Goal: Task Accomplishment & Management: Contribute content

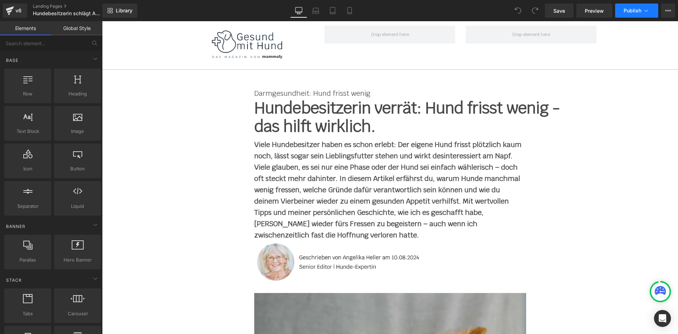
drag, startPoint x: 0, startPoint y: 0, endPoint x: 636, endPoint y: 11, distance: 636.2
click at [636, 11] on span "Publish" at bounding box center [632, 11] width 18 height 6
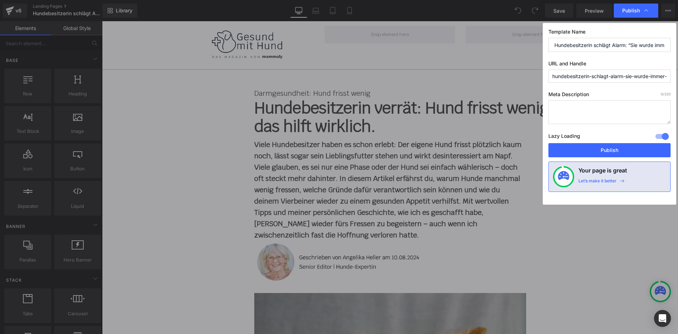
click at [602, 74] on input "hundebesitzerin-schlagt-alarm-sie-wurde-immer-stiller-appetitlos-es-war-als-wur…" at bounding box center [609, 76] width 122 height 13
paste input "egt-alarm"
click at [597, 75] on input "lp-hundebesitzerin-schlaegt-alarm" at bounding box center [609, 76] width 122 height 13
type input "lp-hundebesitzerin-schlaegt-alarm"
click at [634, 147] on button "Publish" at bounding box center [609, 150] width 122 height 14
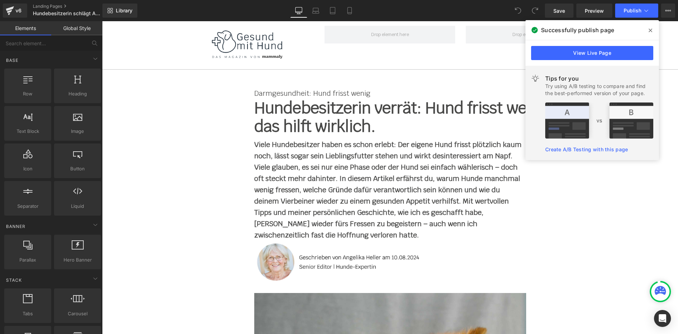
click at [648, 27] on span at bounding box center [650, 30] width 11 height 11
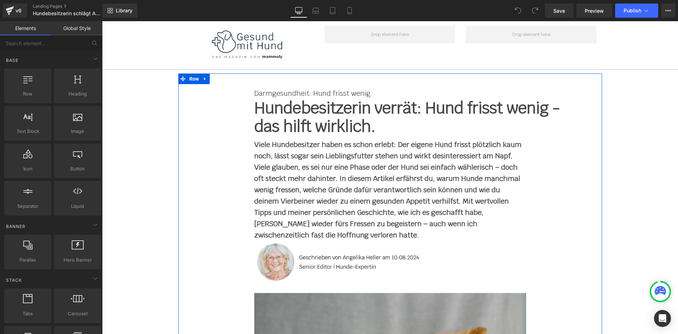
click at [298, 112] on h1 "Hundebesitzerin verrät: Hund frisst wenig - das hilft wirklich." at bounding box center [407, 117] width 307 height 37
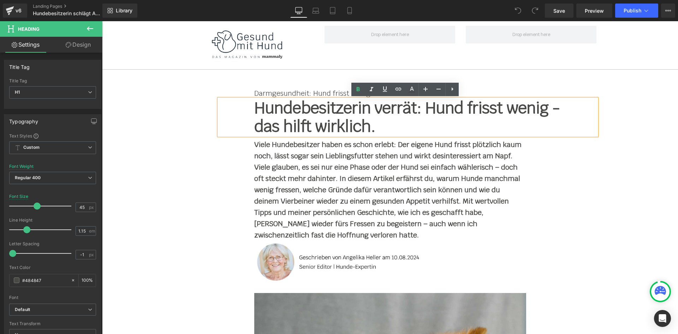
click at [276, 90] on p "Darmgesundheit: Hund frisst wenig" at bounding box center [390, 93] width 272 height 11
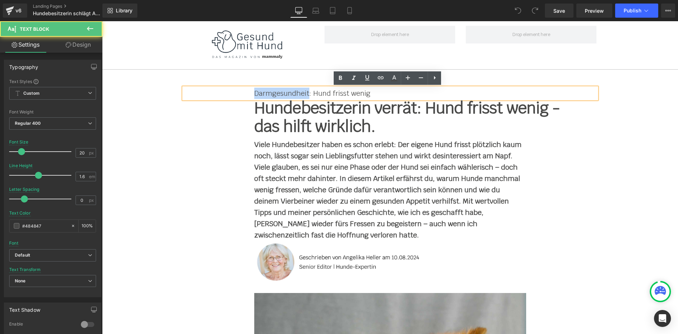
click at [276, 90] on p "Darmgesundheit: Hund frisst wenig" at bounding box center [390, 93] width 272 height 11
paste div
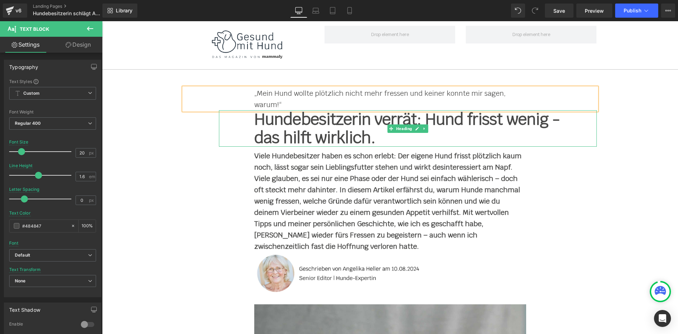
click at [290, 120] on h1 "Hundebesitzerin verrät: Hund frisst wenig - das hilft wirklich." at bounding box center [407, 128] width 307 height 37
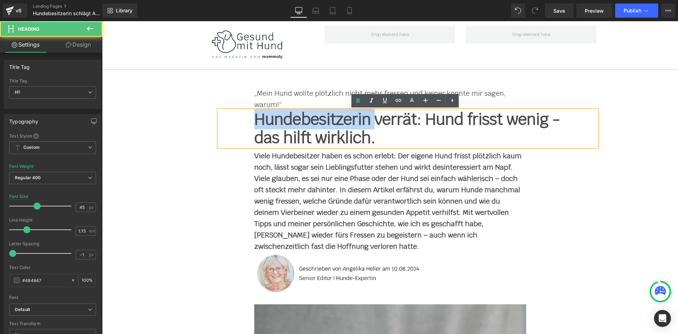
click at [290, 120] on h1 "Hundebesitzerin verrät: Hund frisst wenig - das hilft wirklich." at bounding box center [407, 128] width 307 height 37
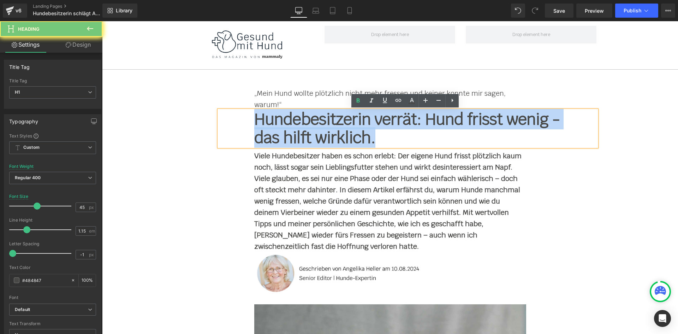
click at [290, 120] on h1 "Hundebesitzerin verrät: Hund frisst wenig - das hilft wirklich." at bounding box center [407, 128] width 307 height 37
paste div
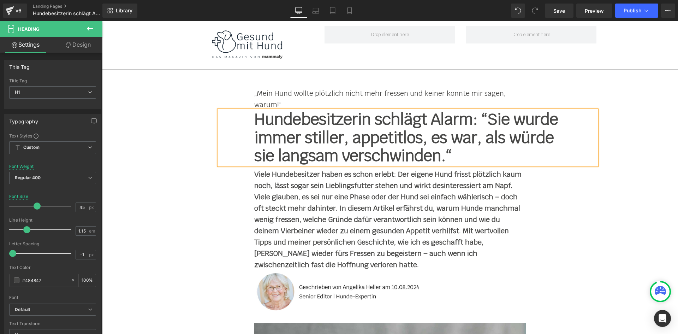
click at [313, 202] on p "Viele Hundebesitzer haben es schon erlebt: Der eigene Hund frisst plötzlich kau…" at bounding box center [390, 219] width 272 height 102
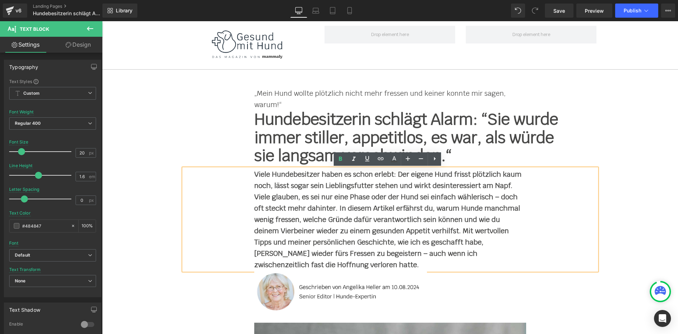
click at [297, 192] on strong "Viele Hundebesitzer haben es schon erlebt: Der eigene Hund frisst plötzlich kau…" at bounding box center [387, 219] width 267 height 100
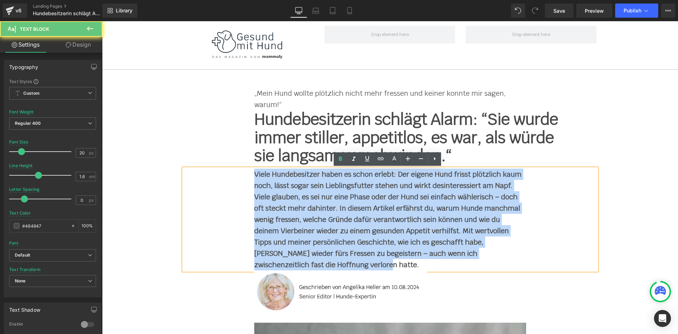
click at [297, 192] on strong "Viele Hundebesitzer haben es schon erlebt: Der eigene Hund frisst plötzlich kau…" at bounding box center [387, 219] width 267 height 100
paste div
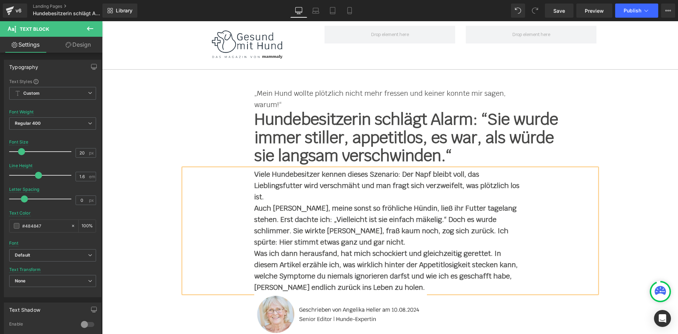
click at [273, 200] on p "Viele Hundebesitzer kennen dieses Szenario: Der Napf bleibt voll, das Lieblings…" at bounding box center [390, 185] width 272 height 34
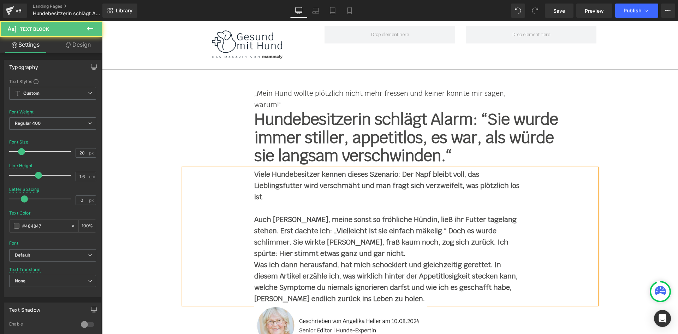
click at [303, 250] on p "Auch Holly, meine sonst so fröhliche Hündin, ließ ihr Futter tagelang stehen. E…" at bounding box center [390, 236] width 272 height 45
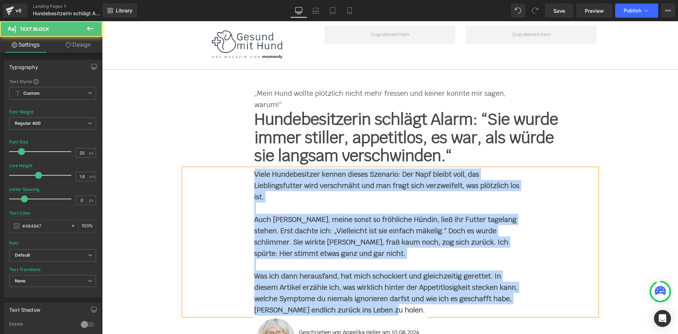
drag, startPoint x: 251, startPoint y: 172, endPoint x: 396, endPoint y: 307, distance: 198.3
click at [396, 307] on div "Viele Hundebesitzer kennen dieses Szenario: Der Napf bleibt voll, das Lieblings…" at bounding box center [390, 241] width 413 height 147
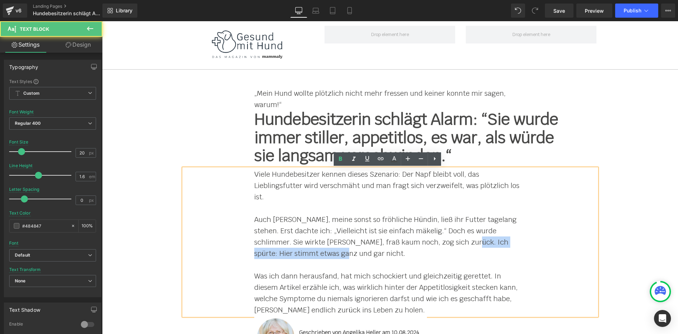
drag, startPoint x: 396, startPoint y: 254, endPoint x: 444, endPoint y: 246, distance: 47.9
click at [444, 246] on p "Auch Holly, meine sonst so fröhliche Hündin, ließ ihr Futter tagelang stehen. E…" at bounding box center [390, 236] width 272 height 45
click at [448, 263] on p at bounding box center [390, 264] width 272 height 11
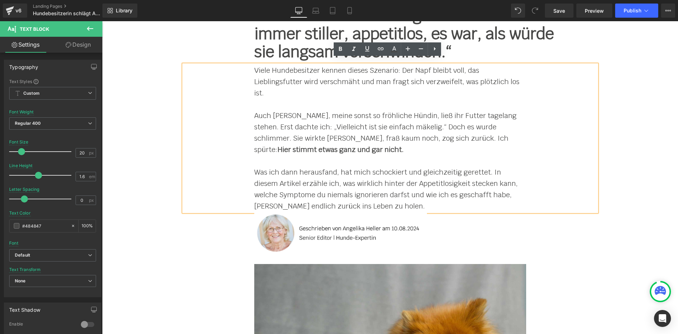
scroll to position [141, 0]
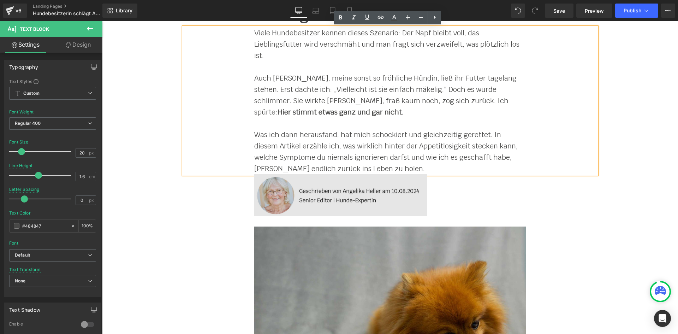
click at [335, 193] on img at bounding box center [390, 195] width 272 height 42
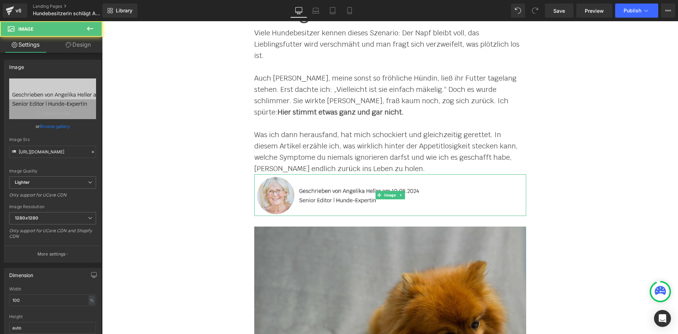
click at [557, 162] on div "Viele Hundebesitzer kennen dieses Szenario: Der Napf bleibt voll, das Lieblings…" at bounding box center [390, 100] width 413 height 147
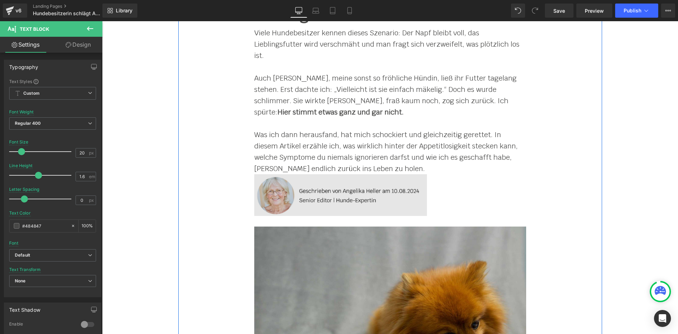
click at [298, 193] on img at bounding box center [390, 195] width 272 height 42
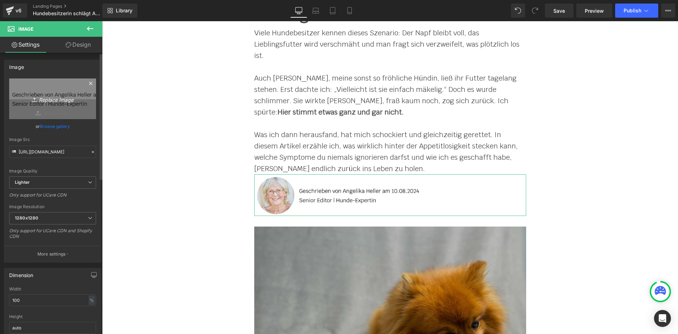
click at [53, 101] on icon "Replace Image" at bounding box center [52, 98] width 56 height 9
type input "C:\fakepath\Angelika Heller am 01.09.2025.jpg"
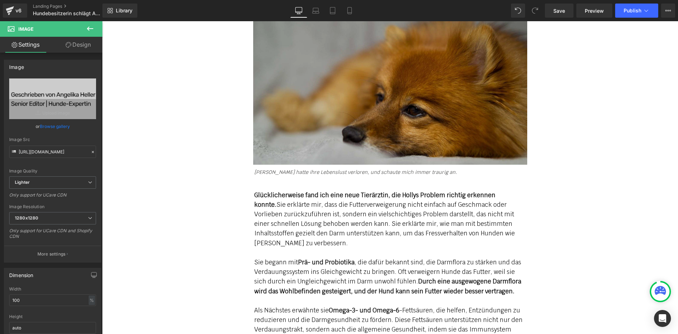
scroll to position [1412, 0]
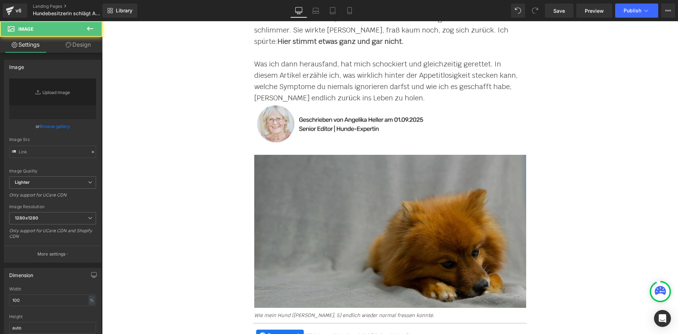
click at [337, 196] on img at bounding box center [390, 231] width 272 height 153
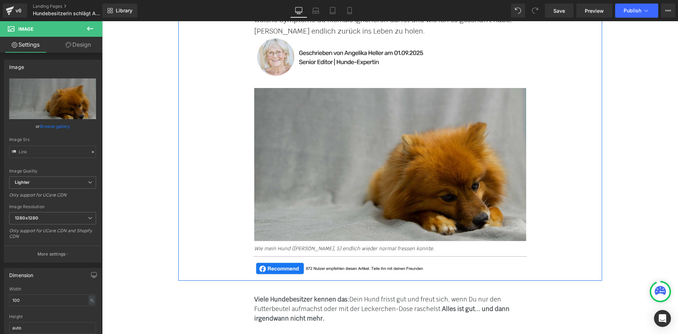
scroll to position [282, 0]
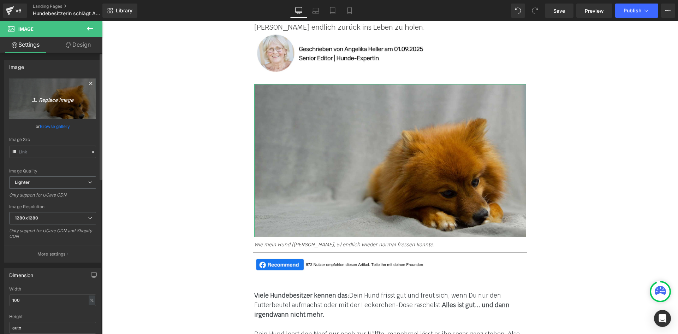
click at [56, 110] on link "Replace Image" at bounding box center [52, 98] width 87 height 41
type input "C:\fakepath\topic_appetitlosigkeit_1.jpg"
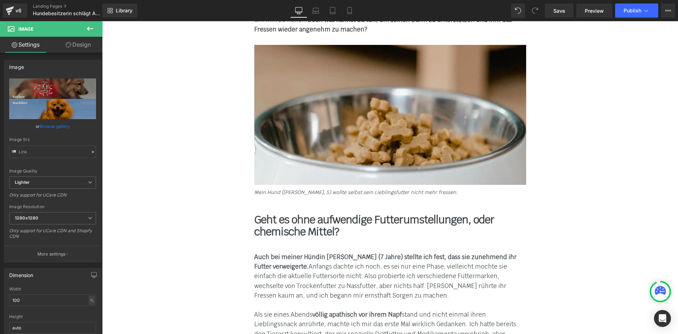
scroll to position [883, 0]
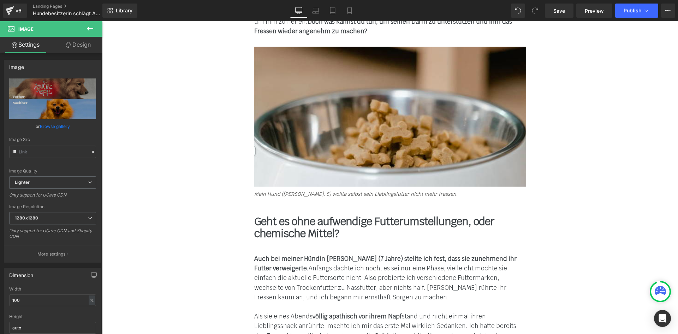
click at [296, 223] on b "Geht es ohne aufwendige Futterumstellungen, oder chemische Mittel?" at bounding box center [374, 227] width 240 height 26
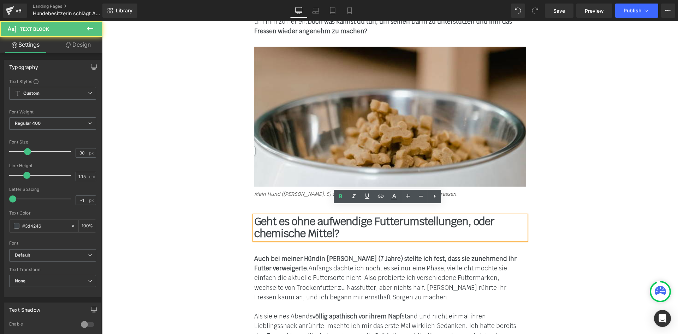
click at [456, 254] on div "Auch bei meiner Hündin Holly (7 Jahre) stellte ich fest, dass sie zunehmend ihr…" at bounding box center [390, 278] width 272 height 48
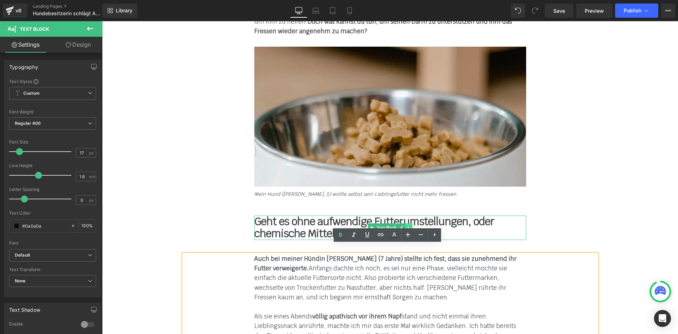
click at [407, 225] on icon at bounding box center [408, 227] width 4 height 4
click at [410, 226] on icon at bounding box center [412, 228] width 4 height 4
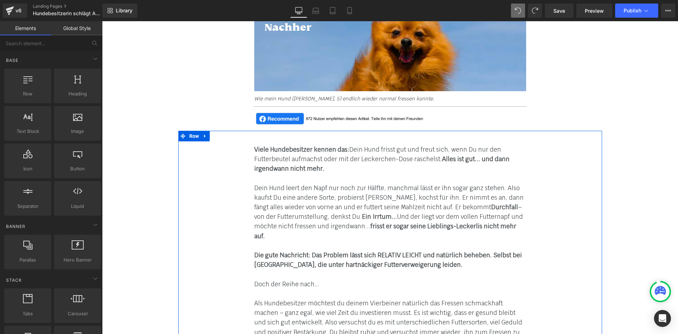
scroll to position [424, 0]
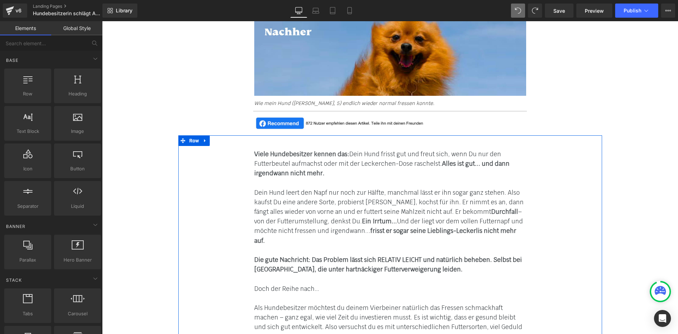
click at [342, 177] on p "Viele Hundebesitzer kennen das: Dein Hund frisst gut und freut sich, wenn Du nu…" at bounding box center [390, 163] width 272 height 29
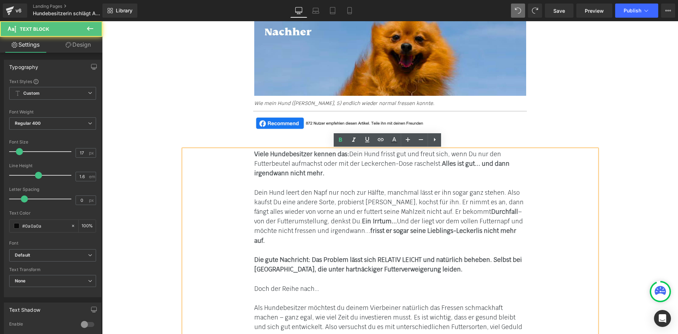
click at [314, 198] on font "Dein Hund leert den Napf nur noch zur Hälfte, manchmal lässt er ihn sogar ganz …" at bounding box center [388, 217] width 269 height 56
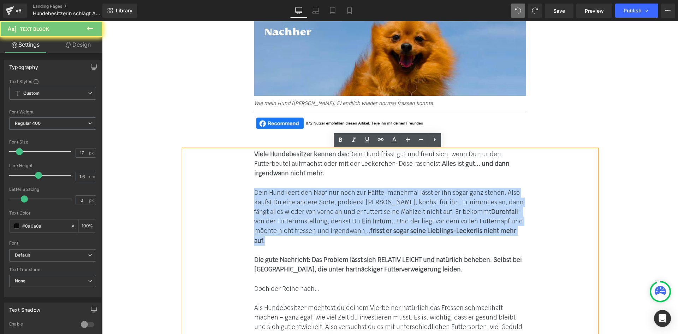
click at [314, 198] on font "Dein Hund leert den Napf nur noch zur Hälfte, manchmal lässt er ihn sogar ganz …" at bounding box center [388, 217] width 269 height 56
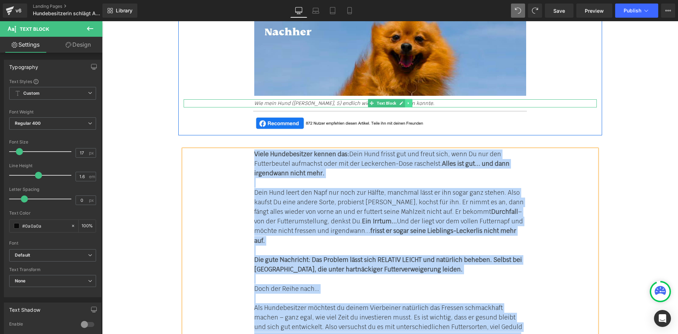
click at [406, 105] on icon at bounding box center [408, 103] width 4 height 4
click at [410, 104] on icon at bounding box center [412, 103] width 4 height 4
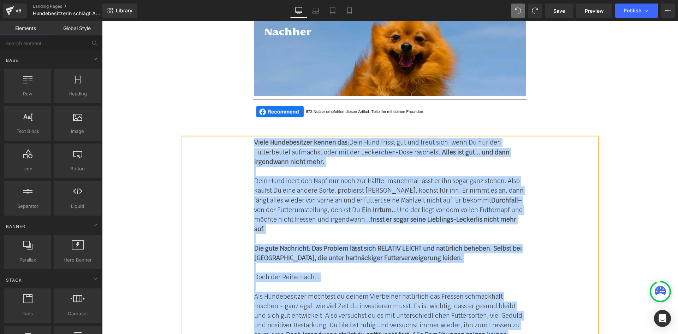
click at [359, 182] on font "Dein Hund leert den Napf nur noch zur Hälfte, manchmal lässt er ihn sogar ganz …" at bounding box center [388, 205] width 269 height 56
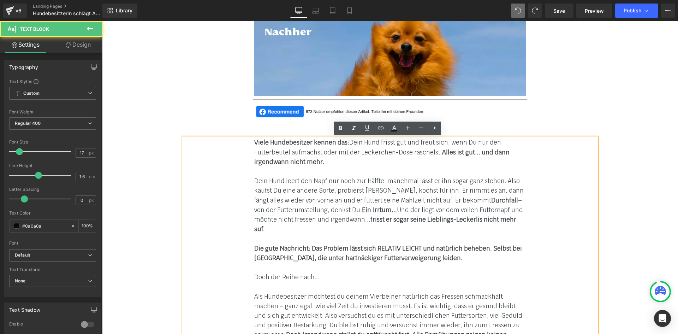
click at [339, 185] on p "Dein Hund leert den Napf nur noch zur Hälfte, manchmal lässt er ihn sogar ganz …" at bounding box center [390, 205] width 272 height 58
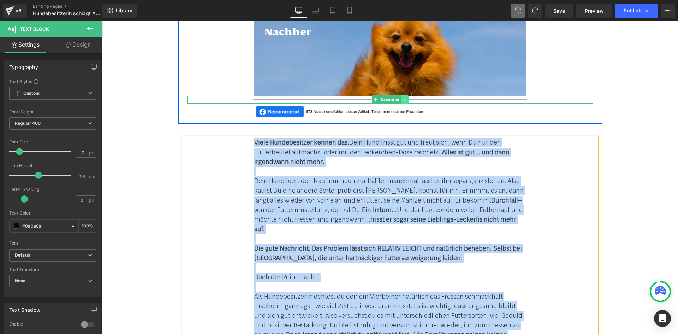
click at [402, 101] on icon at bounding box center [404, 99] width 4 height 4
click at [406, 101] on icon at bounding box center [408, 100] width 4 height 4
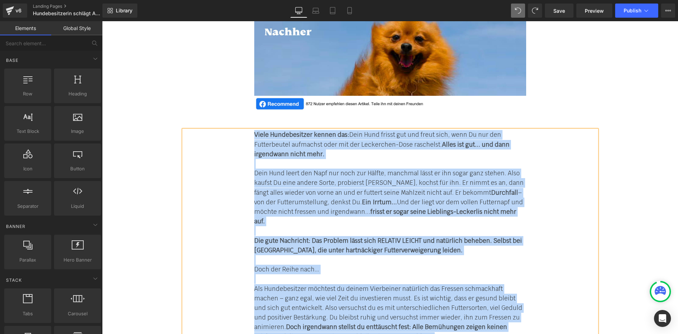
click at [356, 189] on font "Dein Hund leert den Napf nur noch zur Hälfte, manchmal lässt er ihn sogar ganz …" at bounding box center [388, 197] width 269 height 56
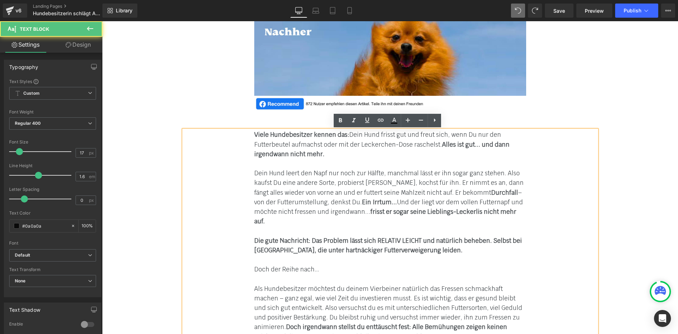
click at [336, 196] on font "Dein Hund leert den Napf nur noch zur Hälfte, manchmal lässt er ihn sogar ganz …" at bounding box center [388, 197] width 269 height 56
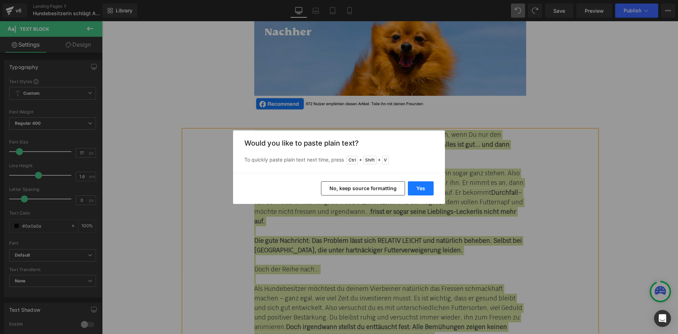
click at [419, 187] on button "Yes" at bounding box center [421, 188] width 26 height 14
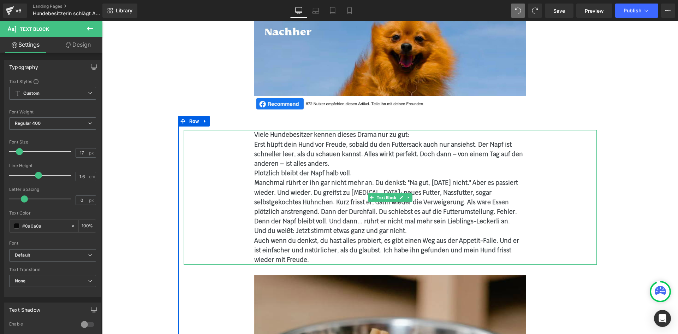
click at [325, 165] on p "Erst hüpft dein Hund vor Freude, sobald du den Futtersack auch nur ansiehst. De…" at bounding box center [390, 154] width 272 height 29
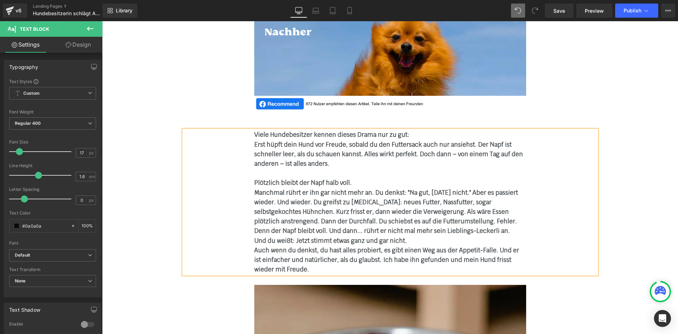
click at [254, 238] on b "Und du weißt: Jetzt stimmt etwas ganz und gar nicht." at bounding box center [330, 241] width 153 height 8
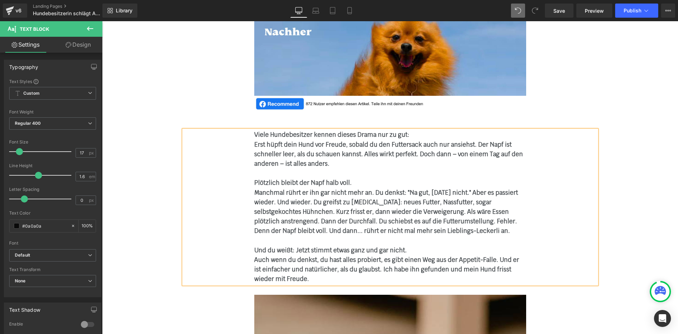
click at [251, 259] on div "Viele Hundebesitzer kennen dieses Drama nur zu gut: Erst hüpft dein Hund vor F…" at bounding box center [390, 207] width 413 height 154
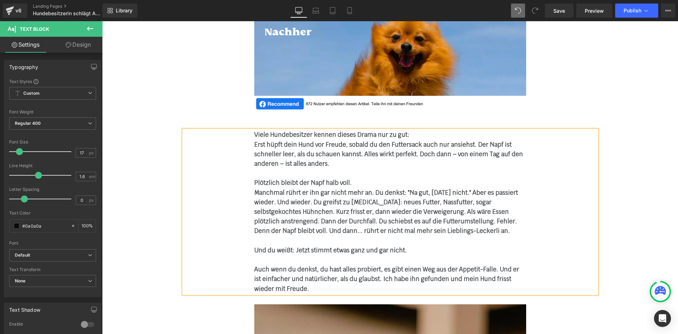
click at [314, 254] on p "Und du weißt: Jetzt stimmt etwas ganz und gar nicht." at bounding box center [390, 250] width 272 height 10
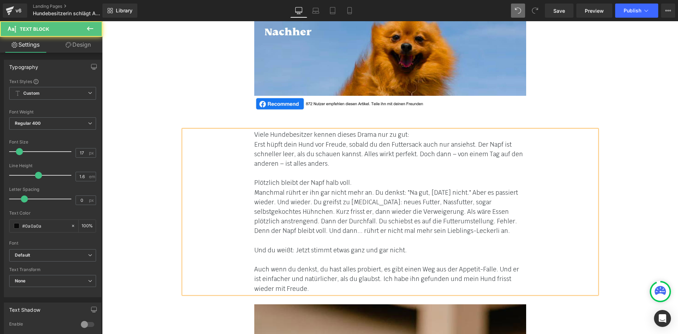
click at [287, 207] on p "Manchmal rührt er ihn gar nicht mehr an. Du denkst: "Na gut, heute nicht." Aber…" at bounding box center [390, 212] width 272 height 48
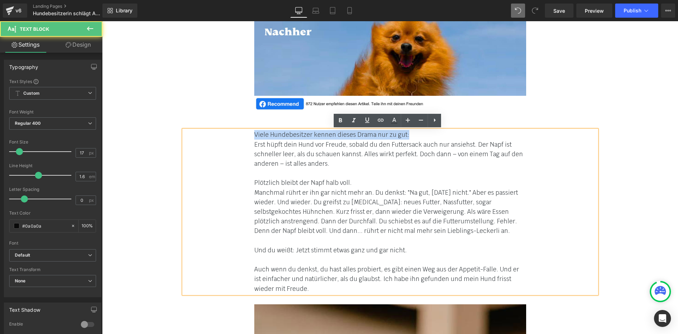
drag, startPoint x: 249, startPoint y: 134, endPoint x: 410, endPoint y: 134, distance: 161.0
click at [410, 134] on div "Viele Hundebesitzer kennen dieses Drama nur zu gut: Erst hüpft dein Hund vor Fr…" at bounding box center [390, 211] width 413 height 163
click at [345, 182] on font "Plötzlich bleibt der Napf halb voll." at bounding box center [302, 183] width 97 height 8
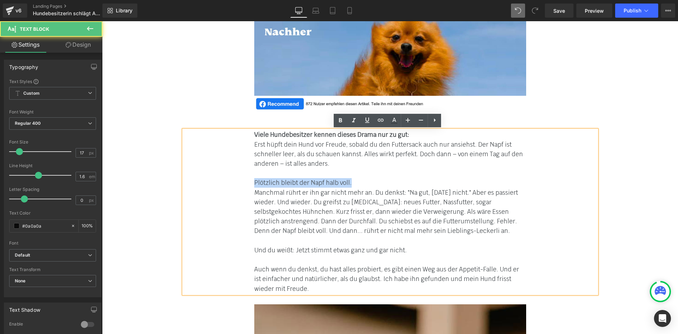
click at [254, 180] on font "Plötzlich bleibt der Napf halb voll." at bounding box center [302, 183] width 97 height 8
click at [255, 189] on font "Manchmal rührt er ihn gar nicht mehr an. Du denkst: "Na gut, heute nicht." Aber…" at bounding box center [386, 212] width 264 height 46
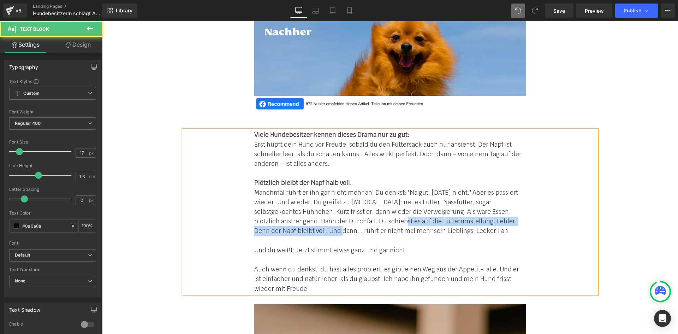
drag, startPoint x: 287, startPoint y: 229, endPoint x: 368, endPoint y: 223, distance: 81.4
click at [363, 224] on font "Manchmal rührt er ihn gar nicht mehr an. Du denkst: "Na gut, heute nicht." Aber…" at bounding box center [386, 212] width 264 height 46
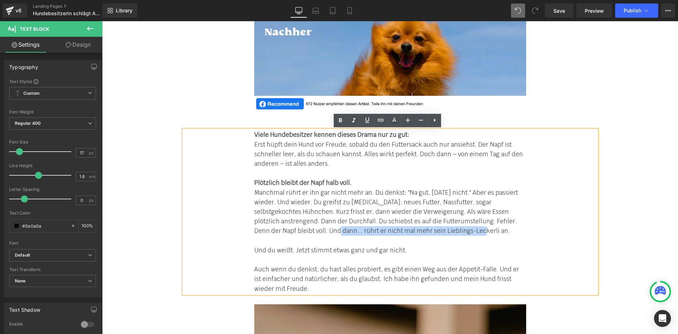
drag, startPoint x: 430, startPoint y: 227, endPoint x: 286, endPoint y: 226, distance: 144.4
click at [286, 226] on p "Manchmal rührt er ihn gar nicht mehr an. Du denkst: "Na gut, heute nicht." Aber…" at bounding box center [390, 212] width 272 height 48
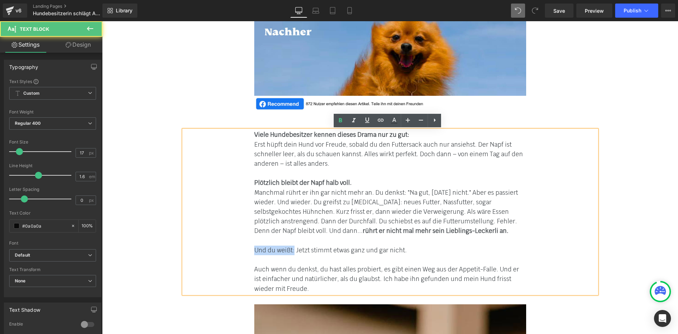
drag, startPoint x: 251, startPoint y: 249, endPoint x: 290, endPoint y: 247, distance: 38.9
click at [290, 247] on font "Und du weißt: Jetzt stimmt etwas ganz und gar nicht." at bounding box center [330, 250] width 153 height 8
click at [254, 279] on font "Auch wenn du denkst, du hast alles probiert, es gibt einen Weg aus der Appetit-…" at bounding box center [386, 278] width 265 height 27
click at [325, 277] on font "Auch wenn du denkst, du hast alles probiert, es gibt einen Weg aus der Appetit-…" at bounding box center [386, 278] width 265 height 27
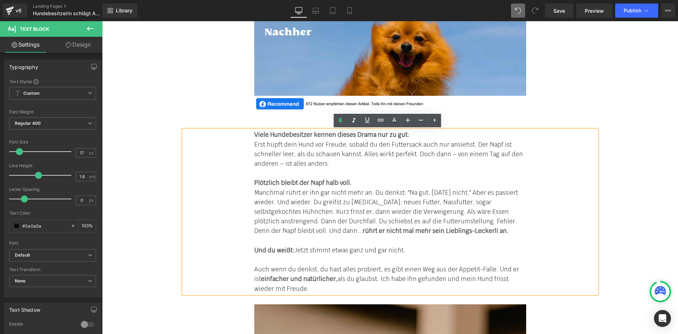
click at [356, 259] on p at bounding box center [390, 260] width 272 height 10
drag, startPoint x: 459, startPoint y: 287, endPoint x: 370, endPoint y: 277, distance: 89.5
click at [370, 277] on p "Auch wenn du denkst, du hast alles probiert, es gibt einen Weg aus der Appetit-…" at bounding box center [390, 278] width 272 height 29
click at [356, 121] on icon at bounding box center [353, 120] width 8 height 8
click at [484, 178] on p at bounding box center [390, 173] width 272 height 10
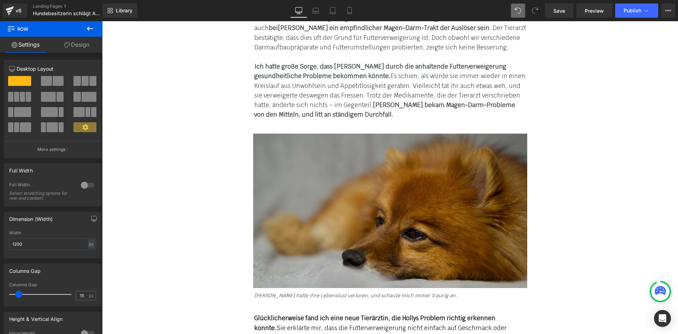
scroll to position [1094, 0]
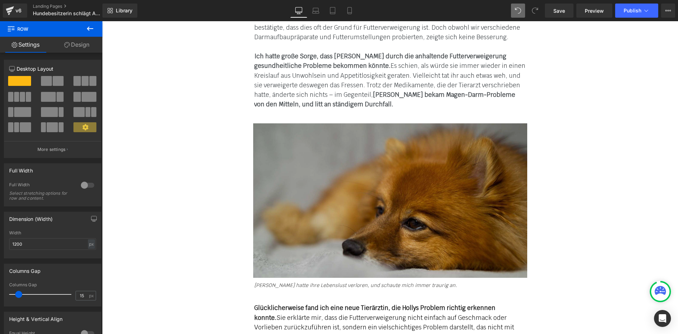
drag, startPoint x: 399, startPoint y: 208, endPoint x: 391, endPoint y: 208, distance: 7.1
click at [399, 208] on img at bounding box center [390, 200] width 274 height 154
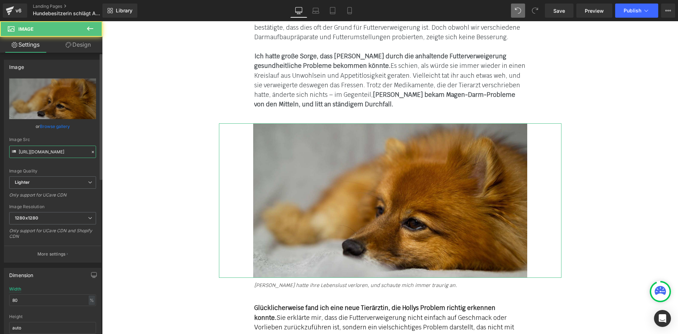
click at [50, 156] on input "https://ucarecdn.com/37b4da02-a5dd-4887-8aa7-19da30bb738f/-/format/auto/-/previ…" at bounding box center [52, 151] width 87 height 12
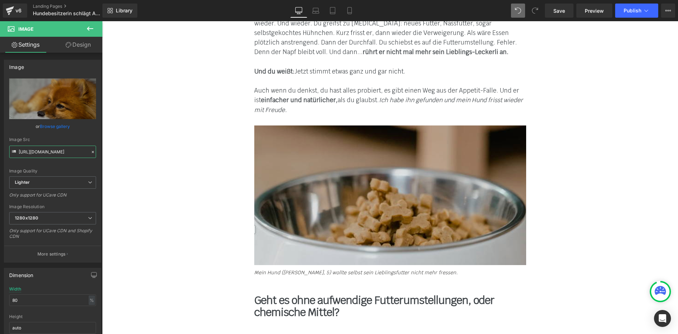
scroll to position [600, 0]
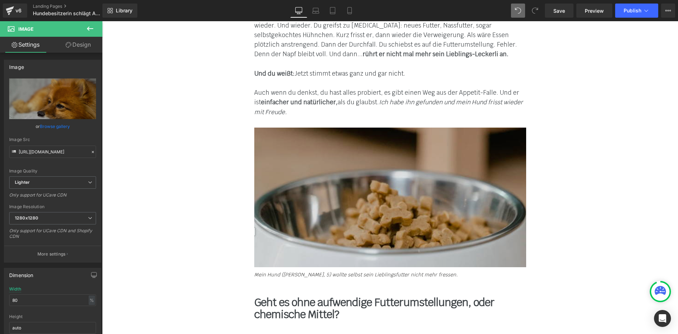
click at [307, 214] on img at bounding box center [390, 196] width 272 height 139
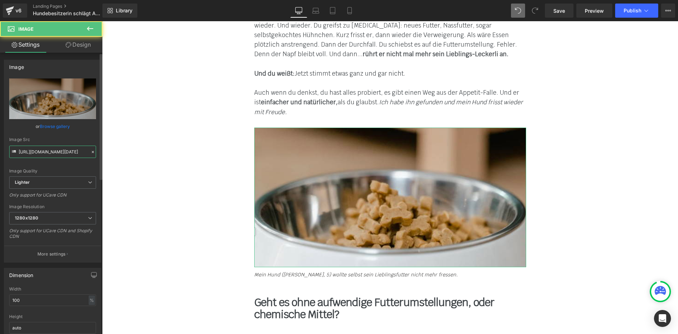
click at [58, 154] on input "https://ucarecdn.com/dae417fe-03b2-465f-8146-f31532bfdb32/-/format/auto/-/previ…" at bounding box center [52, 151] width 87 height 12
paste input "37b4da02-a5dd-4887-8aa7-19da30bb738f/-/format/auto/-/preview/1280x1280/-/qualit…"
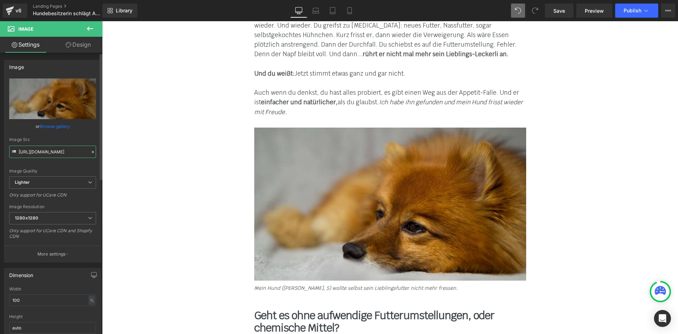
type input "https://ucarecdn.com/37b4da02-a5dd-4887-8aa7-19da30bb738f/-/format/auto/-/previ…"
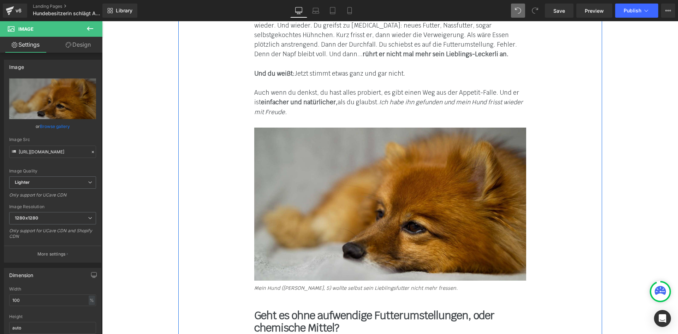
click at [355, 288] on icon "Mein Hund (Holly, 5) wollte selbst sein Lieblingsfutter nicht mehr fressen." at bounding box center [355, 288] width 203 height 6
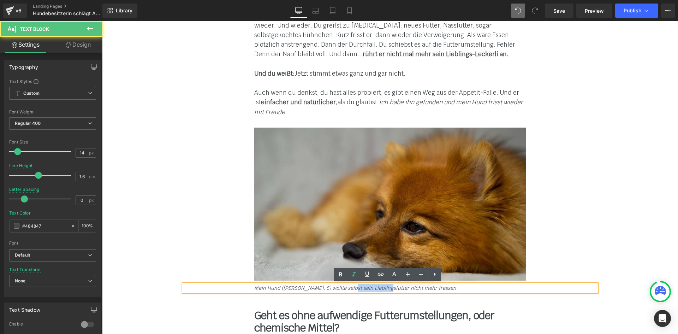
click at [355, 288] on icon "Mein Hund (Holly, 5) wollte selbst sein Lieblingsfutter nicht mehr fressen." at bounding box center [355, 288] width 203 height 6
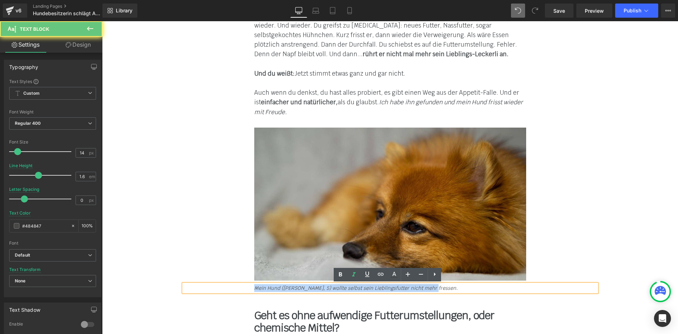
click at [355, 288] on icon "Mein Hund (Holly, 5) wollte selbst sein Lieblingsfutter nicht mehr fressen." at bounding box center [355, 288] width 203 height 6
paste div
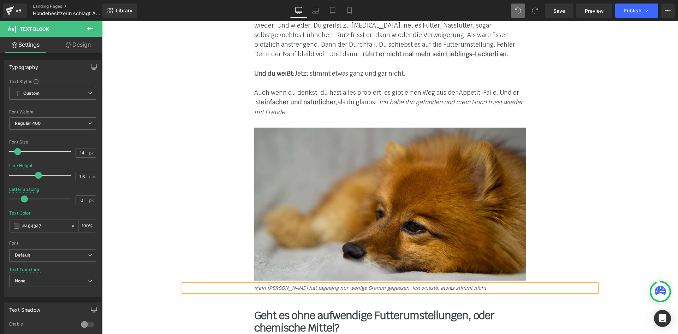
click at [581, 190] on div "Viele Hundebesitzer kennen dieses Drama nur zu gut: Erst hüpft dein Hund vor Fr…" at bounding box center [390, 277] width 424 height 677
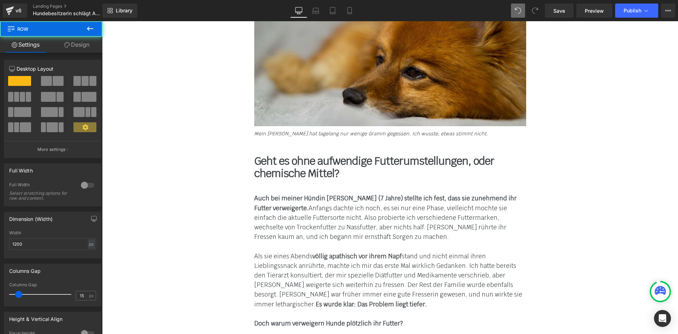
scroll to position [777, 0]
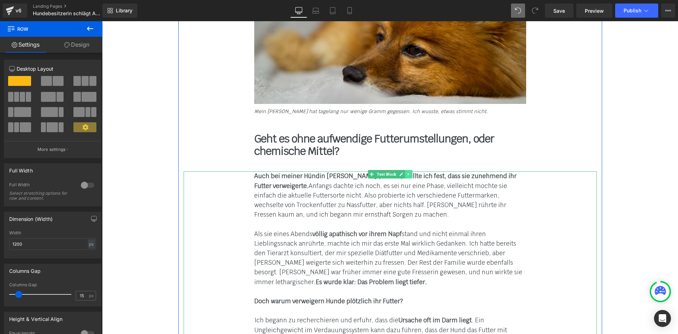
click at [407, 177] on link at bounding box center [408, 174] width 7 height 8
click at [403, 175] on icon at bounding box center [405, 174] width 4 height 4
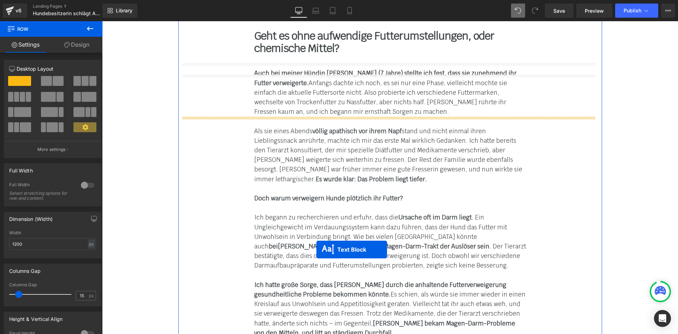
scroll to position [793, 0]
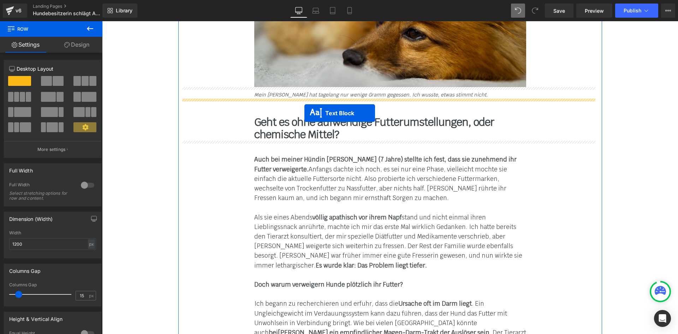
drag, startPoint x: 368, startPoint y: 159, endPoint x: 304, endPoint y: 113, distance: 78.2
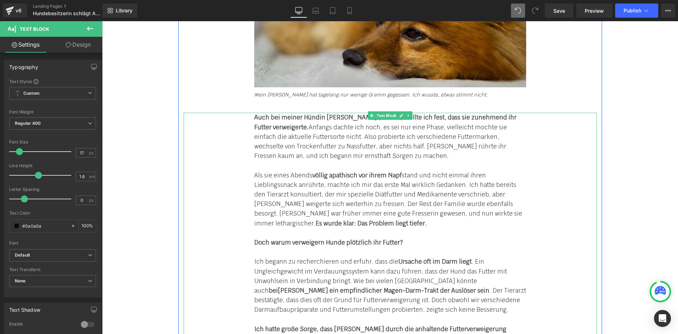
click at [288, 142] on span "Auch bei meiner Hündin Holly (7 Jahre) stellte ich fest, dass sie zunehmend ihr…" at bounding box center [385, 136] width 262 height 46
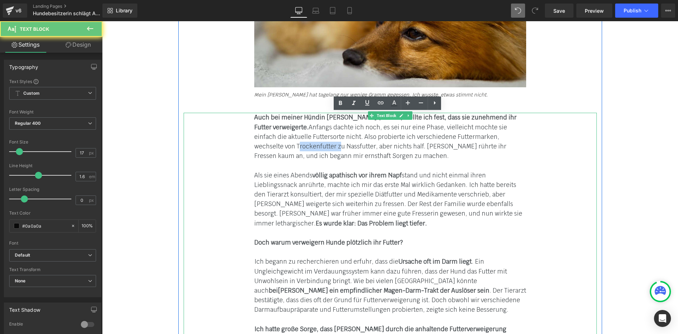
click at [288, 142] on span "Auch bei meiner Hündin Holly (7 Jahre) stellte ich fest, dass sie zunehmend ihr…" at bounding box center [385, 136] width 262 height 46
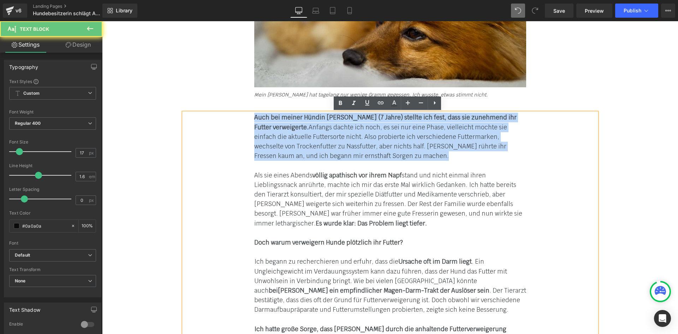
click at [288, 142] on span "Auch bei meiner Hündin Holly (7 Jahre) stellte ich fest, dass sie zunehmend ihr…" at bounding box center [385, 136] width 262 height 46
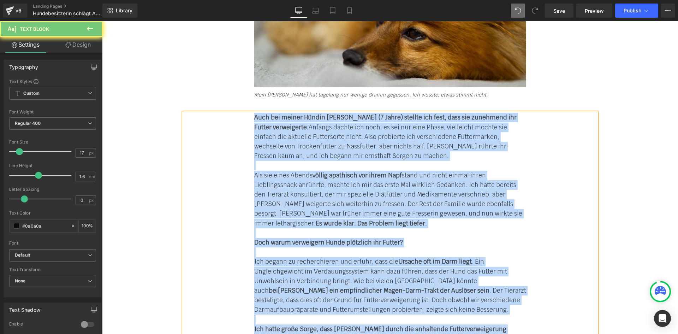
paste div
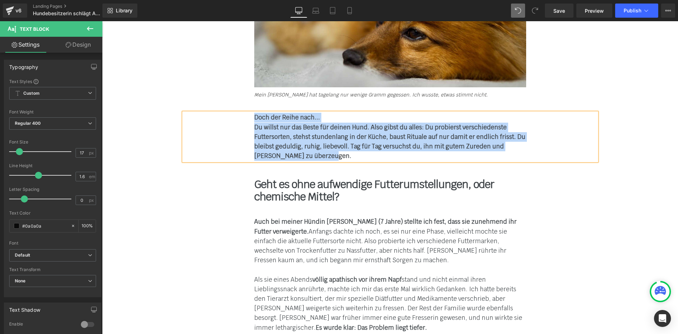
click at [254, 117] on b "Doch der Reihe nach..." at bounding box center [287, 117] width 66 height 8
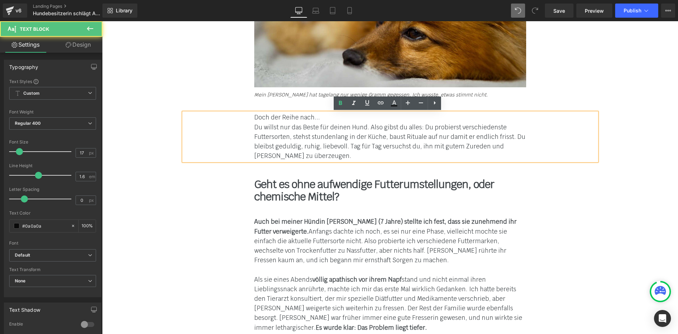
click at [266, 134] on span "Du willst nur das Beste für deinen Hund. Also gibst du alles: Du probierst vers…" at bounding box center [389, 141] width 271 height 37
click at [332, 118] on div "Doch der Reihe nach..." at bounding box center [390, 118] width 272 height 10
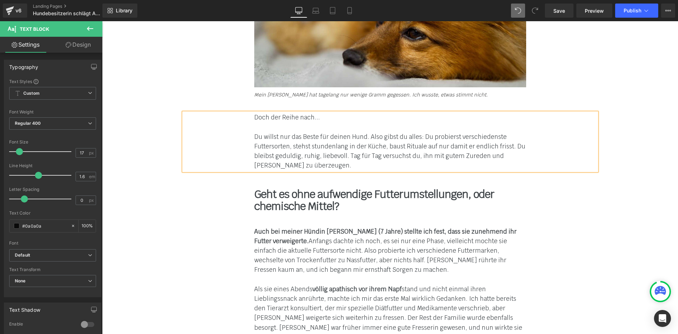
click at [283, 208] on b "Geht es ohne aufwendige Futterumstellungen, oder chemische Mittel?" at bounding box center [374, 200] width 240 height 26
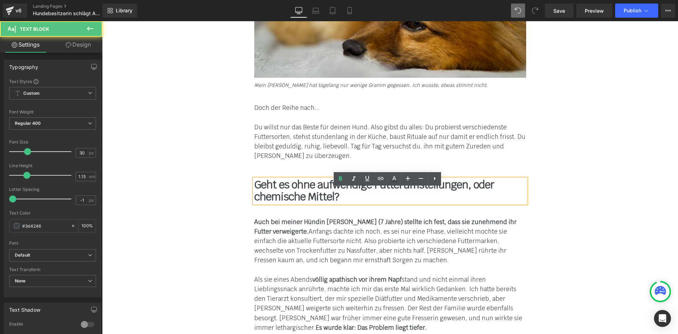
scroll to position [829, 0]
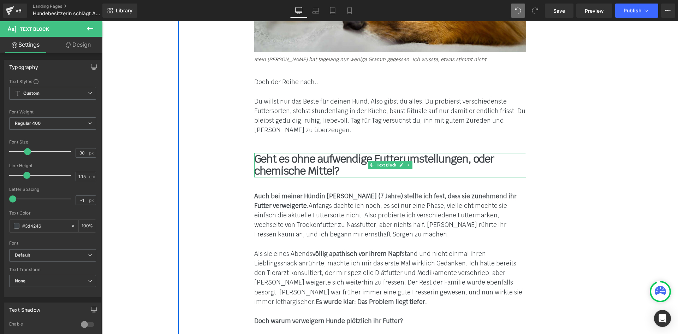
click at [272, 160] on b "Geht es ohne aufwendige Futterumstellungen, oder chemische Mittel?" at bounding box center [374, 165] width 240 height 26
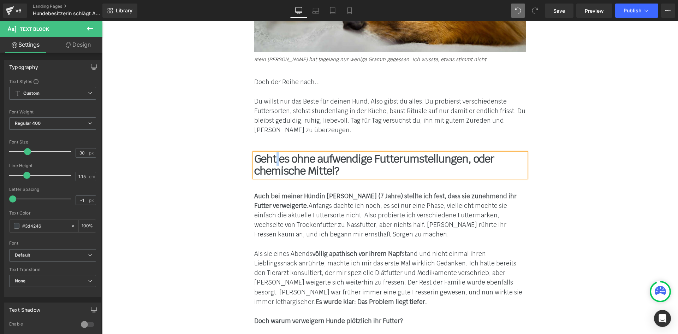
click at [272, 160] on b "Geht es ohne aufwendige Futterumstellungen, oder chemische Mittel?" at bounding box center [374, 165] width 240 height 26
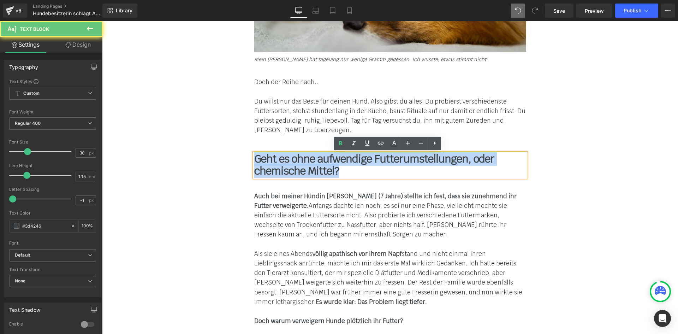
click at [272, 160] on b "Geht es ohne aufwendige Futterumstellungen, oder chemische Mittel?" at bounding box center [374, 165] width 240 height 26
paste div
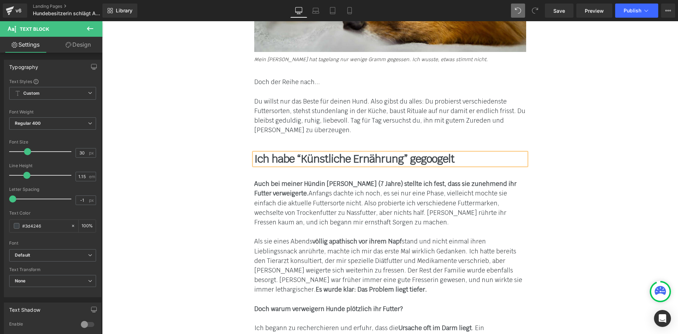
click at [283, 231] on div at bounding box center [390, 232] width 272 height 10
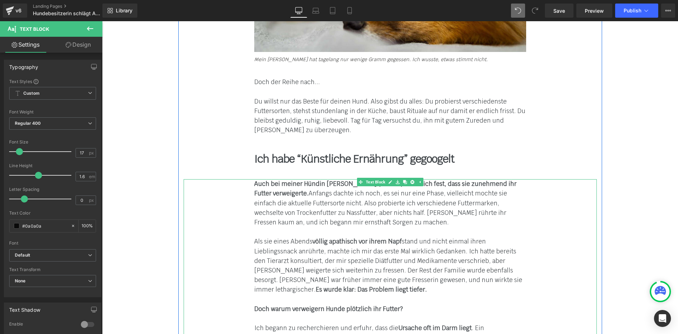
click at [273, 228] on div at bounding box center [390, 232] width 272 height 10
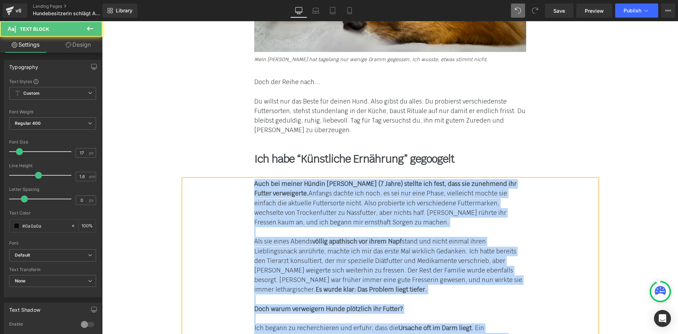
paste div
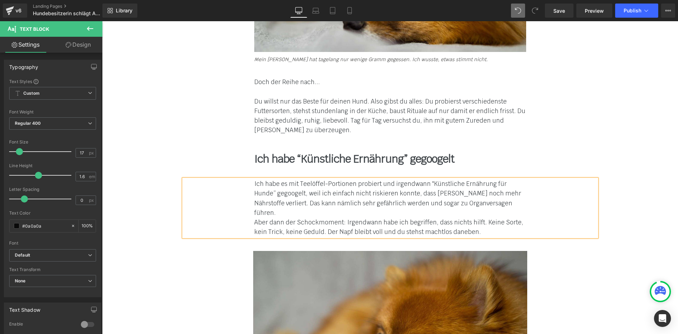
click at [468, 205] on div "Ich habe es mit Teelöffel-Portionen probiert und irgendwann "Künstliche Ernähru…" at bounding box center [390, 198] width 272 height 38
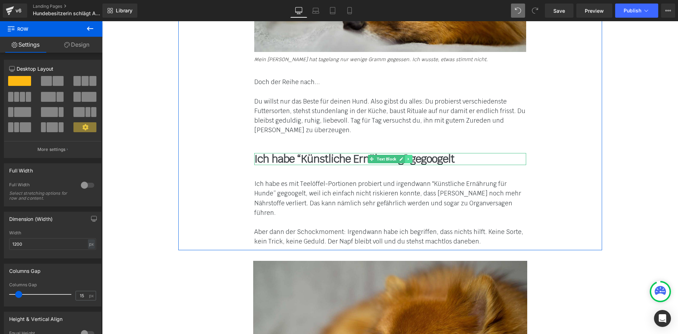
click at [408, 158] on icon at bounding box center [408, 159] width 4 height 4
click at [403, 159] on icon at bounding box center [405, 159] width 4 height 4
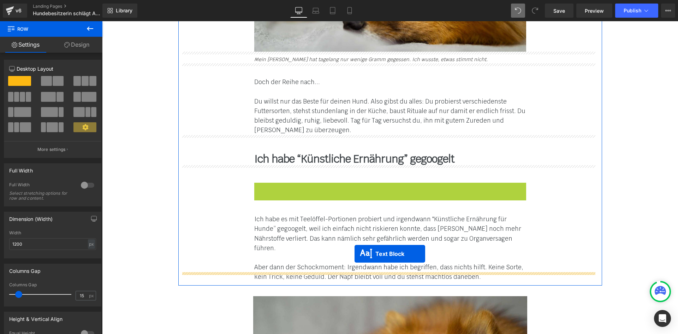
drag, startPoint x: 370, startPoint y: 191, endPoint x: 354, endPoint y: 253, distance: 64.5
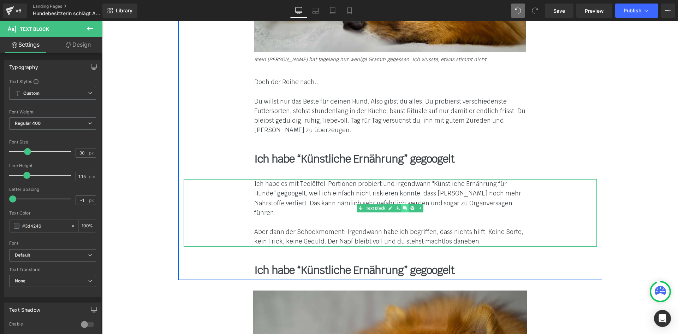
click at [403, 210] on link at bounding box center [404, 208] width 7 height 8
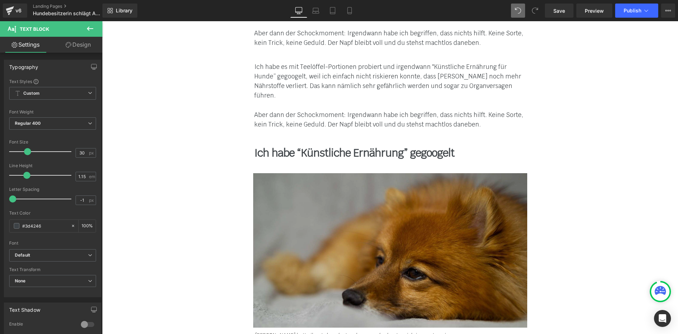
scroll to position [1030, 0]
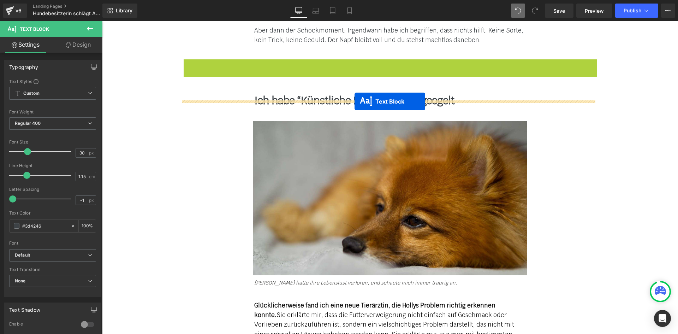
drag, startPoint x: 367, startPoint y: 80, endPoint x: 354, endPoint y: 101, distance: 25.2
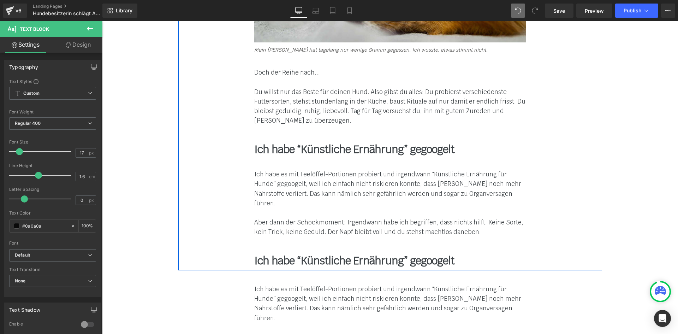
scroll to position [818, 0]
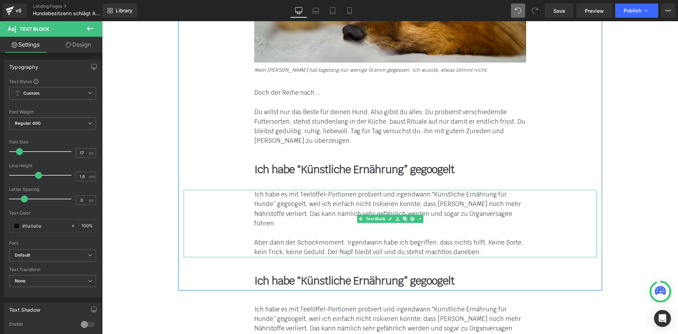
click at [250, 234] on div "Ich habe es mit Teelöffel-Portionen probiert und irgendwann "Künstliche Ernähru…" at bounding box center [390, 223] width 413 height 67
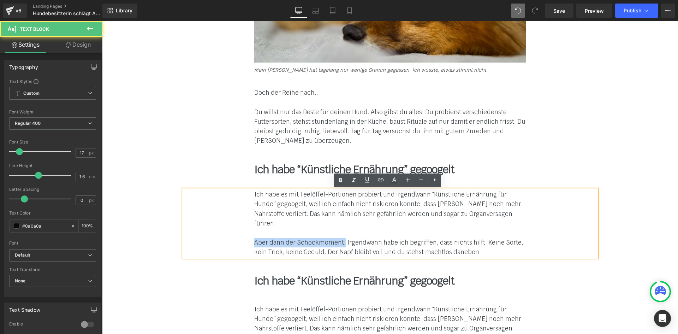
click at [339, 238] on span "Aber dann der Schockmoment: Irgendwann habe ich begriffen, dass nichts hilft. K…" at bounding box center [388, 246] width 269 height 17
click at [294, 214] on span "Ich habe es mit Teelöffel-Portionen probiert und irgendwann "Künstliche Ernähru…" at bounding box center [387, 208] width 267 height 37
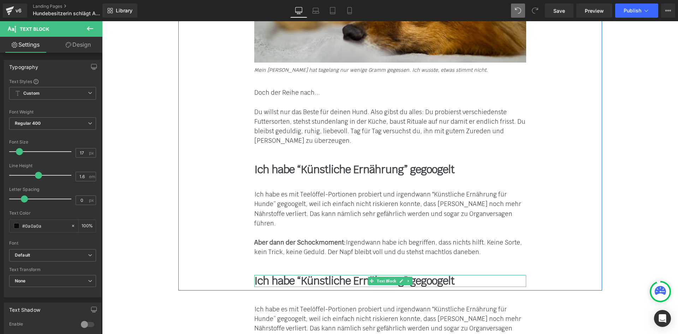
click at [299, 274] on b "Ich habe “Künstliche Ernährung” gegoogelt" at bounding box center [354, 281] width 200 height 14
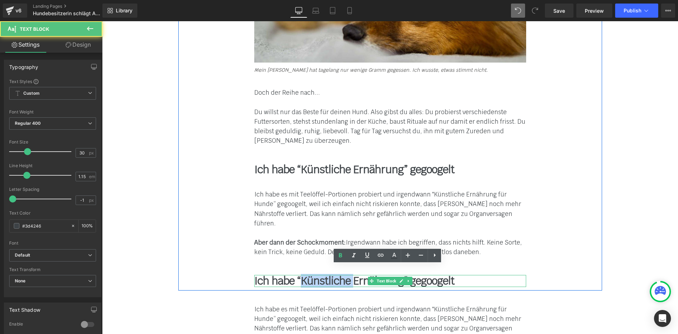
click at [299, 274] on b "Ich habe “Künstliche Ernährung” gegoogelt" at bounding box center [354, 281] width 200 height 14
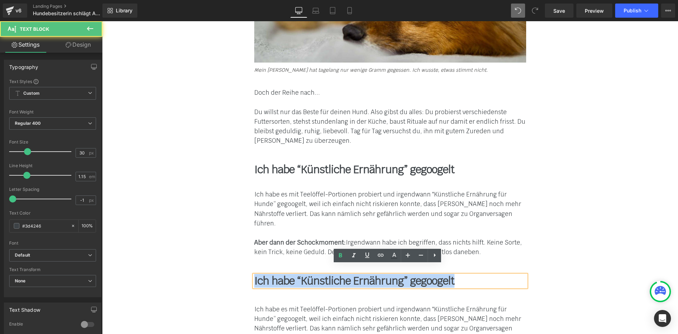
click at [299, 274] on b "Ich habe “Künstliche Ernährung” gegoogelt" at bounding box center [354, 281] width 200 height 14
paste div
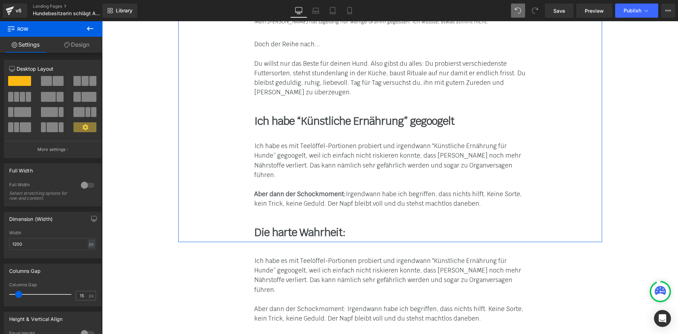
scroll to position [889, 0]
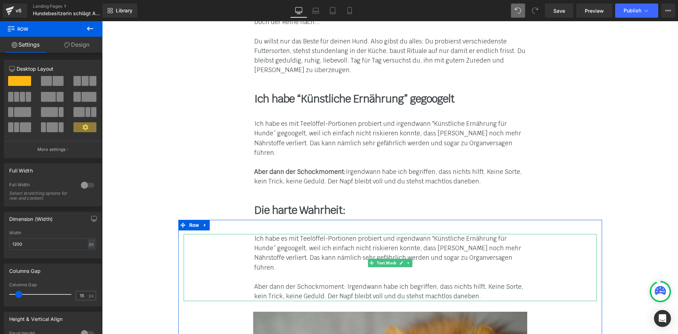
click at [273, 237] on span "Ich habe es mit Teelöffel-Portionen probiert und irgendwann "Künstliche Ernähru…" at bounding box center [387, 252] width 267 height 37
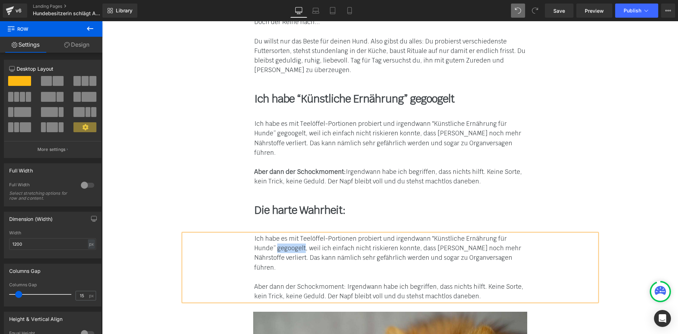
click at [273, 237] on span "Ich habe es mit Teelöffel-Portionen probiert und irgendwann "Künstliche Ernähru…" at bounding box center [387, 252] width 267 height 37
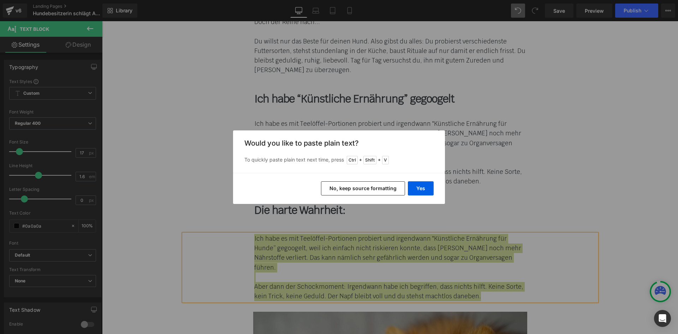
click at [359, 191] on button "No, keep source formatting" at bounding box center [363, 188] width 84 height 14
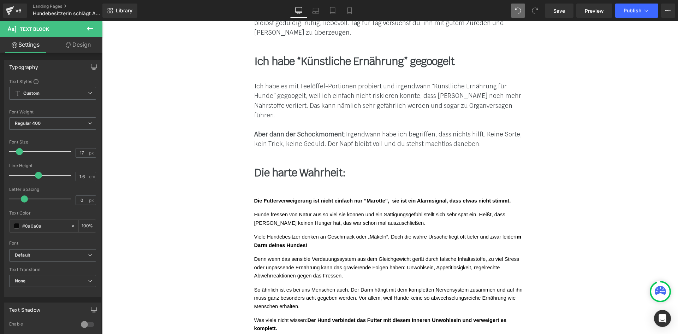
scroll to position [994, 0]
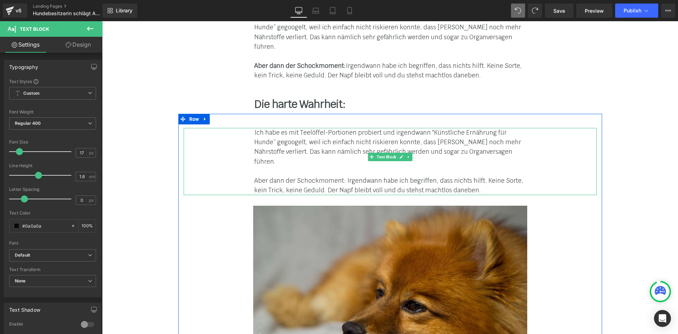
click at [273, 141] on span "Ich habe es mit Teelöffel-Portionen probiert und irgendwann "Künstliche Ernähru…" at bounding box center [387, 146] width 267 height 37
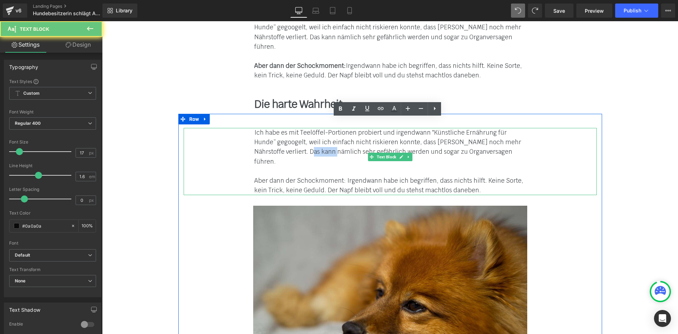
click at [273, 141] on span "Ich habe es mit Teelöffel-Portionen probiert und irgendwann "Künstliche Ernähru…" at bounding box center [387, 146] width 267 height 37
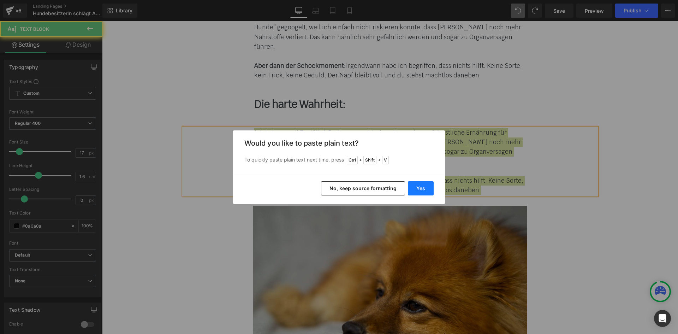
click at [417, 187] on button "Yes" at bounding box center [421, 188] width 26 height 14
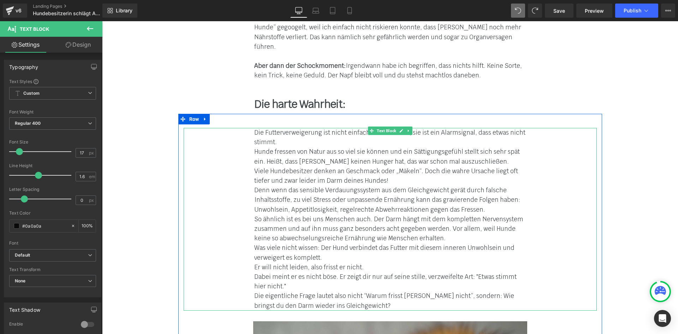
click at [279, 133] on div "Die Futterverweigerung ist nicht einfach nur “Marotte”, sie ist ein Alarmsignal…" at bounding box center [390, 137] width 272 height 19
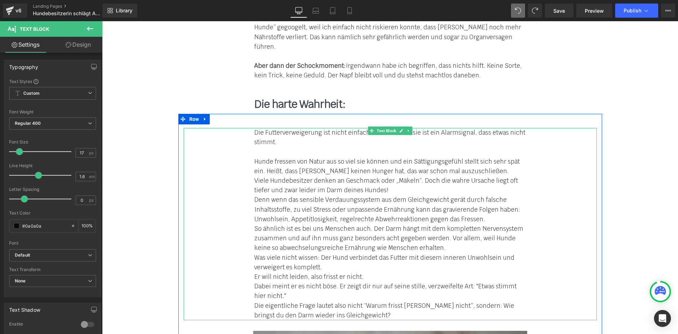
click at [397, 177] on span "Viele Hundebesitzer denken an Geschmack oder „Mäkeln“. Doch die wahre Ursache l…" at bounding box center [386, 185] width 264 height 17
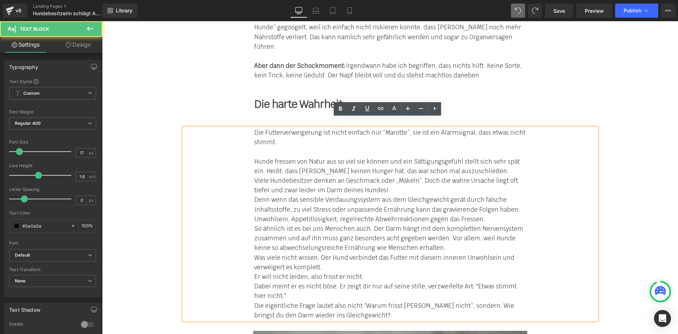
click at [486, 163] on div "Hunde fressen von Natur aus so viel sie können und ein Sättigungsgefühl stellt …" at bounding box center [390, 166] width 272 height 19
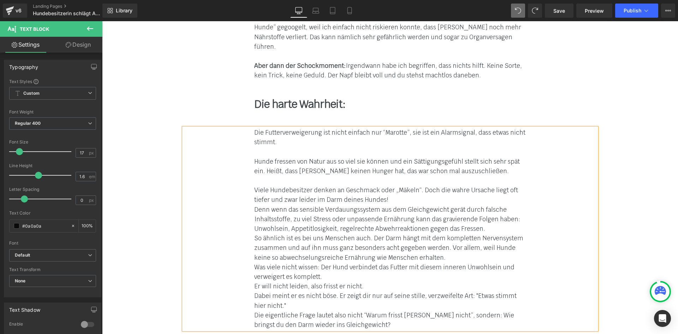
click at [396, 191] on div "Viele Hundebesitzer denken an Geschmack oder „Mäkeln“. Doch die wahre Ursache l…" at bounding box center [390, 194] width 272 height 19
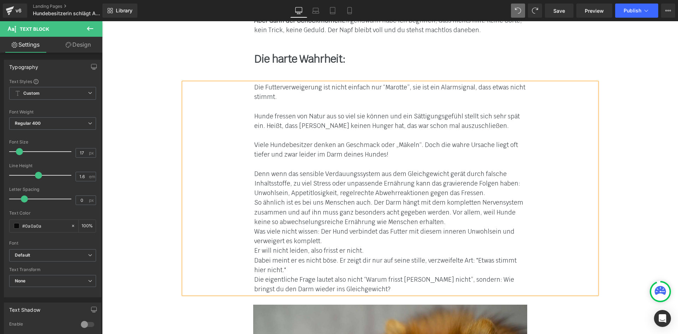
scroll to position [1065, 0]
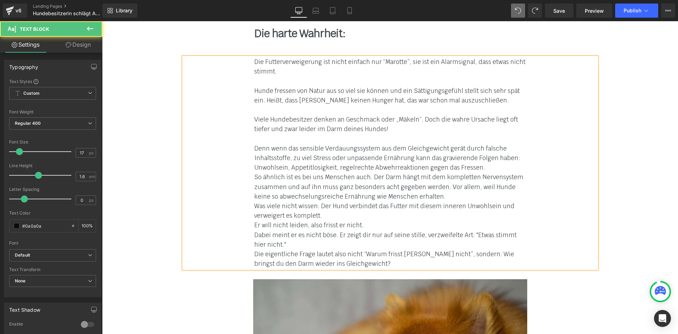
click at [254, 250] on span "Die eigentliche Frage lautet also nicht “Warum frisst Holly nicht”, sondern: Wi…" at bounding box center [384, 258] width 260 height 17
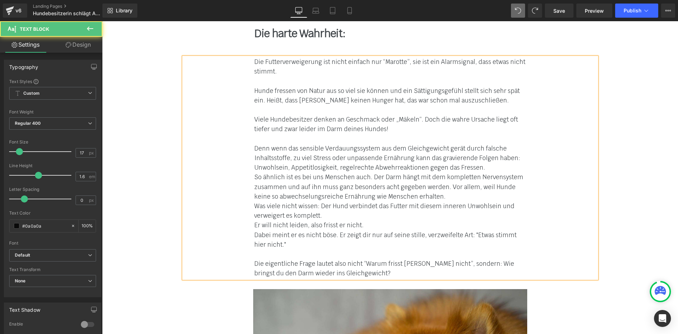
click at [249, 226] on div "Die Futterverweigerung ist nicht einfach nur “Marotte”, sie ist ein Alarmsignal…" at bounding box center [390, 167] width 413 height 221
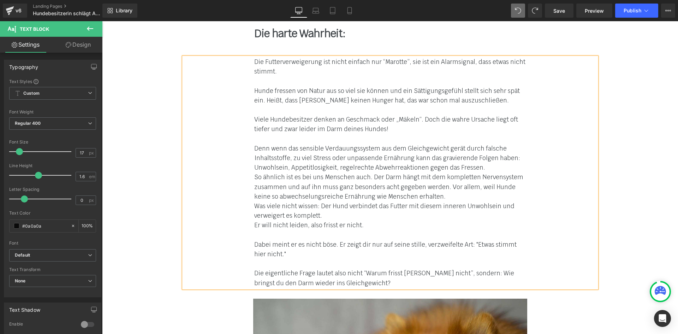
click at [251, 213] on div "Die Futterverweigerung ist nicht einfach nur “Marotte”, sie ist ein Alarmsignal…" at bounding box center [390, 172] width 413 height 231
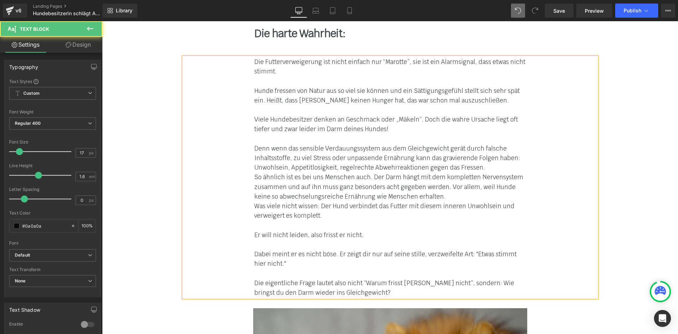
click at [250, 197] on div "Die Futterverweigerung ist nicht einfach nur “Marotte”, sie ist ein Alarmsignal…" at bounding box center [390, 177] width 413 height 240
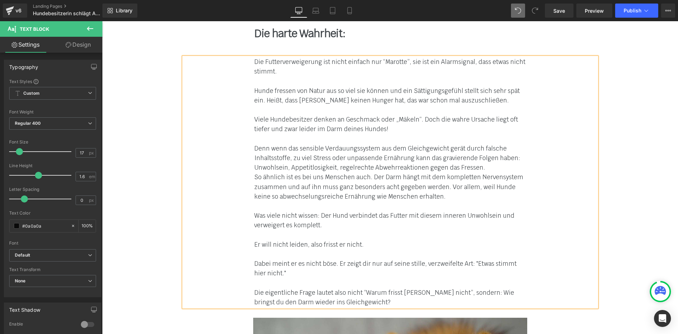
click at [254, 173] on span "So ähnlich ist es bei uns Menschen auch. Der Darm hängt mit dem kompletten Nerv…" at bounding box center [388, 186] width 269 height 27
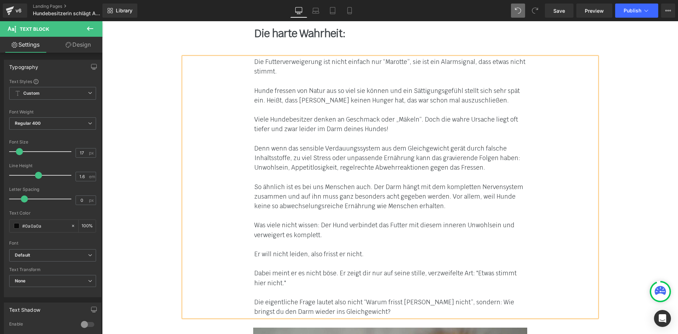
scroll to position [1030, 0]
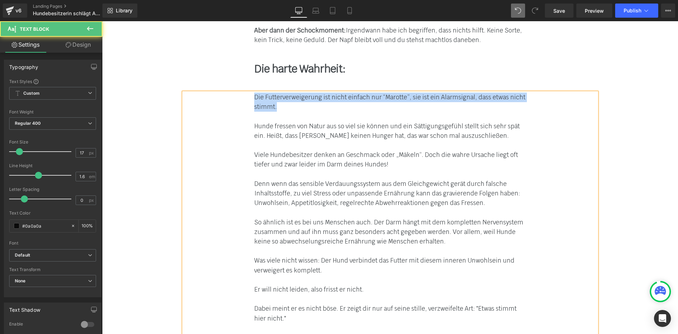
drag, startPoint x: 283, startPoint y: 97, endPoint x: 249, endPoint y: 89, distance: 35.0
click at [249, 92] on div "Die Futterverweigerung ist nicht einfach nur “Marotte”, sie ist ein Alarmsignal…" at bounding box center [390, 221] width 413 height 259
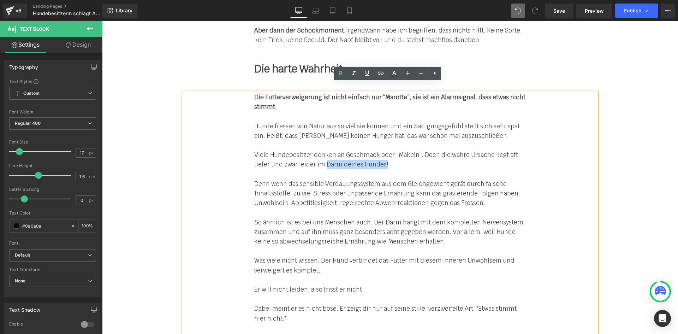
drag, startPoint x: 390, startPoint y: 154, endPoint x: 322, endPoint y: 154, distance: 67.8
click at [322, 154] on div "Viele Hundebesitzer denken an Geschmack oder „Mäkeln“. Doch die wahre Ursache l…" at bounding box center [390, 159] width 272 height 19
click at [312, 153] on span "Viele Hundebesitzer denken an Geschmack oder „Mäkeln“. Doch die wahre Ursache l…" at bounding box center [386, 159] width 264 height 17
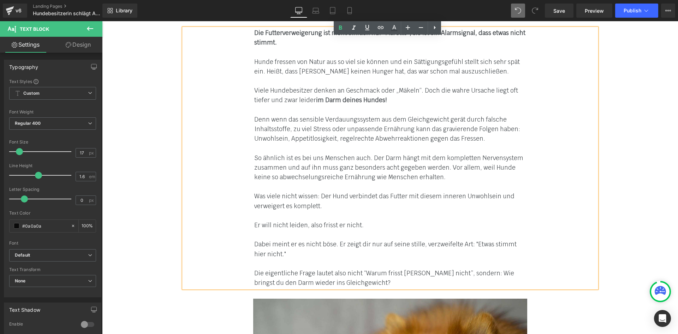
scroll to position [1100, 0]
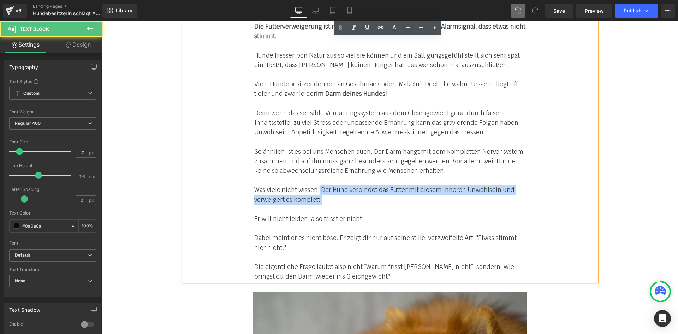
drag, startPoint x: 323, startPoint y: 190, endPoint x: 317, endPoint y: 180, distance: 11.5
click at [317, 185] on div "Was viele nicht wissen: Der Hund verbindet das Futter mit diesem inneren Unwohl…" at bounding box center [390, 194] width 272 height 19
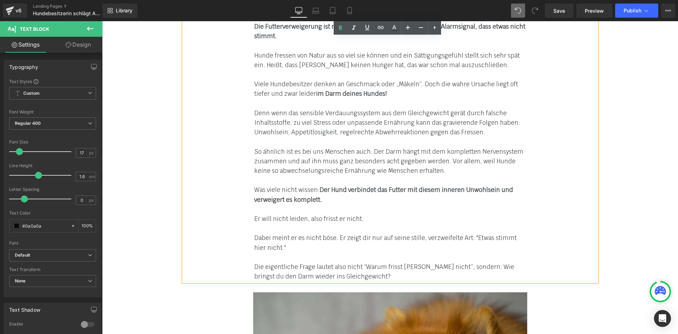
click at [247, 229] on div "Die Futterverweigerung ist nicht einfach nur “Marotte”, sie ist ein Alarmsignal…" at bounding box center [390, 151] width 413 height 259
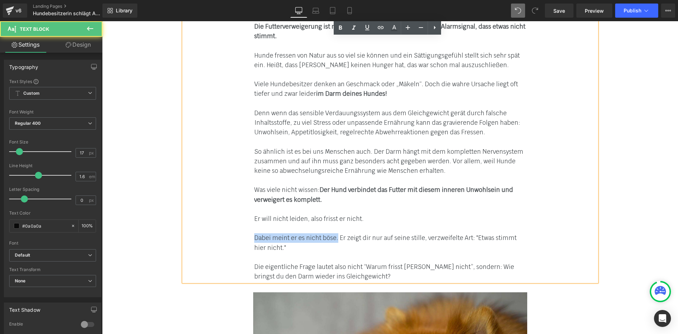
click at [334, 234] on span "Dabei meint er es nicht böse. Er zeigt dir nur auf seine stille, verzweifelte A…" at bounding box center [385, 242] width 262 height 17
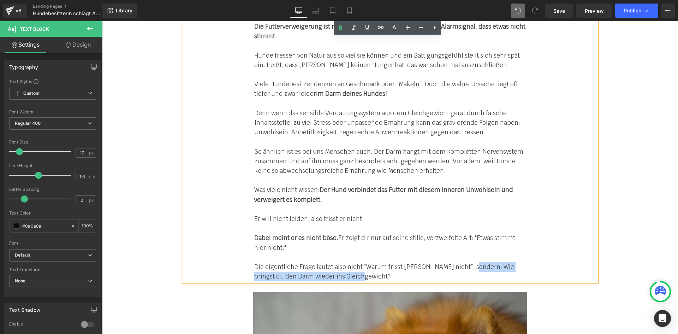
drag, startPoint x: 468, startPoint y: 268, endPoint x: 462, endPoint y: 259, distance: 10.3
click at [462, 262] on div "Die eigentliche Frage lautet also nicht “Warum frisst Holly nicht”, sondern: Wi…" at bounding box center [390, 271] width 272 height 19
click at [467, 234] on span "Dabei meint er es nicht böse. Er zeigt dir nur auf seine stille, verzweifelte A…" at bounding box center [384, 242] width 261 height 17
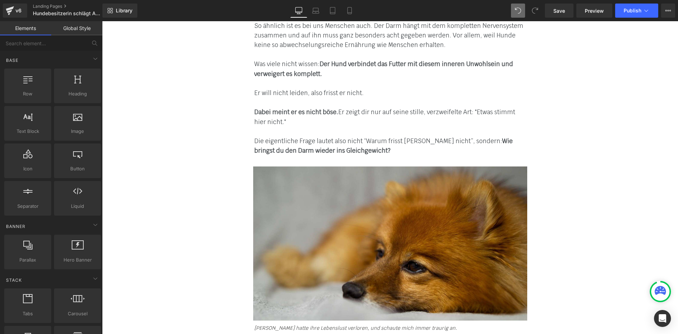
scroll to position [1277, 0]
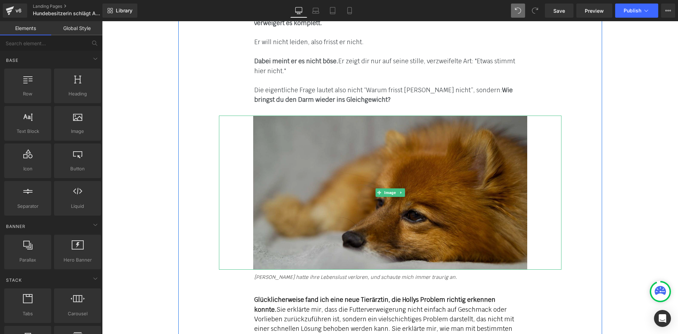
click at [332, 179] on img at bounding box center [390, 192] width 274 height 154
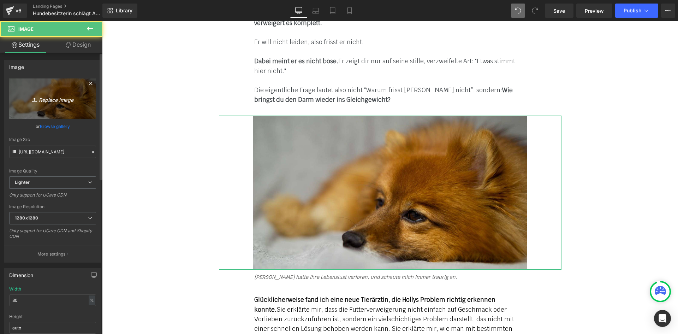
click at [60, 102] on icon "Replace Image" at bounding box center [52, 98] width 56 height 9
type input "C:\fakepath\topic_appetitlosigkeit_2.jpg"
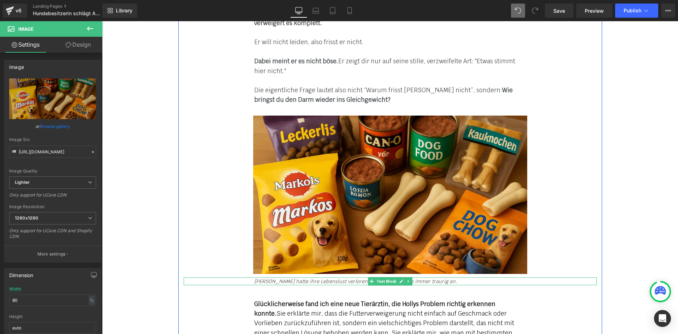
click at [322, 278] on icon "Holly hatte ihre Lebenslust verloren, und schaute mich immer traurig an." at bounding box center [355, 281] width 203 height 6
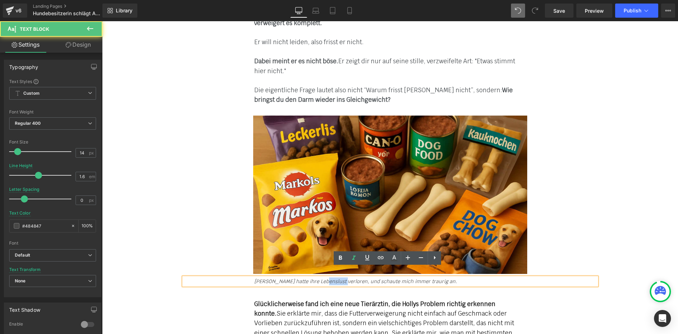
click at [322, 278] on icon "Holly hatte ihre Lebenslust verloren, und schaute mich immer traurig an." at bounding box center [355, 281] width 203 height 6
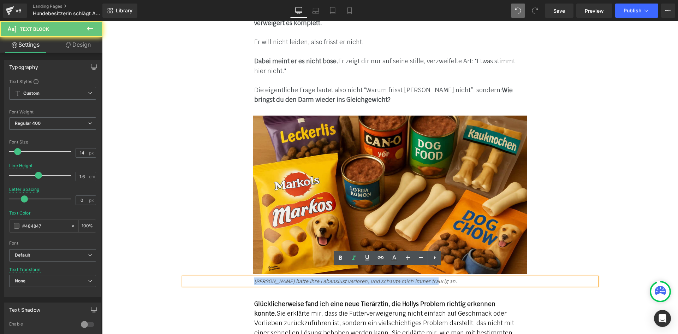
click at [322, 278] on icon "Holly hatte ihre Lebenslust verloren, und schaute mich immer traurig an." at bounding box center [355, 281] width 203 height 6
paste div
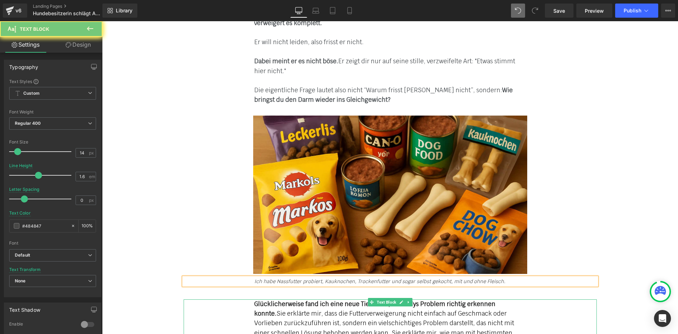
click at [280, 300] on strong "Glücklicherweise fand ich eine neue Tierärztin, die Hollys Problem richtig erke…" at bounding box center [374, 308] width 241 height 17
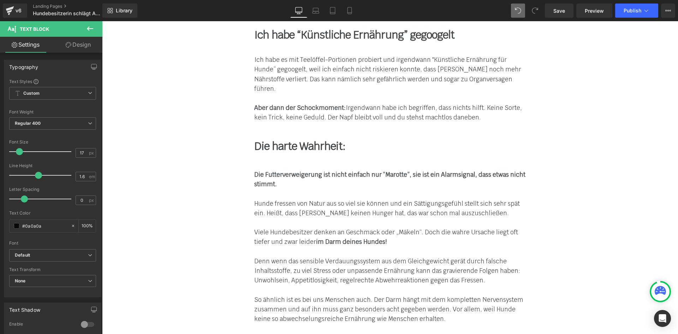
scroll to position [924, 0]
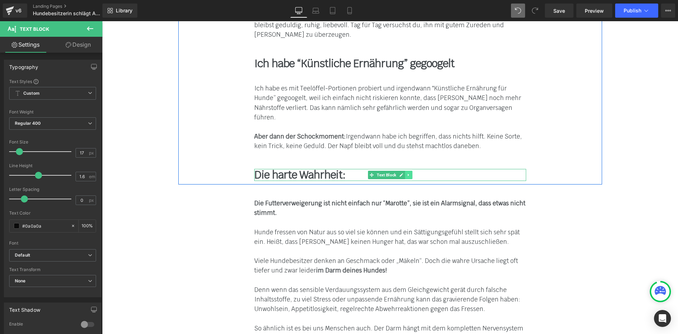
click at [406, 173] on icon at bounding box center [408, 175] width 4 height 4
click at [403, 173] on icon at bounding box center [405, 175] width 4 height 4
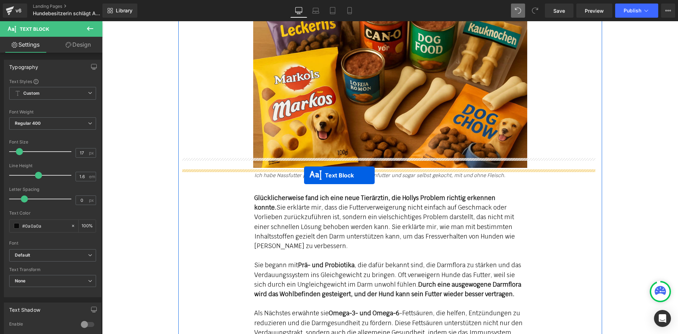
drag, startPoint x: 370, startPoint y: 195, endPoint x: 304, endPoint y: 175, distance: 68.8
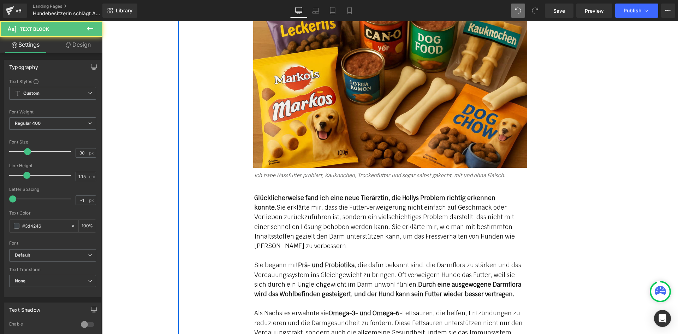
scroll to position [1383, 0]
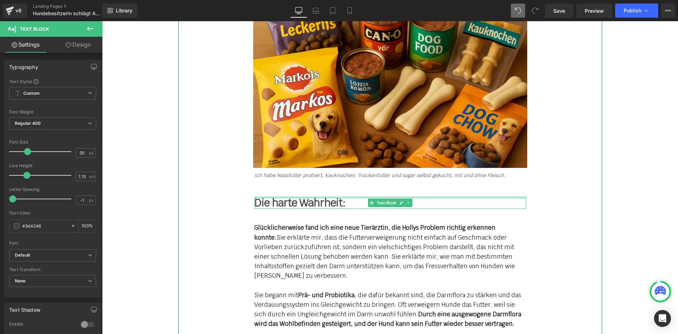
click at [266, 196] on b "Die harte Wahrheit:" at bounding box center [299, 203] width 91 height 14
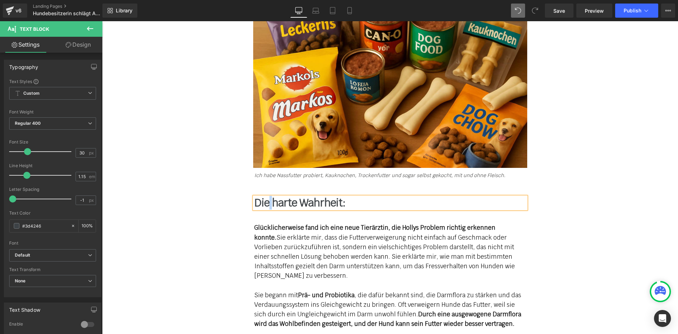
click at [266, 196] on b "Die harte Wahrheit:" at bounding box center [299, 203] width 91 height 14
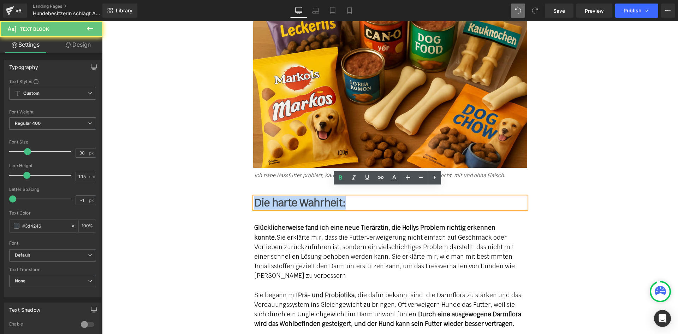
click at [266, 196] on b "Die harte Wahrheit:" at bounding box center [299, 203] width 91 height 14
paste div
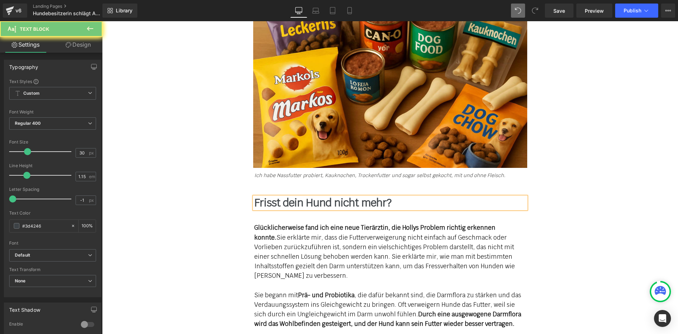
click at [269, 224] on div "Glücklicherweise fand ich eine neue Tierärztin, die Hollys Problem richtig erke…" at bounding box center [390, 252] width 272 height 58
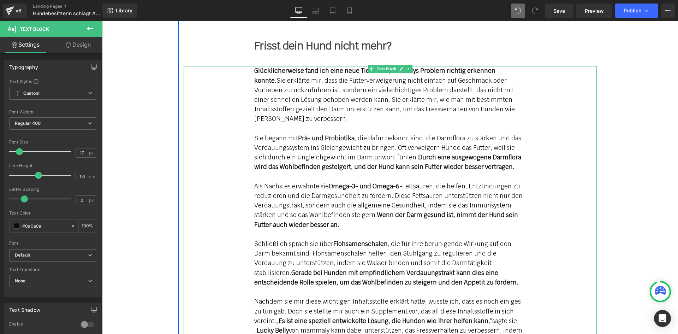
scroll to position [1559, 0]
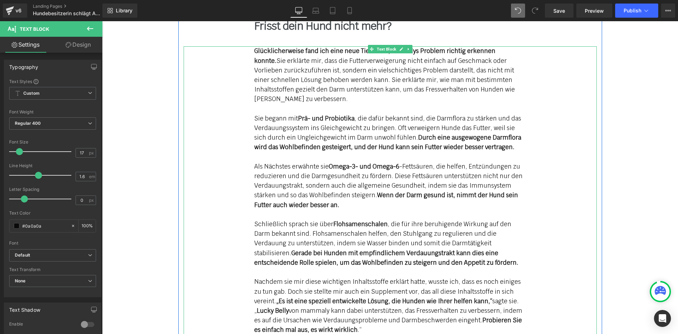
click at [289, 175] on div "Als Nächstes erwähnte sie Omega-3- und Omega-6 -Fettsäuren, die helfen, Entzünd…" at bounding box center [390, 186] width 272 height 48
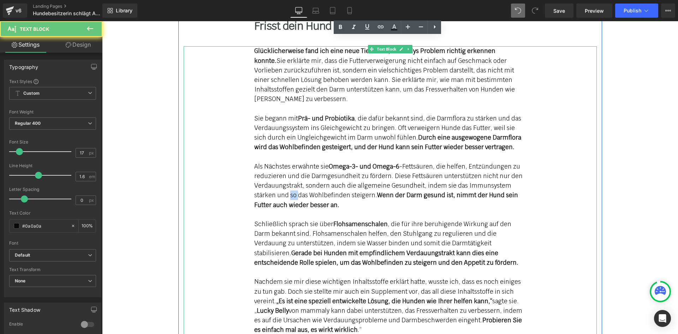
click at [289, 175] on div "Als Nächstes erwähnte sie Omega-3- und Omega-6 -Fettsäuren, die helfen, Entzünd…" at bounding box center [390, 186] width 272 height 48
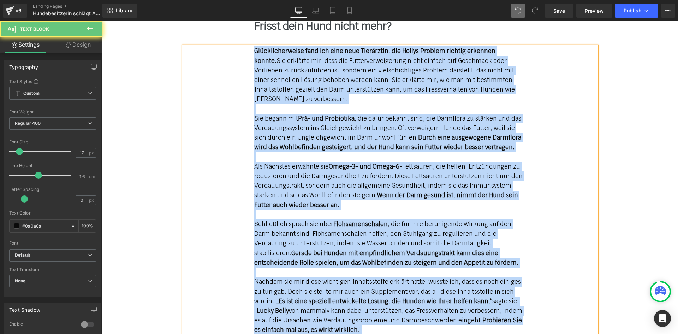
paste div
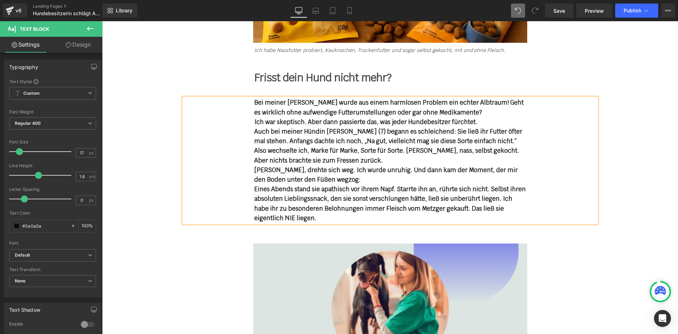
scroll to position [1489, 0]
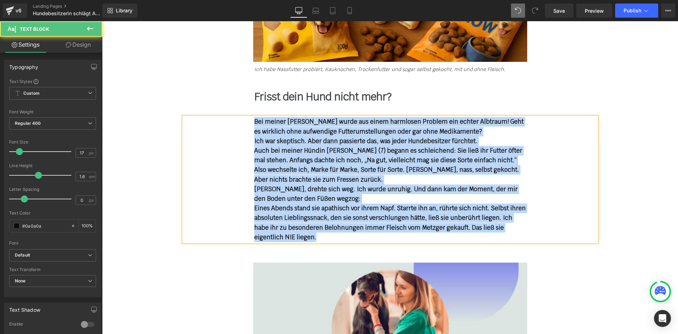
click at [254, 118] on b "Bei meiner [PERSON_NAME] wurde aus einem harmlosen Problem ein echter Albtraum!…" at bounding box center [388, 126] width 269 height 17
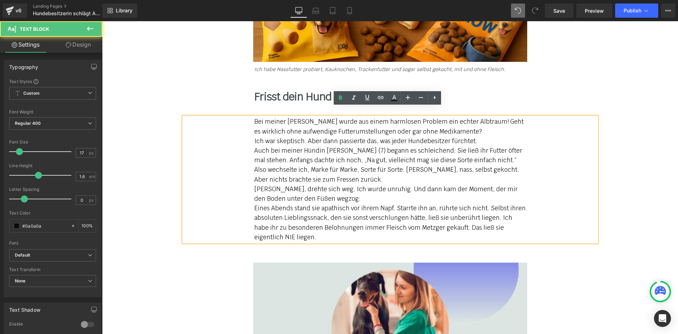
click at [262, 146] on div "Auch bei meiner Hündin [PERSON_NAME] (7) begann es schleichend: Sie ließ ihr Fu…" at bounding box center [390, 160] width 272 height 29
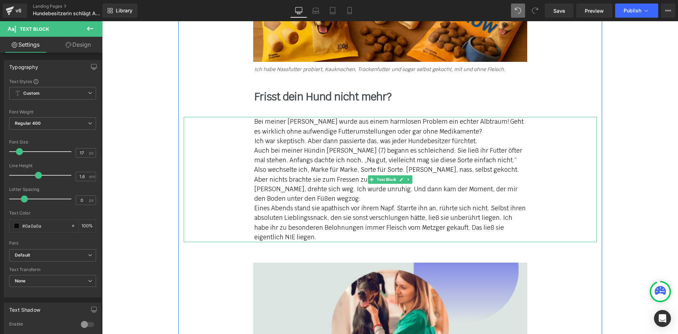
click at [470, 119] on div "Bei meiner [PERSON_NAME] wurde aus einem harmlosen Problem ein echter Albtraum!…" at bounding box center [390, 126] width 272 height 19
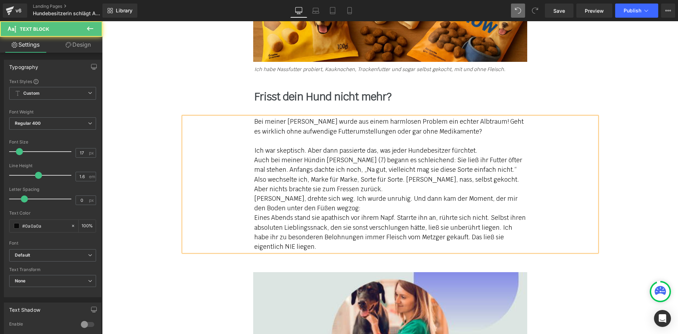
click at [247, 150] on div "Bei meiner Holly wurde aus einem harmlosen Problem ein echter Albtraum! Geht es…" at bounding box center [390, 184] width 413 height 134
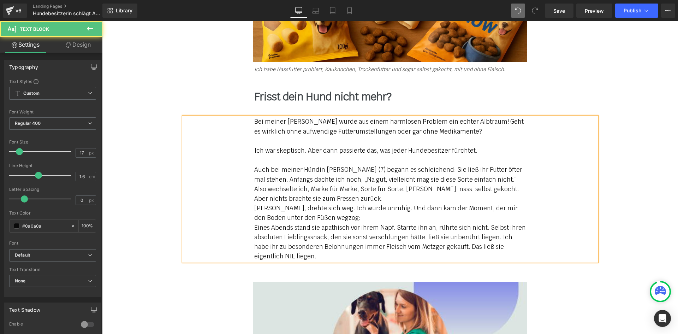
click at [364, 203] on div "[PERSON_NAME], drehte sich weg. Ich wurde unruhig. Und dann kam der Moment, der…" at bounding box center [390, 212] width 272 height 19
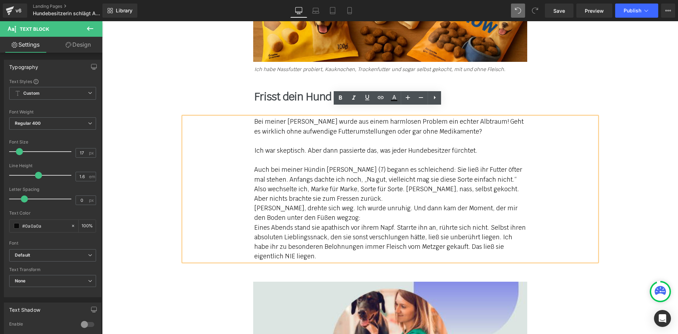
click at [245, 213] on div "Bei meiner Holly wurde aus einem harmlosen Problem ein echter Albtraum! Geht es…" at bounding box center [390, 189] width 413 height 144
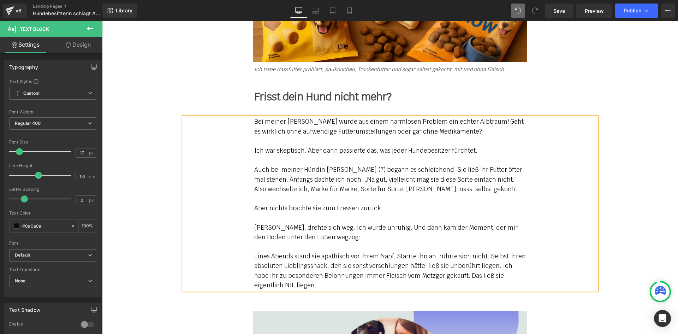
click at [272, 146] on div "Ich war skeptisch. Aber dann passierte das, was jeder Hundebesitzer fürchtet." at bounding box center [390, 151] width 272 height 10
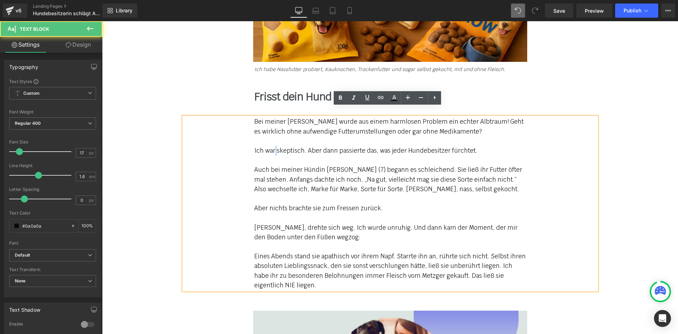
click at [272, 146] on div "Ich war skeptisch. Aber dann passierte das, was jeder Hundebesitzer fürchtet." at bounding box center [390, 151] width 272 height 10
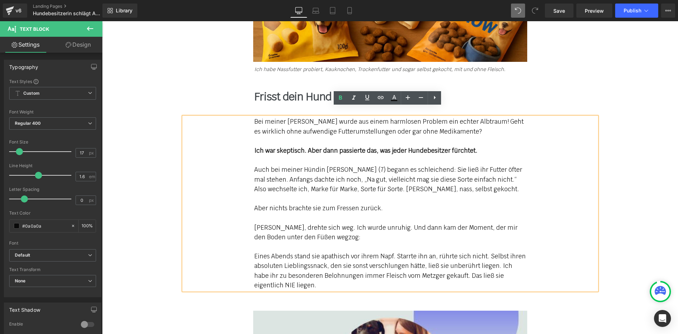
click at [268, 203] on div "Aber nichts brachte sie zum Fressen zurück." at bounding box center [390, 208] width 272 height 10
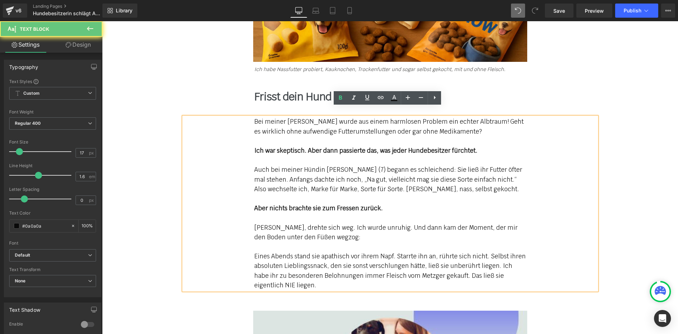
click at [255, 213] on div at bounding box center [390, 218] width 272 height 10
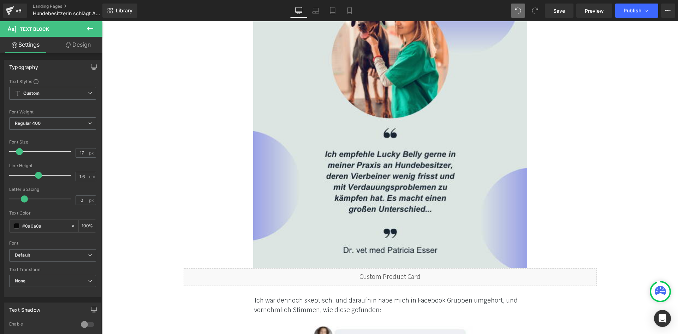
scroll to position [1706, 0]
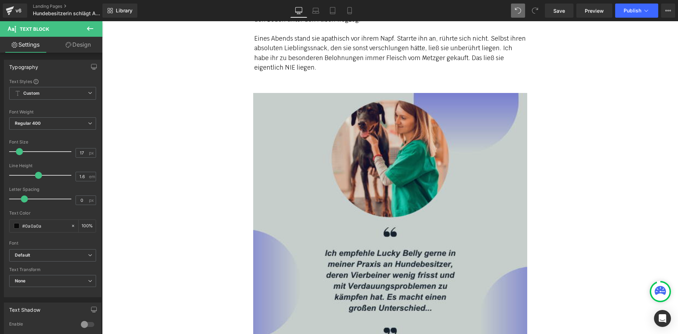
click at [392, 181] on img at bounding box center [390, 230] width 274 height 274
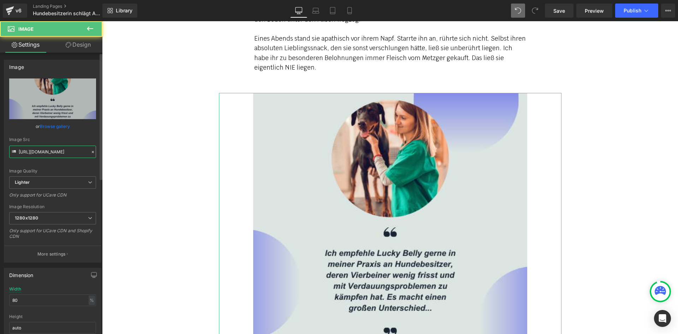
click at [34, 155] on input "https://ucarecdn.com/e43bb657-f613-406a-b5be-7b2240f49e00/-/format/auto/-/previ…" at bounding box center [52, 151] width 87 height 12
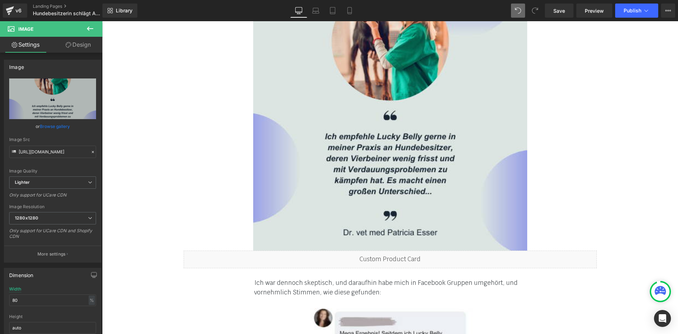
scroll to position [1847, 0]
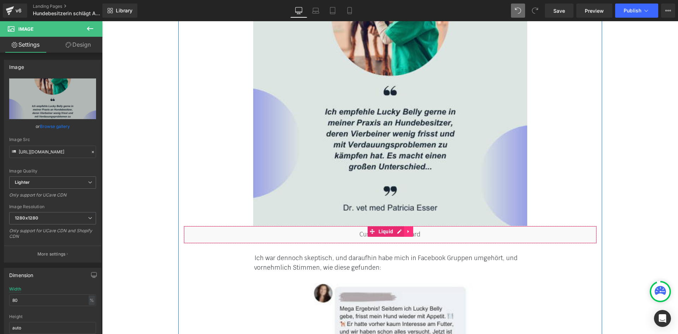
click at [406, 229] on icon at bounding box center [408, 231] width 5 height 5
click at [408, 226] on link at bounding box center [412, 231] width 9 height 11
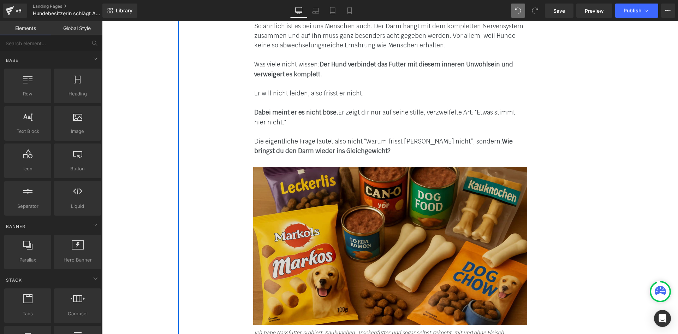
scroll to position [1283, 0]
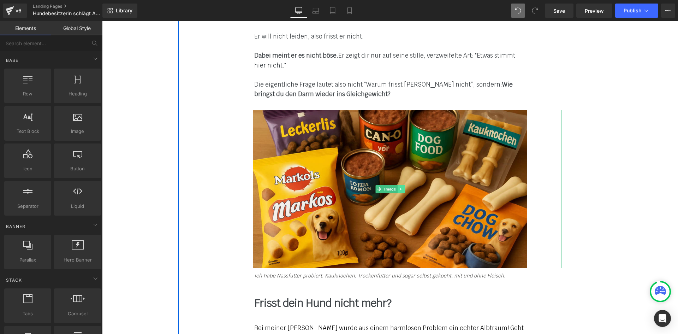
click at [399, 187] on icon at bounding box center [401, 189] width 4 height 4
click at [395, 187] on icon at bounding box center [397, 189] width 4 height 4
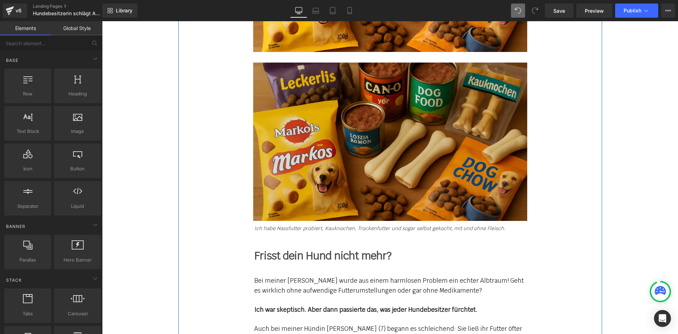
scroll to position [1502, 0]
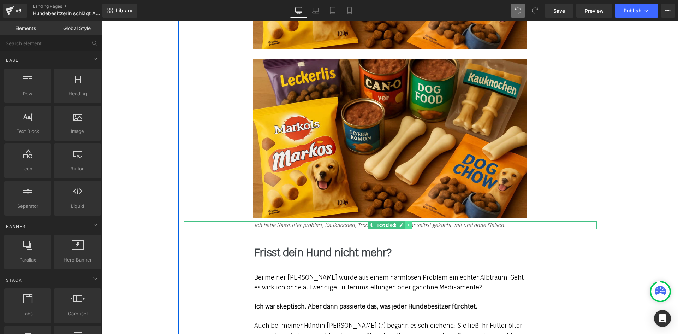
click at [407, 223] on icon at bounding box center [407, 224] width 1 height 2
click at [404, 223] on icon at bounding box center [405, 225] width 4 height 4
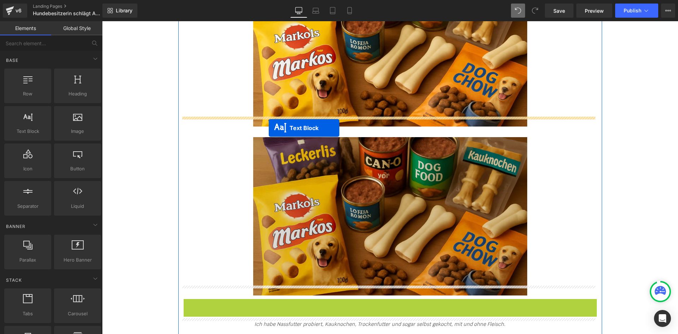
drag, startPoint x: 358, startPoint y: 215, endPoint x: 268, endPoint y: 128, distance: 125.3
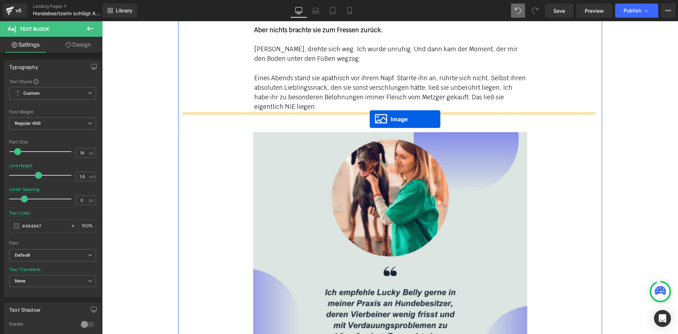
drag, startPoint x: 375, startPoint y: 146, endPoint x: 370, endPoint y: 119, distance: 27.4
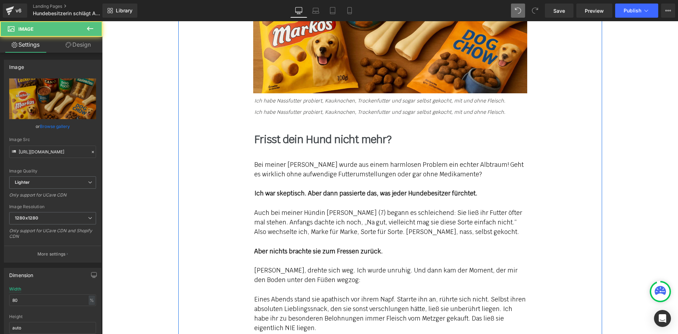
scroll to position [1431, 0]
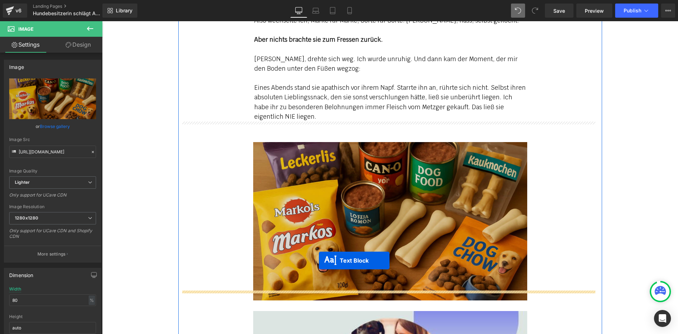
drag, startPoint x: 367, startPoint y: 129, endPoint x: 309, endPoint y: 262, distance: 144.9
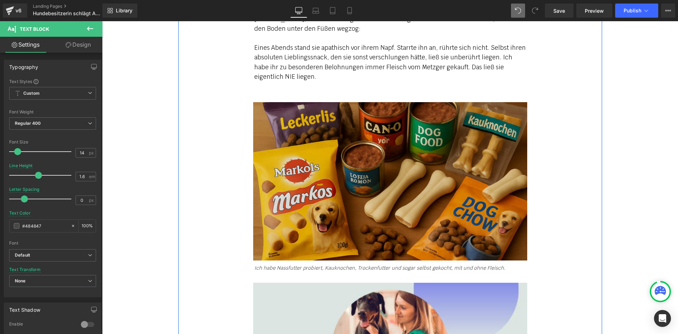
scroll to position [1657, 0]
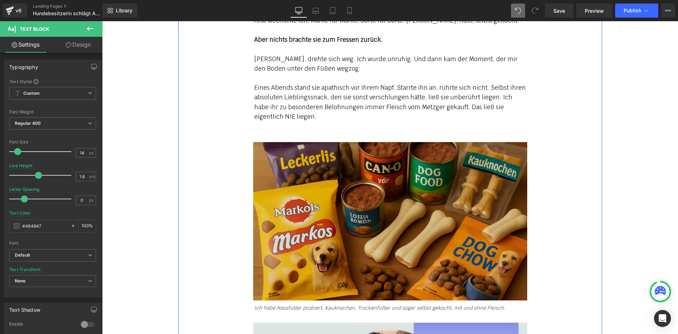
click at [310, 199] on img at bounding box center [390, 221] width 274 height 158
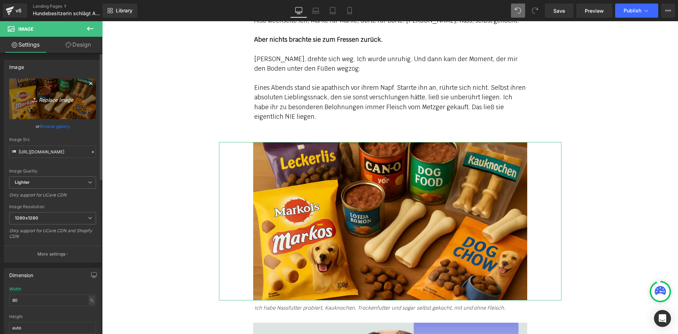
click at [44, 101] on icon "Replace Image" at bounding box center [52, 98] width 56 height 9
type input "C:\fakepath\topic_appetitlosigkeit_3.jpg"
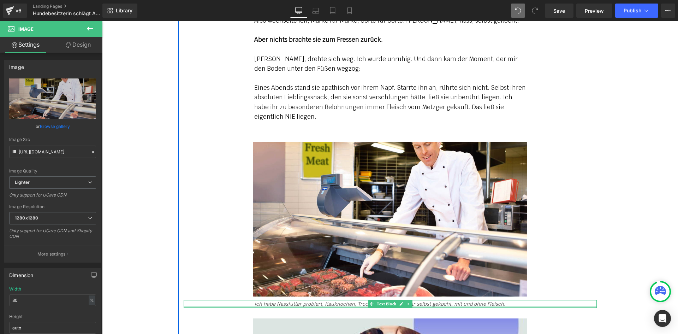
click at [294, 300] on div "Ich habe Nassfutter probiert, Kauknochen, Trockenfutter und sogar selbst gekoch…" at bounding box center [390, 304] width 413 height 8
click at [294, 300] on icon "Ich habe Nassfutter probiert, Kauknochen, Trockenfutter und sogar selbst gekoch…" at bounding box center [379, 303] width 251 height 6
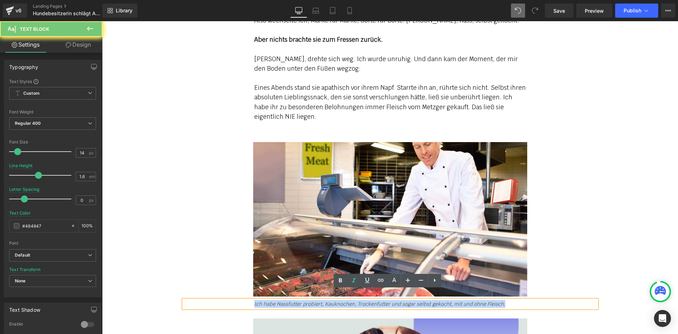
click at [294, 300] on icon "Ich habe Nassfutter probiert, Kauknochen, Trockenfutter und sogar selbst gekoch…" at bounding box center [379, 303] width 251 height 6
paste div
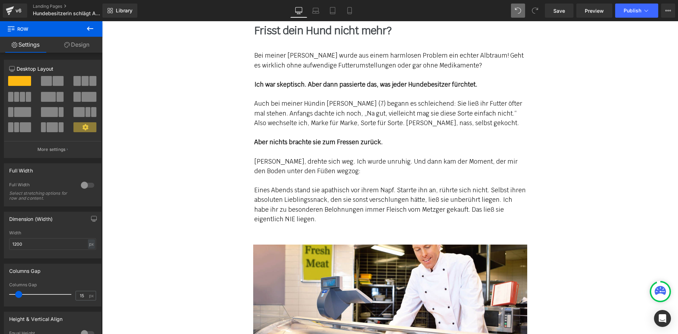
scroll to position [1410, 0]
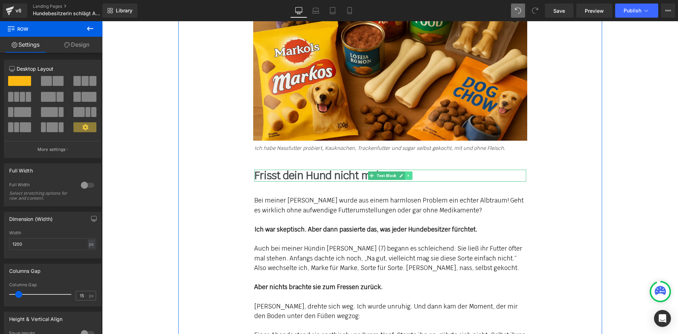
click at [406, 173] on icon at bounding box center [408, 175] width 4 height 4
click at [403, 173] on icon at bounding box center [405, 175] width 4 height 4
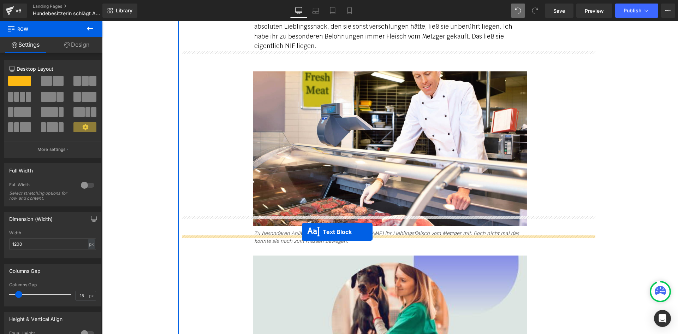
drag, startPoint x: 367, startPoint y: 198, endPoint x: 302, endPoint y: 232, distance: 73.1
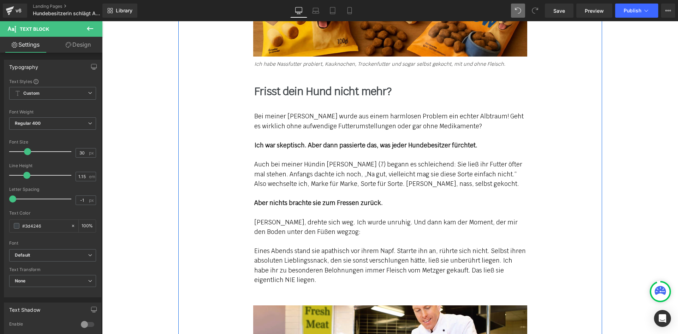
scroll to position [1516, 0]
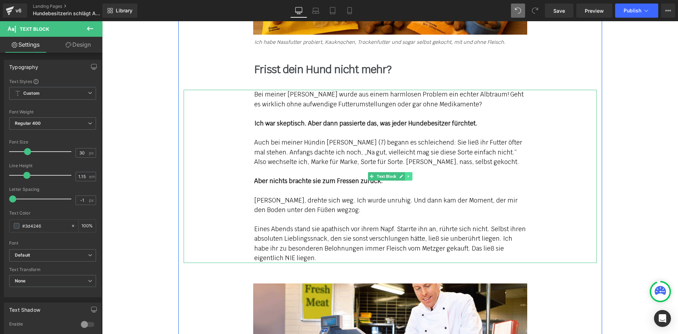
click at [406, 172] on link at bounding box center [408, 176] width 7 height 8
click at [403, 172] on link at bounding box center [404, 176] width 7 height 8
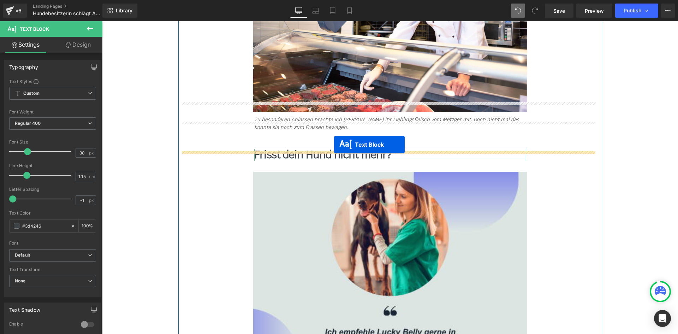
scroll to position [1849, 0]
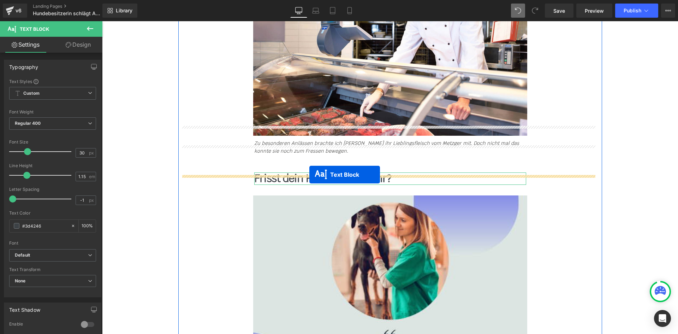
drag, startPoint x: 366, startPoint y: 133, endPoint x: 309, endPoint y: 174, distance: 70.8
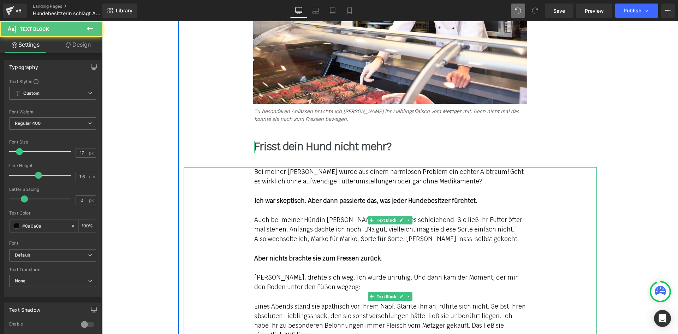
scroll to position [1818, 0]
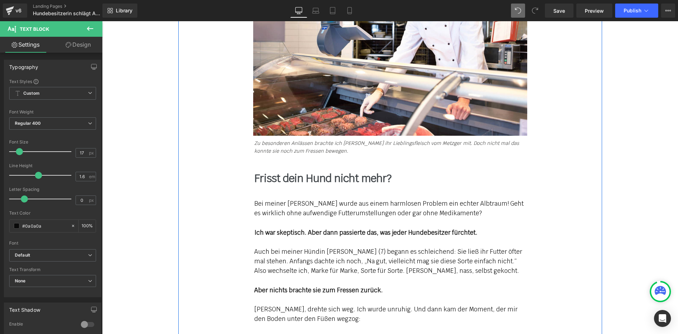
click at [260, 171] on b "Frisst dein Hund nicht mehr?" at bounding box center [322, 178] width 137 height 14
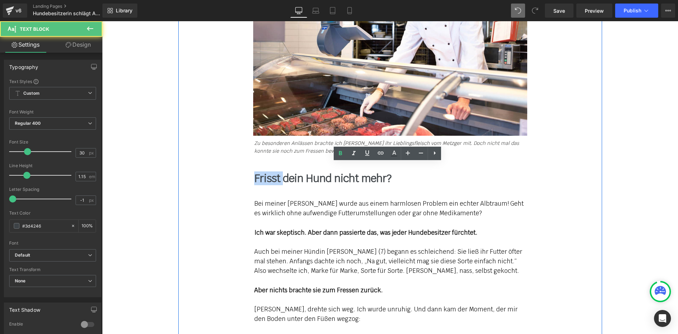
click at [260, 171] on b "Frisst dein Hund nicht mehr?" at bounding box center [322, 178] width 137 height 14
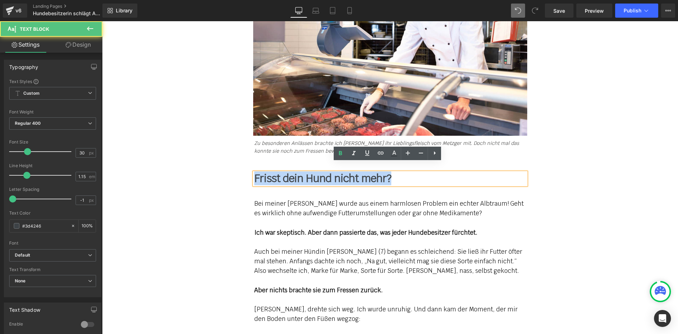
click at [260, 171] on b "Frisst dein Hund nicht mehr?" at bounding box center [322, 178] width 137 height 14
paste div
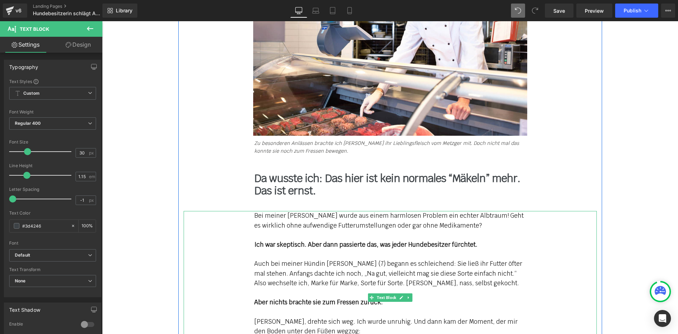
click at [279, 259] on div "Auch bei meiner Hündin [PERSON_NAME] (7) begann es schleichend: Sie ließ ihr Fu…" at bounding box center [390, 273] width 272 height 29
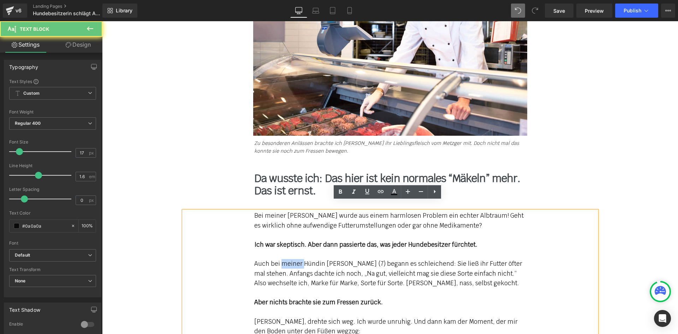
click at [279, 259] on div "Auch bei meiner Hündin [PERSON_NAME] (7) begann es schleichend: Sie ließ ihr Fu…" at bounding box center [390, 273] width 272 height 29
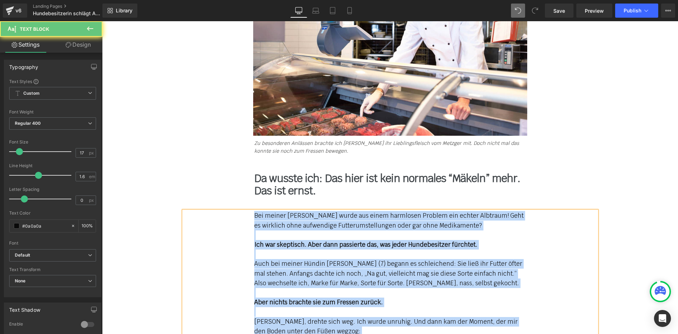
paste div
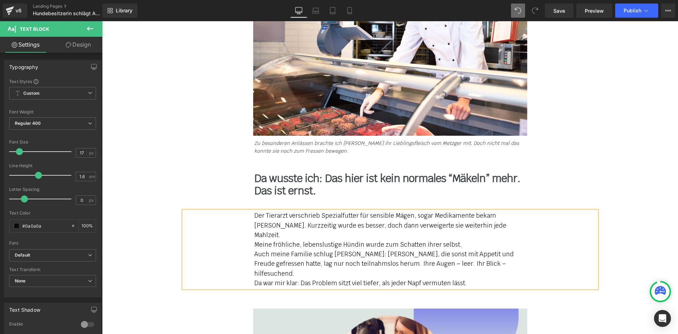
click at [240, 257] on div "Der Tierarzt verschrieb Spezialfutter für sensible Mägen, sogar Medikamente bek…" at bounding box center [390, 249] width 413 height 77
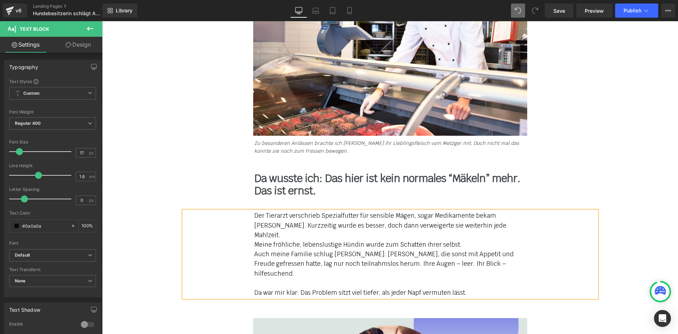
click at [244, 237] on div "Der Tierarzt verschrieb Spezialfutter für sensible Mägen, sogar Medikamente bek…" at bounding box center [390, 254] width 413 height 86
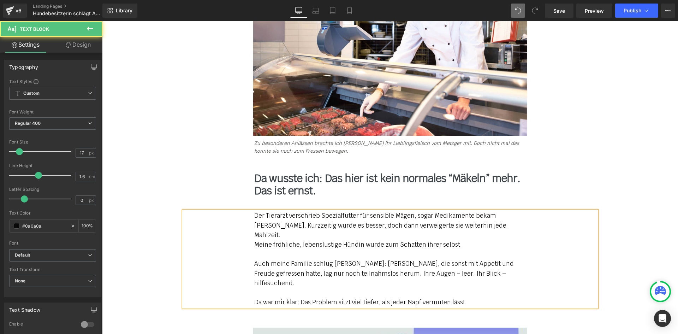
click at [245, 224] on div "Der Tierarzt verschrieb Spezialfutter für sensible Mägen, sogar Medikamente bek…" at bounding box center [390, 259] width 413 height 96
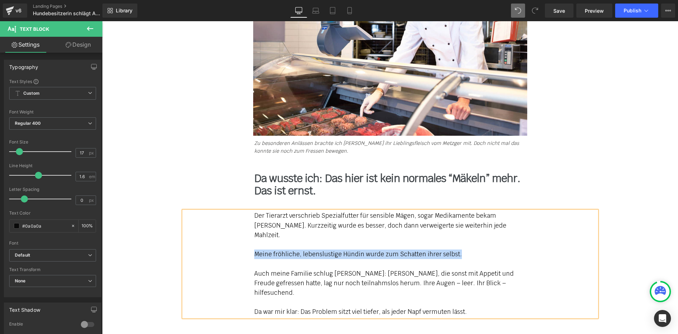
click at [458, 249] on div "Meine fröhliche, lebenslustige Hündin wurde zum Schatten ihrer selbst." at bounding box center [390, 254] width 272 height 10
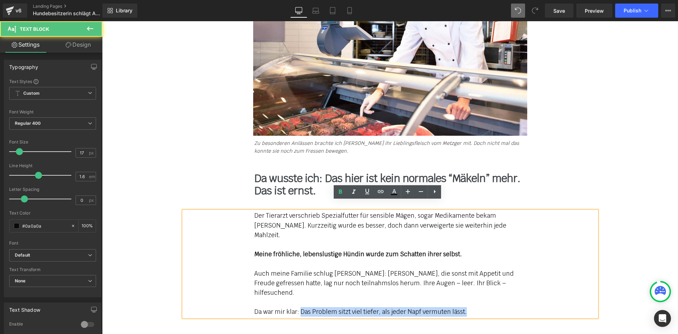
drag, startPoint x: 470, startPoint y: 282, endPoint x: 298, endPoint y: 284, distance: 171.2
click at [298, 307] on div "Da war mir klar: Das Problem sitzt viel tiefer, als jeder Napf vermuten lässt." at bounding box center [390, 312] width 272 height 10
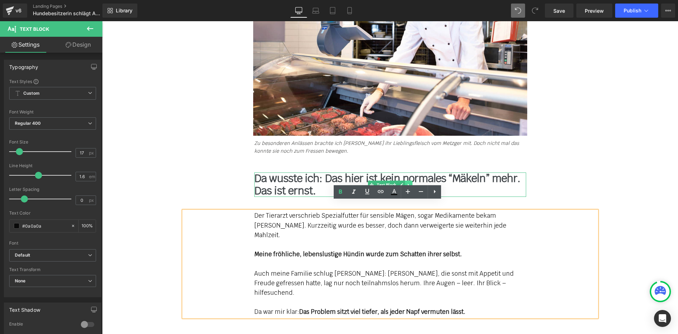
click at [409, 180] on link at bounding box center [408, 184] width 7 height 8
click at [403, 183] on icon at bounding box center [405, 185] width 4 height 4
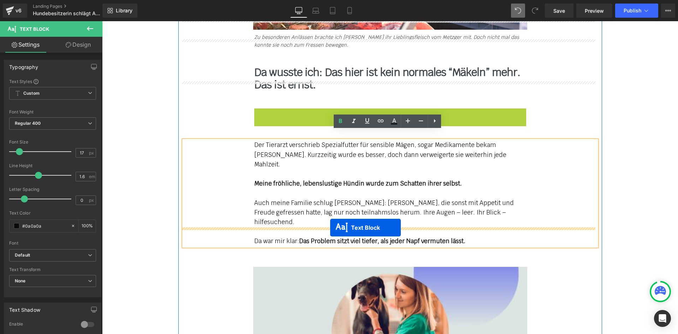
drag, startPoint x: 370, startPoint y: 219, endPoint x: 330, endPoint y: 227, distance: 41.2
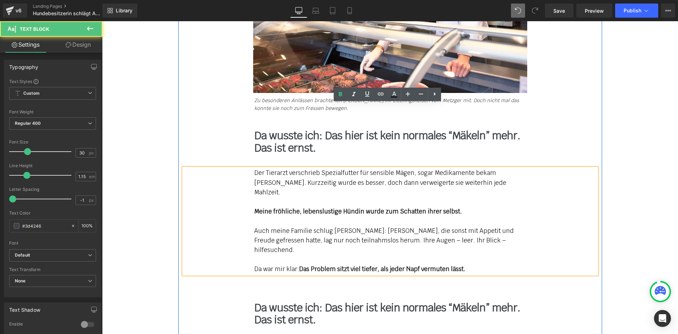
scroll to position [1853, 0]
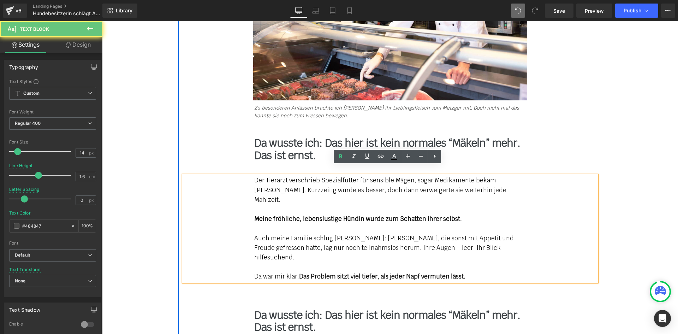
click at [268, 109] on div "Zu besonderen Anlässen brachte ich Holly ihr Lieblingsfleisch vom Metzger mit. …" at bounding box center [390, 112] width 413 height 16
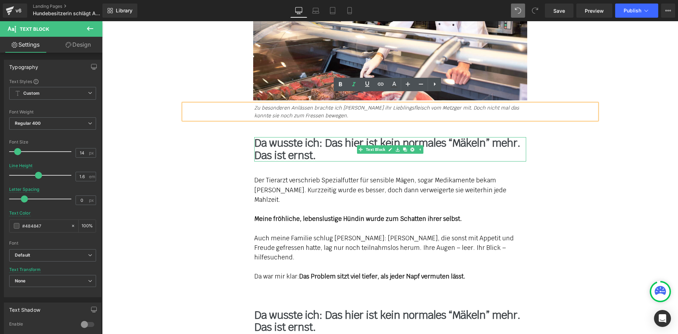
click at [270, 136] on b "Da wusste ich: Das hier ist kein normales “Mäkeln” mehr. Das ist ernst." at bounding box center [387, 149] width 266 height 26
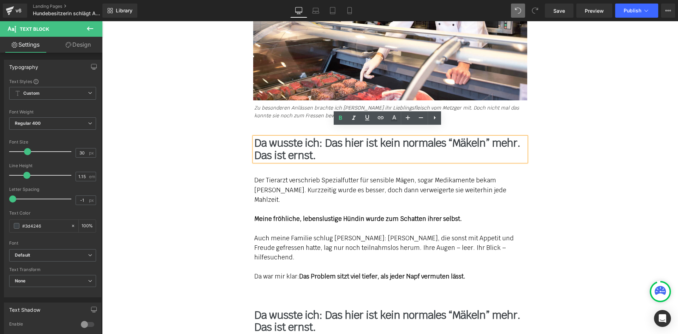
click at [254, 271] on div "Da war mir klar: Das Problem sitzt viel tiefer, als jeder Napf vermuten lässt." at bounding box center [390, 276] width 272 height 10
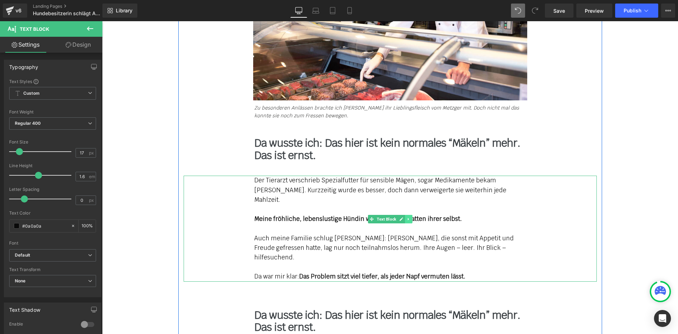
click at [406, 217] on icon at bounding box center [408, 219] width 4 height 4
click at [403, 217] on icon at bounding box center [405, 219] width 4 height 4
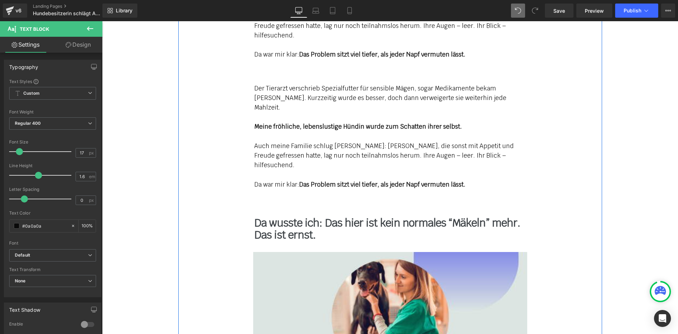
scroll to position [2080, 0]
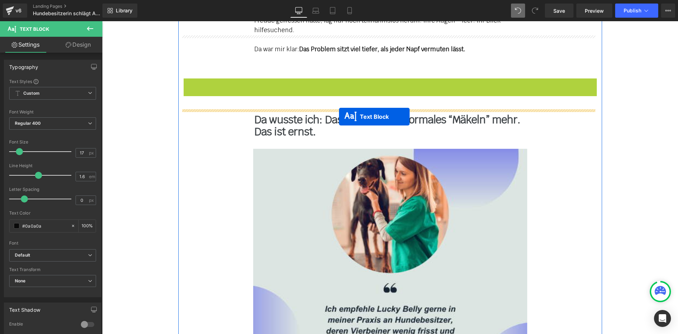
drag, startPoint x: 366, startPoint y: 91, endPoint x: 339, endPoint y: 116, distance: 37.0
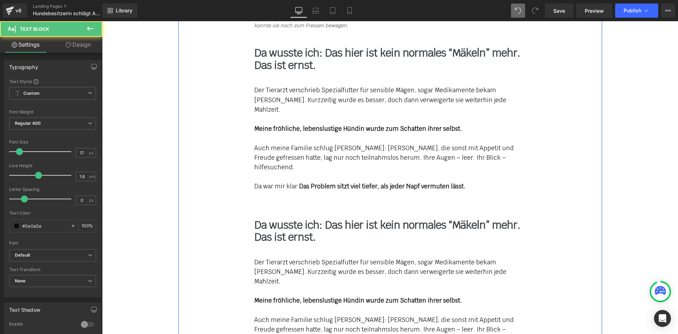
scroll to position [1939, 0]
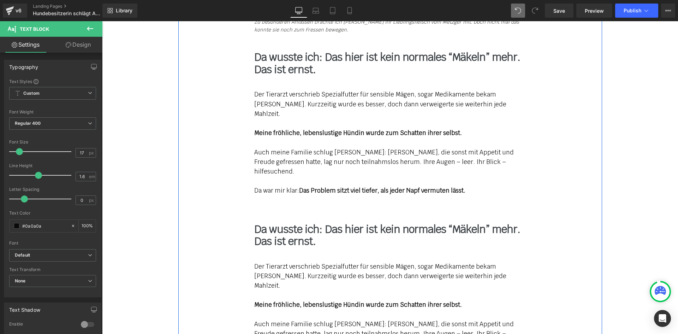
click at [275, 186] on div "Da war mir klar: Das Problem sitzt viel tiefer, als jeder Napf vermuten lässt." at bounding box center [390, 191] width 272 height 10
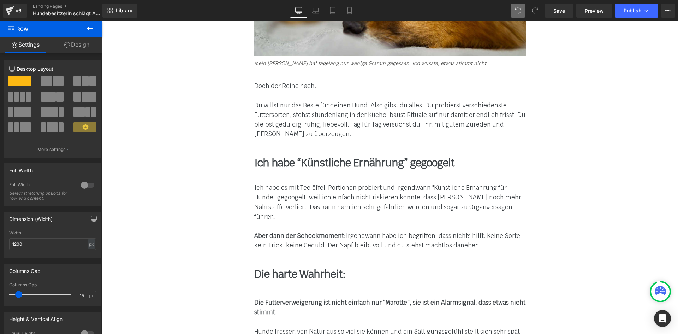
scroll to position [809, 0]
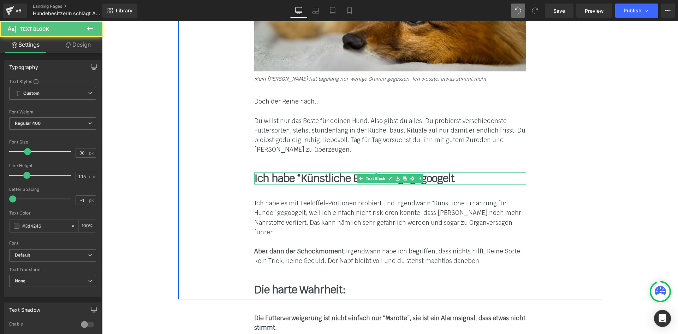
click at [270, 178] on b "Ich habe “Künstliche Ernährung” gegoogelt" at bounding box center [354, 178] width 200 height 14
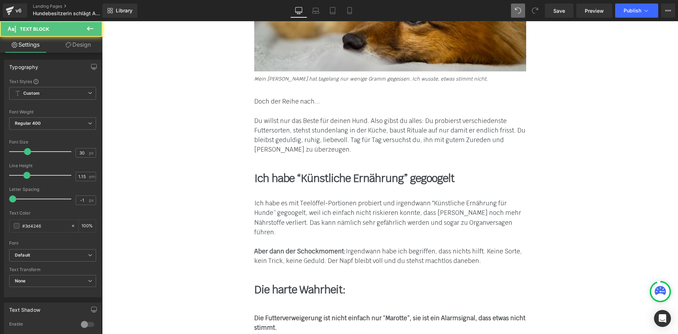
click at [68, 43] on icon at bounding box center [69, 45] width 6 height 6
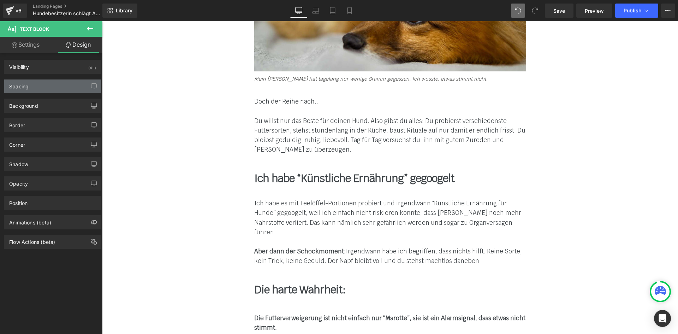
click at [46, 85] on div "Spacing" at bounding box center [52, 85] width 97 height 13
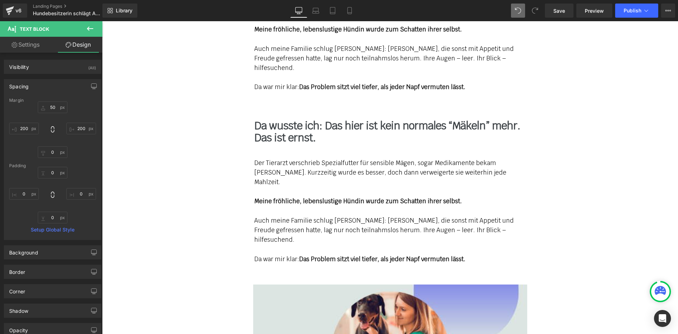
scroll to position [2045, 0]
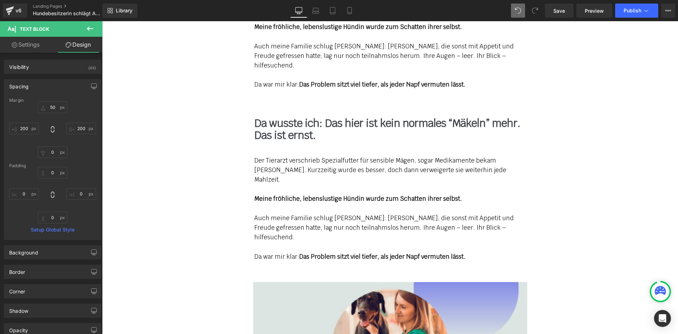
click at [275, 116] on b "Da wusste ich: Das hier ist kein normales “Mäkeln” mehr. Das ist ernst." at bounding box center [387, 129] width 266 height 26
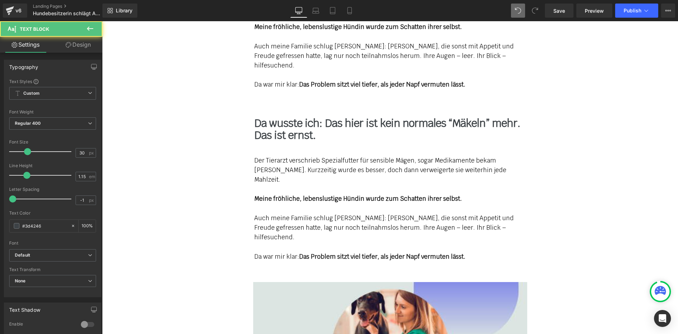
click at [82, 48] on link "Design" at bounding box center [78, 45] width 51 height 16
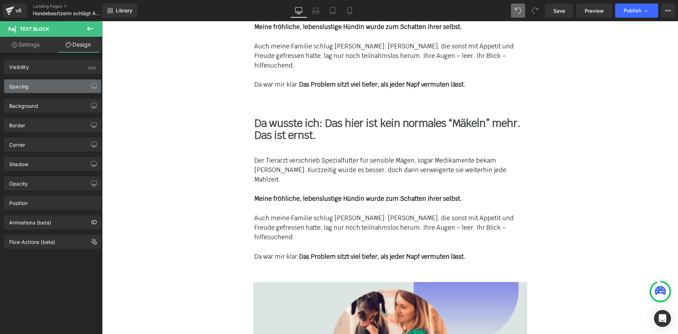
click at [39, 90] on div "Spacing" at bounding box center [52, 85] width 97 height 13
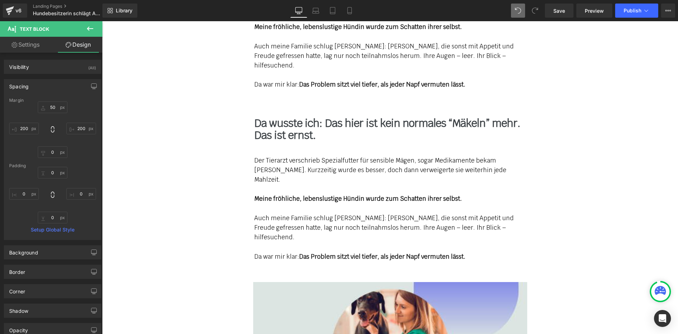
click at [276, 184] on div at bounding box center [390, 189] width 272 height 10
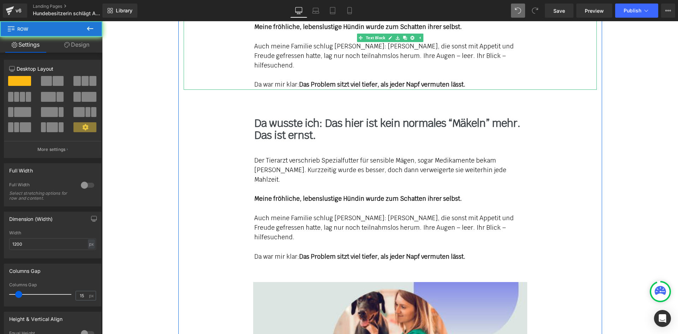
click at [282, 80] on div "Da war mir klar: Das Problem sitzt viel tiefer, als jeder Napf vermuten lässt." at bounding box center [390, 85] width 272 height 10
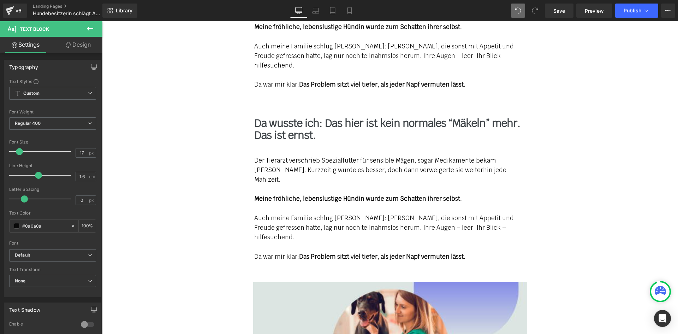
click at [69, 46] on icon at bounding box center [69, 45] width 6 height 6
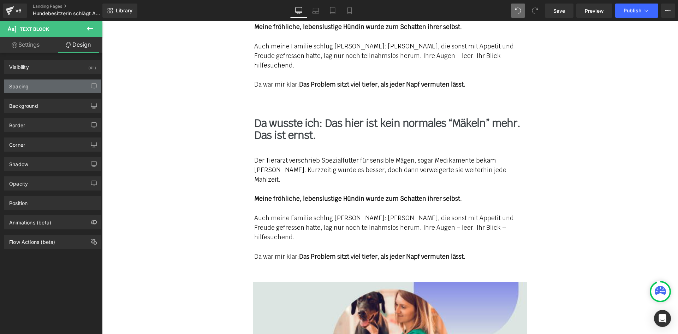
click at [42, 87] on div "Spacing" at bounding box center [52, 85] width 97 height 13
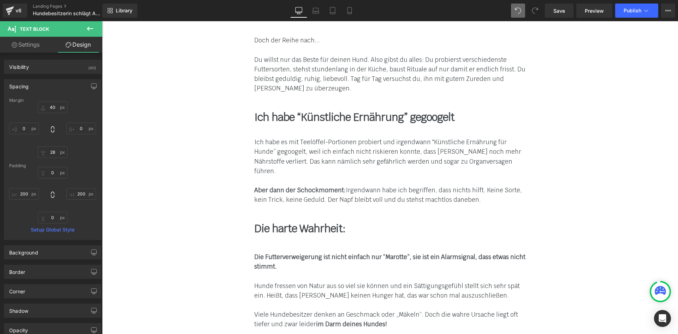
click at [288, 174] on div "Ich habe es mit Teelöffel-Portionen probiert und irgendwann "Künstliche Ernähru…" at bounding box center [390, 156] width 272 height 38
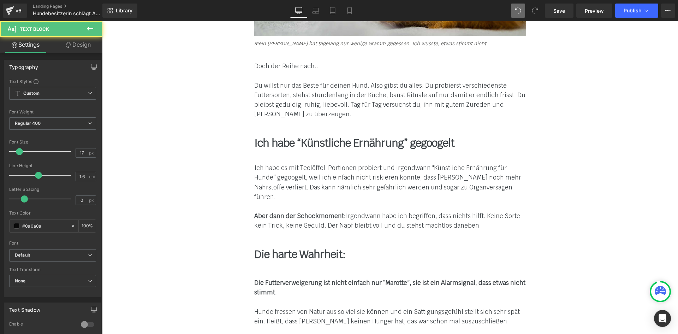
click at [76, 47] on link "Design" at bounding box center [78, 45] width 51 height 16
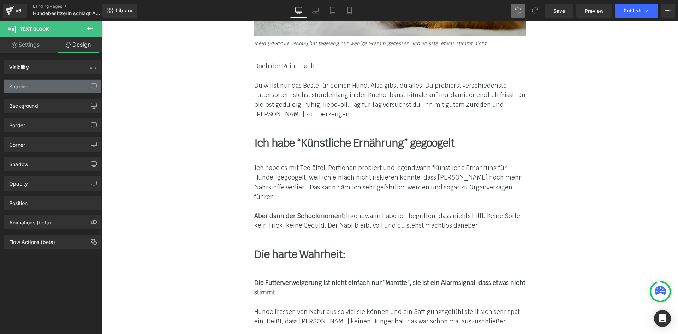
click at [44, 85] on div "Spacing" at bounding box center [52, 85] width 97 height 13
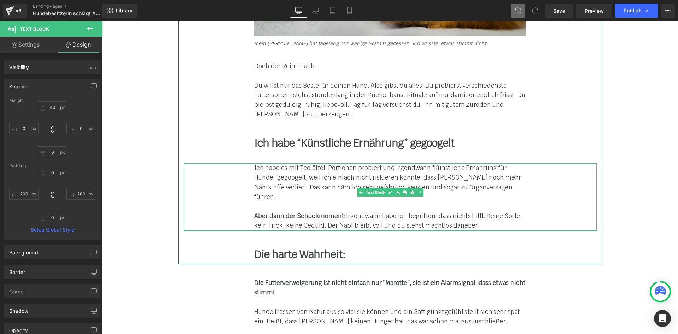
click at [224, 190] on div "Ich habe es mit Teelöffel-Portionen probiert und irgendwann "Künstliche Ernähru…" at bounding box center [390, 196] width 413 height 67
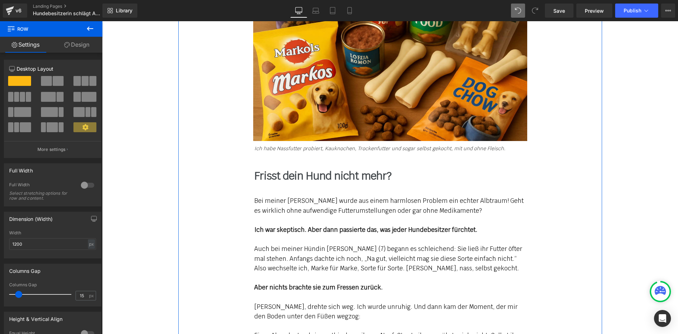
scroll to position [1409, 0]
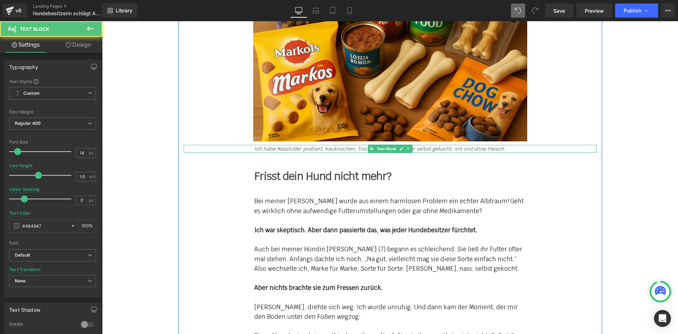
click at [279, 145] on icon "Ich habe Nassfutter probiert, Kauknochen, Trockenfutter und sogar selbst gekoch…" at bounding box center [379, 148] width 251 height 6
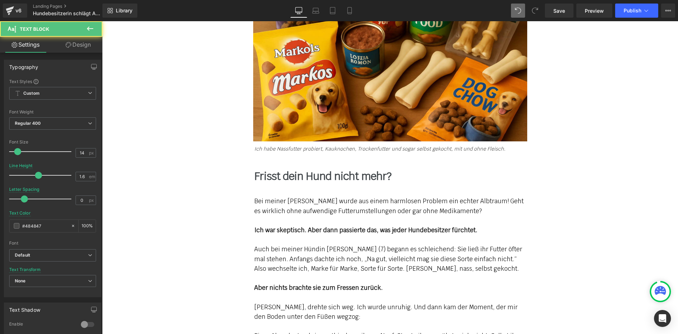
click at [82, 46] on link "Design" at bounding box center [78, 45] width 51 height 16
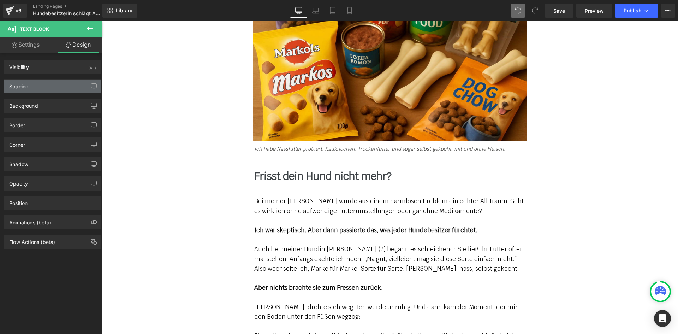
click at [40, 83] on div "Spacing" at bounding box center [52, 85] width 97 height 13
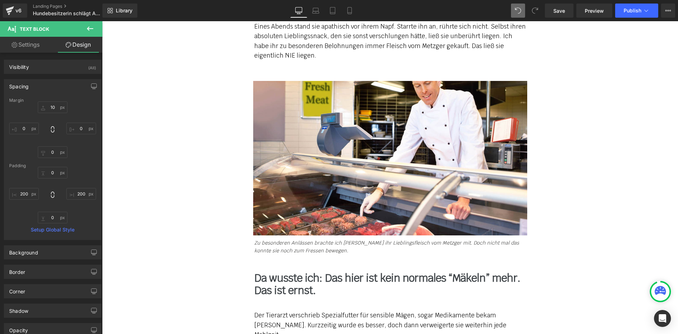
scroll to position [1868, 0]
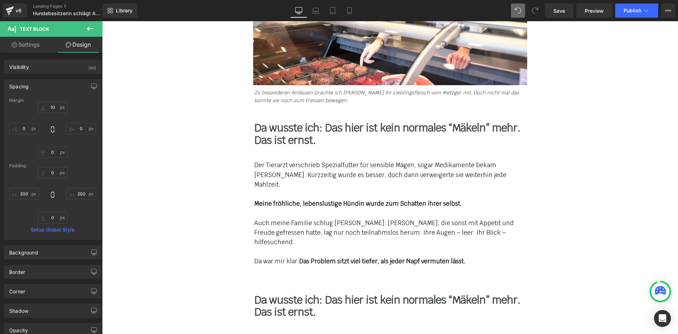
click at [280, 199] on strong "Meine fröhliche, lebenslustige Hündin wurde zum Schatten ihrer selbst." at bounding box center [358, 203] width 208 height 8
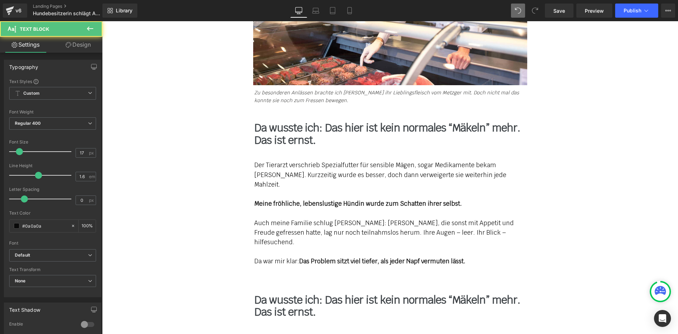
click at [77, 47] on link "Design" at bounding box center [78, 45] width 51 height 16
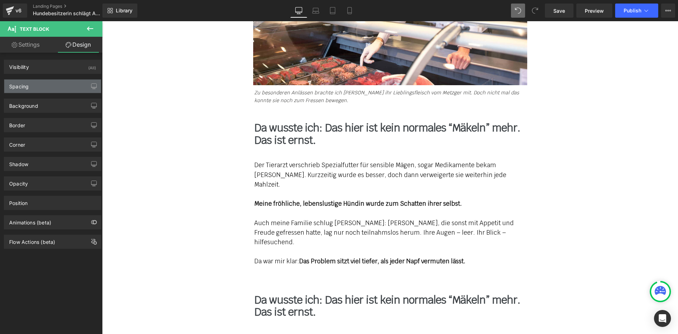
click at [37, 85] on div "Spacing" at bounding box center [52, 85] width 97 height 13
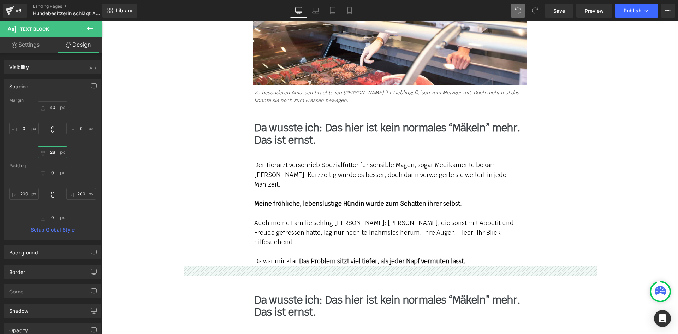
click at [53, 155] on input "28" at bounding box center [53, 152] width 30 height 12
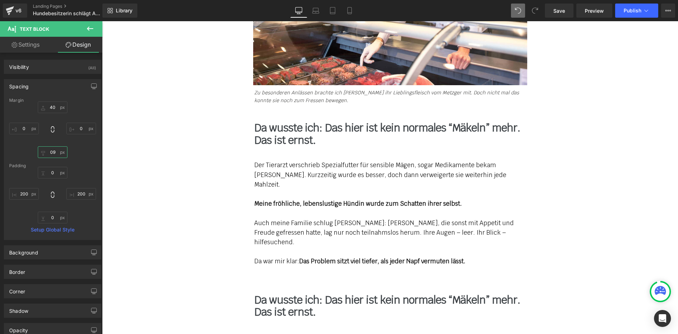
type input "9"
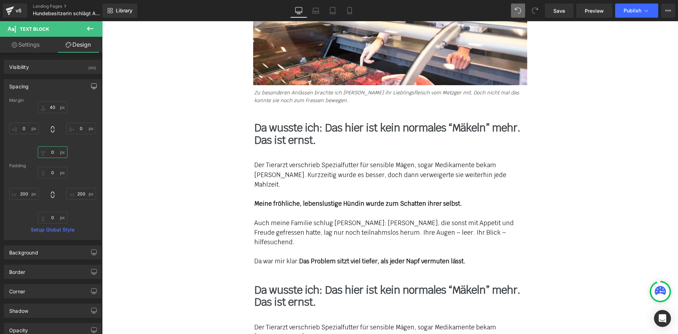
type input "0"
drag, startPoint x: 91, startPoint y: 84, endPoint x: 85, endPoint y: 85, distance: 5.3
click at [91, 84] on icon "button" at bounding box center [94, 86] width 6 height 6
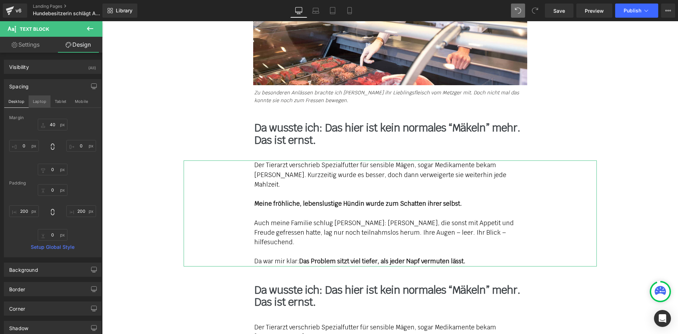
click at [37, 102] on button "Laptop" at bounding box center [40, 101] width 22 height 12
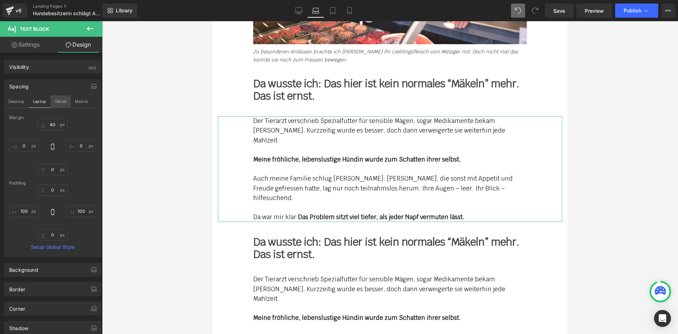
click at [58, 102] on button "Tablet" at bounding box center [60, 101] width 20 height 12
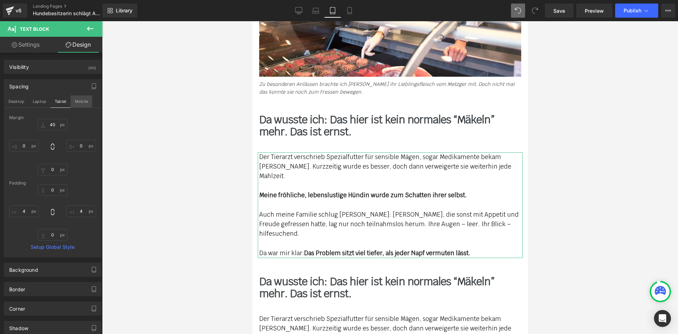
click at [83, 103] on button "Mobile" at bounding box center [82, 101] width 22 height 12
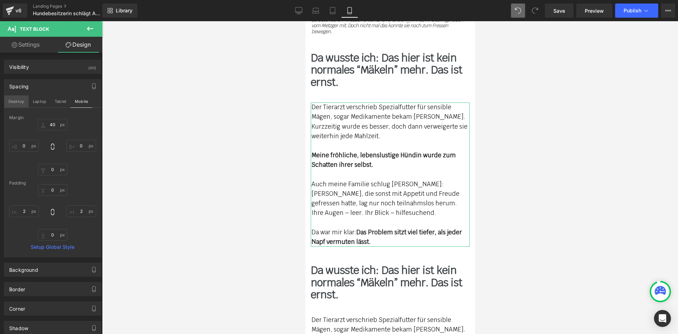
click at [18, 103] on button "Desktop" at bounding box center [16, 101] width 24 height 12
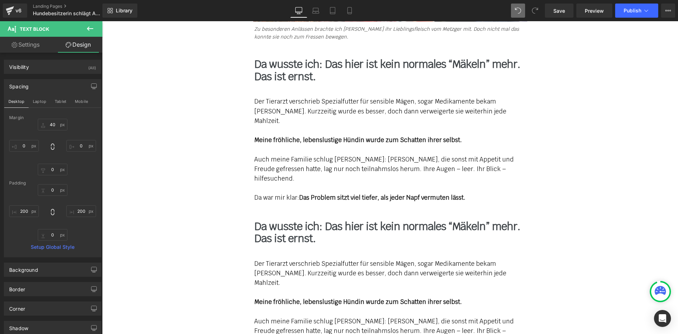
scroll to position [1927, 0]
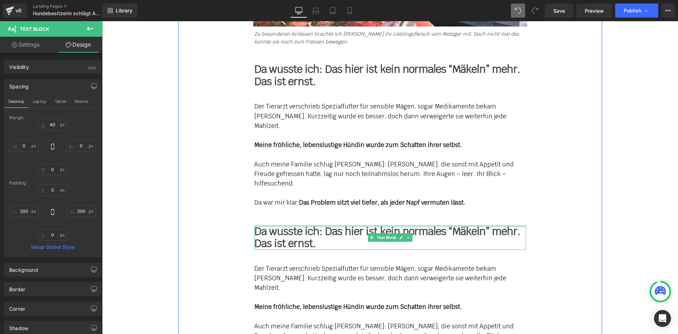
click at [300, 225] on div "Da wusste ich: Das hier ist kein normales “Mäkeln” mehr. Das ist ernst. Text Bl…" at bounding box center [390, 237] width 272 height 24
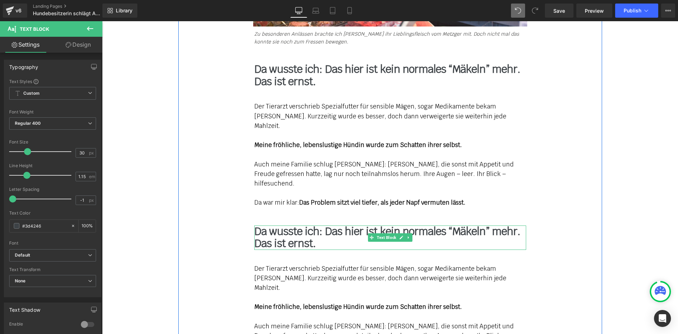
click at [259, 224] on b "Da wusste ich: Das hier ist kein normales “Mäkeln” mehr. Das ist ernst." at bounding box center [387, 237] width 266 height 26
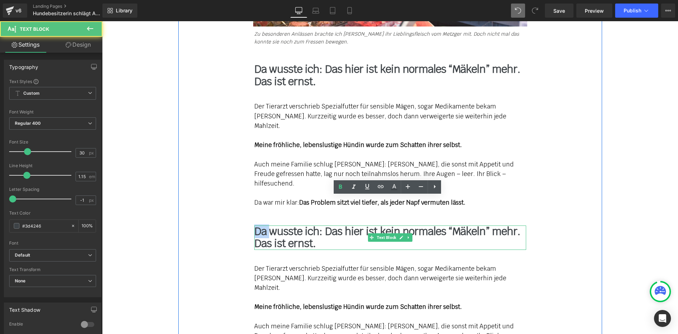
click at [260, 224] on b "Da wusste ich: Das hier ist kein normales “Mäkeln” mehr. Das ist ernst." at bounding box center [387, 237] width 266 height 26
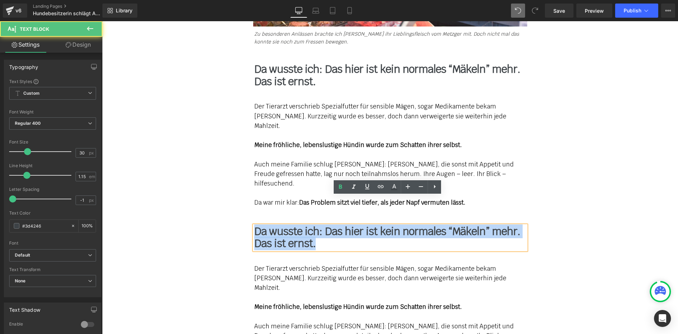
click at [260, 224] on b "Da wusste ich: Das hier ist kein normales “Mäkeln” mehr. Das ist ernst." at bounding box center [387, 237] width 266 height 26
paste div
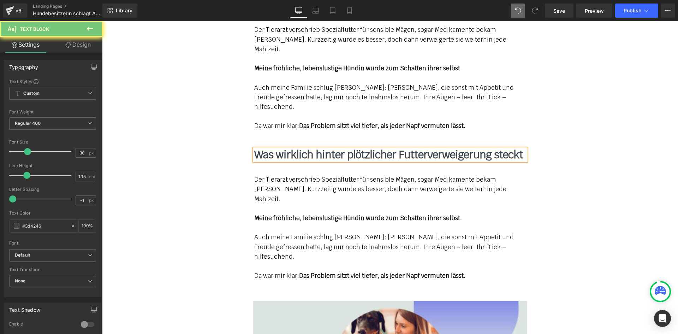
scroll to position [2033, 0]
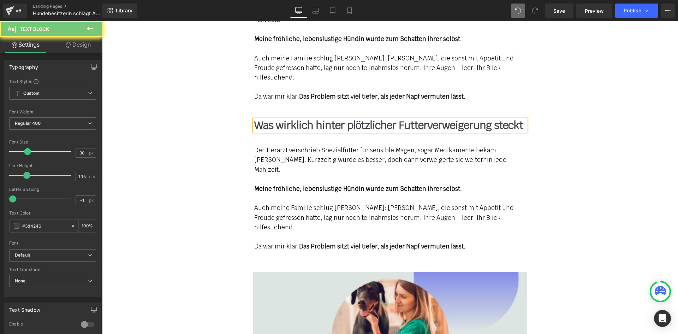
click at [287, 203] on div "Auch meine Familie schlug [PERSON_NAME]: [PERSON_NAME], die sonst mit Appetit u…" at bounding box center [390, 217] width 272 height 29
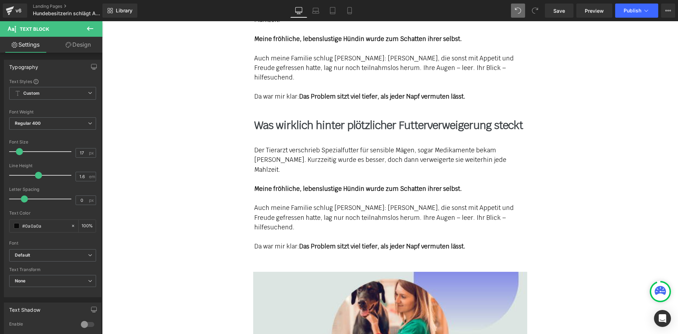
click at [85, 48] on link "Design" at bounding box center [78, 45] width 51 height 16
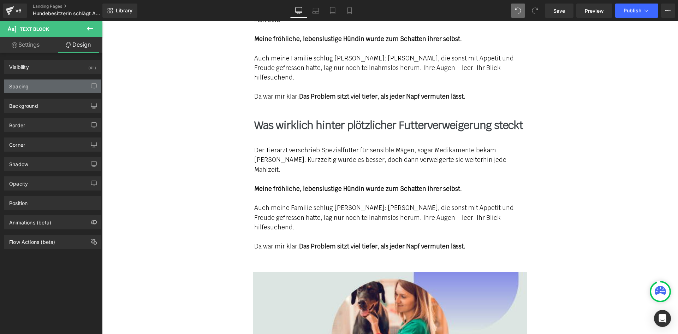
click at [28, 83] on div "Spacing" at bounding box center [18, 84] width 19 height 10
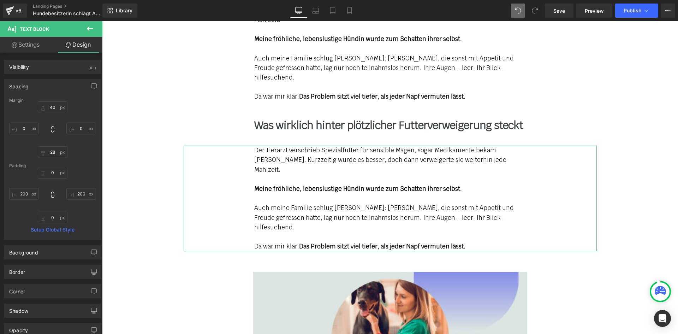
click at [51, 146] on div "40 0 28 0" at bounding box center [52, 129] width 87 height 56
click at [53, 150] on input "28" at bounding box center [53, 152] width 30 height 12
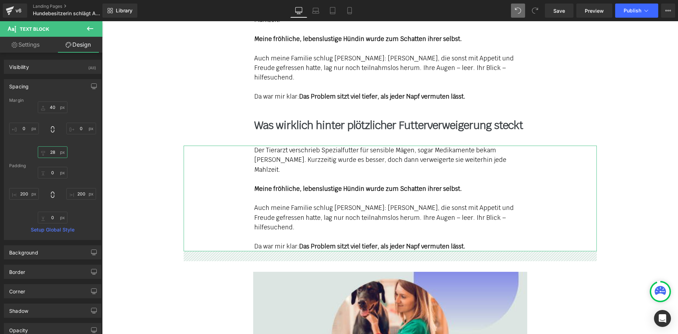
type input "0"
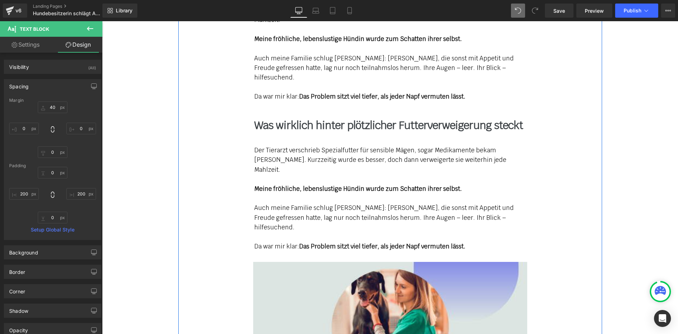
click at [375, 127] on span "Text Block" at bounding box center [386, 131] width 22 height 8
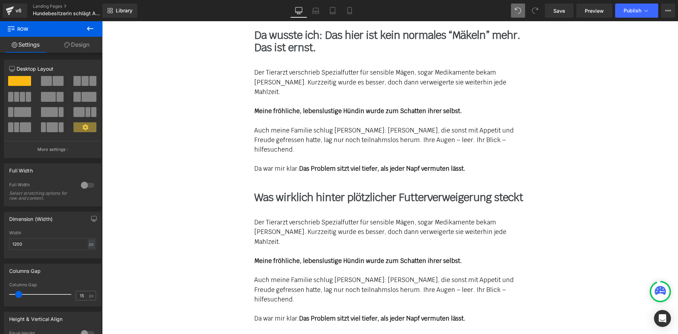
scroll to position [1962, 0]
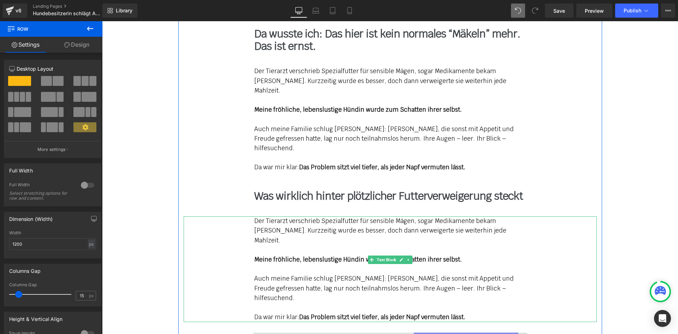
click at [406, 274] on div "Auch meine Familie schlug [PERSON_NAME]: [PERSON_NAME], die sonst mit Appetit u…" at bounding box center [390, 288] width 272 height 29
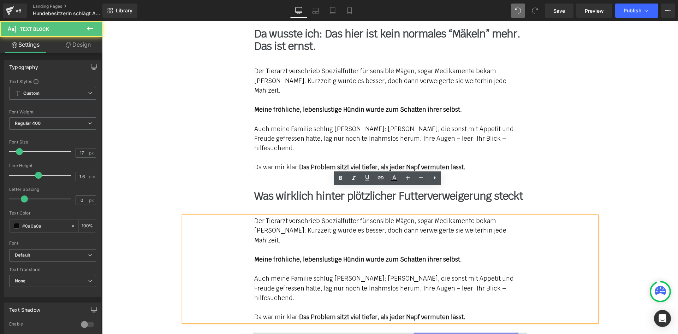
click at [550, 143] on div "Der Tierarzt verschrieb Spezialfutter für sensible Mägen, sogar Medikamente bek…" at bounding box center [390, 119] width 413 height 106
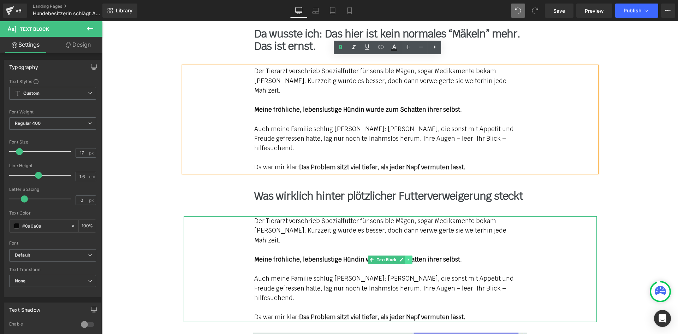
click at [407, 257] on icon at bounding box center [408, 259] width 4 height 4
click at [410, 257] on icon at bounding box center [412, 259] width 4 height 4
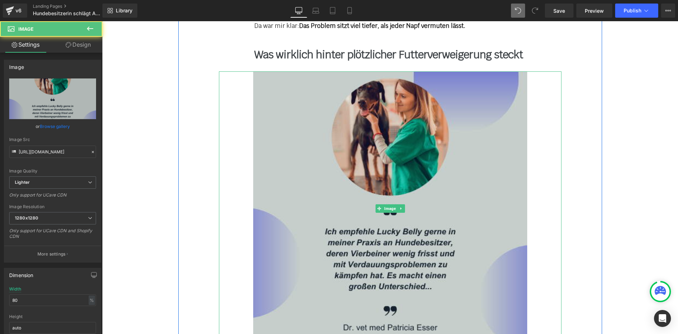
click at [323, 153] on img at bounding box center [390, 208] width 274 height 274
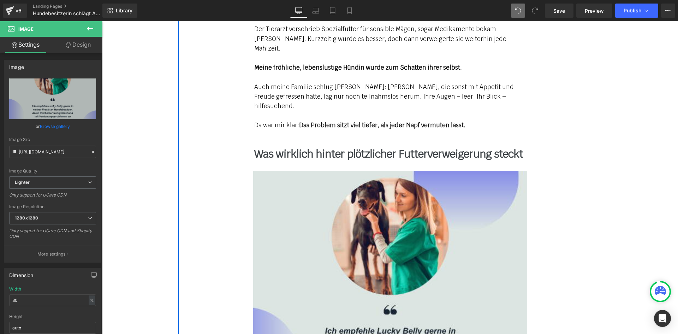
scroll to position [2033, 0]
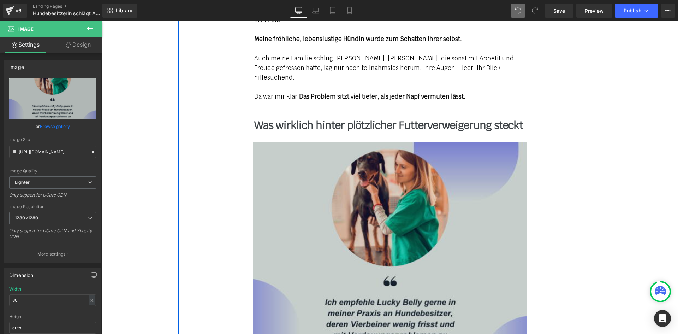
click at [292, 195] on img at bounding box center [390, 279] width 274 height 274
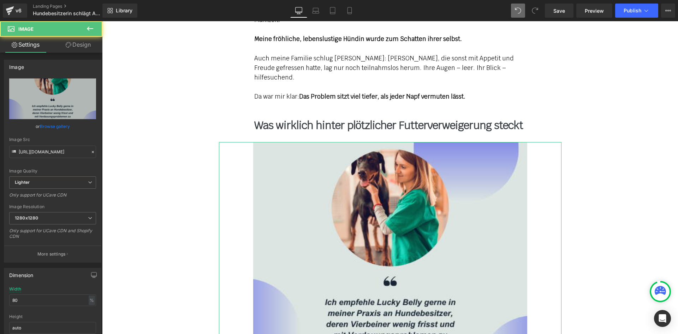
click at [69, 49] on link "Design" at bounding box center [78, 45] width 51 height 16
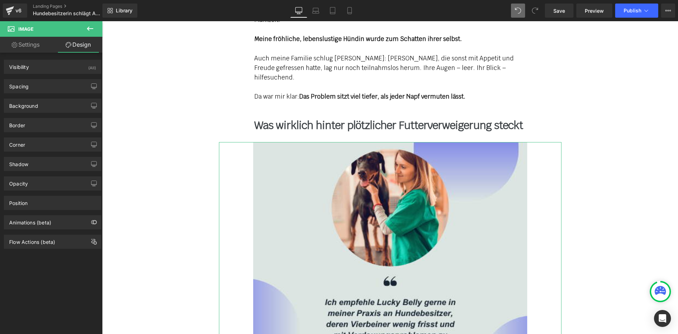
click at [37, 48] on link "Settings" at bounding box center [25, 45] width 51 height 16
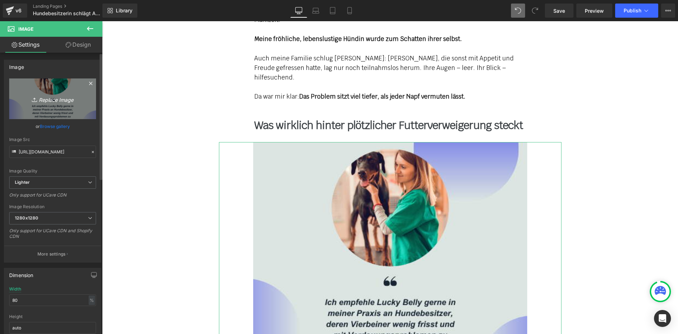
click at [52, 104] on link "Replace Image" at bounding box center [52, 98] width 87 height 41
type input "C:\fakepath\topic_appetitlosigkeit_4.jpg"
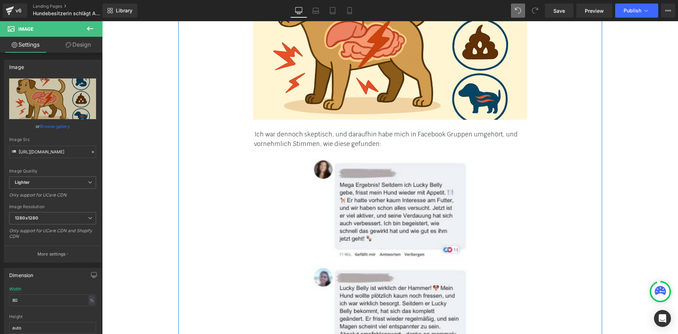
scroll to position [2209, 0]
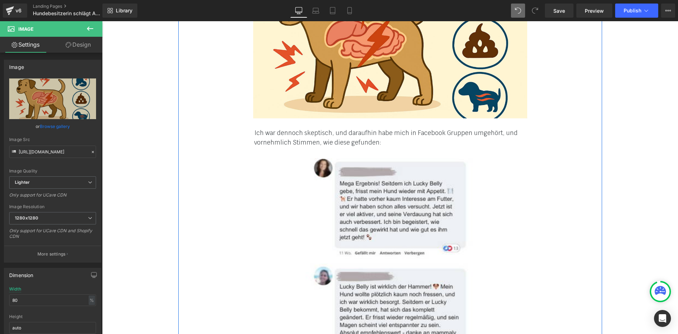
click at [298, 128] on div "Ich war dennoch skeptisch, und daraufhin habe mich in Facebook Gruppen umgehört…" at bounding box center [390, 137] width 272 height 19
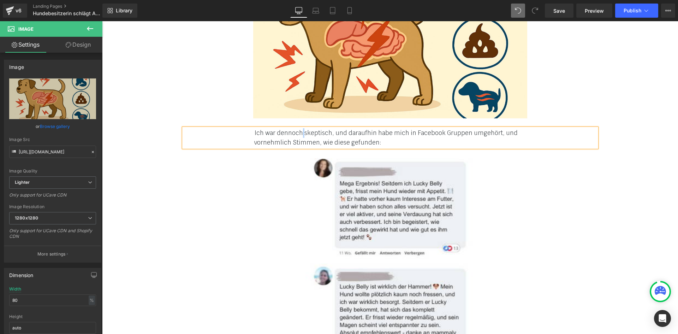
click at [298, 128] on div "Ich war dennoch skeptisch, und daraufhin habe mich in Facebook Gruppen umgehört…" at bounding box center [390, 137] width 272 height 19
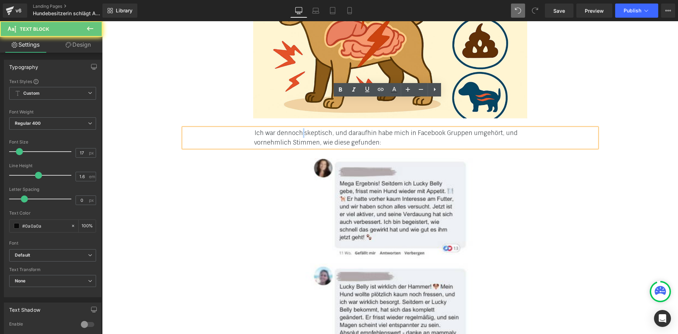
click at [298, 128] on div "Ich war dennoch skeptisch, und daraufhin habe mich in Facebook Gruppen umgehört…" at bounding box center [390, 137] width 272 height 19
paste div
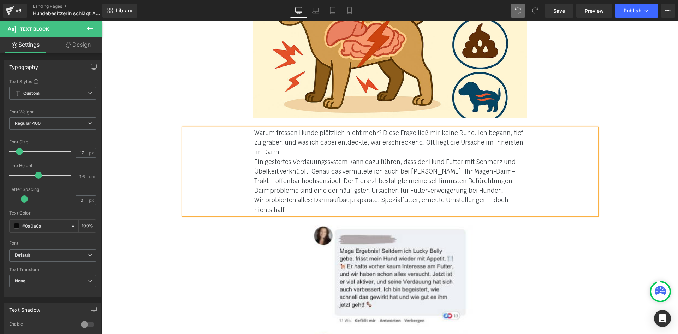
click at [246, 135] on div "Warum fressen Hunde plötzlich nicht mehr? Diese Frage ließ mir keine Ruhe. Ich …" at bounding box center [390, 171] width 413 height 86
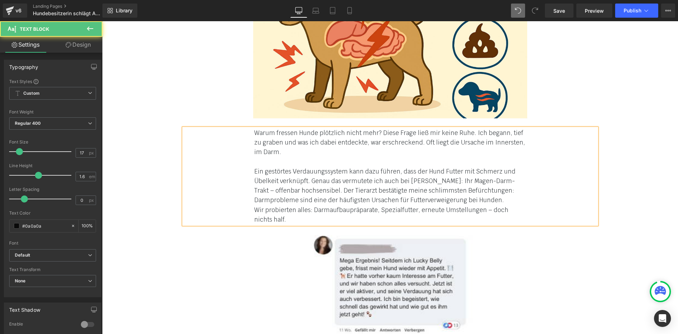
click at [250, 179] on div "Warum fressen Hunde plötzlich nicht mehr? Diese Frage ließ mir keine Ruhe. Ich …" at bounding box center [390, 176] width 413 height 96
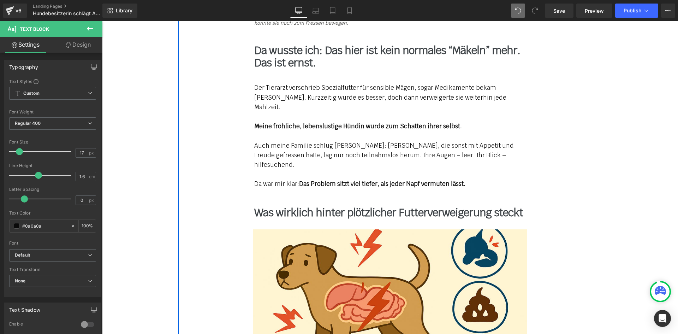
scroll to position [1927, 0]
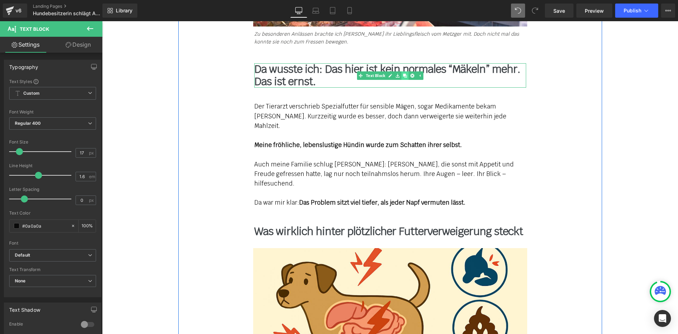
click at [403, 73] on icon at bounding box center [405, 75] width 4 height 4
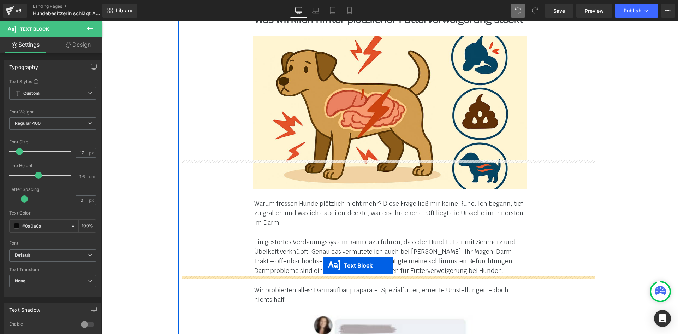
drag, startPoint x: 370, startPoint y: 108, endPoint x: 317, endPoint y: 274, distance: 174.1
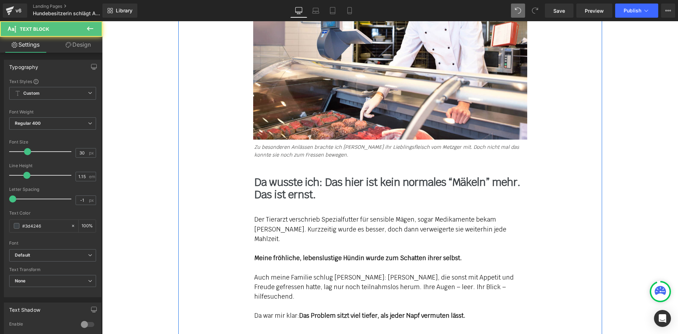
scroll to position [1786, 0]
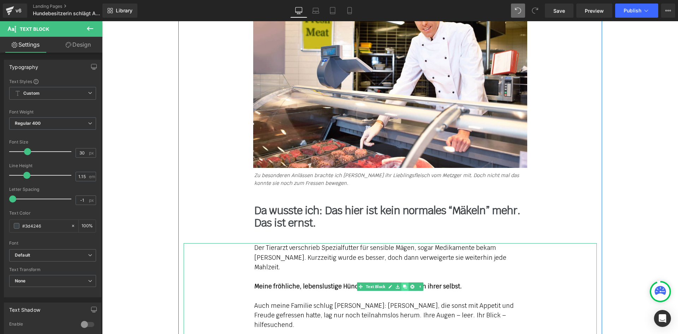
click at [404, 282] on link at bounding box center [404, 286] width 7 height 8
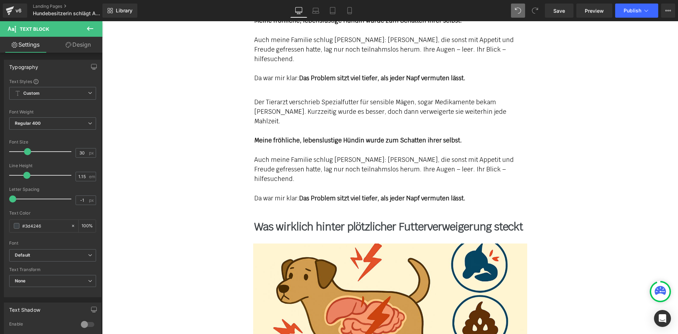
scroll to position [2070, 0]
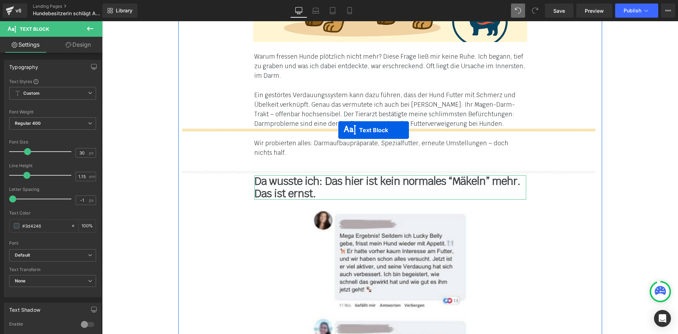
drag, startPoint x: 368, startPoint y: 90, endPoint x: 338, endPoint y: 130, distance: 49.9
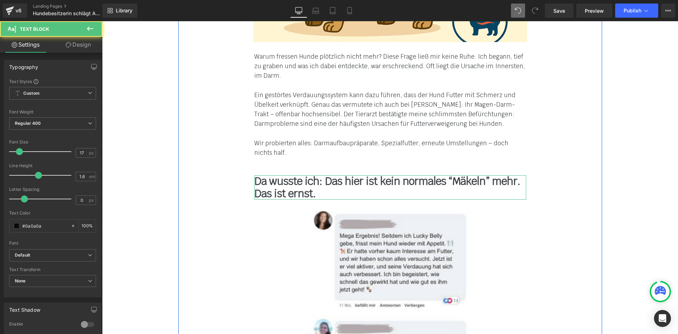
scroll to position [2285, 0]
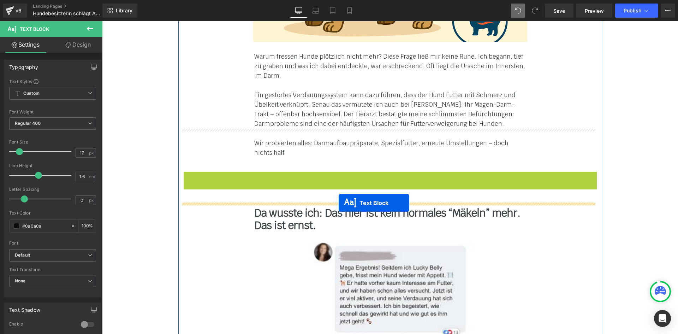
drag, startPoint x: 368, startPoint y: 188, endPoint x: 339, endPoint y: 203, distance: 32.8
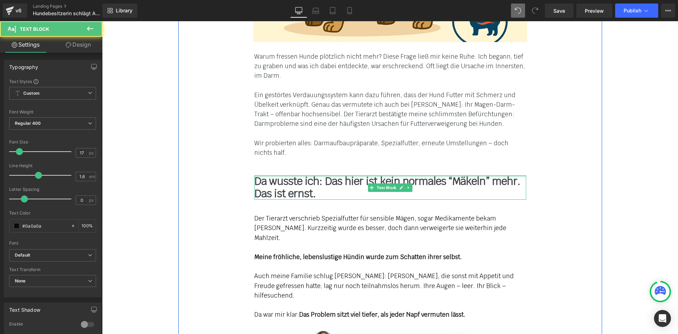
click at [296, 174] on b "Da wusste ich: Das hier ist kein normales “Mäkeln” mehr. Das ist ernst." at bounding box center [387, 187] width 266 height 26
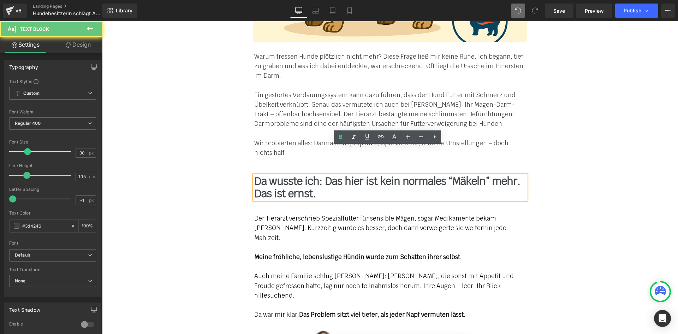
click at [287, 174] on b "Da wusste ich: Das hier ist kein normales “Mäkeln” mehr. Das ist ernst." at bounding box center [387, 187] width 266 height 26
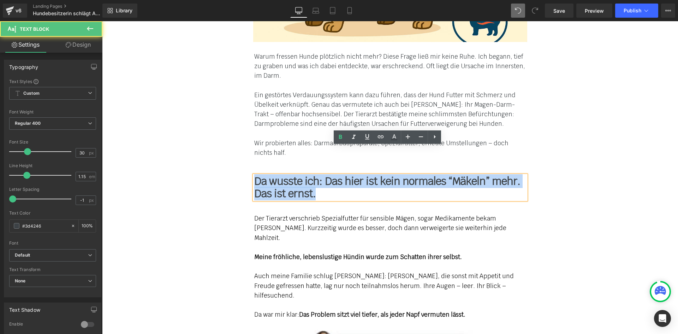
click at [287, 174] on b "Da wusste ich: Das hier ist kein normales “Mäkeln” mehr. Das ist ernst." at bounding box center [387, 187] width 266 height 26
click at [288, 129] on div at bounding box center [390, 134] width 272 height 10
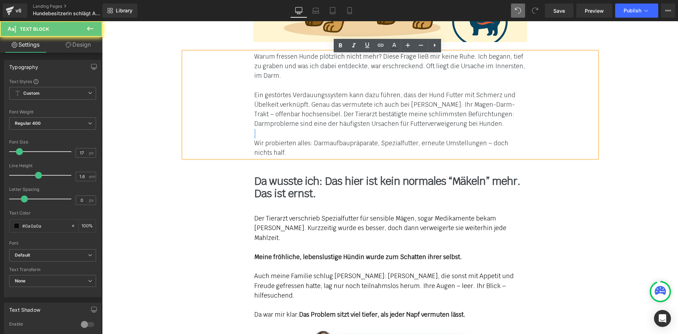
click at [287, 129] on div at bounding box center [390, 134] width 272 height 10
click at [289, 139] on font "Wir probierten alles: Darmaufbaupräparate, Spezialfutter, erneute Umstellungen …" at bounding box center [381, 147] width 254 height 17
click at [288, 139] on font "Wir probierten alles: Darmaufbaupräparate, Spezialfutter, erneute Umstellungen …" at bounding box center [381, 147] width 254 height 17
click at [277, 138] on div "Wir probierten alles: Darmaufbaupräparate, Spezialfutter, erneute Umstellungen …" at bounding box center [390, 147] width 272 height 19
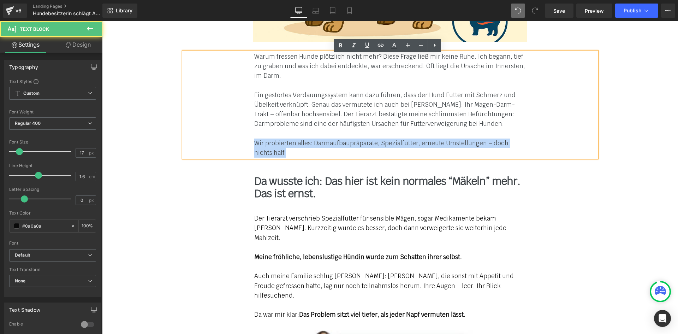
drag, startPoint x: 247, startPoint y: 113, endPoint x: 196, endPoint y: 118, distance: 51.1
click at [247, 113] on div "Warum fressen Hunde plötzlich nicht mehr? Diese Frage ließ mir keine Ruhe. Ich …" at bounding box center [390, 105] width 413 height 106
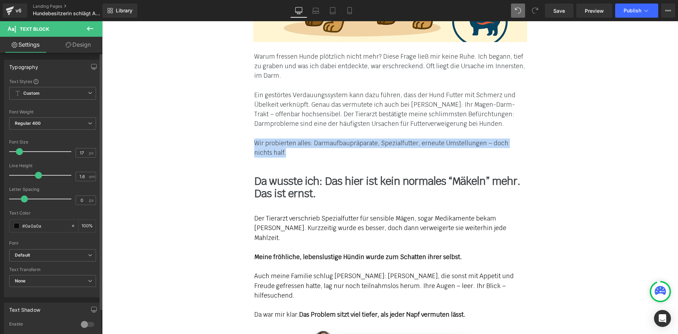
copy font "Wir probierten alles: Darmaufbaupräparate, Spezialfutter, erneute Umstellungen …"
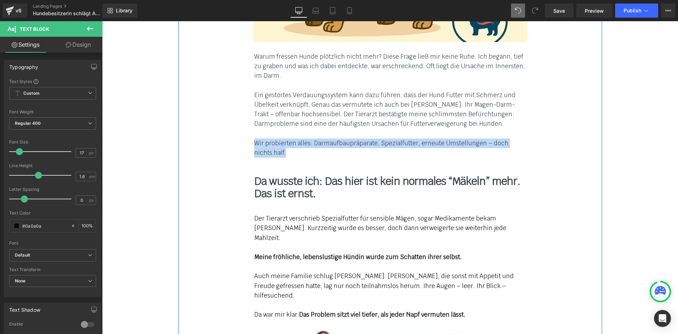
click at [269, 174] on b "Da wusste ich: Das hier ist kein normales “Mäkeln” mehr. Das ist ernst." at bounding box center [387, 187] width 266 height 26
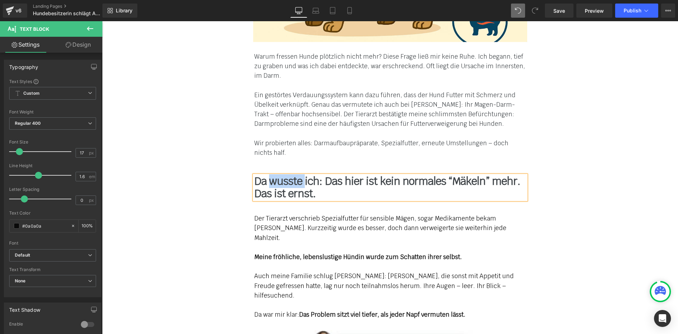
click at [269, 174] on b "Da wusste ich: Das hier ist kein normales “Mäkeln” mehr. Das ist ernst." at bounding box center [387, 187] width 266 height 26
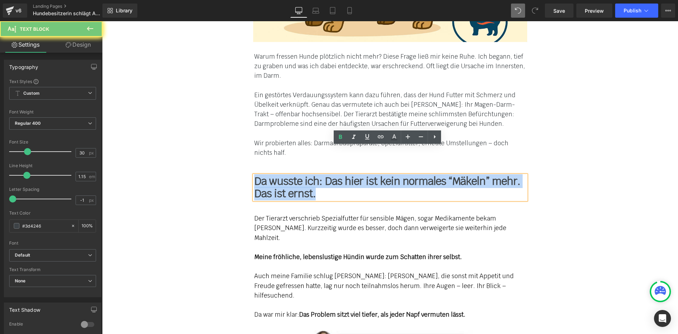
click at [269, 174] on b "Da wusste ich: Das hier ist kein normales “Mäkeln” mehr. Das ist ernst." at bounding box center [387, 187] width 266 height 26
paste div
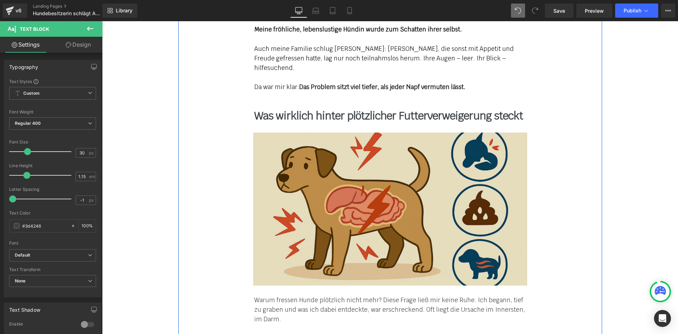
scroll to position [2250, 0]
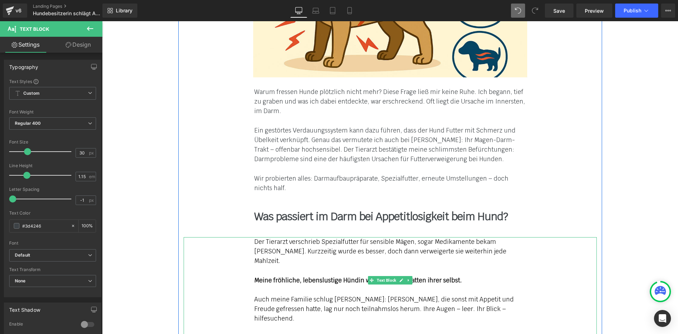
click at [282, 237] on div "Der Tierarzt verschrieb Spezialfutter für sensible Mägen, sogar Medikamente bek…" at bounding box center [390, 251] width 272 height 29
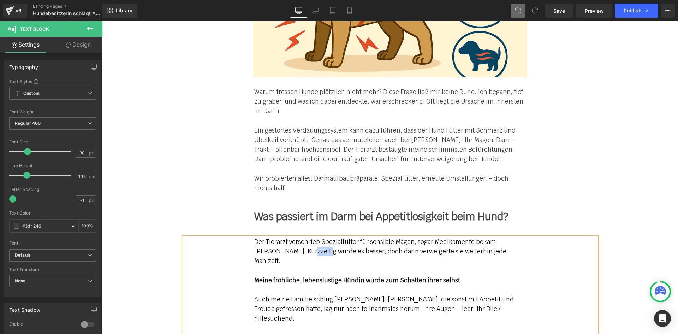
click at [282, 237] on div "Der Tierarzt verschrieb Spezialfutter für sensible Mägen, sogar Medikamente bek…" at bounding box center [390, 251] width 272 height 29
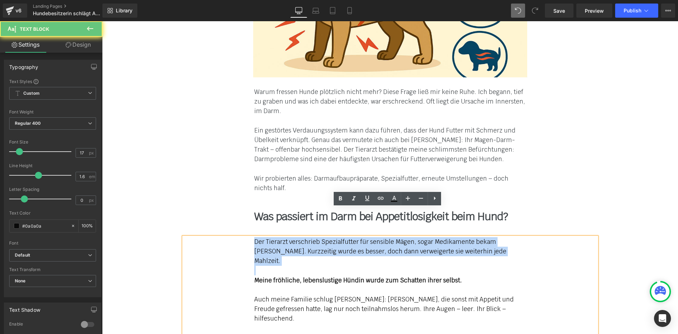
click at [282, 237] on div "Der Tierarzt verschrieb Spezialfutter für sensible Mägen, sogar Medikamente bek…" at bounding box center [390, 251] width 272 height 29
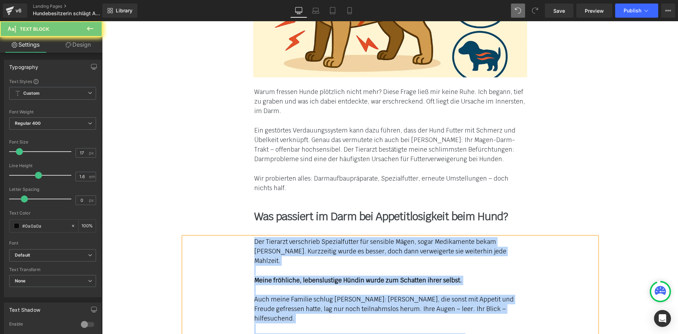
paste div
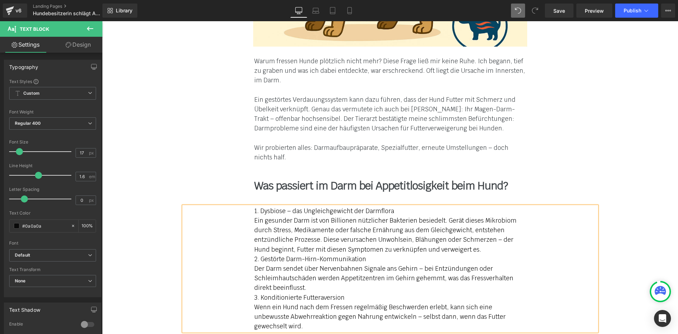
scroll to position [2285, 0]
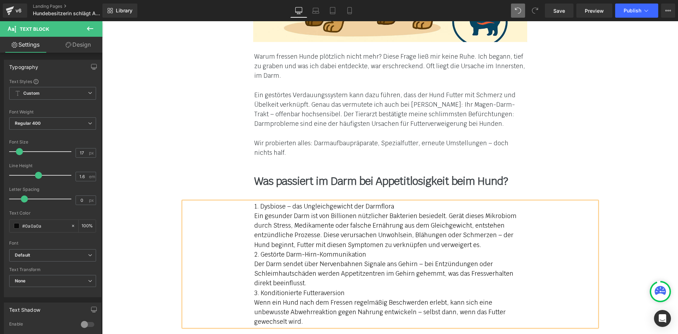
click at [245, 202] on div "1. Dysbiose – das Ungleichgewicht der Darmflora Ein gesunder Darm ist von Bill…" at bounding box center [390, 264] width 413 height 125
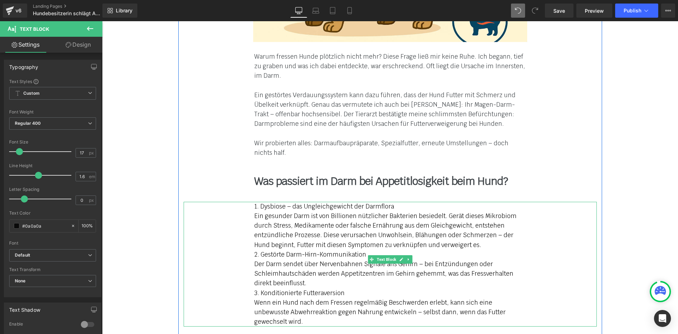
click at [241, 202] on div "1. Dysbiose – das Ungleichgewicht der Darmflora Ein gesunder Darm ist von Bill…" at bounding box center [390, 264] width 413 height 125
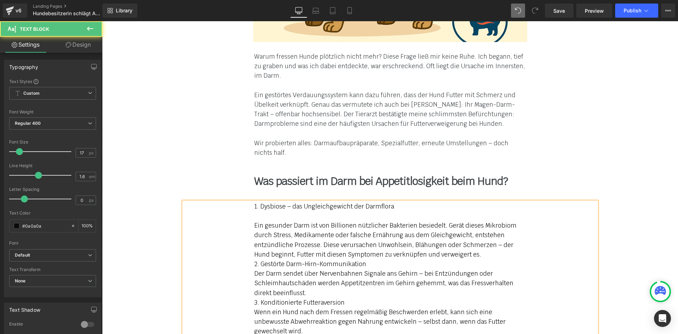
click at [244, 231] on div "1. Dysbiose – das Ungleichgewicht der Darmflora Ein gesunder Darm ist von Bill…" at bounding box center [390, 269] width 413 height 134
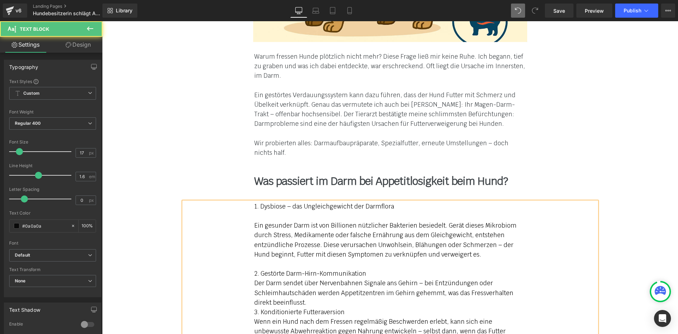
click at [245, 256] on div "1. Dysbiose – das Ungleichgewicht der Darmflora Ein gesunder Darm ist von Bill…" at bounding box center [390, 274] width 413 height 144
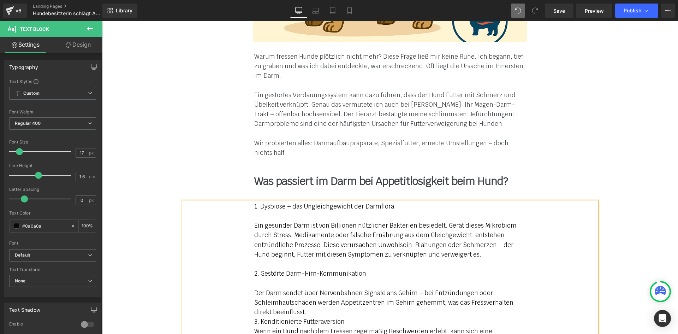
click at [249, 293] on div "1. Dysbiose – das Ungleichgewicht der Darmflora Ein gesunder Darm ist von Bill…" at bounding box center [390, 279] width 413 height 154
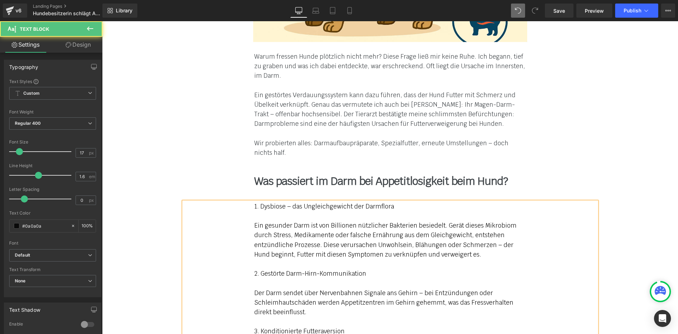
click at [250, 310] on div "1. Dysbiose – das Ungleichgewicht der Darmflora Ein gesunder Darm ist von Bill…" at bounding box center [390, 283] width 413 height 163
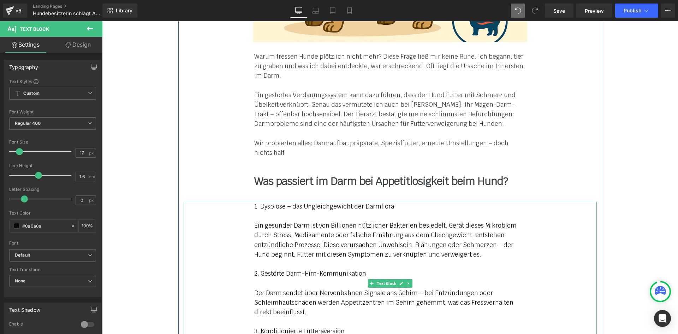
click at [245, 202] on div "1. Dysbiose – das Ungleichgewicht der Darmflora Ein gesunder Darm ist von Bill…" at bounding box center [390, 288] width 413 height 173
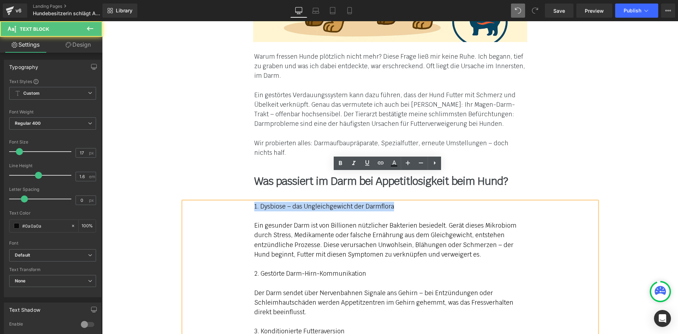
click at [389, 202] on div "1. Dysbiose – das Ungleichgewicht der Darmflora" at bounding box center [390, 207] width 272 height 10
click at [467, 221] on div "Ein gesunder Darm ist von Billionen nützlicher Bakterien besiedelt. Gerät diese…" at bounding box center [390, 240] width 272 height 38
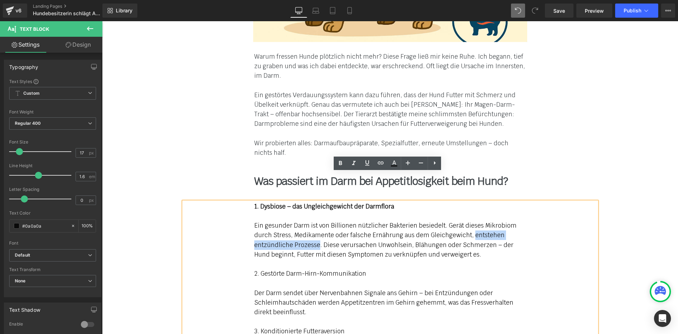
click at [315, 221] on div "Ein gesunder Darm ist von Billionen nützlicher Bakterien besiedelt. Gerät diese…" at bounding box center [390, 240] width 272 height 38
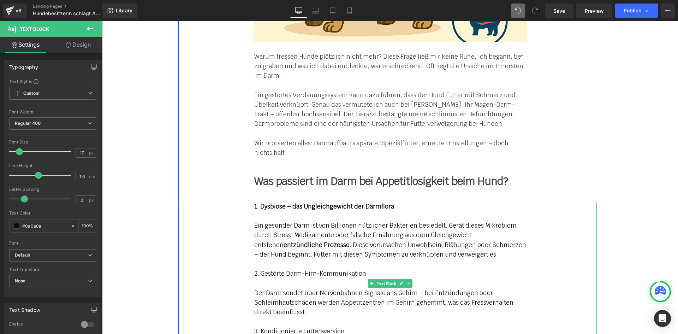
click at [251, 242] on div "1. Dysbiose – das Ungleichgewicht der Darmflora Ein gesunder Darm ist von Billi…" at bounding box center [390, 288] width 413 height 173
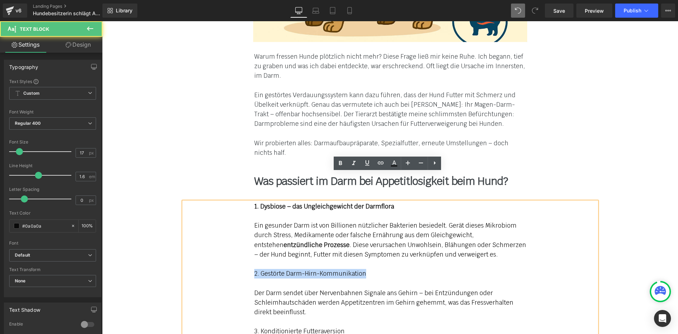
click at [370, 269] on div "2. Gestörte Darm-Hirn-Kommunikation" at bounding box center [390, 274] width 272 height 10
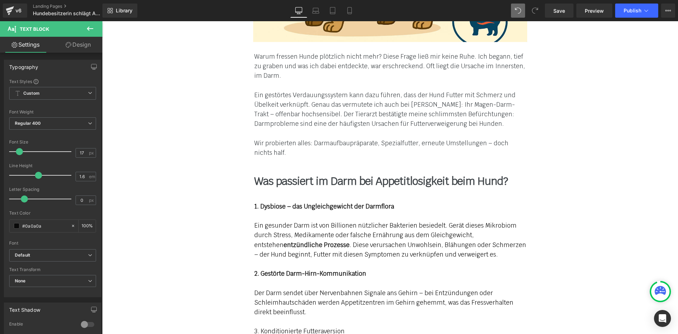
drag, startPoint x: 344, startPoint y: 301, endPoint x: 246, endPoint y: 304, distance: 98.5
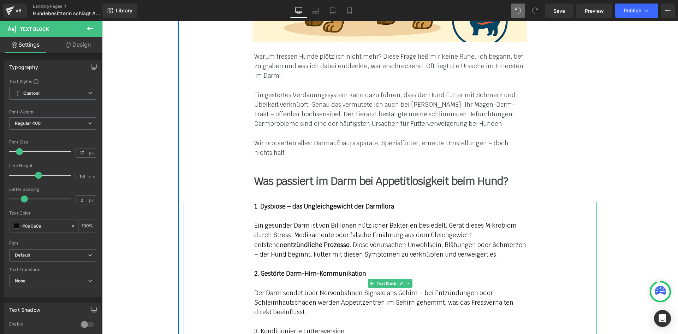
click at [249, 303] on div "1. Dysbiose – das Ungleichgewicht der Darmflora Ein gesunder Darm ist von Billi…" at bounding box center [390, 288] width 413 height 173
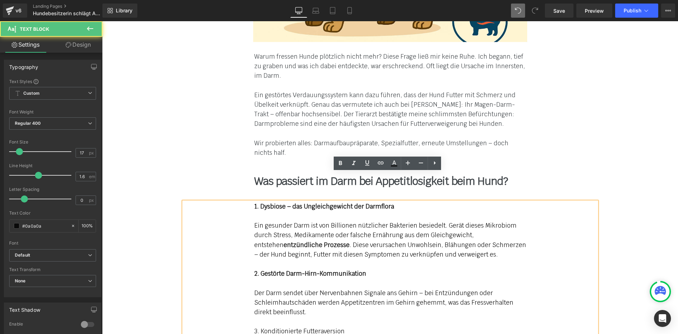
click at [358, 306] on div "Rendering Content" at bounding box center [338, 306] width 43 height 8
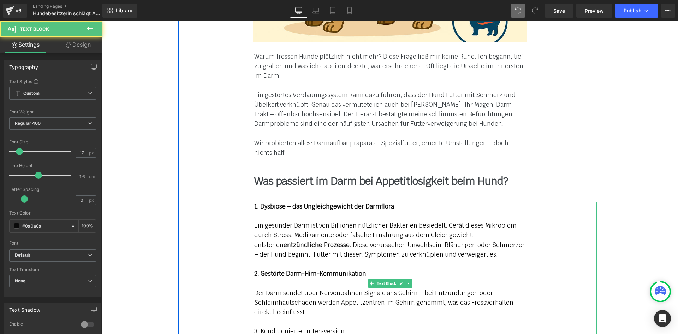
click at [343, 326] on div "3. Konditionierte Futteraversion" at bounding box center [390, 331] width 272 height 10
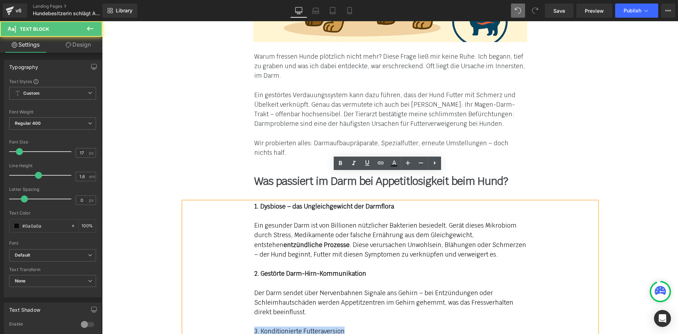
click at [254, 326] on div "3. Konditionierte Futteraversion" at bounding box center [390, 331] width 272 height 10
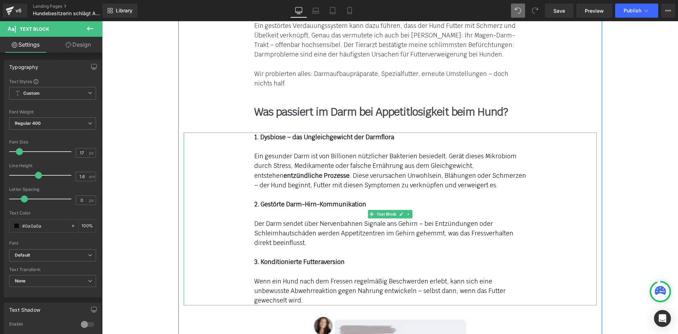
scroll to position [2356, 0]
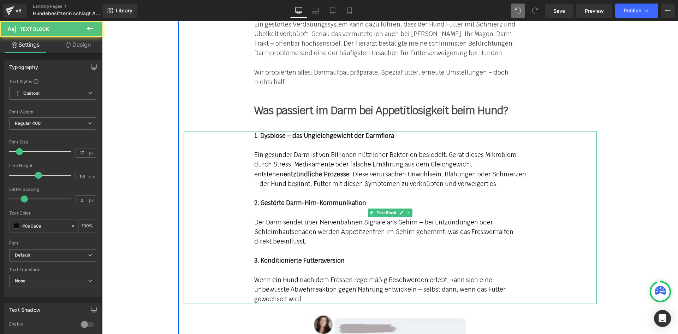
click at [340, 217] on div "Der Darm sendet über Nervenbahnen Signale ans Gehirn – bei Entzündungen oder Sc…" at bounding box center [390, 231] width 272 height 29
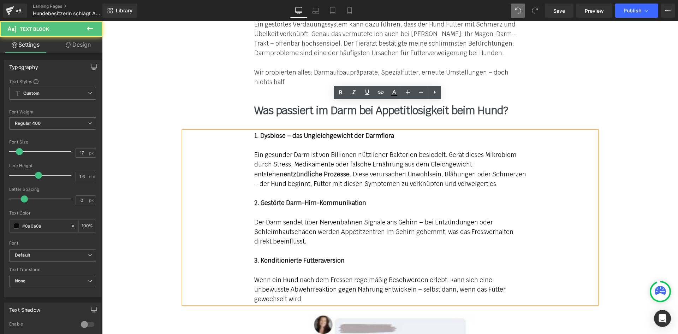
click at [336, 217] on div "Der Darm sendet über Nervenbahnen Signale ans Gehirn – bei Entzündungen oder Sc…" at bounding box center [390, 231] width 272 height 29
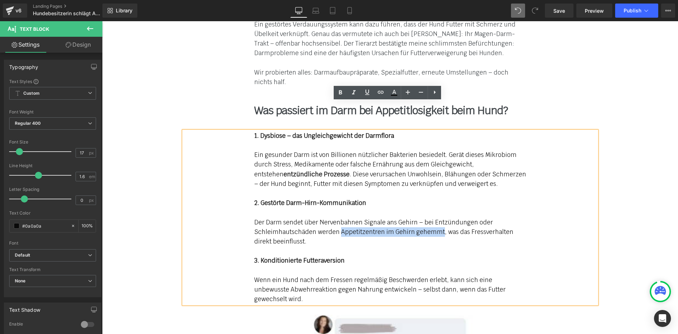
click at [436, 217] on div "Der Darm sendet über Nervenbahnen Signale ans Gehirn – bei Entzündungen oder Sc…" at bounding box center [390, 231] width 272 height 29
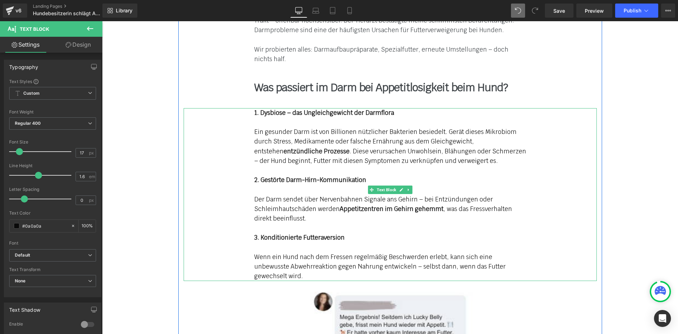
scroll to position [2391, 0]
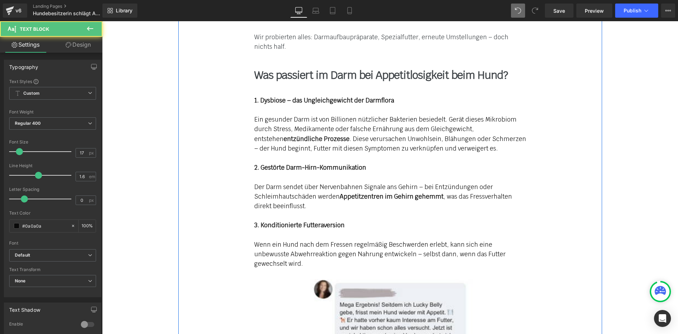
click at [300, 240] on div "Wenn ein Hund nach dem Fressen regelmäßig Beschwerden erlebt, kann sich eine un…" at bounding box center [390, 254] width 272 height 29
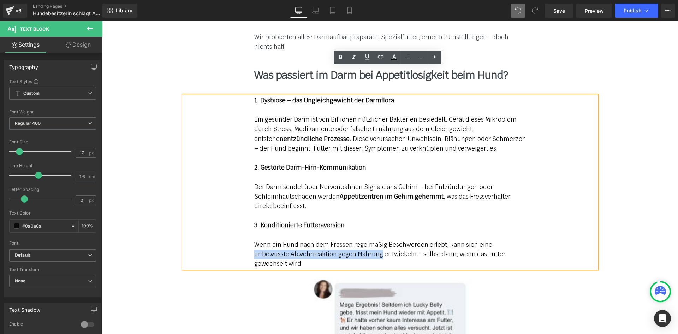
drag, startPoint x: 485, startPoint y: 215, endPoint x: 340, endPoint y: 227, distance: 145.9
click at [340, 240] on div "Wenn ein Hund nach dem Fressen regelmäßig Beschwerden erlebt, kann sich eine un…" at bounding box center [390, 254] width 272 height 29
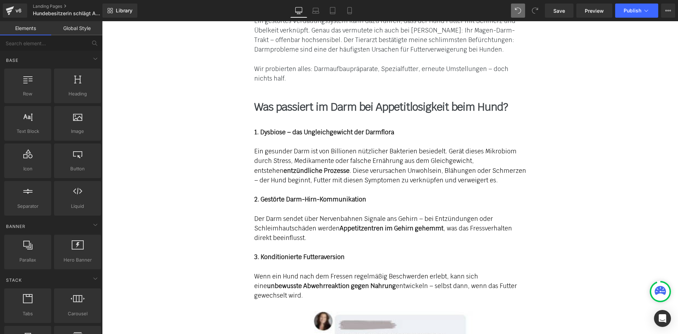
scroll to position [2356, 0]
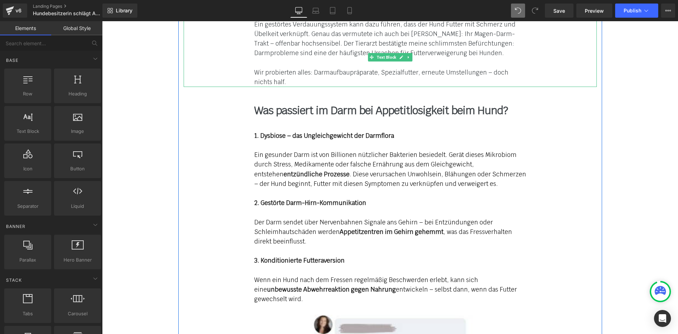
click at [280, 68] on font "Wir probierten alles: Darmaufbaupräparate, Spezialfutter, erneute Umstellungen …" at bounding box center [381, 76] width 254 height 17
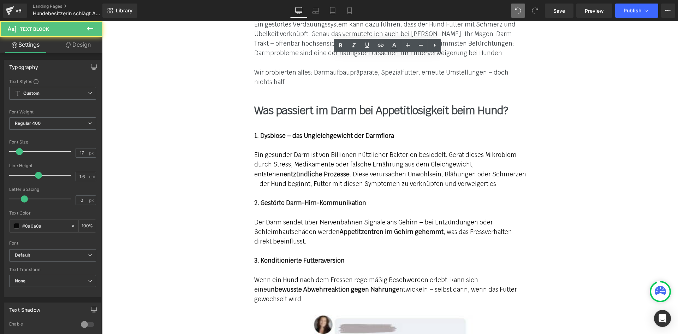
drag, startPoint x: 79, startPoint y: 40, endPoint x: 71, endPoint y: 50, distance: 12.8
click at [79, 40] on link "Design" at bounding box center [78, 45] width 51 height 16
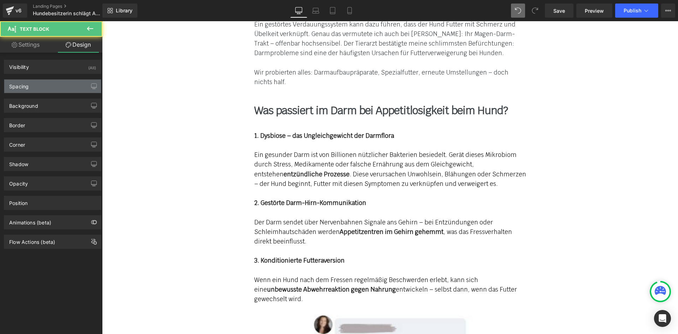
click at [44, 89] on div "Spacing" at bounding box center [52, 85] width 97 height 13
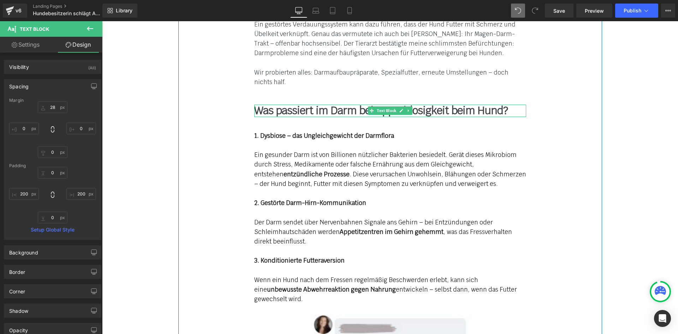
click at [277, 103] on b "Was passiert im Darm bei Appetitlosigkeit beim Hund?" at bounding box center [380, 110] width 253 height 14
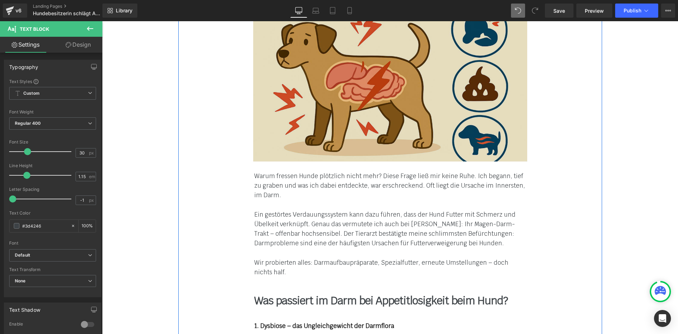
scroll to position [2074, 0]
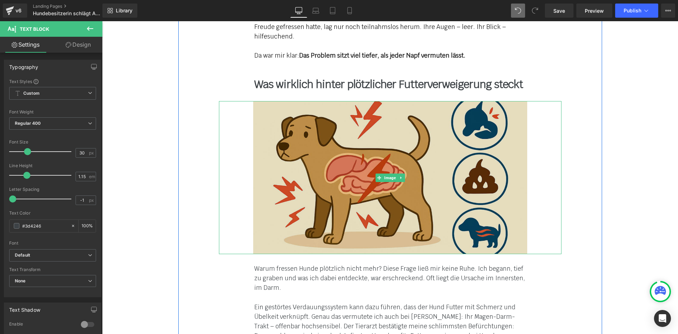
click at [351, 165] on img at bounding box center [390, 177] width 274 height 153
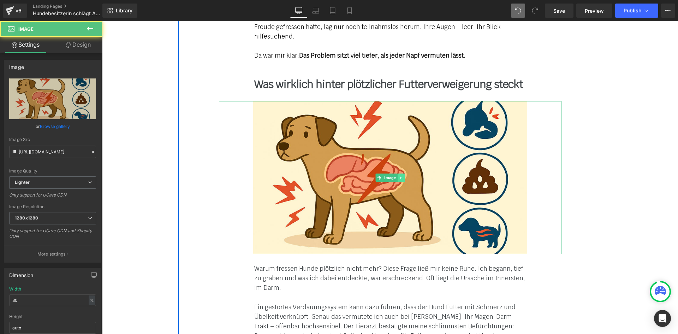
click at [400, 176] on icon at bounding box center [400, 177] width 1 height 2
click at [395, 175] on icon at bounding box center [397, 177] width 4 height 4
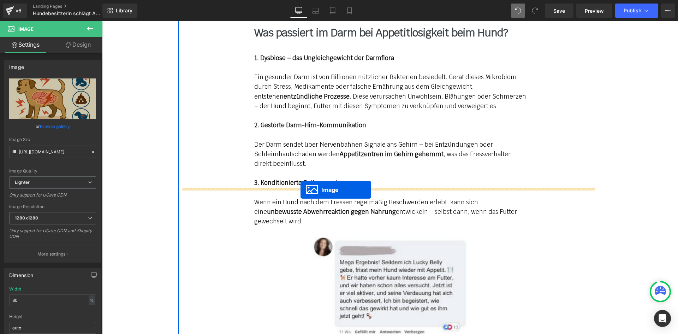
drag, startPoint x: 375, startPoint y: 309, endPoint x: 300, endPoint y: 190, distance: 140.8
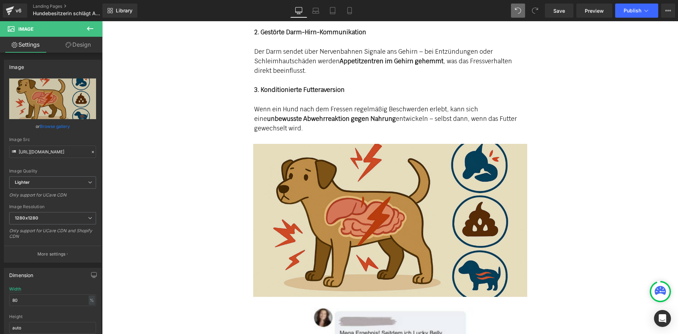
scroll to position [2504, 0]
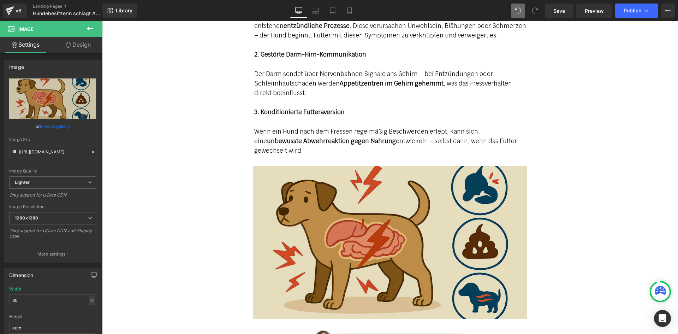
click at [335, 176] on img at bounding box center [390, 242] width 274 height 153
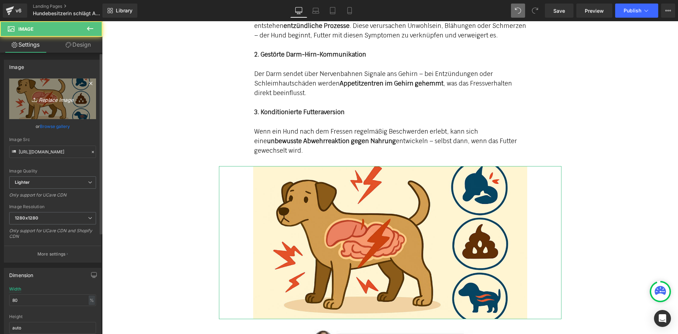
click at [61, 93] on link "Replace Image" at bounding box center [52, 98] width 87 height 41
type input "C:\fakepath\topic_appetitlosigkeit_5.jpg"
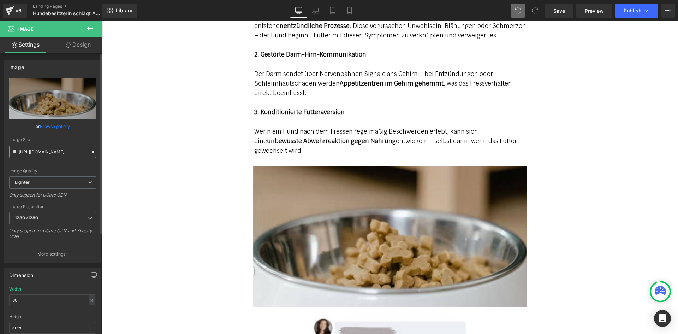
click at [64, 154] on input "https://ucarecdn.com/47104e46-d364-4155-a728-3f4720099af9/-/format/auto/-/previ…" at bounding box center [52, 151] width 87 height 12
paste input "dae417fe-03b2-465f-8146-f31532bfdb32/-/format/auto/-/preview/1024x1024/-/qualit…"
type input "https://ucarecdn.com/dae417fe-03b2-465f-8146-f31532bfdb32/-/format/auto/-/previ…"
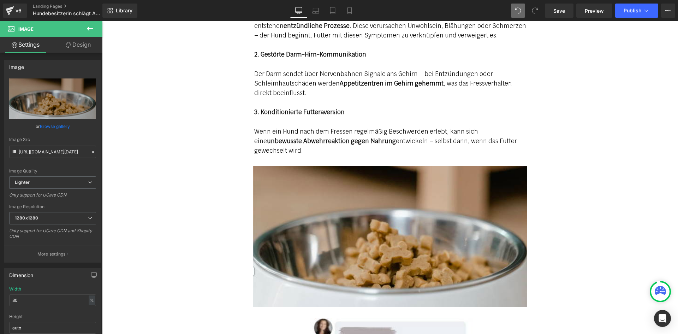
scroll to position [0, 0]
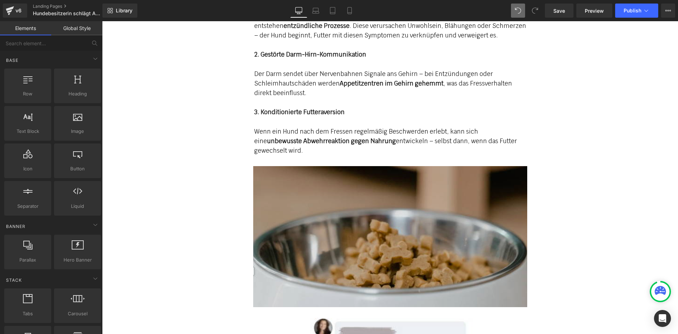
click at [358, 202] on img at bounding box center [390, 236] width 274 height 141
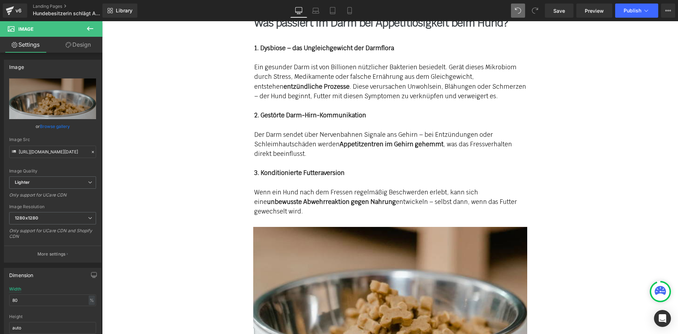
scroll to position [2363, 0]
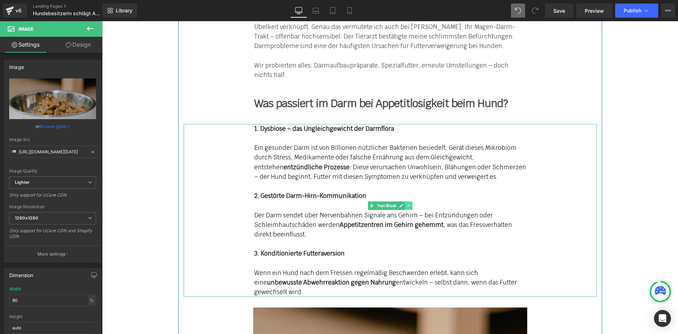
click at [407, 201] on link at bounding box center [408, 205] width 7 height 8
click at [403, 203] on icon at bounding box center [405, 205] width 4 height 4
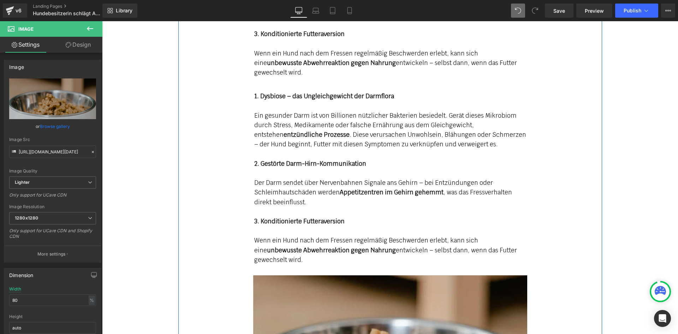
scroll to position [2586, 0]
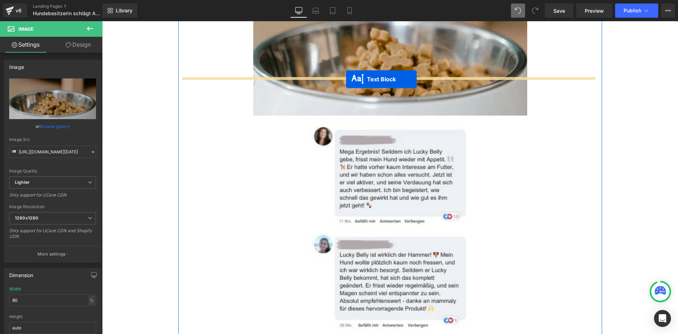
drag, startPoint x: 367, startPoint y: 131, endPoint x: 346, endPoint y: 79, distance: 55.9
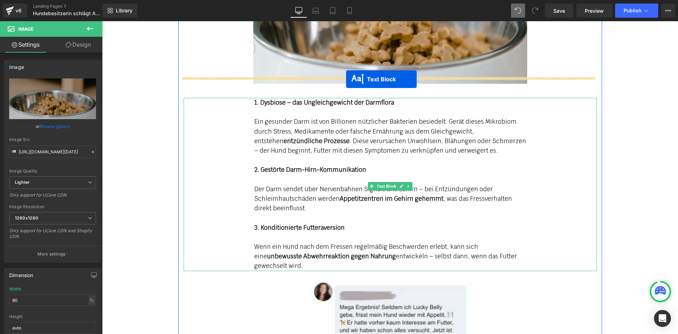
scroll to position [2696, 0]
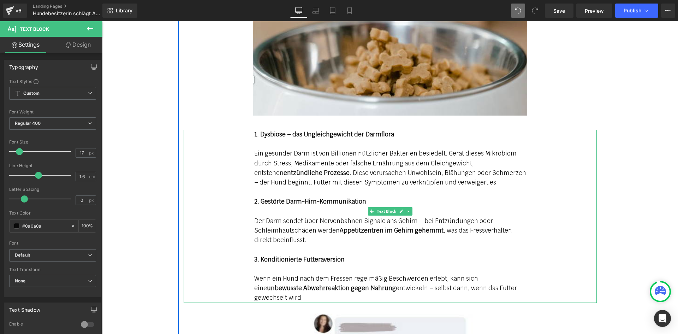
click at [293, 197] on strong "2. Gestörte Darm-Hirn-Kommunikation" at bounding box center [310, 201] width 112 height 8
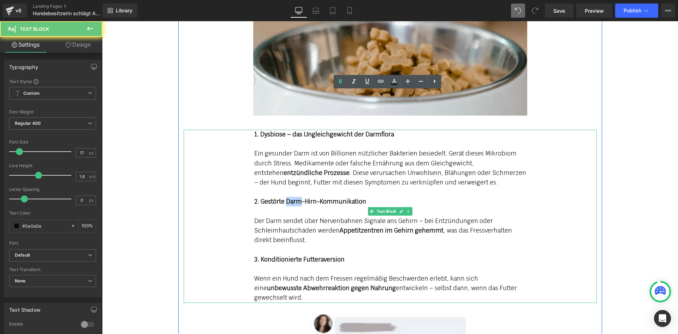
click at [293, 197] on strong "2. Gestörte Darm-Hirn-Kommunikation" at bounding box center [310, 201] width 112 height 8
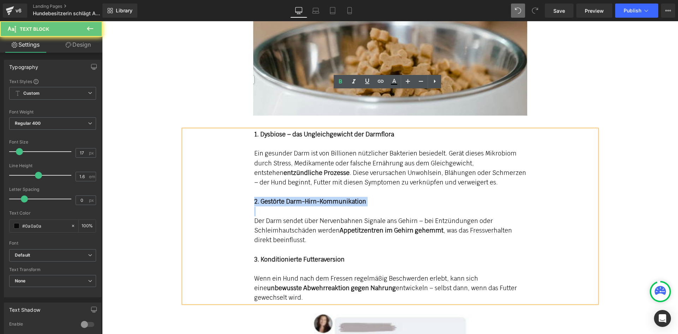
click at [293, 197] on strong "2. Gestörte Darm-Hirn-Kommunikation" at bounding box center [310, 201] width 112 height 8
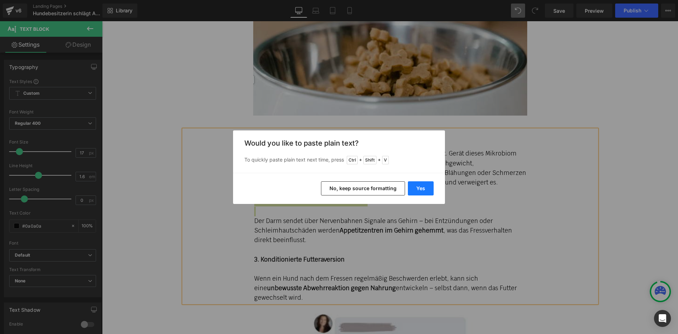
click at [413, 186] on button "Yes" at bounding box center [421, 188] width 26 height 14
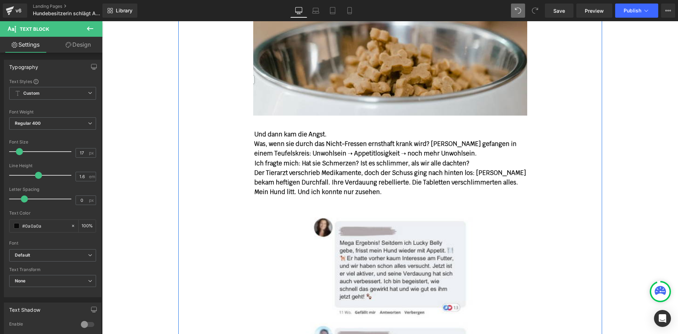
click at [299, 159] on b "Ich fragte mich: Hat sie Schmerzen? Ist es schlimmer, als wir alle dachten?" at bounding box center [361, 163] width 215 height 8
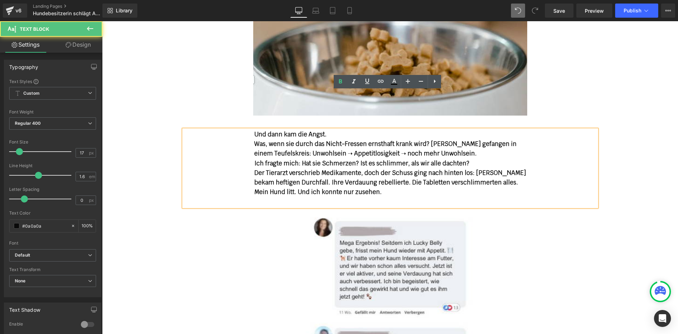
click at [246, 130] on div "Und dann kam die Angst. Was, wenn sie durch das Nicht-Fressen ernsthaft krank …" at bounding box center [390, 168] width 413 height 77
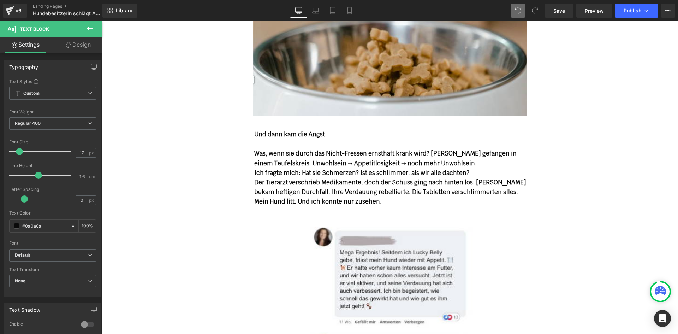
click at [344, 178] on div "Der Tierarzt verschrieb Medikamente, doch der Schuss ging nach hinten los: [PER…" at bounding box center [390, 192] width 272 height 29
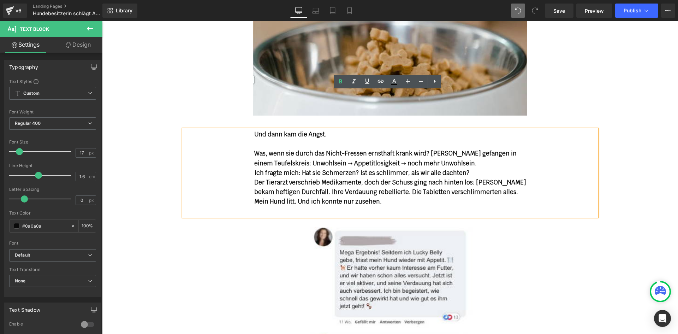
click at [230, 133] on div "Und dann kam die Angst. Was, wenn sie durch das Nicht-Fressen ernsthaft krank …" at bounding box center [390, 173] width 413 height 86
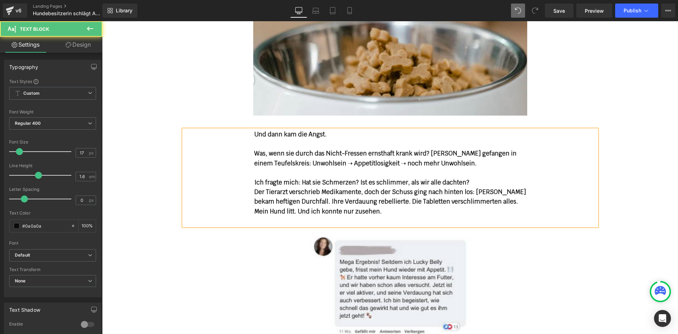
click at [246, 156] on div "Und dann kam die Angst. Was, wenn sie durch das Nicht-Fressen ernsthaft krank …" at bounding box center [390, 178] width 413 height 96
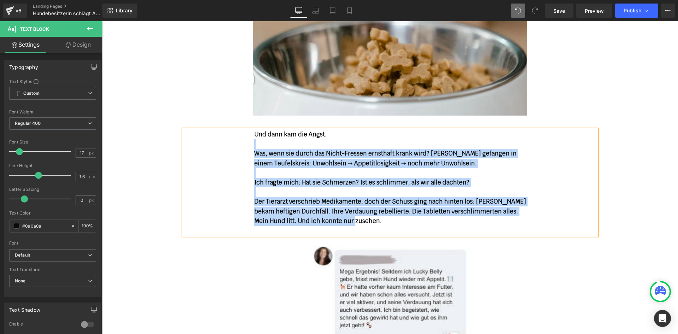
drag, startPoint x: 350, startPoint y: 181, endPoint x: 248, endPoint y: 110, distance: 124.0
click at [248, 130] on div "Und dann kam die Angst. Was, wenn sie durch das Nicht-Fressen ernsthaft krank …" at bounding box center [390, 183] width 413 height 106
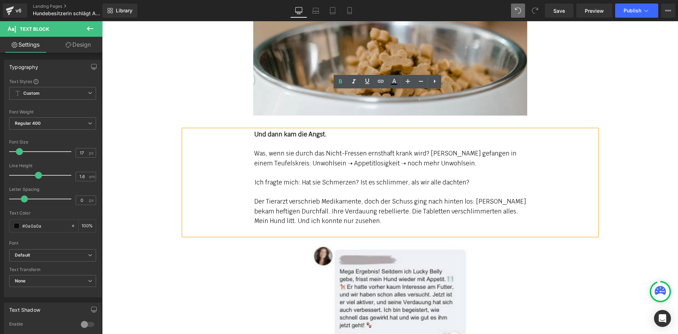
click at [293, 130] on strong "Und dann kam die Angst." at bounding box center [290, 134] width 72 height 8
click at [332, 149] on div "Was, wenn sie durch das Nicht-Fressen ernsthaft krank wird? [PERSON_NAME] gefan…" at bounding box center [390, 158] width 272 height 19
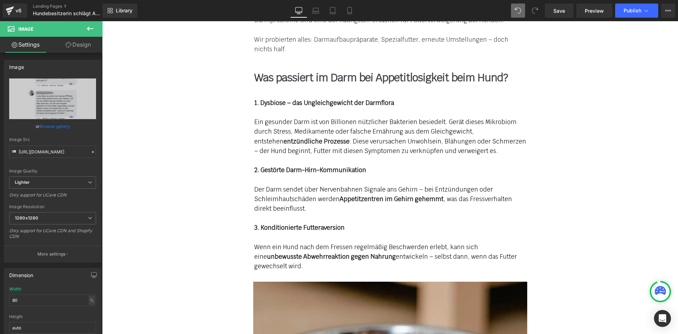
scroll to position [2307, 0]
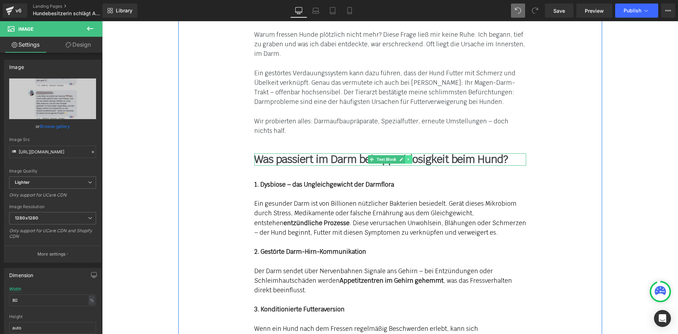
click at [406, 155] on link at bounding box center [408, 159] width 7 height 8
click at [402, 155] on link at bounding box center [404, 159] width 7 height 8
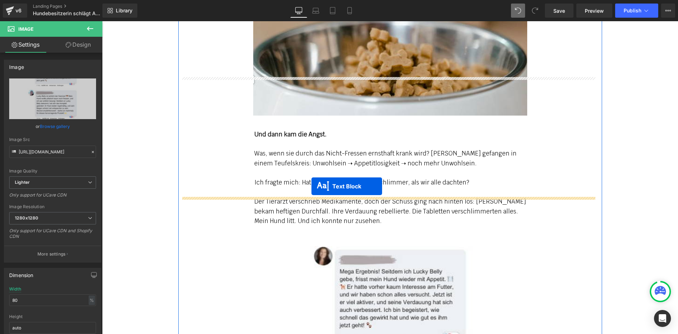
drag, startPoint x: 371, startPoint y: 159, endPoint x: 311, endPoint y: 186, distance: 65.2
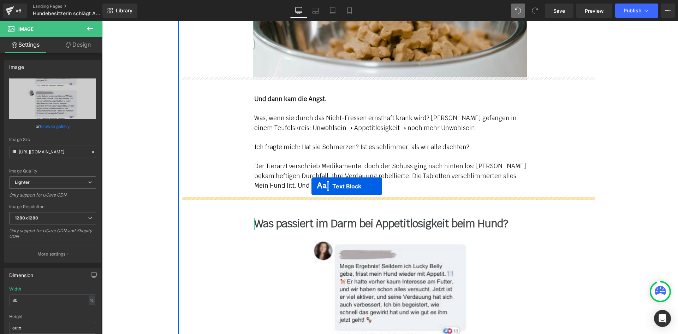
scroll to position [2696, 0]
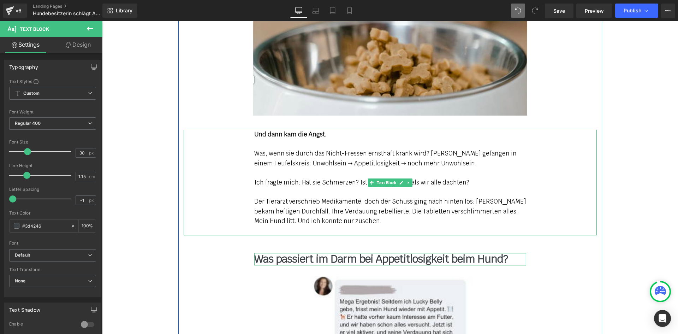
click at [295, 197] on div "Der Tierarzt verschrieb Medikamente, doch der Schuss ging nach hinten los: [PER…" at bounding box center [390, 211] width 272 height 29
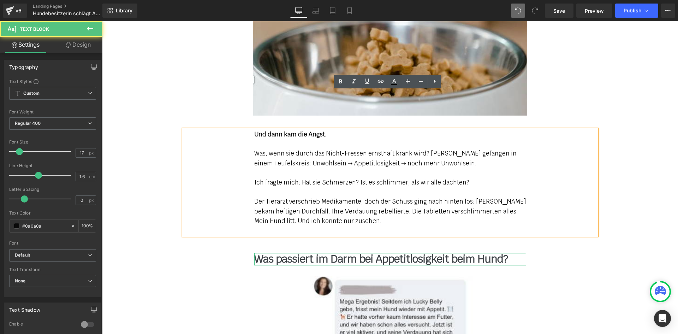
click at [368, 197] on div "Der Tierarzt verschrieb Medikamente, doch der Schuss ging nach hinten los: [PER…" at bounding box center [390, 211] width 272 height 29
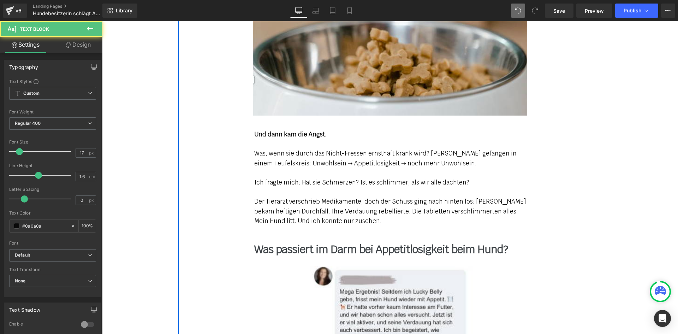
click at [392, 197] on div "Der Tierarzt verschrieb Medikamente, doch der Schuss ging nach hinten los: [PER…" at bounding box center [390, 211] width 272 height 29
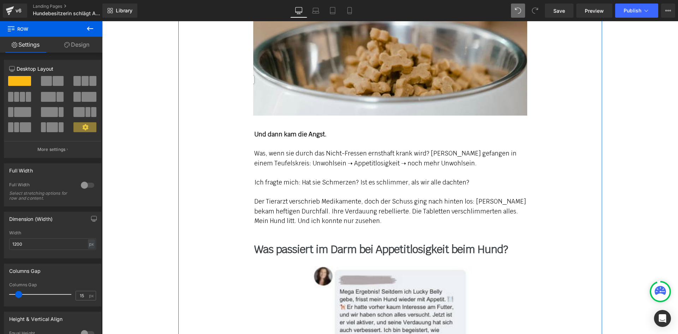
click at [271, 242] on b "Was passiert im Darm bei Appetitlosigkeit beim Hund?" at bounding box center [380, 249] width 253 height 14
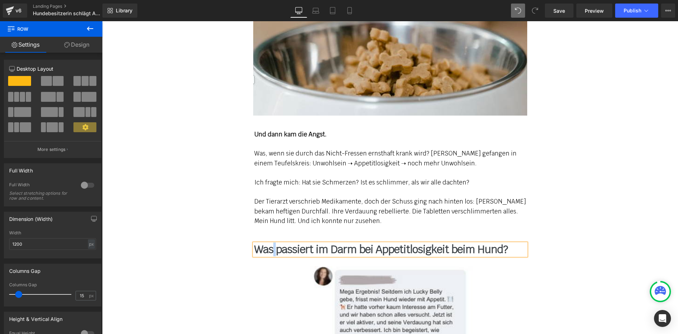
click at [271, 242] on b "Was passiert im Darm bei Appetitlosigkeit beim Hund?" at bounding box center [380, 249] width 253 height 14
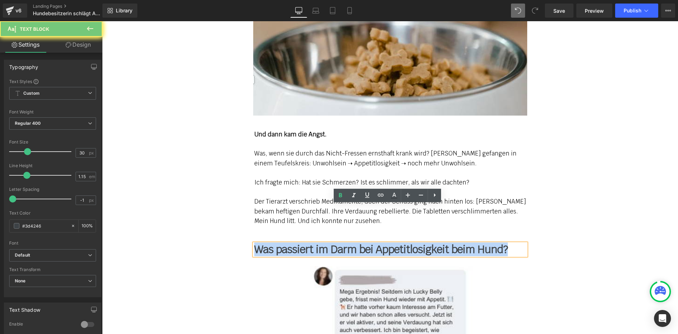
click at [271, 242] on b "Was passiert im Darm bei Appetitlosigkeit beim Hund?" at bounding box center [380, 249] width 253 height 14
paste div
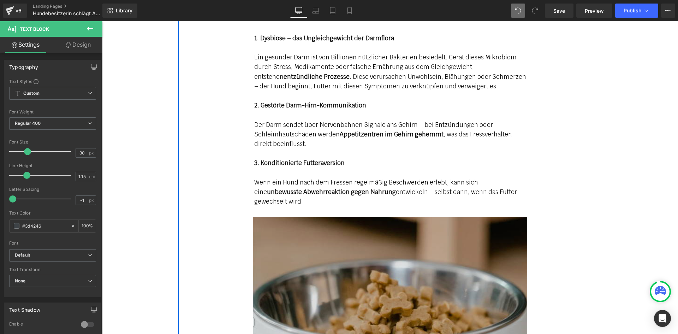
scroll to position [2449, 0]
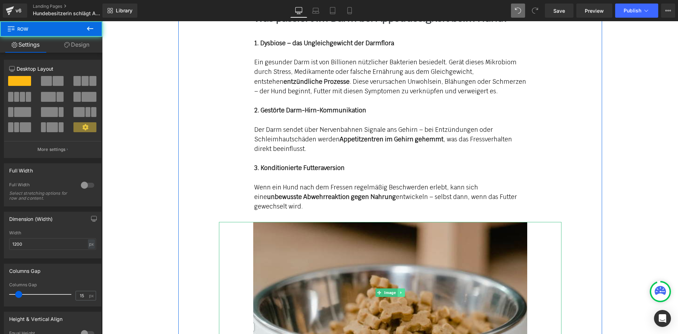
click at [401, 288] on link at bounding box center [400, 292] width 7 height 8
click at [395, 290] on icon at bounding box center [397, 292] width 4 height 4
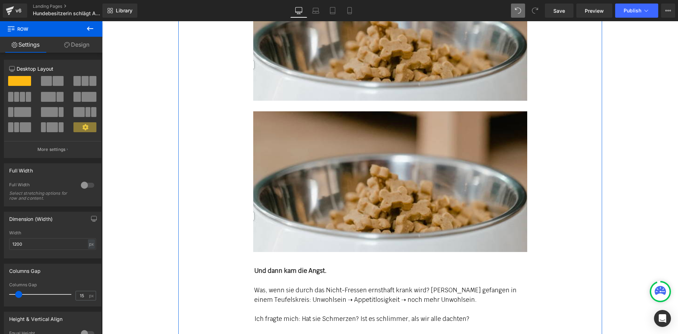
scroll to position [2734, 0]
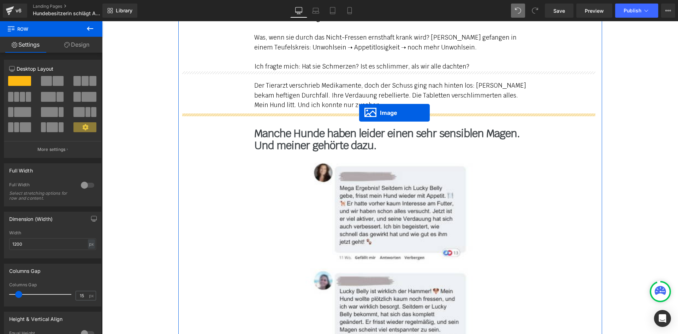
drag, startPoint x: 377, startPoint y: 119, endPoint x: 359, endPoint y: 113, distance: 18.9
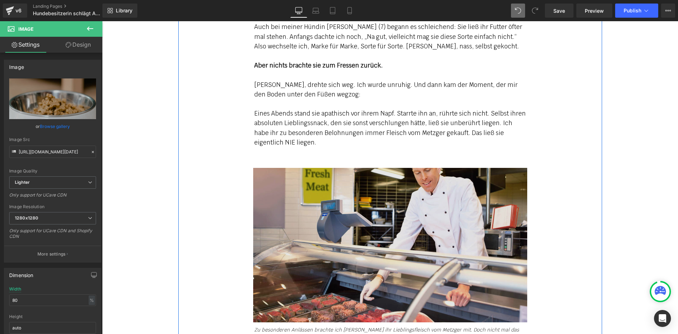
scroll to position [1682, 0]
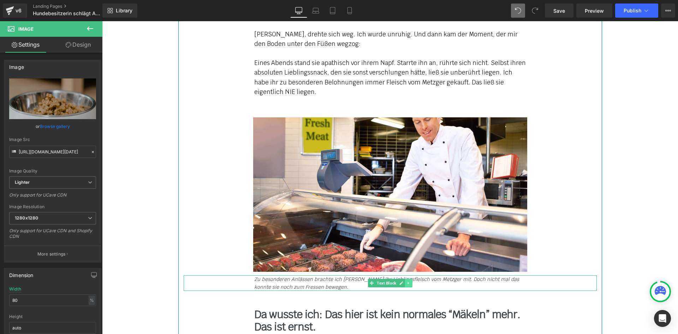
click at [407, 281] on icon at bounding box center [408, 283] width 4 height 4
click at [401, 279] on link at bounding box center [404, 283] width 7 height 8
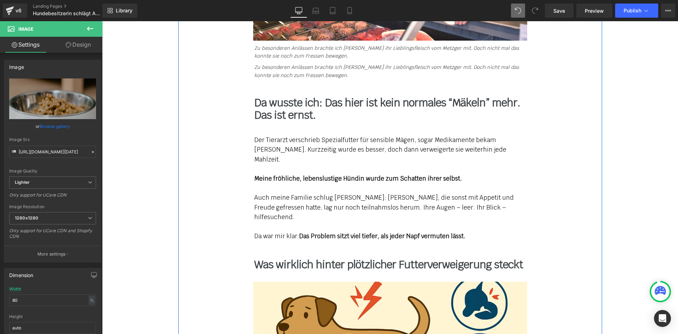
scroll to position [1917, 0]
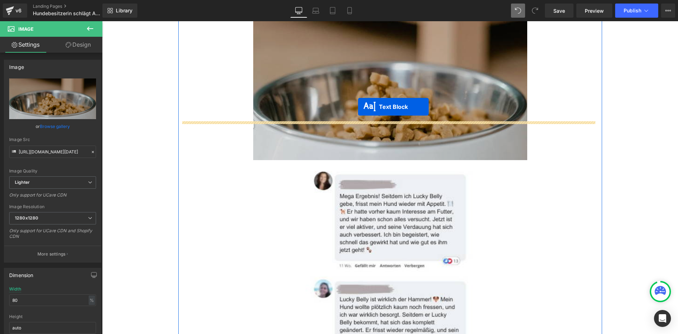
drag, startPoint x: 370, startPoint y: 57, endPoint x: 358, endPoint y: 107, distance: 51.1
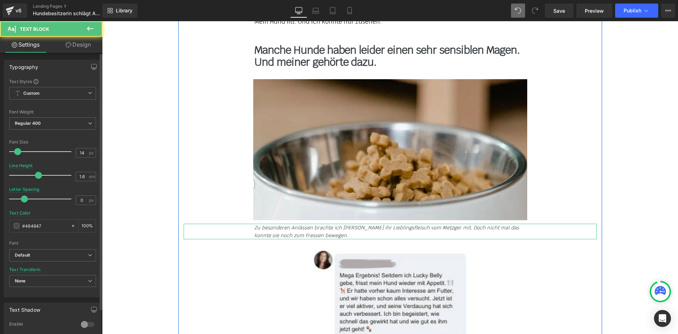
scroll to position [2884, 0]
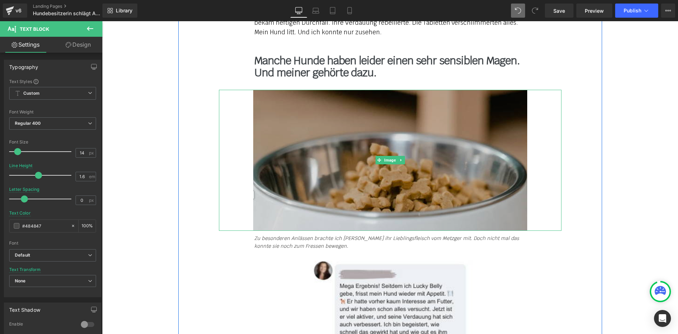
click at [342, 114] on img at bounding box center [390, 160] width 274 height 141
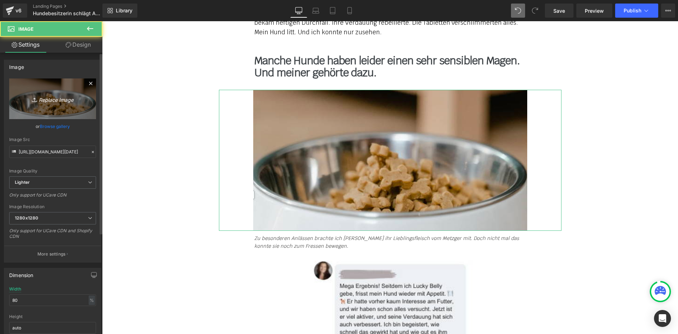
click at [51, 97] on icon "Replace Image" at bounding box center [52, 98] width 56 height 9
type input "C:\fakepath\topic_appetitlosigkeit_6.jpg"
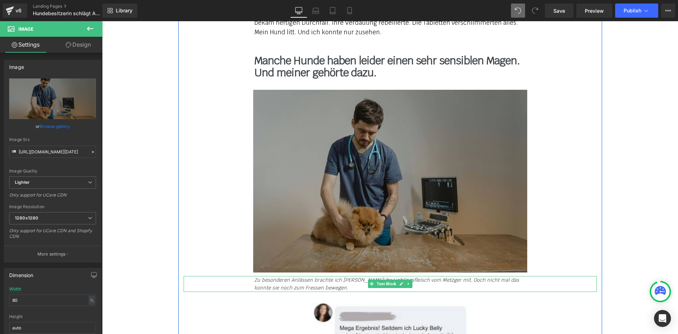
click at [280, 276] on icon "Zu besonderen Anlässen brachte ich [PERSON_NAME] ihr Lieblingsfleisch vom Metzg…" at bounding box center [386, 283] width 265 height 14
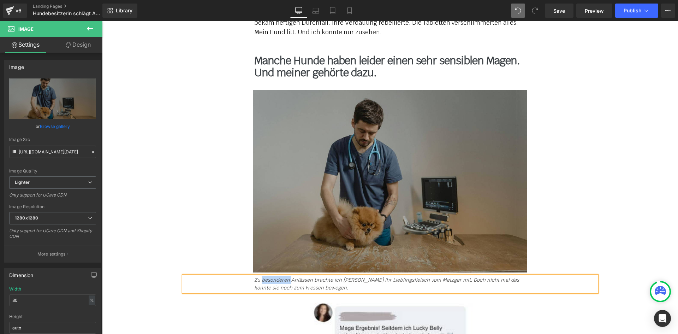
click at [280, 276] on icon "Zu besonderen Anlässen brachte ich [PERSON_NAME] ihr Lieblingsfleisch vom Metzg…" at bounding box center [386, 283] width 265 height 14
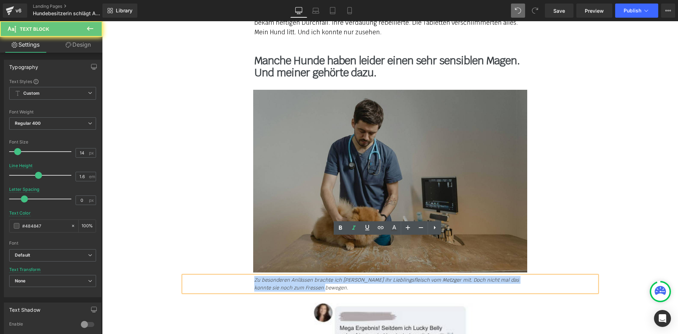
click at [280, 276] on icon "Zu besonderen Anlässen brachte ich [PERSON_NAME] ihr Lieblingsfleisch vom Metzg…" at bounding box center [386, 283] width 265 height 14
paste div
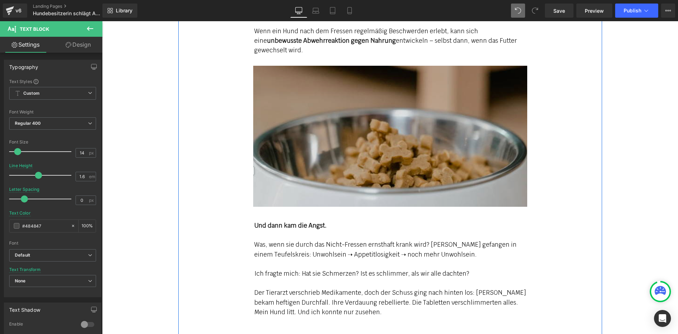
scroll to position [2602, 0]
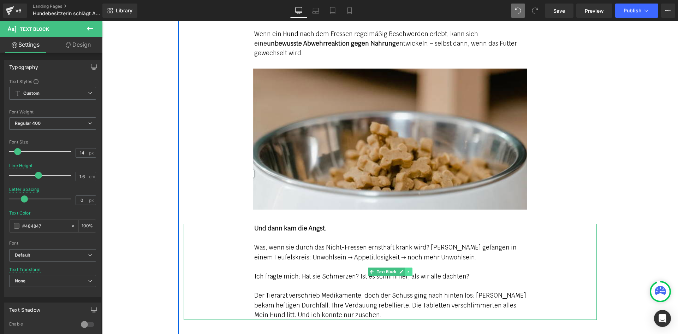
click at [407, 269] on icon at bounding box center [408, 271] width 4 height 4
click at [403, 269] on icon at bounding box center [405, 271] width 4 height 4
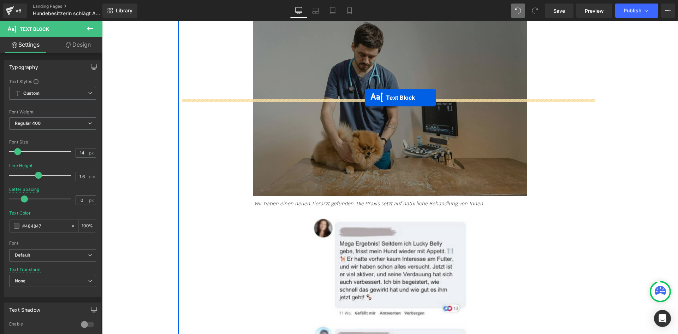
scroll to position [3024, 0]
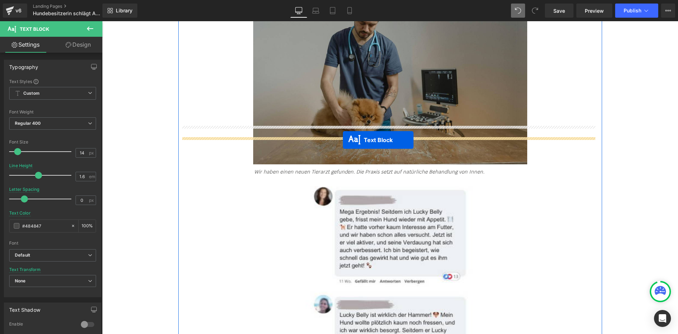
drag, startPoint x: 367, startPoint y: 97, endPoint x: 342, endPoint y: 140, distance: 49.5
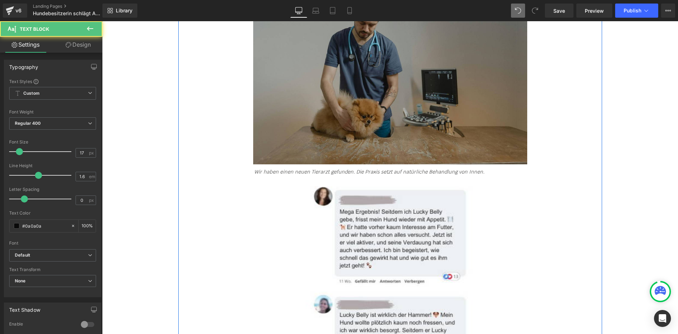
scroll to position [2992, 0]
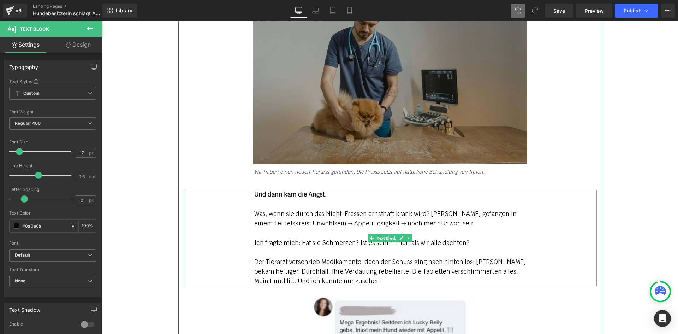
click at [273, 209] on div "Was, wenn sie durch das Nicht-Fressen ernsthaft krank wird? [PERSON_NAME] gefan…" at bounding box center [390, 218] width 272 height 19
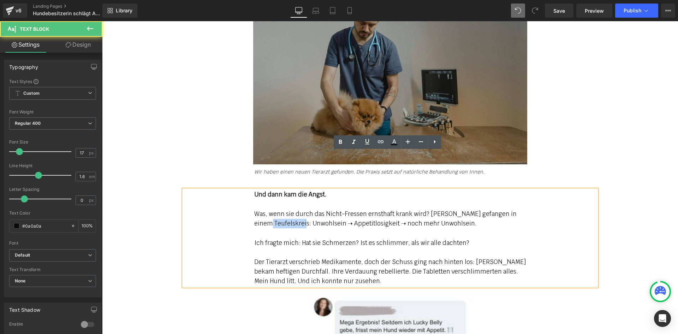
click at [273, 209] on div "Was, wenn sie durch das Nicht-Fressen ernsthaft krank wird? [PERSON_NAME] gefan…" at bounding box center [390, 218] width 272 height 19
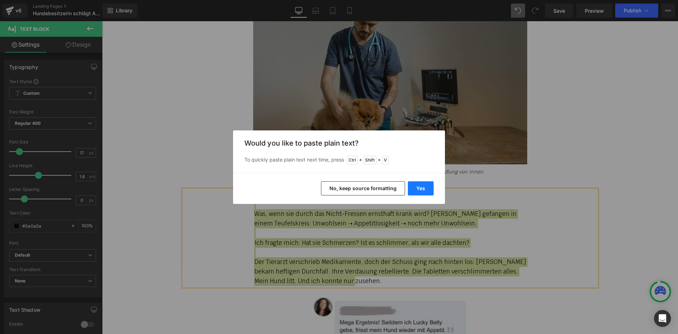
click at [422, 189] on button "Yes" at bounding box center [421, 188] width 26 height 14
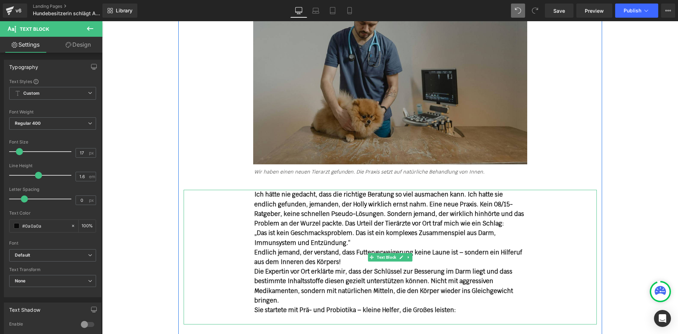
click at [271, 228] on div "„Das ist kein Geschmacksproblem. Das ist ein komplexes Zusammenspiel aus Darm, …" at bounding box center [390, 237] width 272 height 19
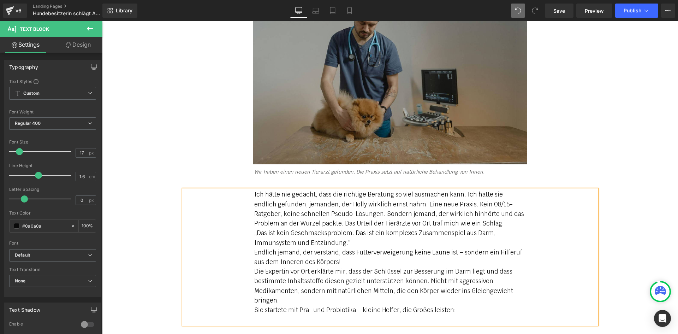
click at [480, 267] on div "Die Expertin vor Ort erklärte mir, dass der Schlüssel zur Besserung im Darm lie…" at bounding box center [390, 286] width 272 height 38
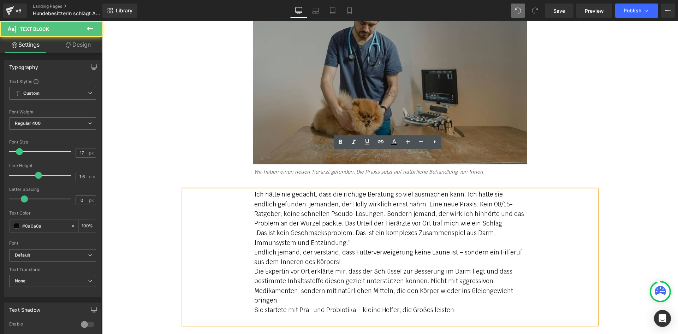
drag, startPoint x: 478, startPoint y: 268, endPoint x: 470, endPoint y: 271, distance: 8.9
click at [477, 305] on div "Sie startete mit Prä- und Probiotika – kleine Helfer, die Großes leisten:" at bounding box center [390, 310] width 272 height 10
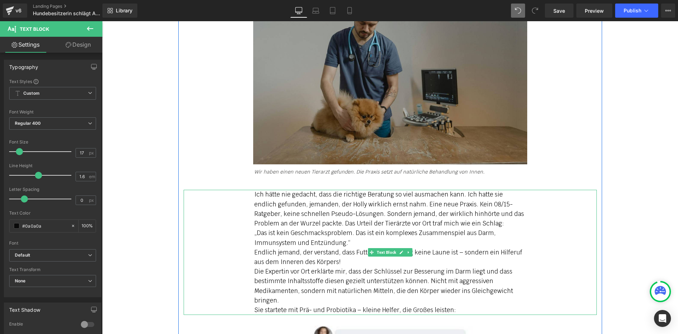
click at [229, 197] on div "Ich hätte nie gedacht, dass die richtige Beratung so viel ausmachen kann. Ich h…" at bounding box center [390, 252] width 413 height 125
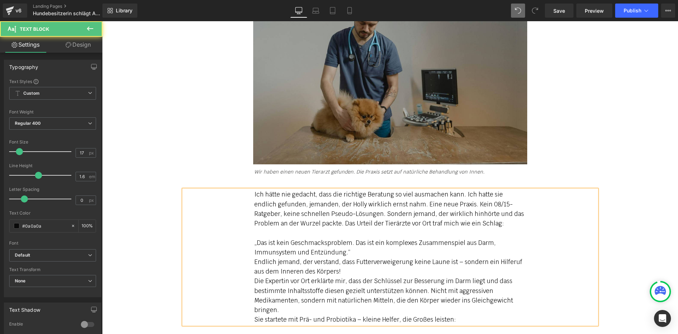
click at [249, 223] on div "Ich hätte nie gedacht, dass die richtige Beratung so viel ausmachen kann. Ich h…" at bounding box center [390, 257] width 413 height 134
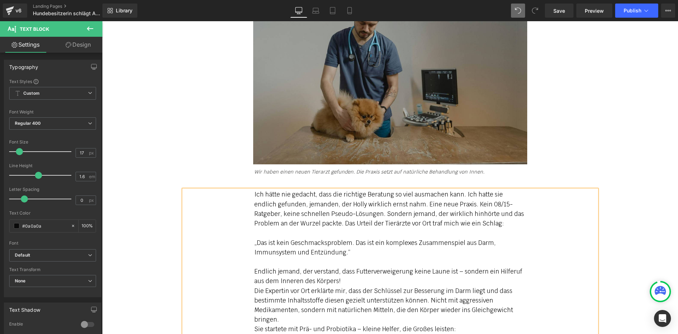
click at [249, 253] on div "Ich hätte nie gedacht, dass die richtige Beratung so viel ausmachen kann. Ich h…" at bounding box center [390, 262] width 413 height 144
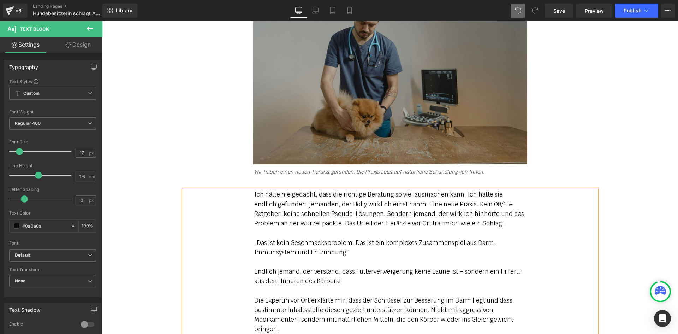
click at [245, 297] on div "Ich hätte nie gedacht, dass die richtige Beratung so viel ausmachen kann. Ich h…" at bounding box center [390, 267] width 413 height 154
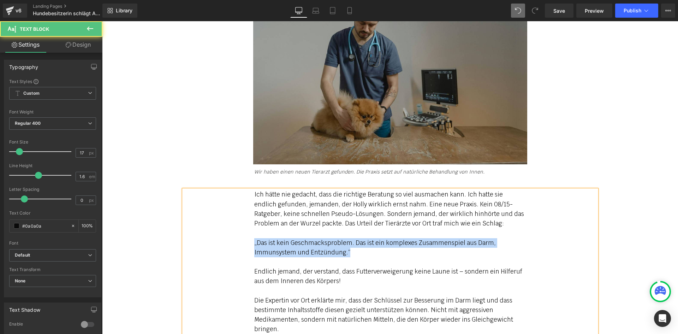
drag, startPoint x: 341, startPoint y: 211, endPoint x: 248, endPoint y: 205, distance: 93.0
click at [248, 205] on div "Ich hätte nie gedacht, dass die richtige Beratung so viel ausmachen kann. Ich h…" at bounding box center [390, 271] width 413 height 163
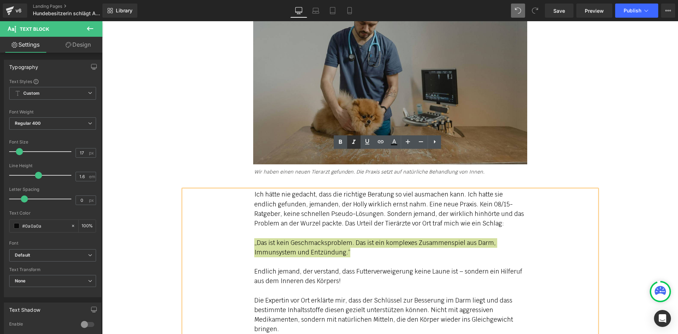
click at [351, 143] on icon at bounding box center [353, 142] width 8 height 8
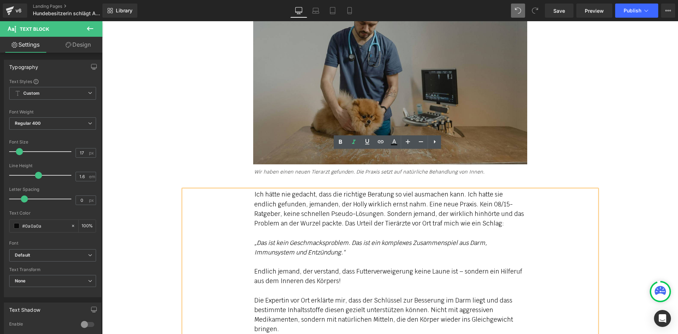
click at [331, 190] on div "Ich hätte nie gedacht, dass die richtige Beratung so viel ausmachen kann. Ich h…" at bounding box center [390, 209] width 272 height 38
click at [509, 190] on div "Ich hätte nie gedacht, dass die richtige Beratung so viel ausmachen kann. Ich h…" at bounding box center [390, 209] width 272 height 38
click at [511, 190] on div "Ich hätte nie gedacht, dass die richtige Beratung so viel ausmachen kann. Ich h…" at bounding box center [390, 209] width 272 height 38
click at [303, 190] on div "Ich hätte nie gedacht, dass die richtige Beratung so viel ausmachen kann. Ich h…" at bounding box center [390, 209] width 272 height 38
click at [313, 228] on div at bounding box center [390, 233] width 272 height 10
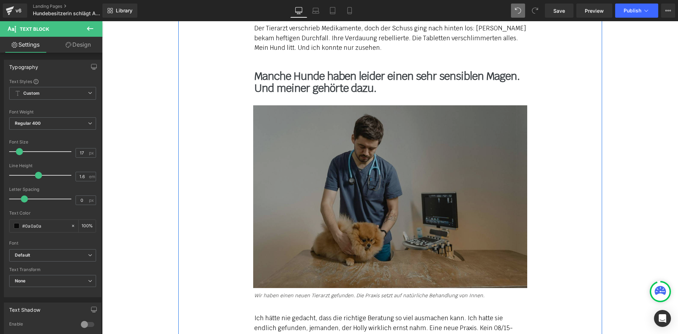
scroll to position [2851, 0]
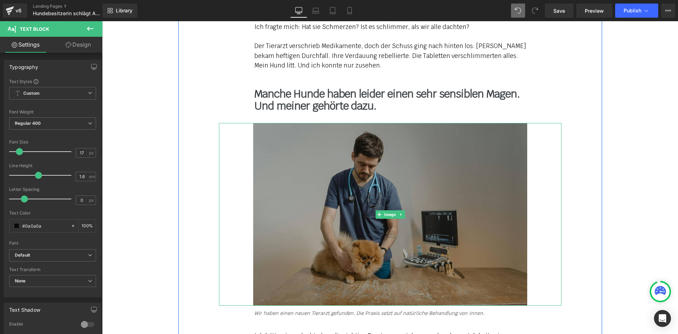
click at [399, 212] on icon at bounding box center [401, 214] width 4 height 4
click at [396, 212] on icon at bounding box center [397, 214] width 4 height 4
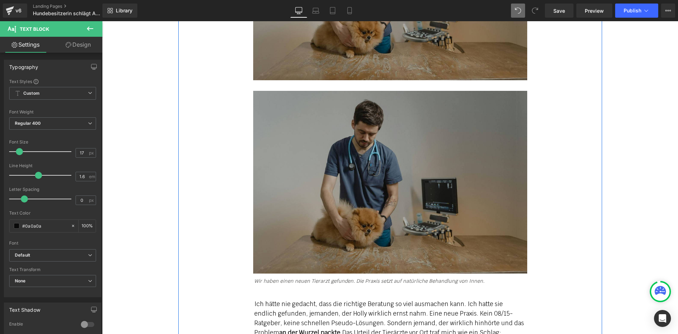
scroll to position [3079, 0]
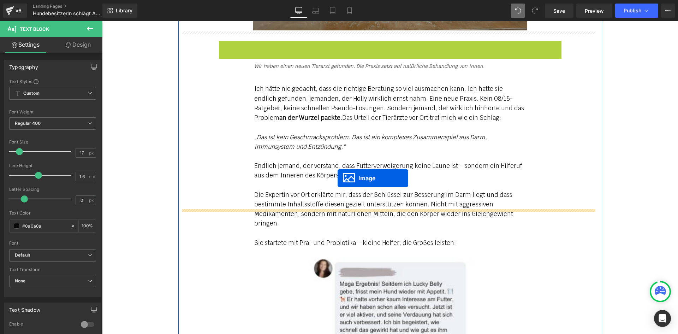
drag, startPoint x: 377, startPoint y: 141, endPoint x: 337, endPoint y: 178, distance: 55.2
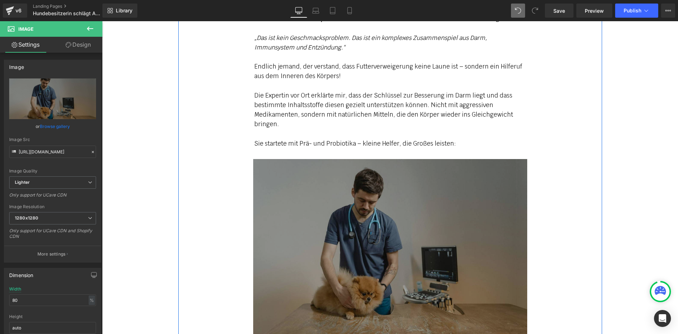
scroll to position [3204, 0]
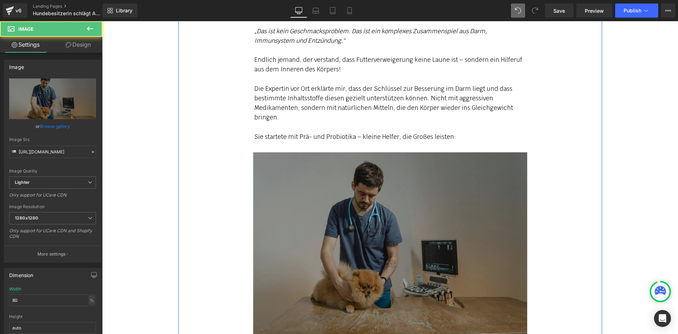
click at [304, 195] on img at bounding box center [390, 243] width 274 height 183
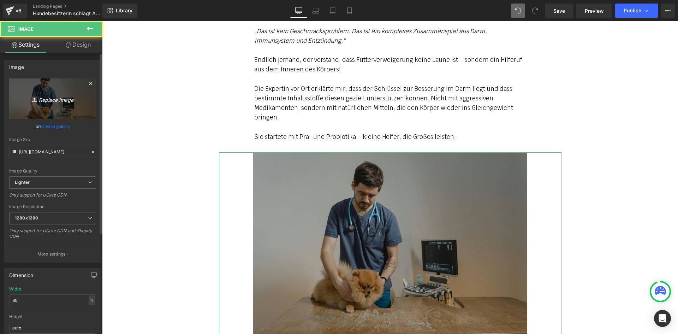
click at [70, 100] on icon "Replace Image" at bounding box center [52, 98] width 56 height 9
type input "C:\fakepath\topic_appetitlosigkeit_7.jpg"
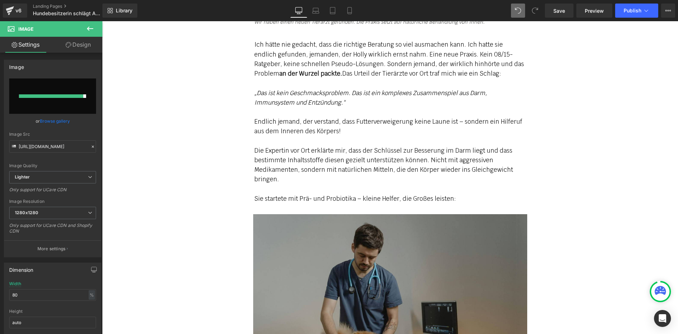
scroll to position [3027, 0]
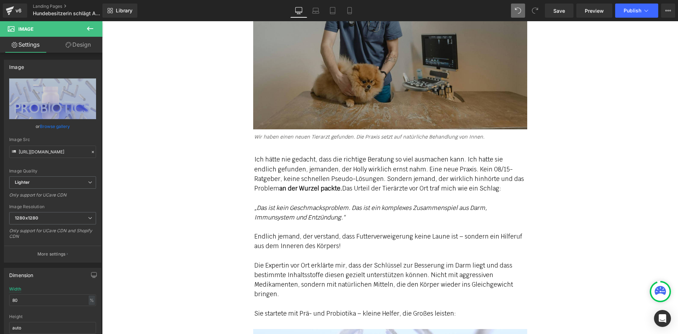
click at [321, 204] on icon "„Das ist kein Geschmacksproblem. Das ist ein komplexes Zusammenspiel aus Darm, …" at bounding box center [370, 212] width 233 height 17
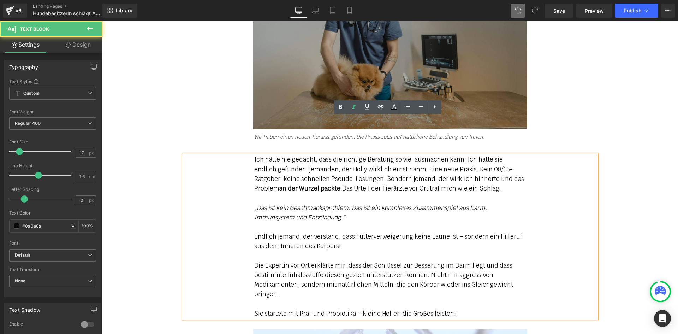
click at [545, 78] on div at bounding box center [390, 38] width 342 height 183
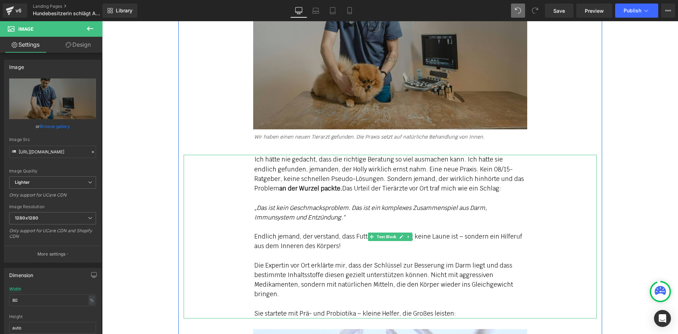
click at [407, 235] on icon at bounding box center [407, 236] width 1 height 2
click at [401, 232] on link at bounding box center [404, 236] width 7 height 8
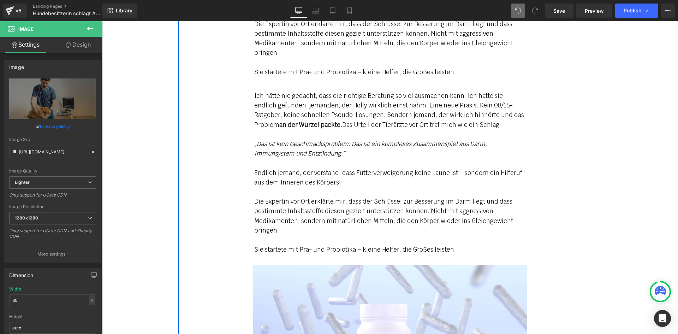
scroll to position [3271, 0]
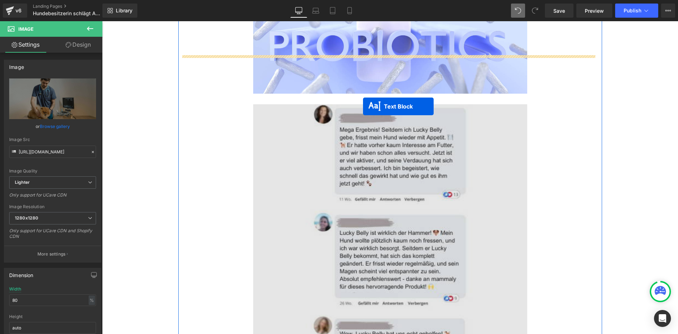
drag, startPoint x: 369, startPoint y: 130, endPoint x: 352, endPoint y: 78, distance: 54.7
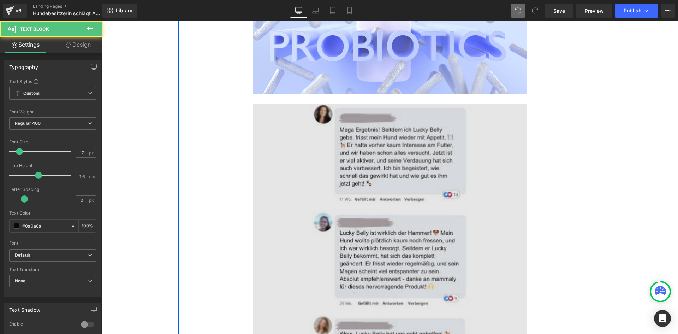
scroll to position [3416, 0]
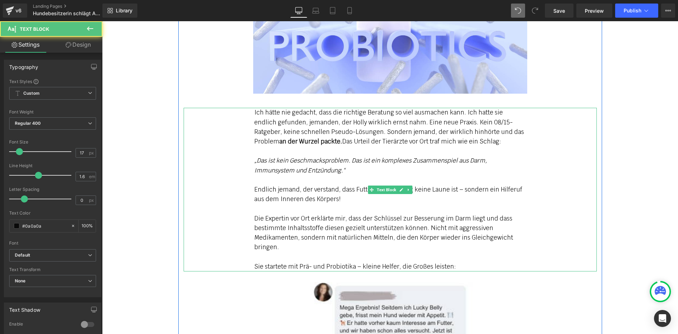
click at [307, 175] on div at bounding box center [390, 180] width 272 height 10
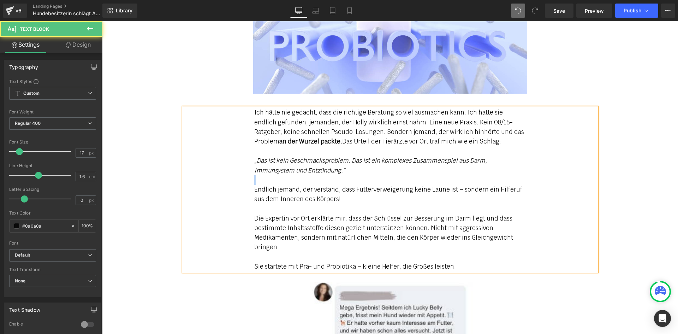
click at [307, 175] on div at bounding box center [390, 180] width 272 height 10
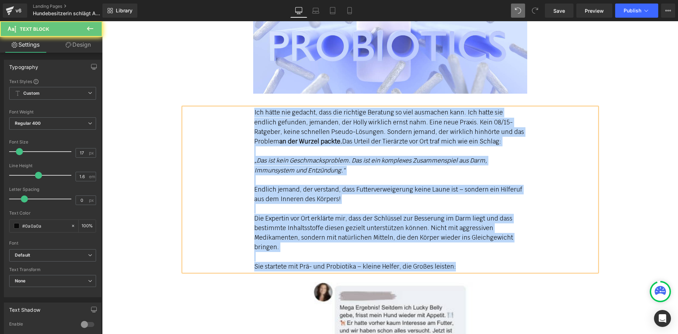
paste div
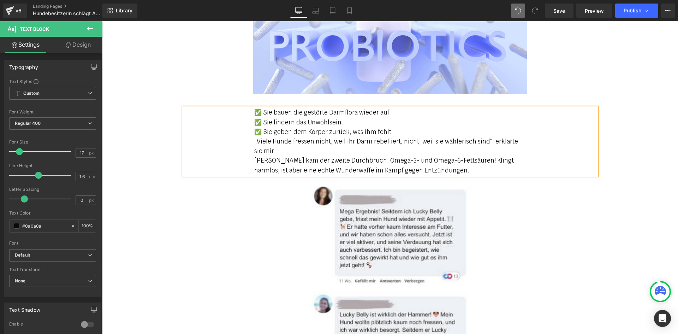
click at [250, 108] on div "✅ Sie bauen die gestörte Darmflora wieder auf. ✅ Sie lindern das Unwohlsein. …" at bounding box center [390, 141] width 413 height 67
click at [254, 127] on div "✅ Sie geben dem Körper zurück, was ihm fehlt." at bounding box center [390, 132] width 272 height 10
click at [390, 127] on div "✅ Sie geben dem Körper zurück, was ihm fehlt." at bounding box center [390, 132] width 272 height 10
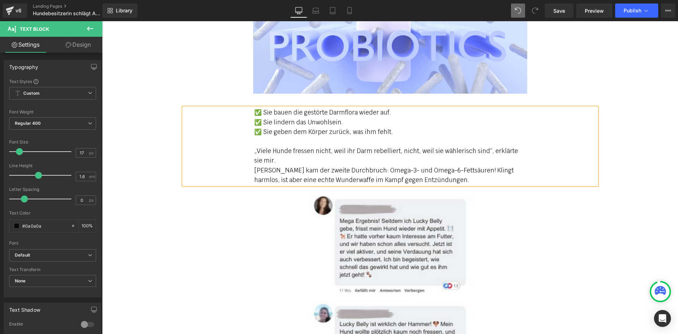
click at [248, 130] on div "✅ Sie bauen die gestörte Darmflora wieder auf. ✅ Sie lindern das Unwohlsein. …" at bounding box center [390, 146] width 413 height 77
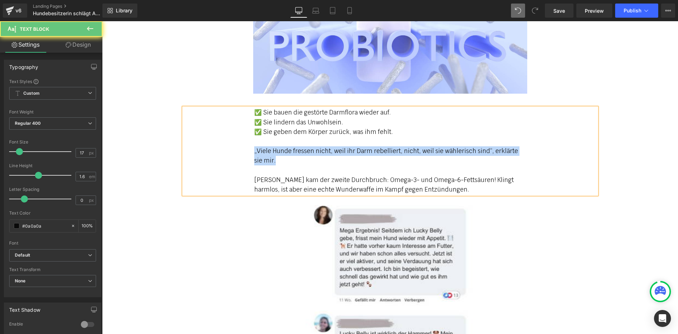
drag, startPoint x: 262, startPoint y: 120, endPoint x: 263, endPoint y: 109, distance: 10.6
click at [249, 112] on div "✅ Sie bauen die gestörte Darmflora wieder auf. ✅ Sie lindern das Unwohlsein. …" at bounding box center [390, 151] width 413 height 86
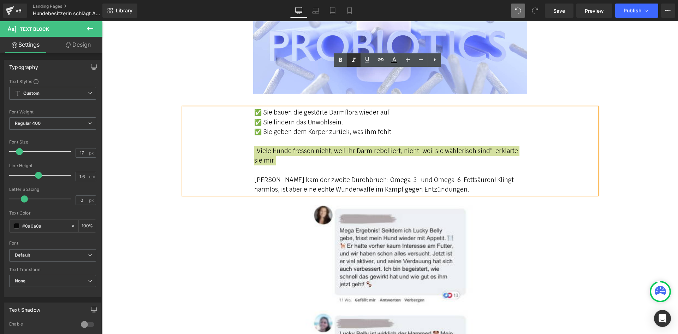
click at [357, 62] on icon at bounding box center [353, 60] width 8 height 8
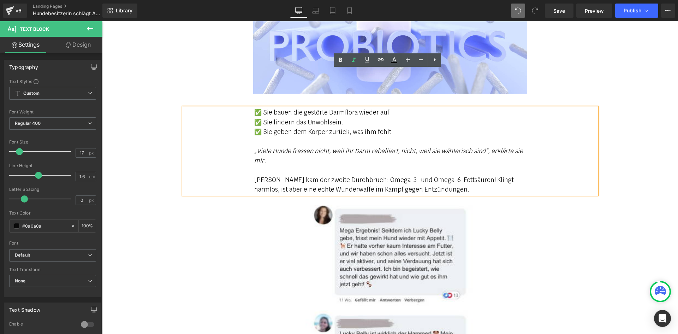
click at [335, 146] on div "„Viele Hunde fressen nicht, weil ihr Darm rebelliert, nicht, weil sie wählerisc…" at bounding box center [390, 155] width 272 height 19
click at [580, 204] on div "Die Futterverweigerung ist nicht einfach nur “Marotte”, sie ist ein Alarmsignal…" at bounding box center [390, 79] width 424 height 4774
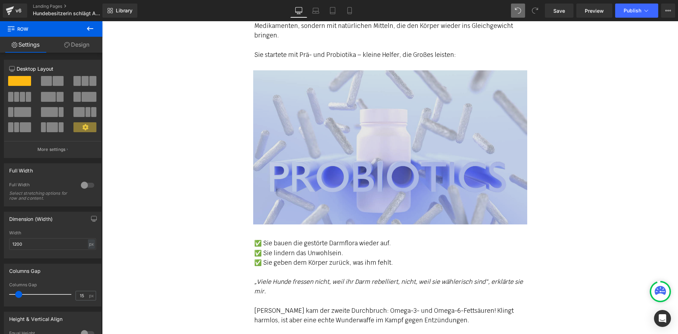
scroll to position [3275, 0]
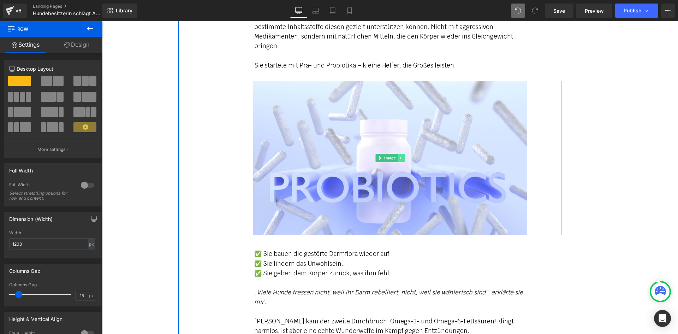
click at [399, 156] on icon at bounding box center [401, 158] width 4 height 4
click at [395, 156] on icon at bounding box center [397, 158] width 4 height 4
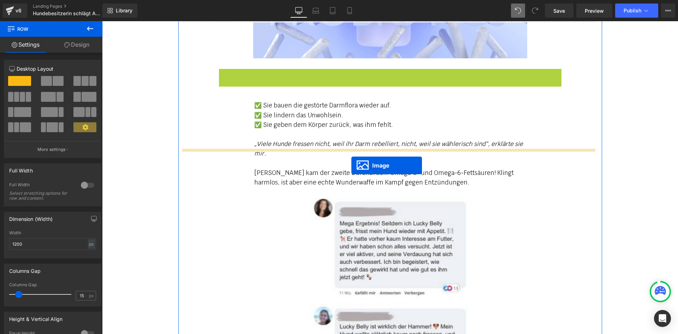
drag, startPoint x: 378, startPoint y: 287, endPoint x: 345, endPoint y: 156, distance: 135.4
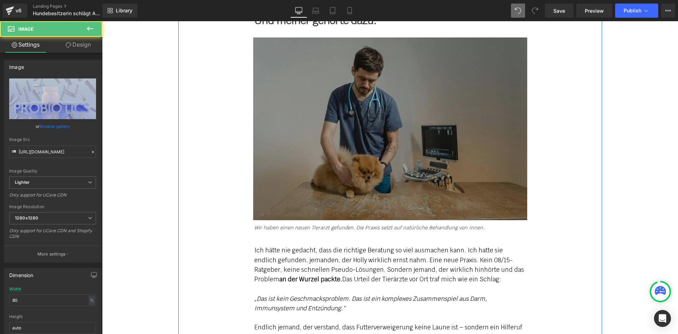
scroll to position [2929, 0]
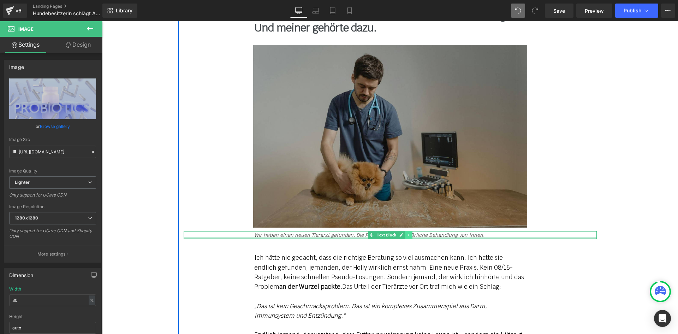
click at [408, 231] on link at bounding box center [408, 235] width 7 height 8
click at [403, 233] on icon at bounding box center [405, 235] width 4 height 4
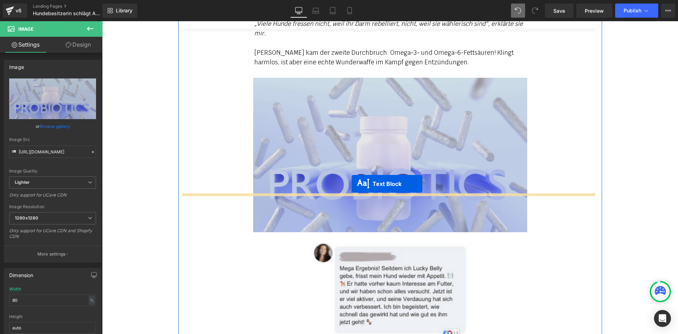
drag, startPoint x: 370, startPoint y: 208, endPoint x: 352, endPoint y: 184, distance: 30.2
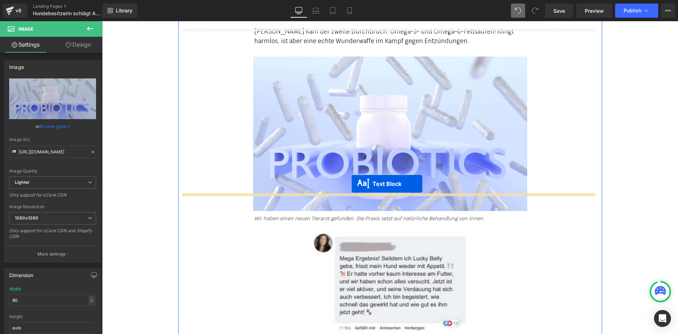
scroll to position [3543, 0]
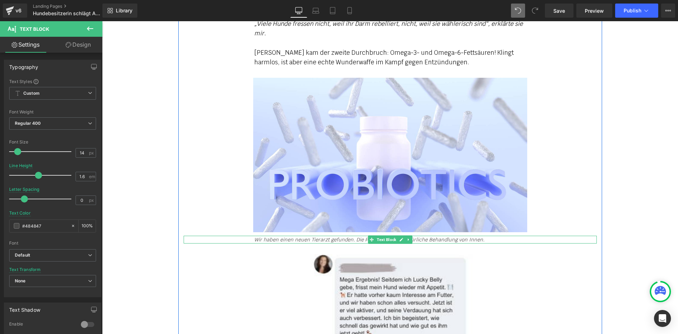
click at [273, 236] on icon "Wir haben einen neuen Tierarzt gefunden. Die Praxis setzt auf natürliche Behand…" at bounding box center [369, 239] width 230 height 6
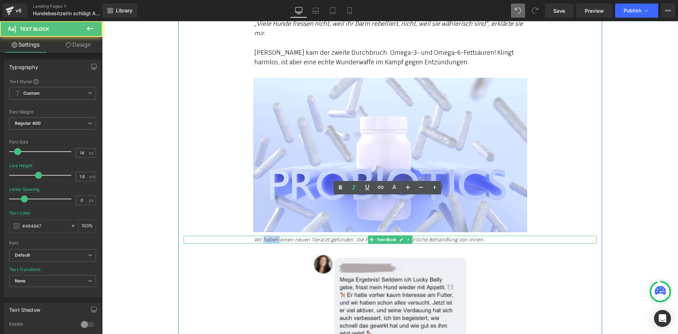
click at [273, 236] on icon "Wir haben einen neuen Tierarzt gefunden. Die Praxis setzt auf natürliche Behand…" at bounding box center [369, 239] width 230 height 6
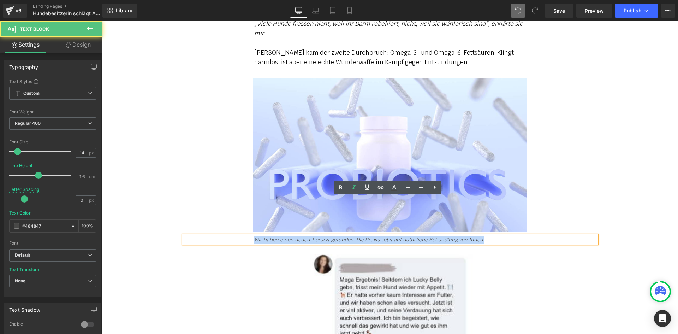
click at [273, 236] on icon "Wir haben einen neuen Tierarzt gefunden. Die Praxis setzt auf natürliche Behand…" at bounding box center [369, 239] width 230 height 6
paste div
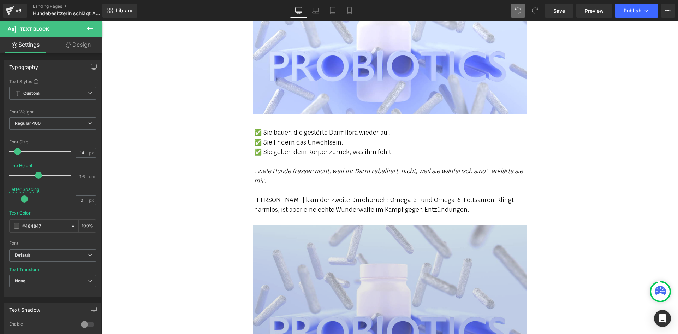
scroll to position [3508, 0]
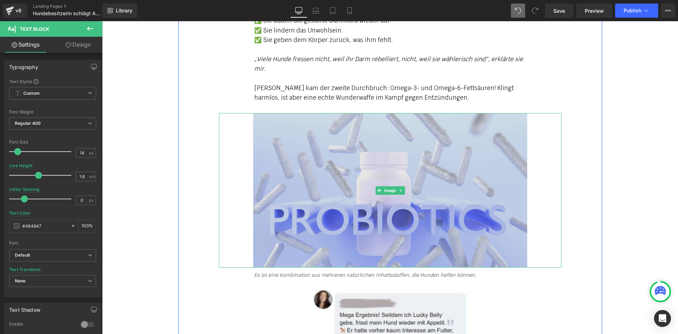
click at [307, 151] on img at bounding box center [390, 190] width 274 height 154
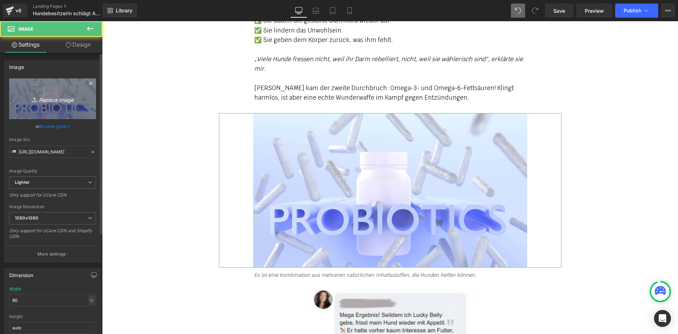
click at [60, 103] on link "Replace Image" at bounding box center [52, 98] width 87 height 41
type input "C:\fakepath\topic_appetitlosigkeit_8.jpg"
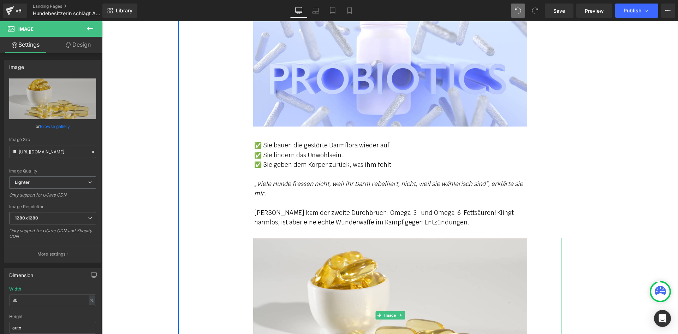
scroll to position [3367, 0]
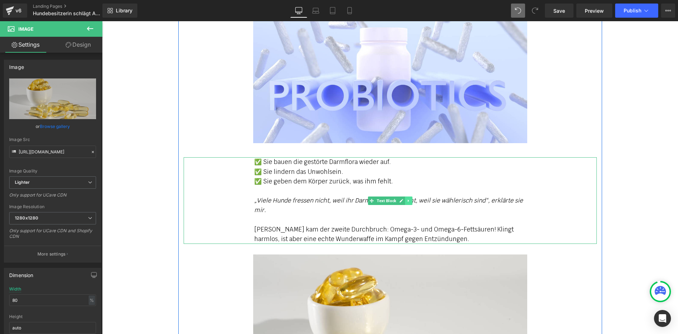
click at [406, 196] on link at bounding box center [408, 200] width 7 height 8
click at [401, 196] on link at bounding box center [404, 200] width 7 height 8
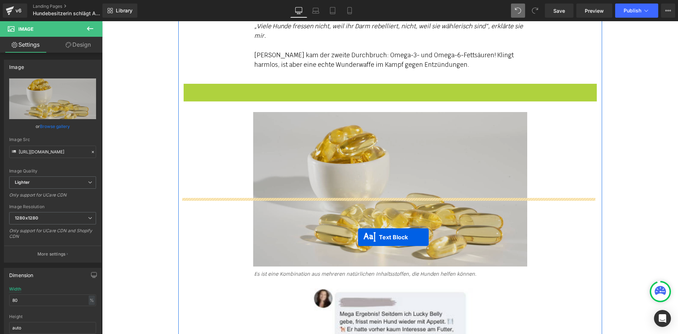
scroll to position [3543, 0]
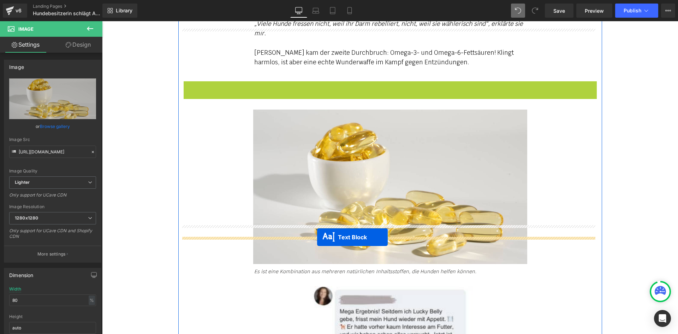
drag, startPoint x: 369, startPoint y: 260, endPoint x: 317, endPoint y: 237, distance: 57.2
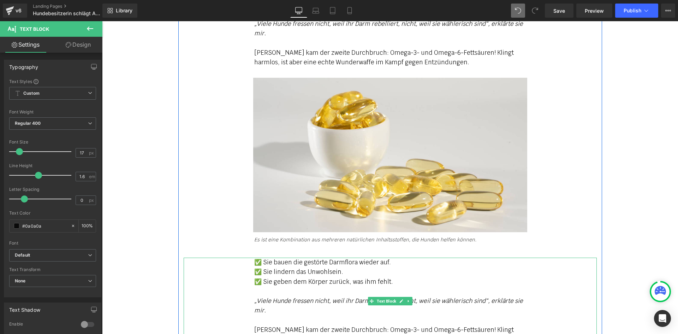
click at [287, 267] on div "✅ Sie lindern das Unwohlsein." at bounding box center [390, 272] width 272 height 10
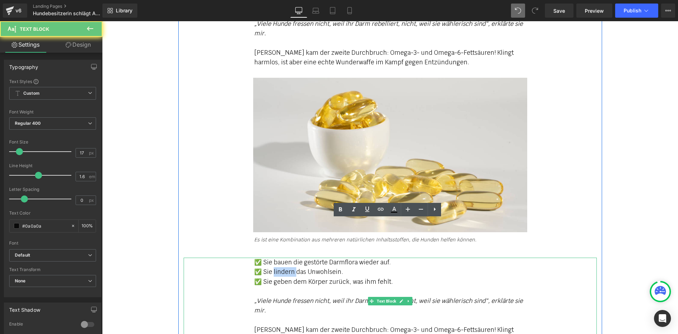
click at [287, 267] on div "✅ Sie lindern das Unwohlsein." at bounding box center [390, 272] width 272 height 10
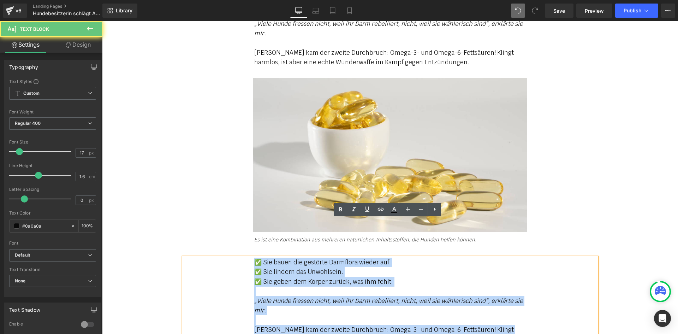
paste div
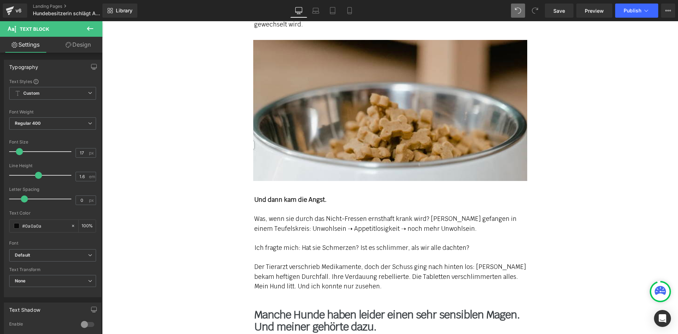
scroll to position [2625, 0]
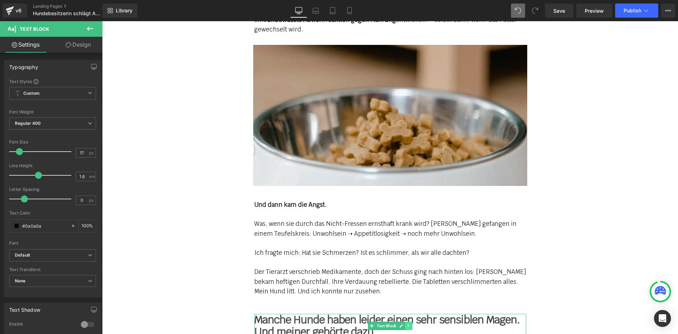
click at [407, 323] on icon at bounding box center [408, 325] width 4 height 4
click at [405, 321] on link at bounding box center [404, 325] width 7 height 8
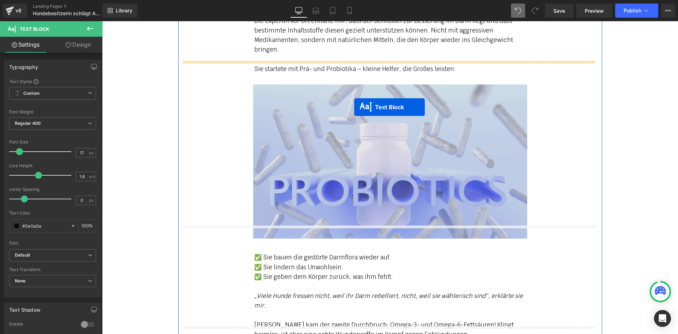
scroll to position [3387, 0]
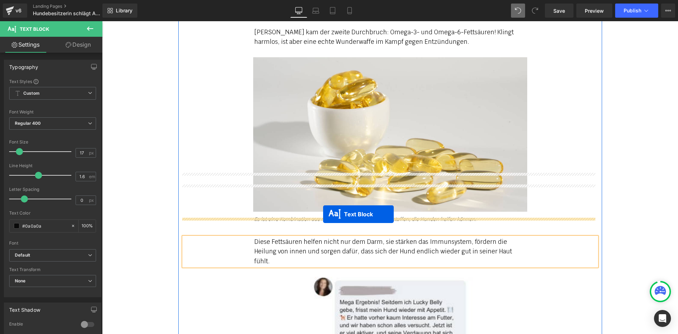
drag, startPoint x: 369, startPoint y: 65, endPoint x: 323, endPoint y: 214, distance: 155.9
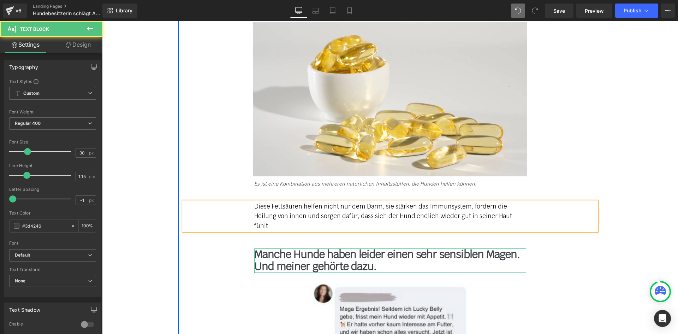
scroll to position [3564, 0]
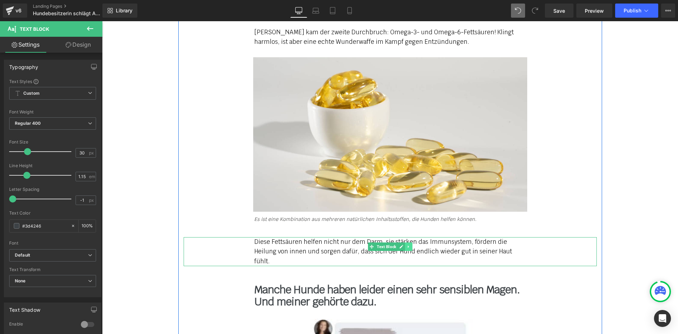
click at [406, 244] on icon at bounding box center [408, 246] width 4 height 4
click at [403, 245] on icon at bounding box center [405, 247] width 4 height 4
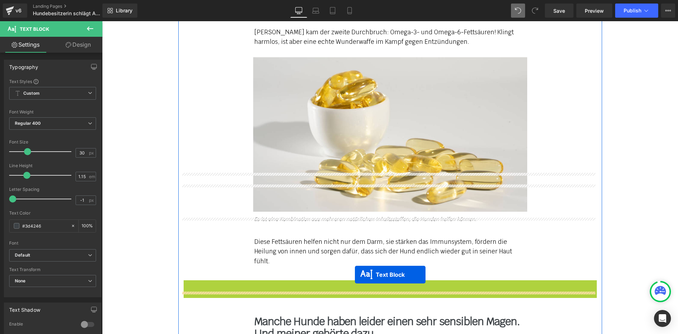
drag, startPoint x: 371, startPoint y: 241, endPoint x: 354, endPoint y: 273, distance: 36.2
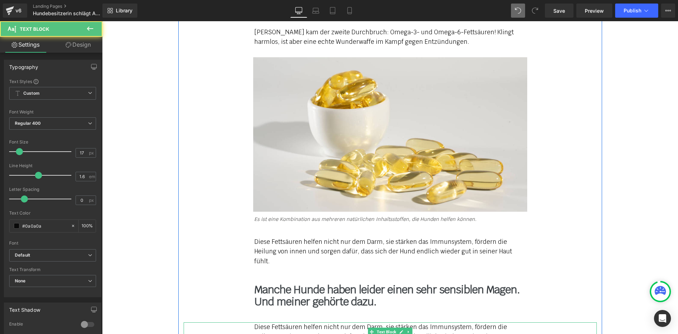
click at [312, 237] on div "Diese Fettsäuren helfen nicht nur dem Darm, sie stärken das Immunsystem, förder…" at bounding box center [390, 251] width 272 height 29
click at [286, 237] on div "Diese Fettsäuren helfen nicht nur dem Darm, sie stärken das Immunsystem, förder…" at bounding box center [390, 251] width 272 height 29
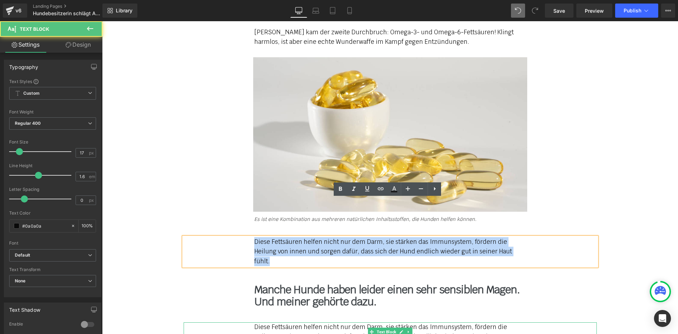
click at [286, 237] on div "Diese Fettsäuren helfen nicht nur dem Darm, sie stärken das Immunsystem, förder…" at bounding box center [390, 251] width 272 height 29
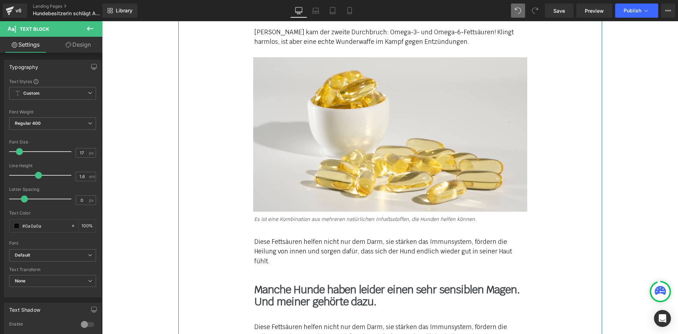
click at [288, 282] on b "Manche Hunde haben leider einen sehr sensiblen Magen. Und meiner gehörte dazu." at bounding box center [386, 295] width 265 height 26
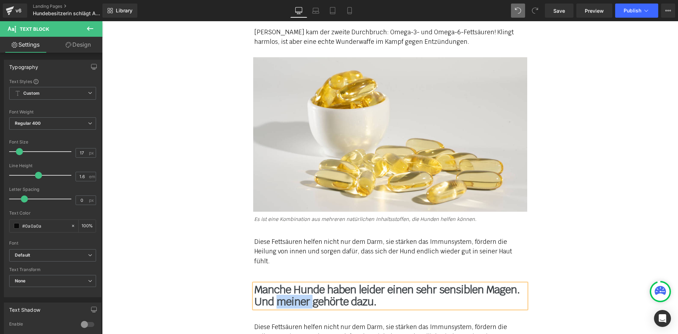
click at [288, 282] on b "Manche Hunde haben leider einen sehr sensiblen Magen. Und meiner gehörte dazu." at bounding box center [386, 295] width 265 height 26
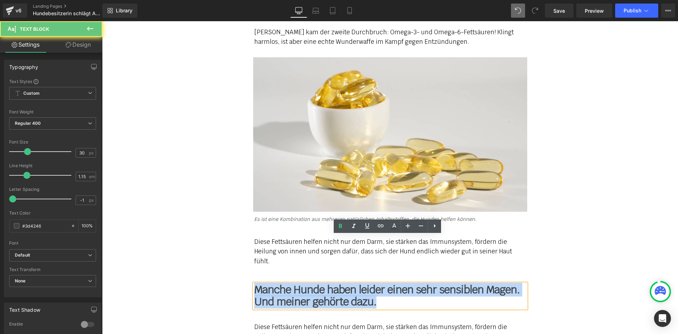
click at [288, 282] on b "Manche Hunde haben leider einen sehr sensiblen Magen. Und meiner gehörte dazu." at bounding box center [386, 295] width 265 height 26
paste div
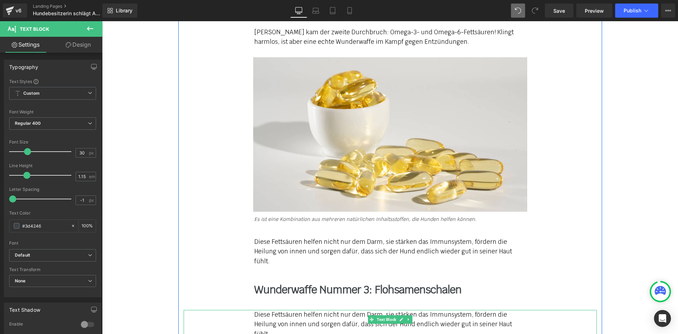
click at [273, 310] on div "Diese Fettsäuren helfen nicht nur dem Darm, sie stärken das Immunsystem, förder…" at bounding box center [390, 324] width 272 height 29
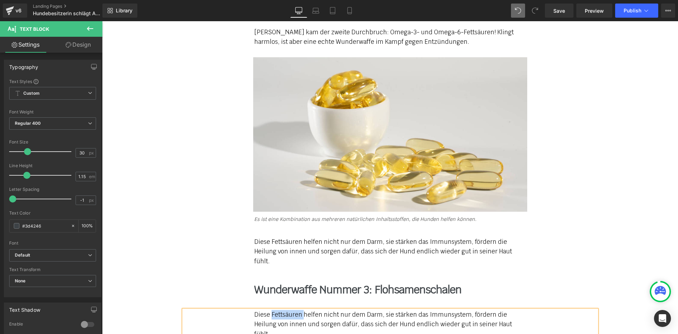
click at [273, 310] on div "Diese Fettsäuren helfen nicht nur dem Darm, sie stärken das Immunsystem, förder…" at bounding box center [390, 324] width 272 height 29
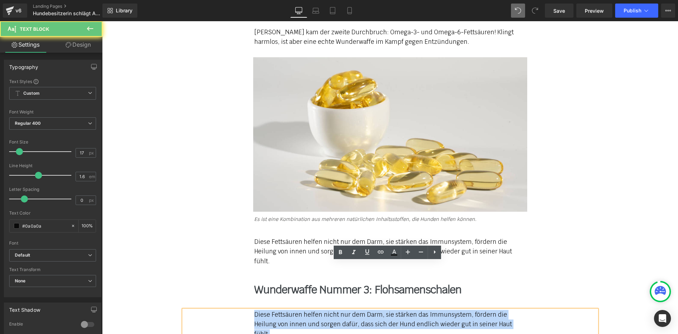
click at [273, 310] on div "Diese Fettsäuren helfen nicht nur dem Darm, sie stärken das Immunsystem, förder…" at bounding box center [390, 324] width 272 height 29
paste div
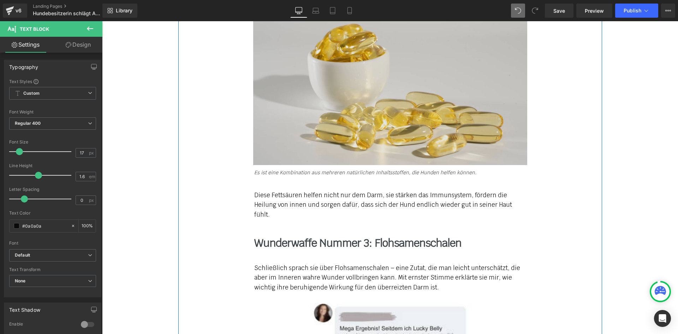
scroll to position [3528, 0]
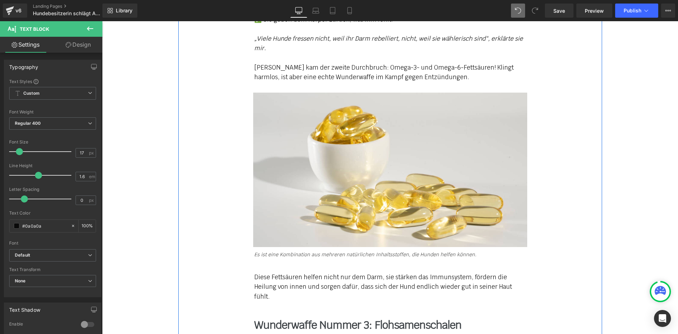
click at [584, 116] on div "Die Futterverweigerung ist nicht einfach nur “Marotte”, sie ist ein Alarmsignal…" at bounding box center [390, 113] width 424 height 5066
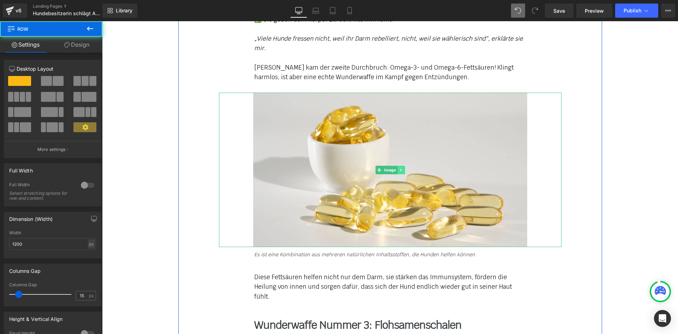
click at [397, 166] on link at bounding box center [400, 170] width 7 height 8
click at [396, 166] on link at bounding box center [397, 170] width 7 height 8
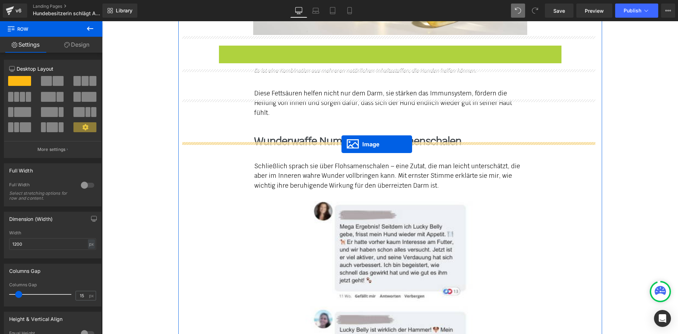
drag, startPoint x: 377, startPoint y: 295, endPoint x: 341, endPoint y: 144, distance: 155.5
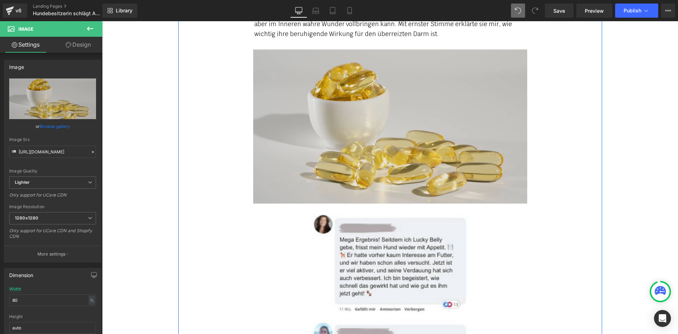
scroll to position [3712, 0]
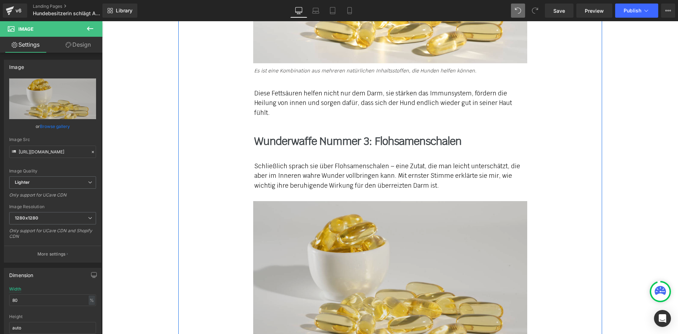
click at [304, 201] on img at bounding box center [390, 278] width 274 height 154
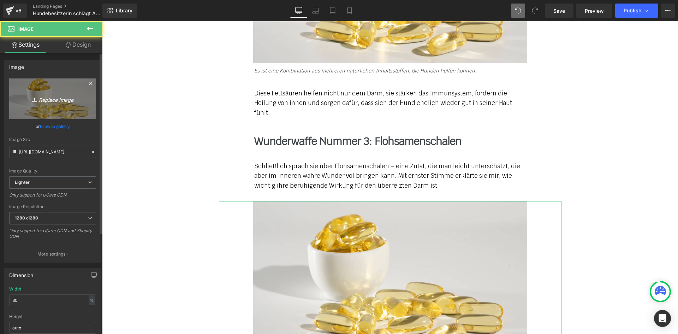
click at [35, 93] on link "Replace Image" at bounding box center [52, 98] width 87 height 41
type input "C:\fakepath\topic_appetitlosigkeit_9.jpg"
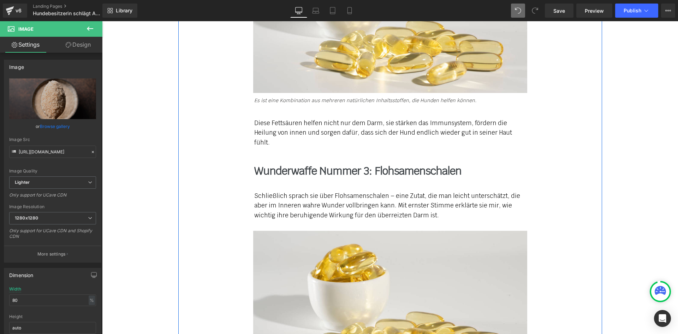
scroll to position [3677, 0]
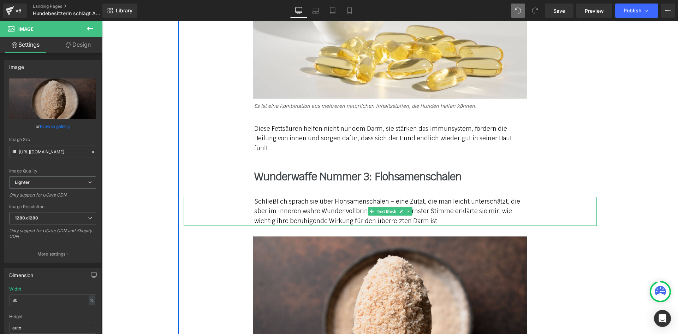
click at [406, 209] on icon at bounding box center [408, 211] width 4 height 4
click at [403, 209] on icon at bounding box center [405, 211] width 4 height 4
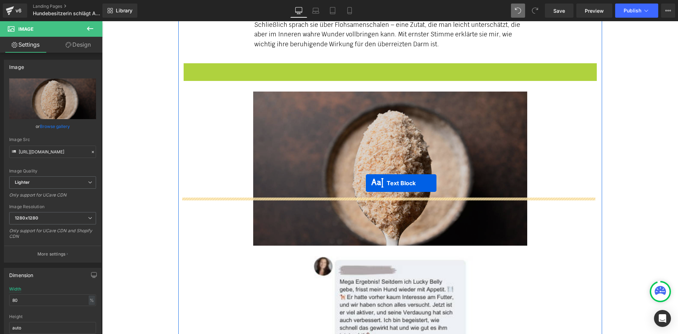
drag, startPoint x: 369, startPoint y: 205, endPoint x: 363, endPoint y: 186, distance: 20.2
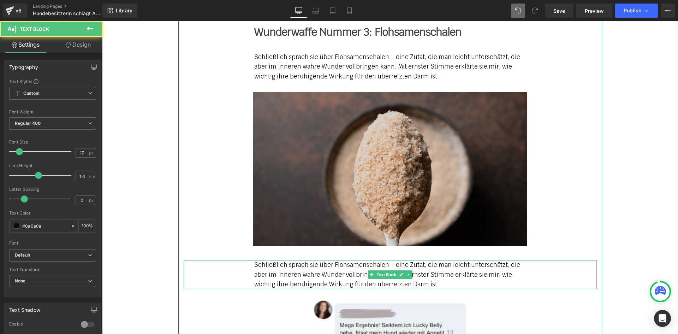
scroll to position [3645, 0]
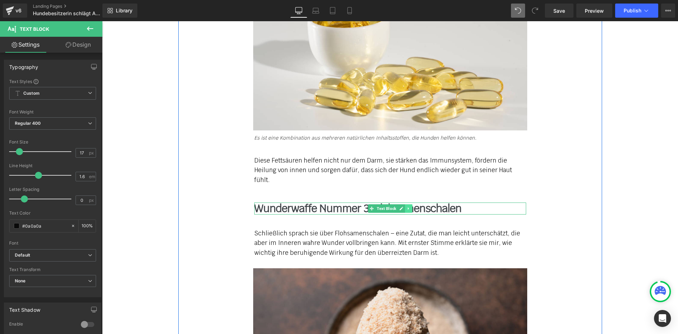
click at [405, 204] on link at bounding box center [408, 208] width 7 height 8
click at [403, 206] on icon at bounding box center [405, 208] width 4 height 4
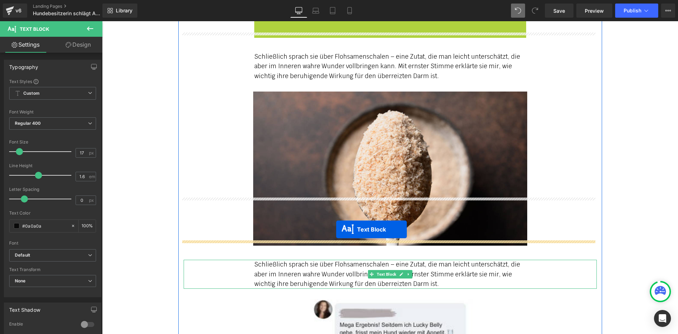
drag, startPoint x: 370, startPoint y: 189, endPoint x: 336, endPoint y: 229, distance: 52.1
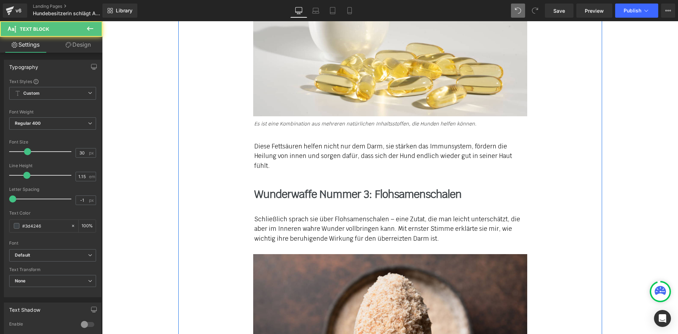
scroll to position [3610, 0]
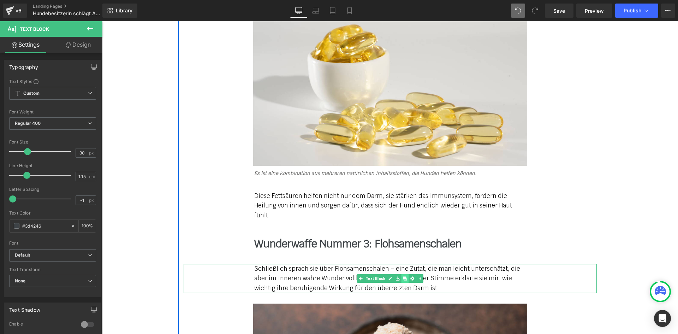
click at [403, 276] on icon at bounding box center [405, 278] width 4 height 4
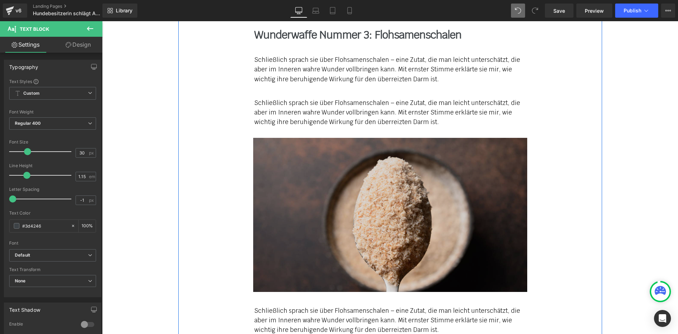
scroll to position [3819, 0]
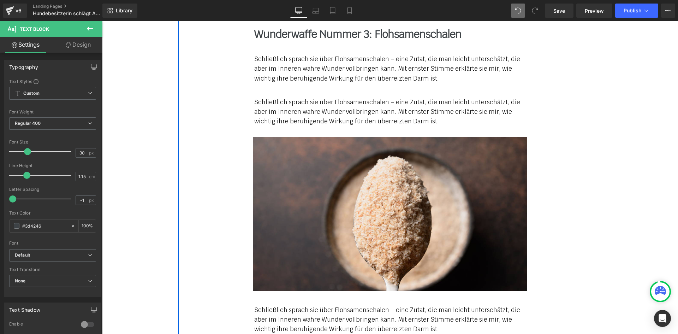
click at [577, 97] on div "Schließlich sprach sie über Flohsamenschalen – eine Zutat, die man leicht unter…" at bounding box center [390, 111] width 413 height 29
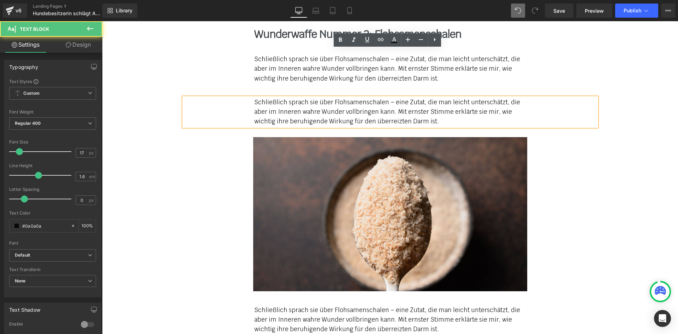
click at [206, 97] on div "Schließlich sprach sie über Flohsamenschalen – eine Zutat, die man leicht unter…" at bounding box center [390, 111] width 413 height 29
click at [229, 137] on div at bounding box center [390, 214] width 342 height 154
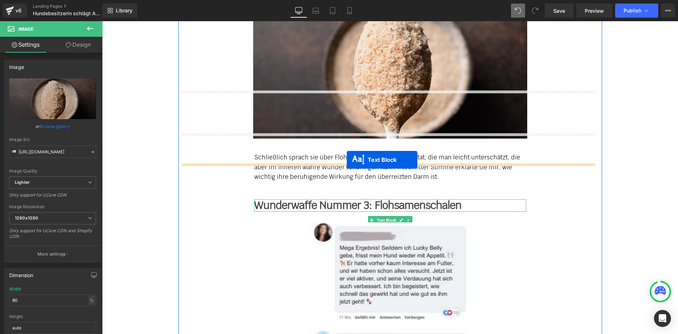
drag, startPoint x: 367, startPoint y: 63, endPoint x: 347, endPoint y: 160, distance: 98.5
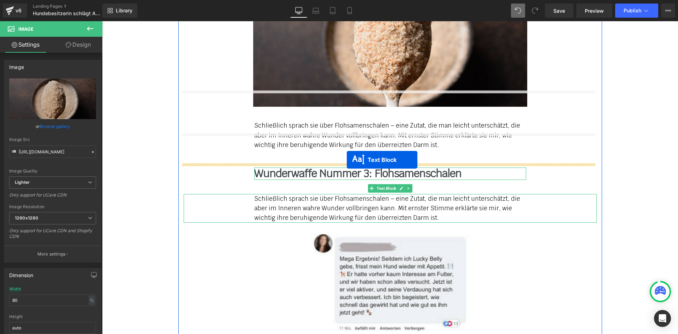
scroll to position [3928, 0]
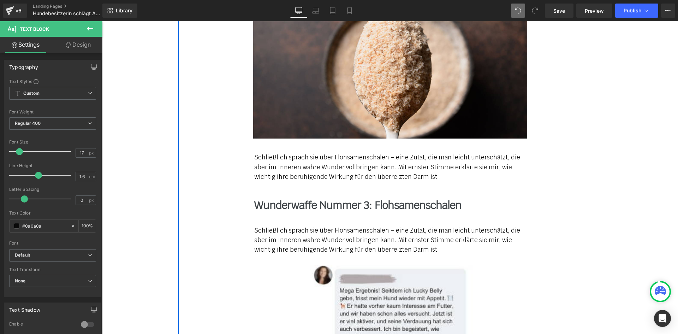
click at [261, 153] on div "Schließlich sprach sie über Flohsamenschalen – eine Zutat, die man leicht unter…" at bounding box center [390, 167] width 272 height 29
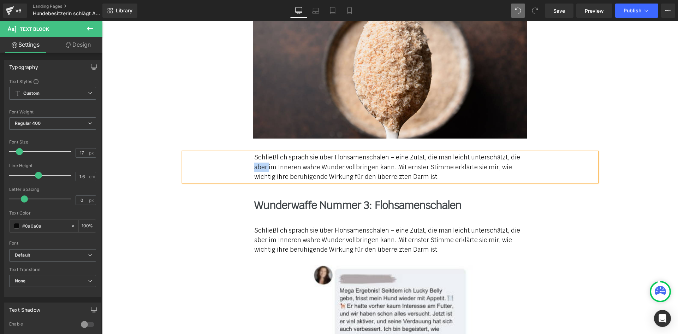
click at [261, 153] on div "Schließlich sprach sie über Flohsamenschalen – eine Zutat, die man leicht unter…" at bounding box center [390, 167] width 272 height 29
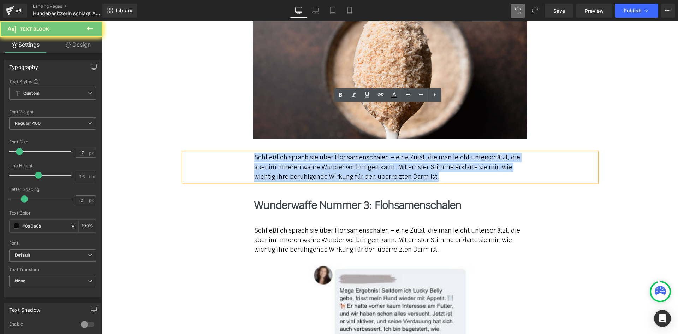
click at [261, 153] on div "Schließlich sprach sie über Flohsamenschalen – eine Zutat, die man leicht unter…" at bounding box center [390, 167] width 272 height 29
paste div
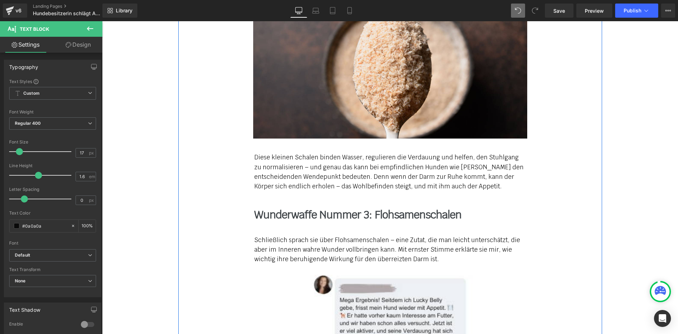
click at [312, 208] on b "Wunderwaffe Nummer 3: Flohsamenschalen" at bounding box center [357, 215] width 207 height 14
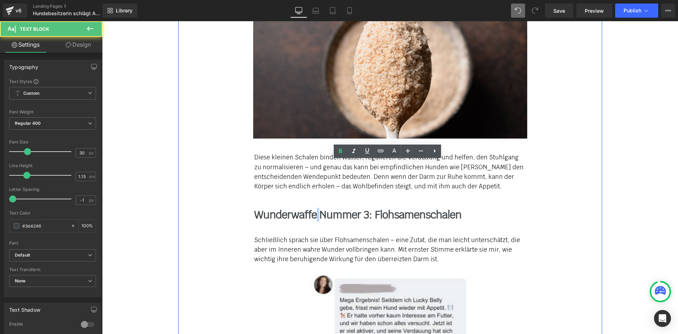
click at [312, 208] on b "Wunderwaffe Nummer 3: Flohsamenschalen" at bounding box center [357, 215] width 207 height 14
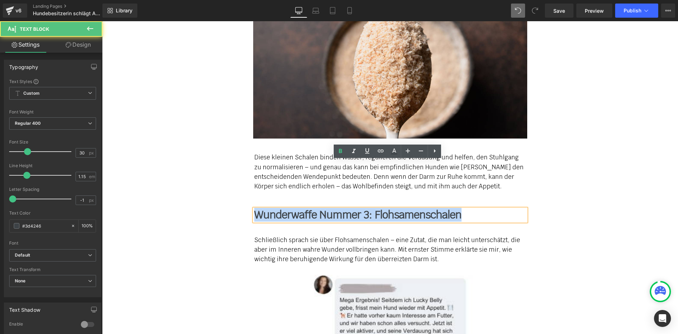
click at [312, 208] on b "Wunderwaffe Nummer 3: Flohsamenschalen" at bounding box center [357, 215] width 207 height 14
paste div
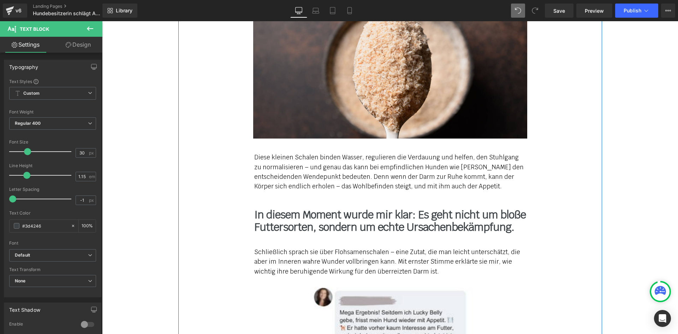
click at [323, 247] on div "Schließlich sprach sie über Flohsamenschalen – eine Zutat, die man leicht unter…" at bounding box center [390, 261] width 272 height 29
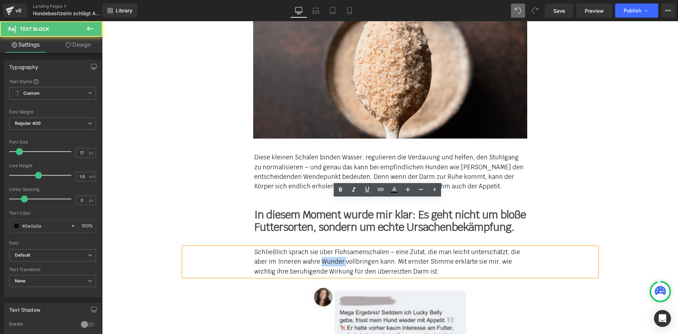
click at [323, 247] on div "Schließlich sprach sie über Flohsamenschalen – eine Zutat, die man leicht unter…" at bounding box center [390, 261] width 272 height 29
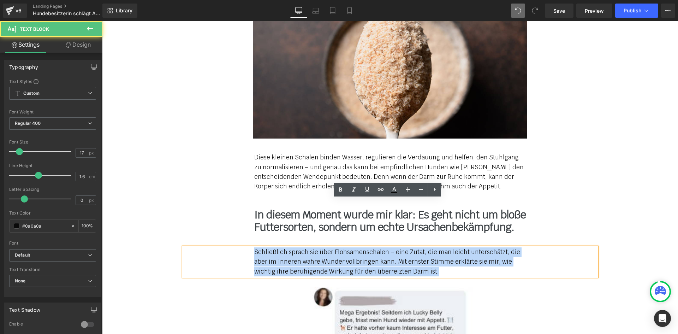
click at [323, 247] on div "Schließlich sprach sie über Flohsamenschalen – eine Zutat, die man leicht unter…" at bounding box center [390, 261] width 272 height 29
paste div
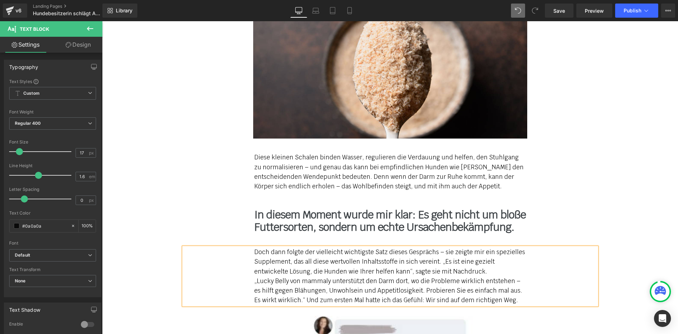
click at [221, 247] on div "Doch dann folgte der vielleicht wichtigste Satz dieses Gesprächs – sie zeigte m…" at bounding box center [390, 276] width 413 height 58
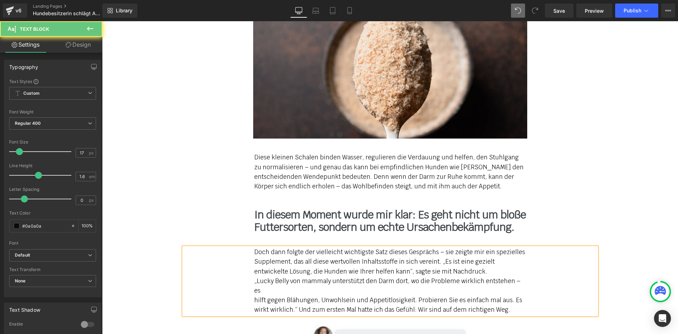
click at [238, 247] on div "Doch dann folgte der vielleicht wichtigste Satz dieses Gesprächs – sie zeigte m…" at bounding box center [390, 280] width 413 height 67
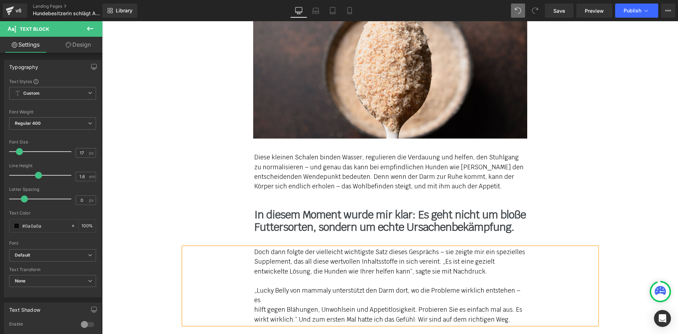
click at [244, 252] on div "Doch dann folgte der vielleicht wichtigste Satz dieses Gesprächs – sie zeigte m…" at bounding box center [390, 285] width 413 height 77
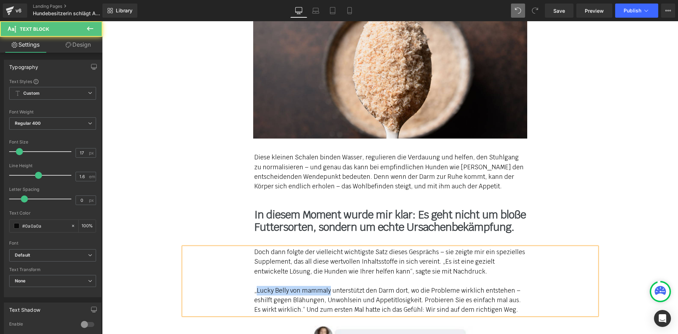
drag, startPoint x: 253, startPoint y: 243, endPoint x: 324, endPoint y: 244, distance: 70.6
click at [324, 286] on div "„Lucky Belly von mammaly unterstützt den Darm dort, wo die Probleme wirklich en…" at bounding box center [390, 300] width 272 height 29
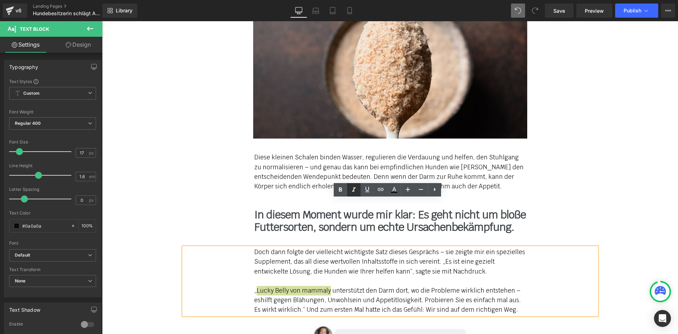
click at [354, 193] on icon at bounding box center [353, 189] width 8 height 8
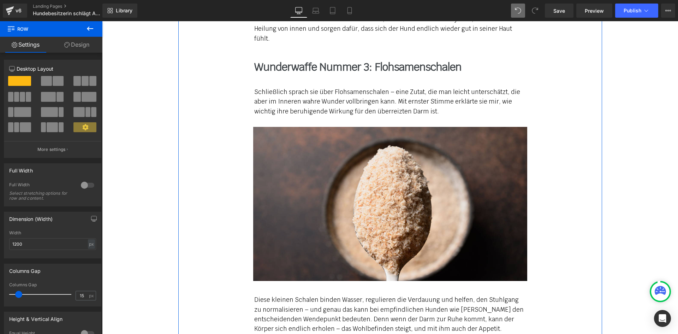
scroll to position [3752, 0]
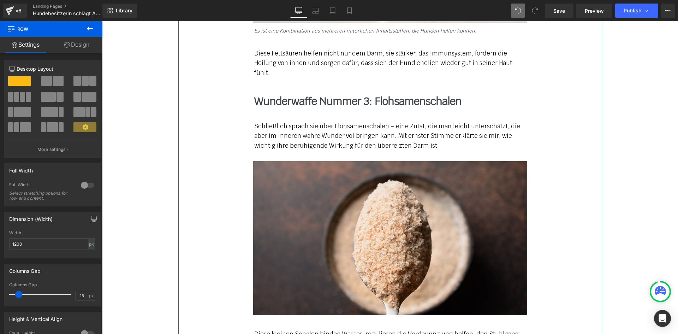
click at [560, 163] on div "Die Futterverweigerung ist nicht einfach nur “Marotte”, sie ist ein Alarmsignal…" at bounding box center [390, 59] width 424 height 5406
click at [400, 236] on icon at bounding box center [401, 238] width 4 height 4
click at [395, 236] on icon at bounding box center [397, 238] width 4 height 4
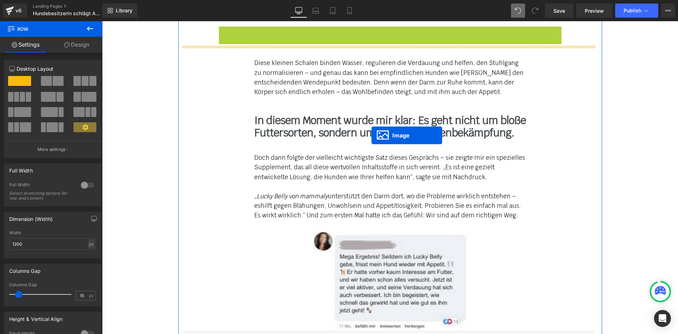
scroll to position [4051, 0]
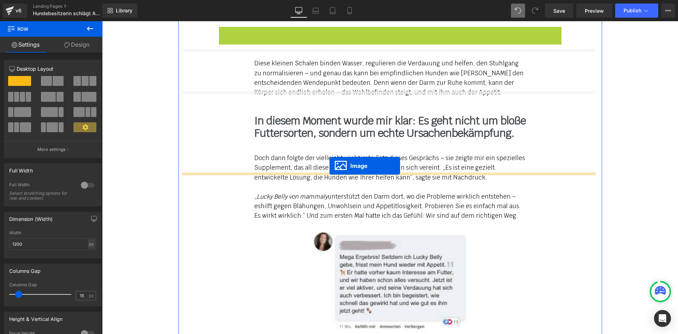
drag, startPoint x: 377, startPoint y: 128, endPoint x: 329, endPoint y: 166, distance: 60.9
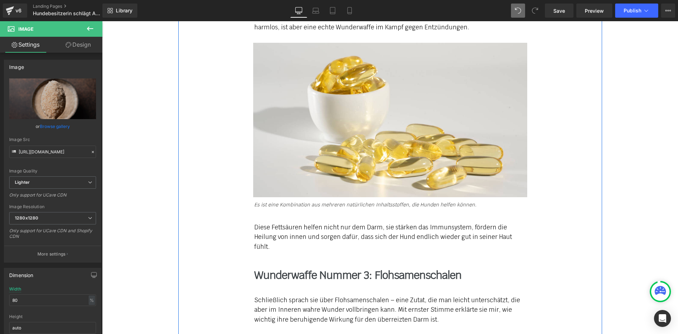
scroll to position [3563, 0]
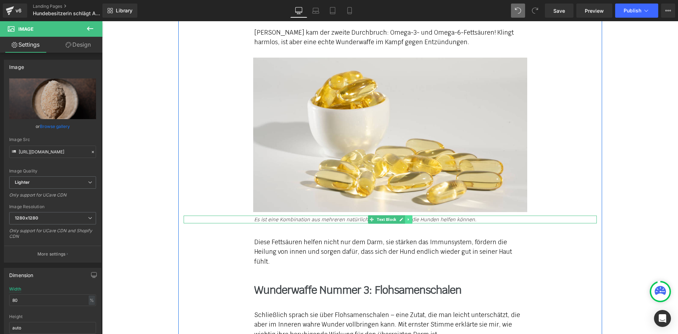
click at [407, 217] on icon at bounding box center [408, 219] width 4 height 4
click at [403, 217] on icon at bounding box center [405, 219] width 4 height 4
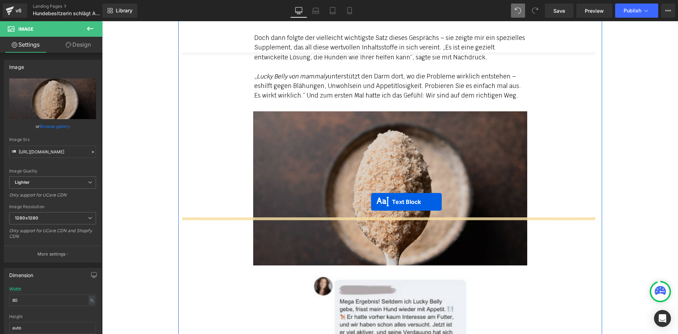
drag, startPoint x: 369, startPoint y: 192, endPoint x: 371, endPoint y: 202, distance: 9.7
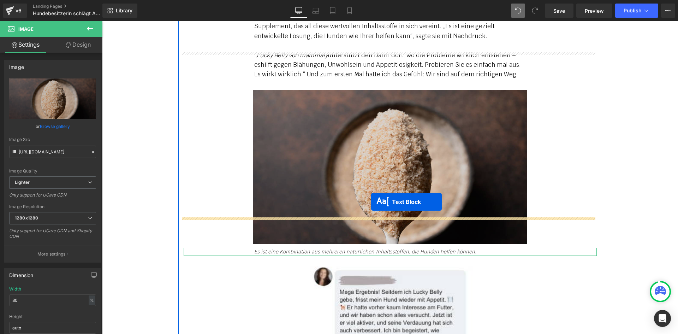
scroll to position [4142, 0]
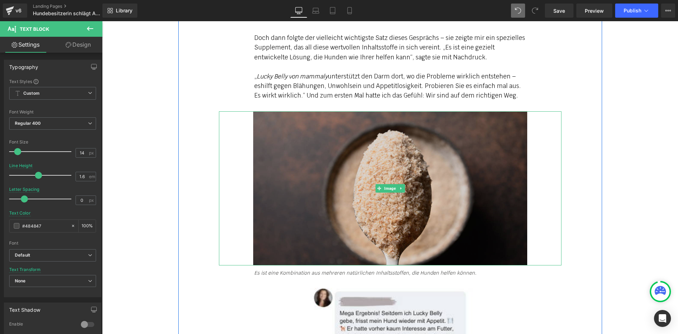
click at [342, 134] on img at bounding box center [390, 188] width 274 height 154
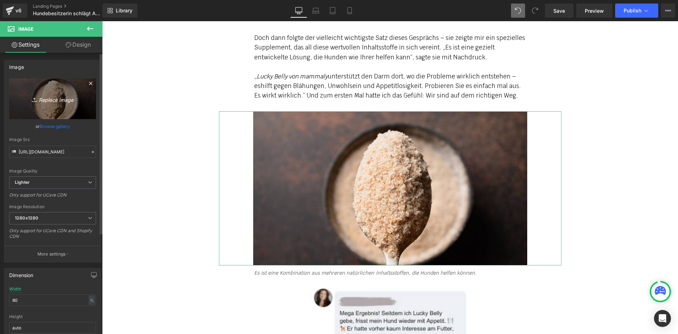
click at [64, 106] on link "Replace Image" at bounding box center [52, 98] width 87 height 41
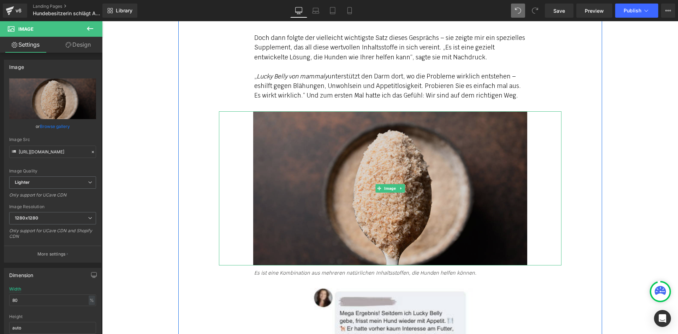
click at [313, 151] on img at bounding box center [390, 188] width 274 height 154
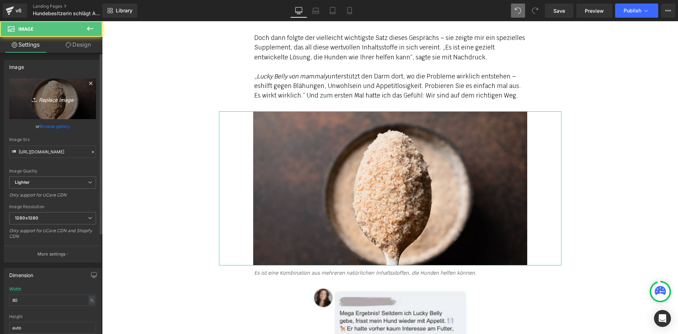
click at [48, 96] on icon "Replace Image" at bounding box center [52, 98] width 56 height 9
type input "C:\fakepath\topic_appetitlosigkeit_10.jpg"
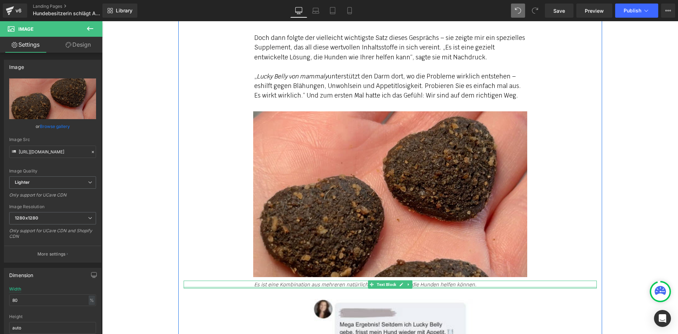
click at [278, 281] on icon "Es ist eine Kombination aus mehreren natürlichen Inhaltsstoffen, die Hunden hel…" at bounding box center [365, 284] width 222 height 6
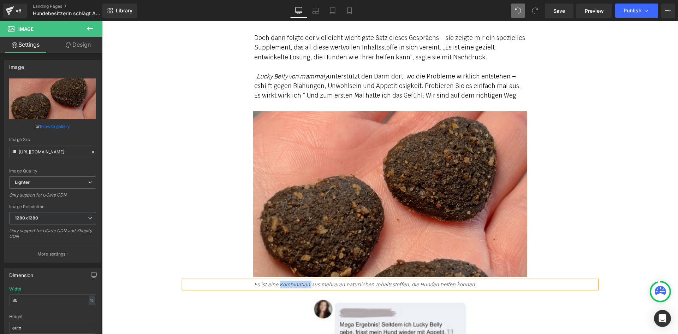
click at [278, 281] on icon "Es ist eine Kombination aus mehreren natürlichen Inhaltsstoffen, die Hunden hel…" at bounding box center [365, 284] width 222 height 6
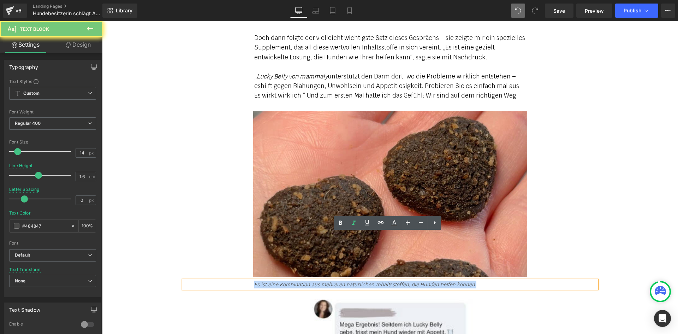
click at [278, 281] on icon "Es ist eine Kombination aus mehreren natürlichen Inhaltsstoffen, die Hunden hel…" at bounding box center [365, 284] width 222 height 6
paste div
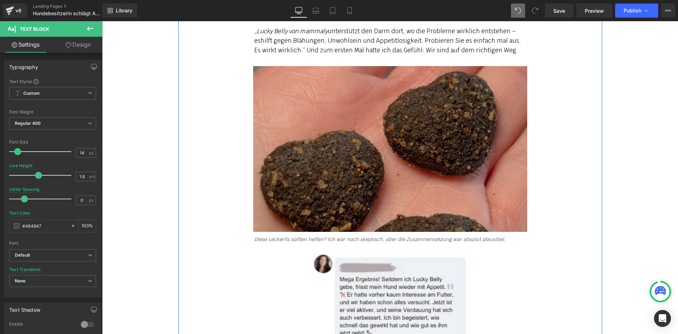
scroll to position [4178, 0]
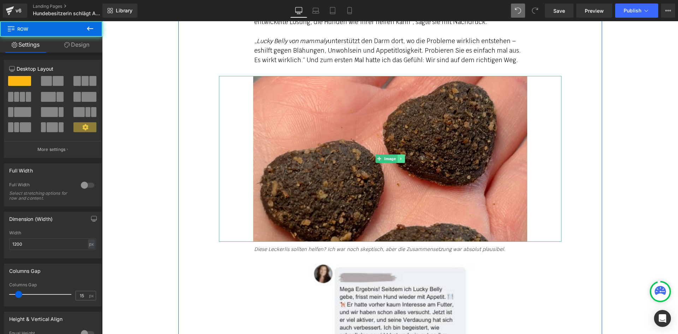
click at [401, 154] on link at bounding box center [400, 158] width 7 height 8
click at [395, 156] on icon at bounding box center [397, 158] width 4 height 4
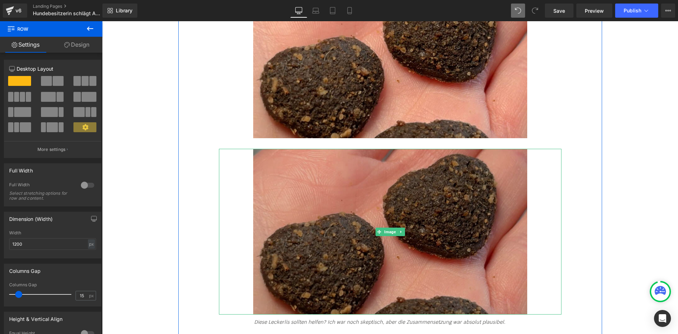
scroll to position [4283, 0]
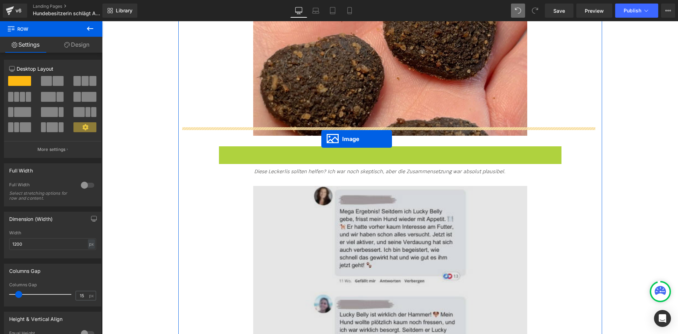
drag, startPoint x: 374, startPoint y: 178, endPoint x: 320, endPoint y: 138, distance: 66.7
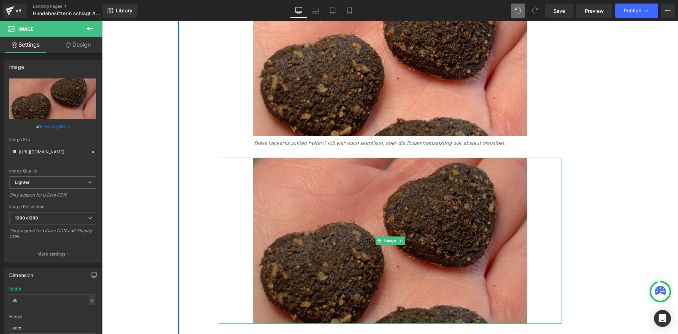
drag, startPoint x: 311, startPoint y: 185, endPoint x: 290, endPoint y: 181, distance: 21.2
click at [311, 185] on img at bounding box center [390, 240] width 274 height 166
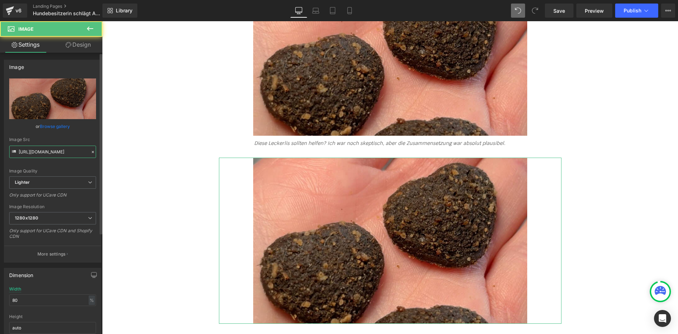
click at [56, 154] on input "https://ucarecdn.com/5834b3be-f932-4de0-908f-1a2b71246f81/-/format/auto/-/previ…" at bounding box center [52, 151] width 87 height 12
paste input "e43bb657-f613-406a-b5be-7b2240f49e00/-/format/auto/-/preview/1280x1280/-/qualit…"
type input "https://ucarecdn.com/e43bb657-f613-406a-b5be-7b2240f49e00/-/format/auto/-/previ…"
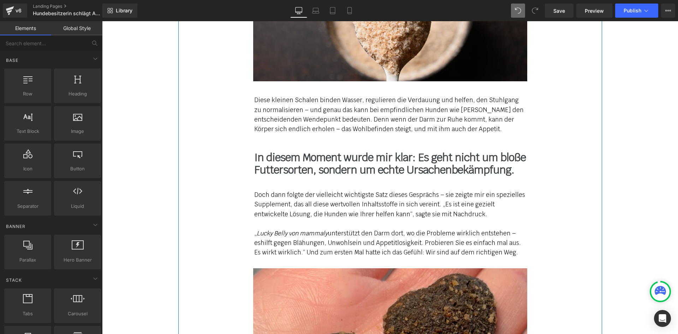
scroll to position [3966, 0]
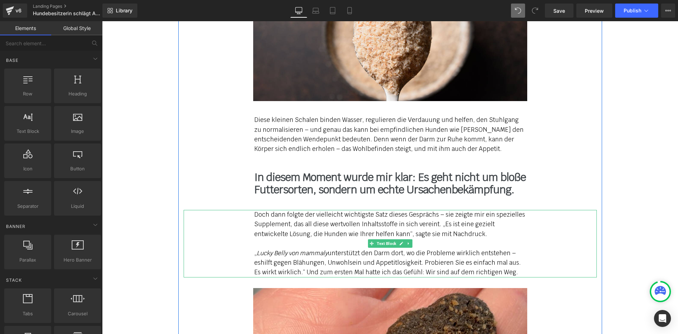
click at [574, 210] on div "Doch dann folgte der vielleicht wichtigste Satz dieses Gesprächs – sie zeigte m…" at bounding box center [390, 243] width 413 height 67
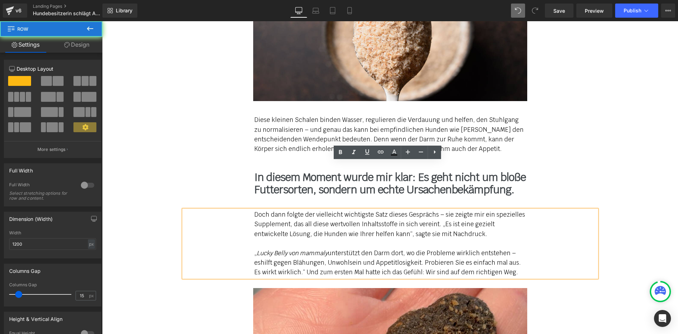
click at [548, 127] on div "Die Futterverweigerung ist nicht einfach nur “Marotte”, sie ist ein Alarmsignal…" at bounding box center [390, 81] width 424 height 5878
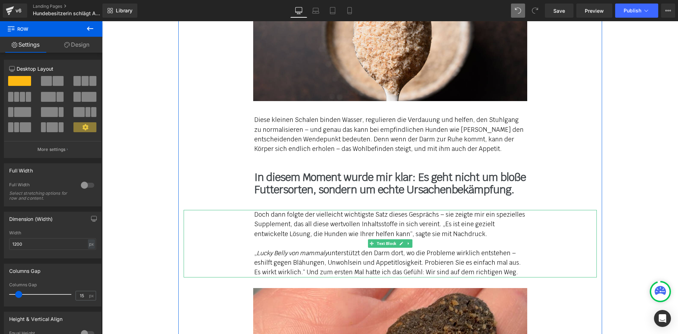
click at [407, 241] on icon at bounding box center [408, 243] width 4 height 4
click at [403, 241] on icon at bounding box center [405, 243] width 4 height 4
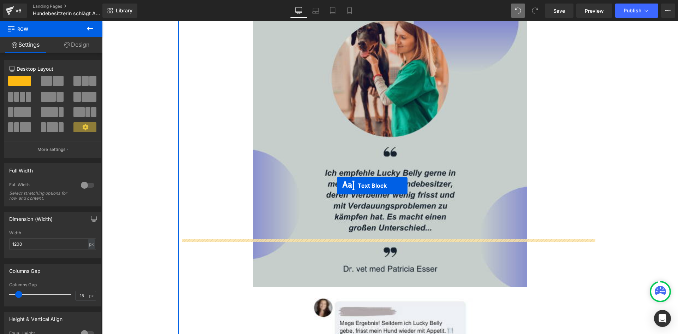
drag, startPoint x: 367, startPoint y: 278, endPoint x: 337, endPoint y: 185, distance: 97.5
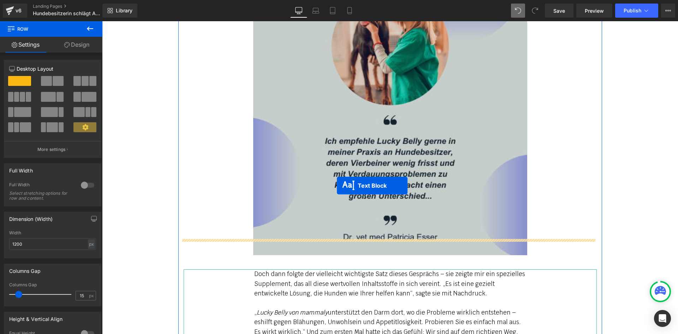
scroll to position [4428, 0]
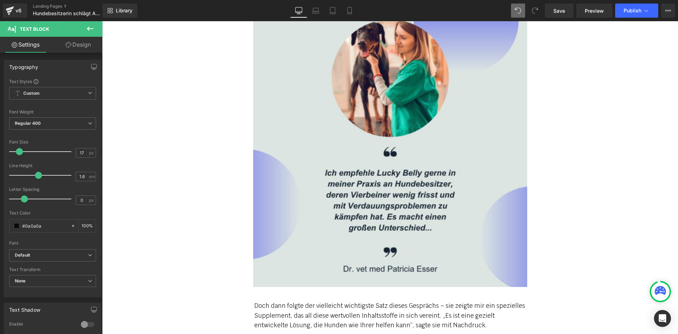
click at [265, 301] on div "Doch dann folgte der vielleicht wichtigste Satz dieses Gesprächs – sie zeigte m…" at bounding box center [390, 315] width 272 height 29
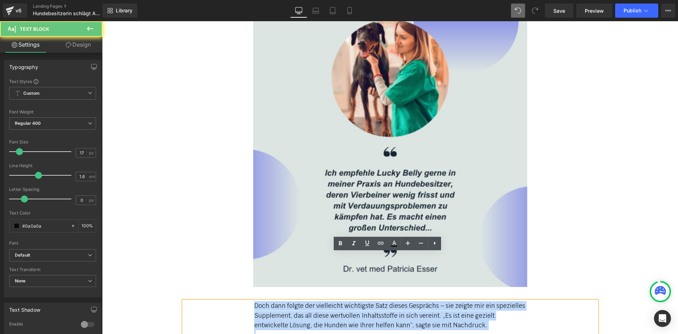
click at [265, 301] on div "Doch dann folgte der vielleicht wichtigste Satz dieses Gesprächs – sie zeigte m…" at bounding box center [390, 315] width 272 height 29
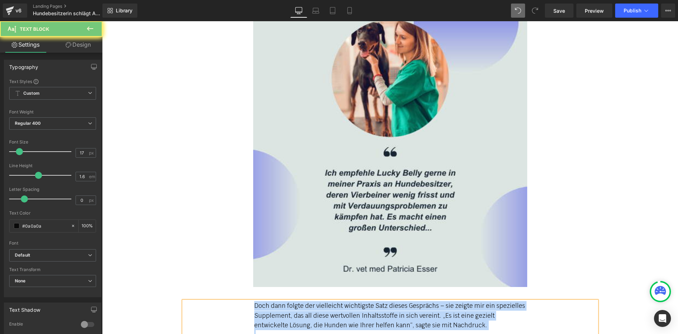
paste div
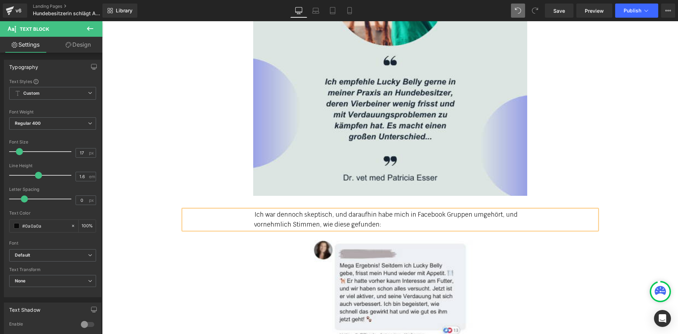
scroll to position [4569, 0]
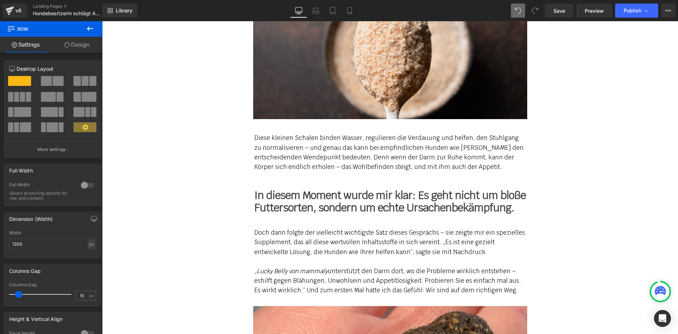
scroll to position [3934, 0]
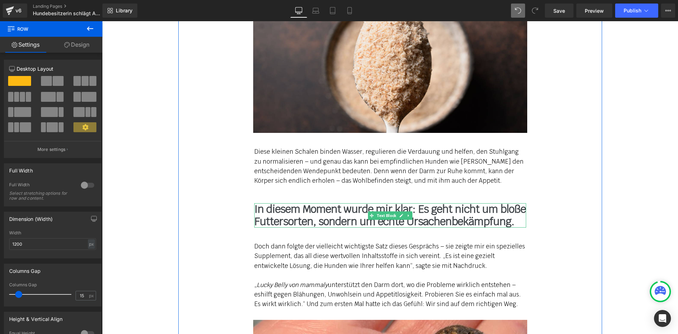
click at [406, 213] on icon at bounding box center [408, 215] width 4 height 4
click at [401, 211] on link at bounding box center [404, 215] width 7 height 8
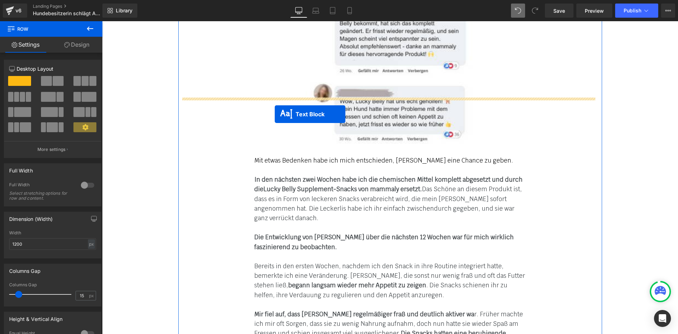
drag, startPoint x: 369, startPoint y: 207, endPoint x: 273, endPoint y: 112, distance: 135.0
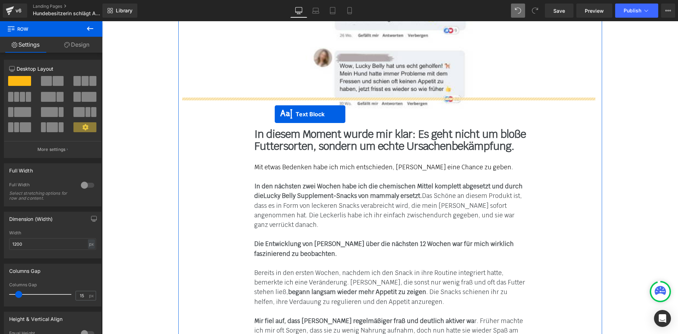
scroll to position [4887, 0]
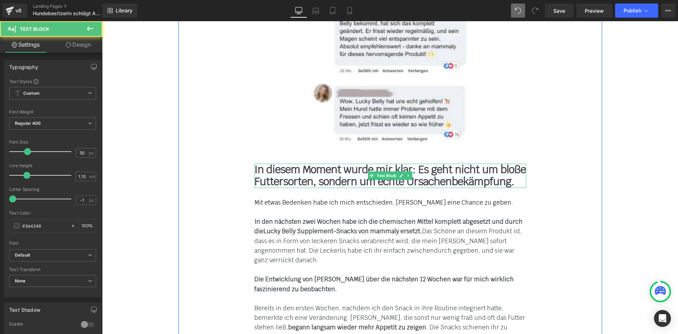
click at [298, 162] on b "In diesem Moment wurde mir klar: Es geht nicht um bloße Futtersorten, sondern u…" at bounding box center [389, 175] width 271 height 26
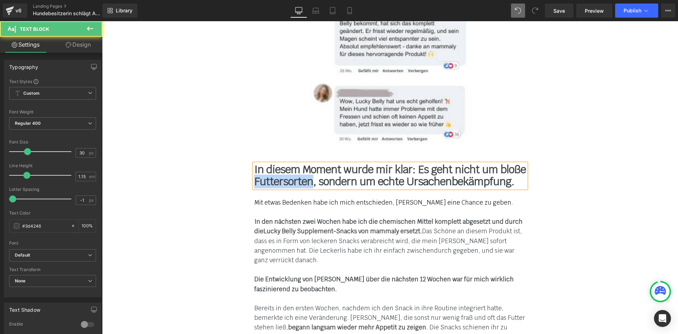
click at [298, 162] on b "In diesem Moment wurde mir klar: Es geht nicht um bloße Futtersorten, sondern u…" at bounding box center [389, 175] width 271 height 26
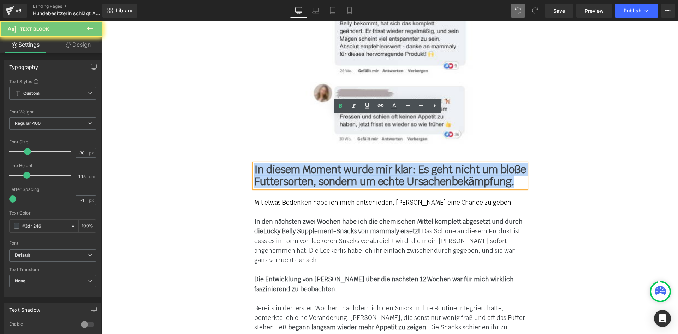
click at [298, 162] on b "In diesem Moment wurde mir klar: Es geht nicht um bloße Futtersorten, sondern u…" at bounding box center [389, 175] width 271 height 26
paste div
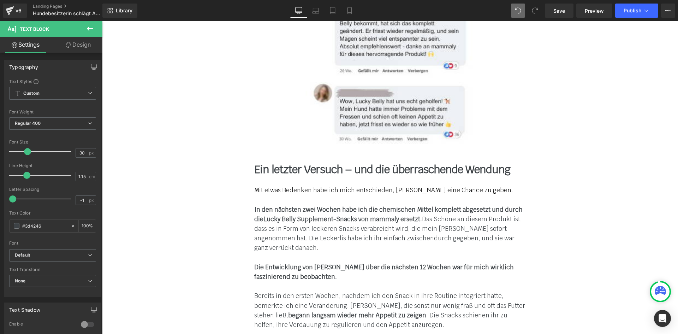
click at [308, 205] on strong "In den nächsten zwei Wochen habe ich die chemischen Mittel komplett abgesetzt u…" at bounding box center [388, 213] width 268 height 17
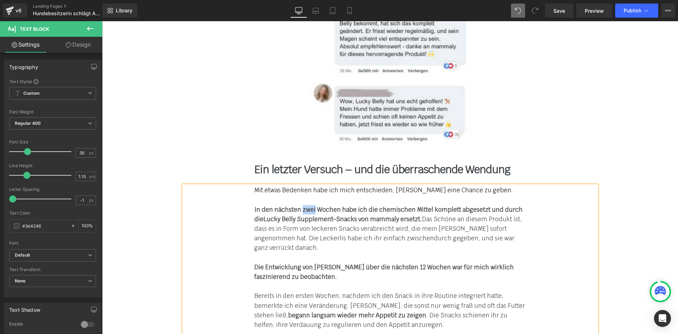
click at [309, 205] on strong "In den nächsten zwei Wochen habe ich die chemischen Mittel komplett abgesetzt u…" at bounding box center [388, 213] width 268 height 17
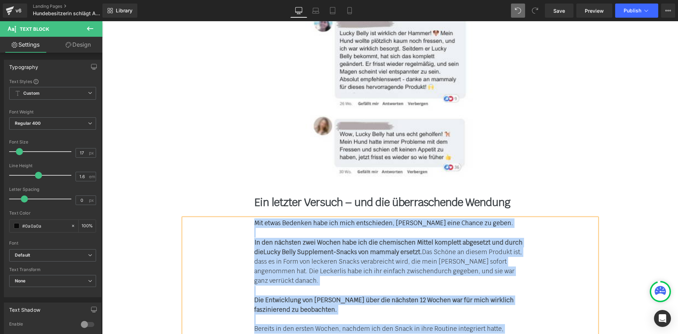
scroll to position [4852, 0]
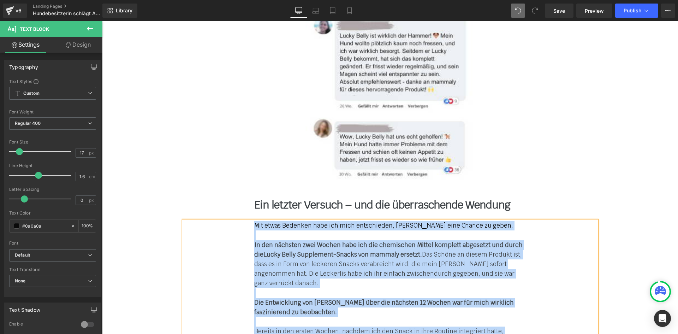
paste div
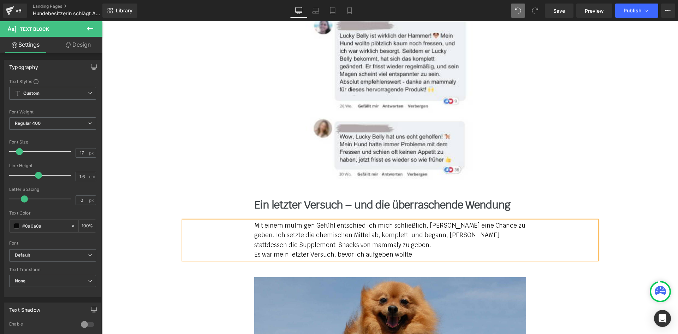
click at [250, 221] on div "Mit einem mulmigen Gefühl entschied ich mich schließlich, Lucky Belly eine Chan…" at bounding box center [390, 240] width 413 height 38
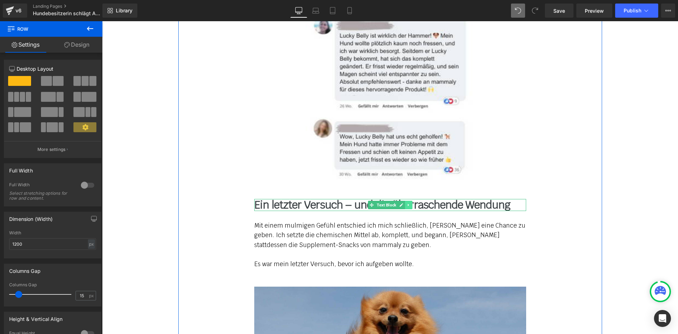
click at [407, 203] on icon at bounding box center [408, 205] width 4 height 4
click at [402, 201] on link at bounding box center [404, 205] width 7 height 8
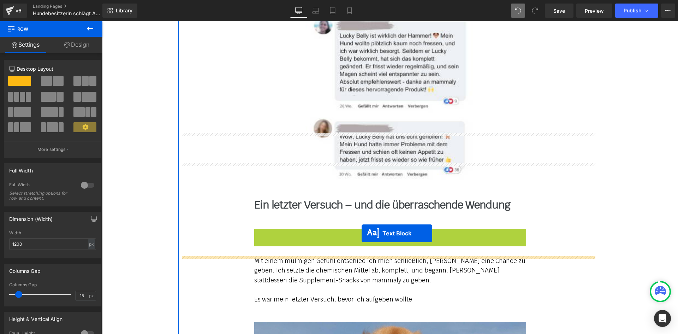
drag, startPoint x: 368, startPoint y: 188, endPoint x: 372, endPoint y: 223, distance: 35.9
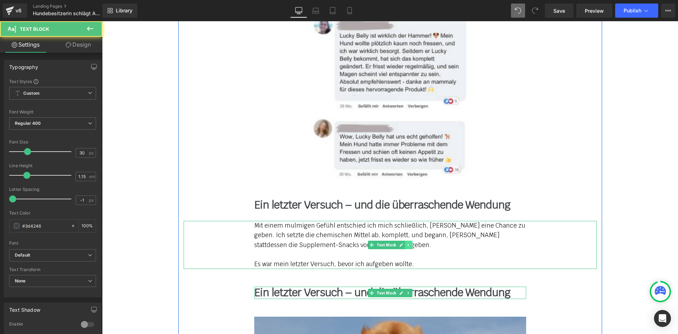
click at [406, 243] on icon at bounding box center [408, 245] width 4 height 4
click at [403, 243] on icon at bounding box center [405, 245] width 4 height 4
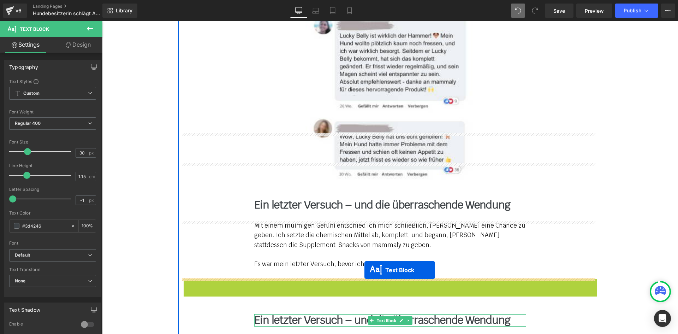
drag, startPoint x: 370, startPoint y: 252, endPoint x: 364, endPoint y: 270, distance: 18.2
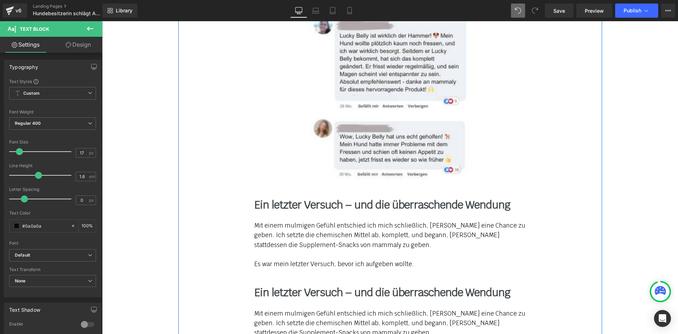
click at [329, 286] on div "Ein letzter Versuch – und die überraschende Wendung Text Block" at bounding box center [390, 292] width 272 height 12
click at [329, 285] on b "Ein letzter Versuch – und die überraschende Wendung" at bounding box center [382, 292] width 256 height 14
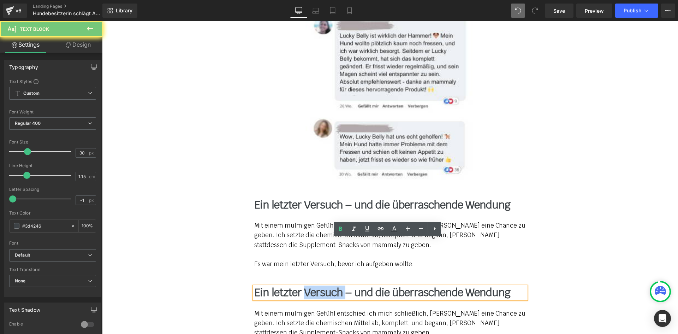
click at [327, 285] on b "Ein letzter Versuch – und die überraschende Wendung" at bounding box center [382, 292] width 256 height 14
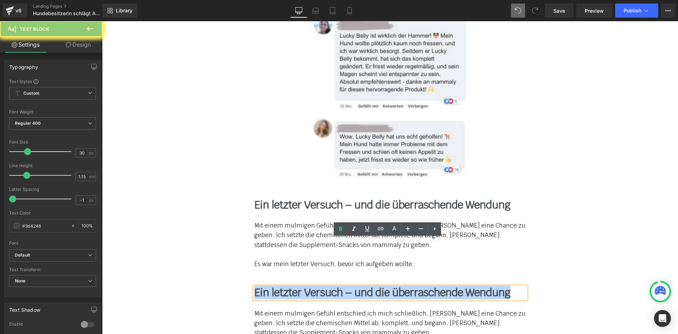
click at [327, 285] on b "Ein letzter Versuch – und die überraschende Wendung" at bounding box center [382, 292] width 256 height 14
paste div
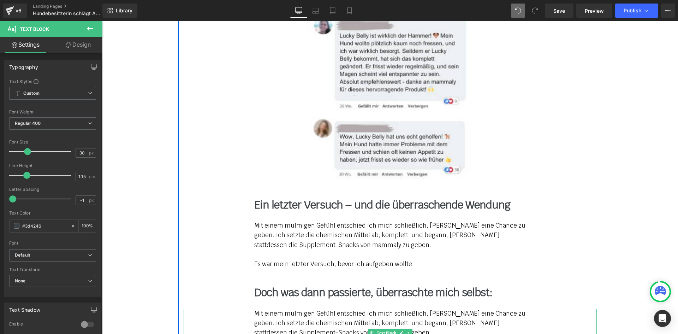
click at [270, 309] on div "Mit einem mulmigen Gefühl entschied ich mich schließlich, [PERSON_NAME] eine Ch…" at bounding box center [390, 323] width 272 height 29
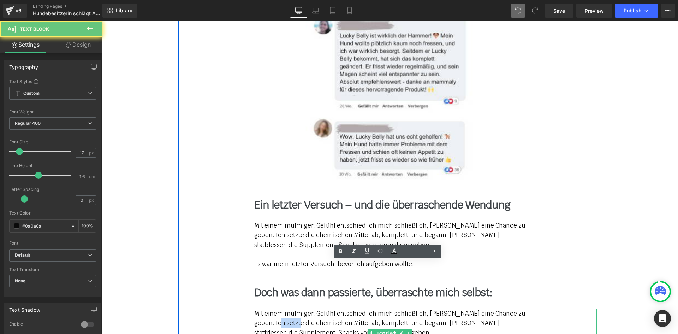
click at [270, 309] on div "Mit einem mulmigen Gefühl entschied ich mich schließlich, [PERSON_NAME] eine Ch…" at bounding box center [390, 323] width 272 height 29
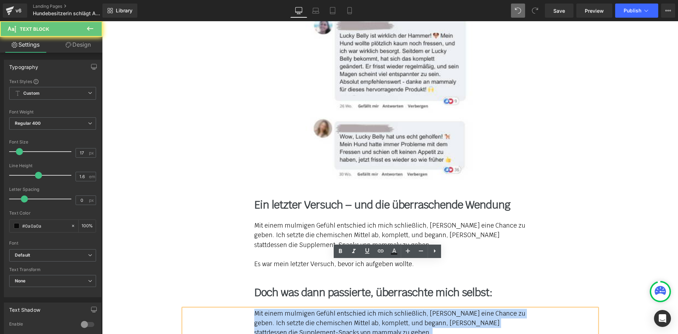
click at [270, 309] on div "Mit einem mulmigen Gefühl entschied ich mich schließlich, [PERSON_NAME] eine Ch…" at bounding box center [390, 323] width 272 height 29
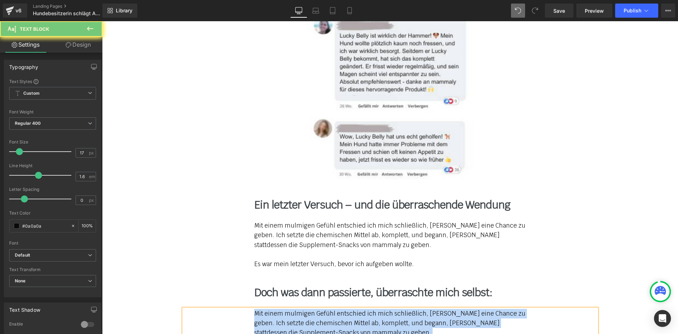
paste div
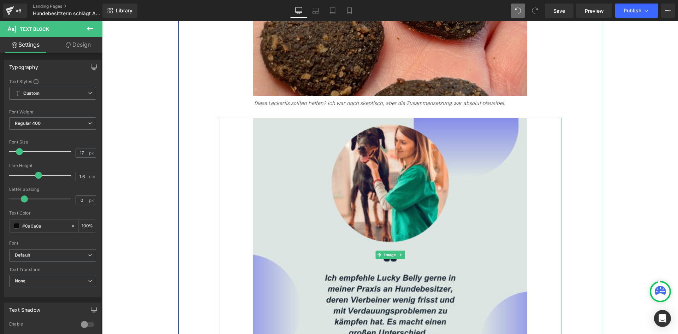
scroll to position [4146, 0]
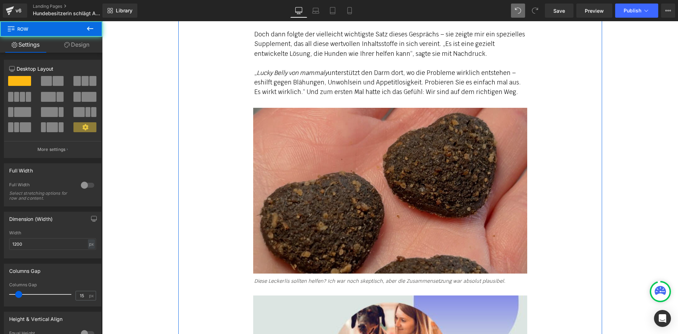
click at [452, 127] on img at bounding box center [390, 191] width 274 height 166
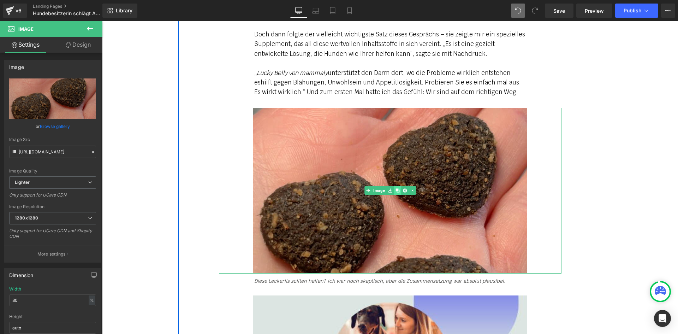
click at [395, 186] on link at bounding box center [397, 190] width 7 height 8
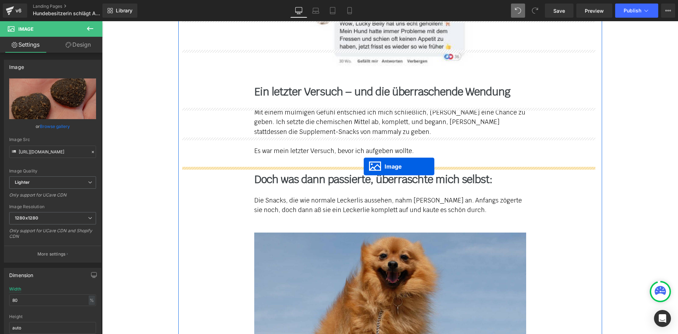
drag, startPoint x: 374, startPoint y: 210, endPoint x: 363, endPoint y: 167, distance: 44.7
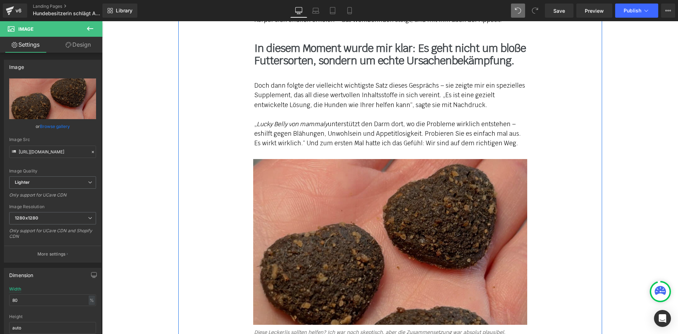
scroll to position [4082, 0]
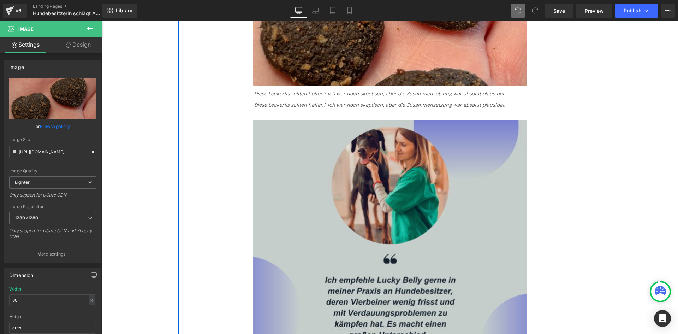
scroll to position [4336, 0]
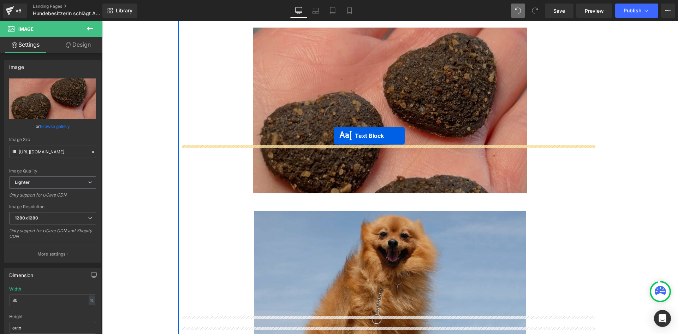
drag, startPoint x: 366, startPoint y: 53, endPoint x: 333, endPoint y: 136, distance: 88.9
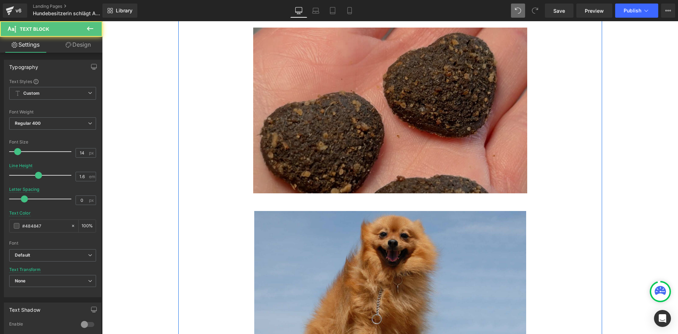
scroll to position [5163, 0]
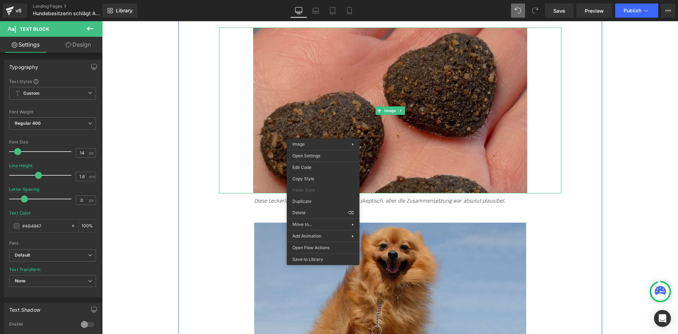
click at [386, 70] on img at bounding box center [390, 111] width 274 height 166
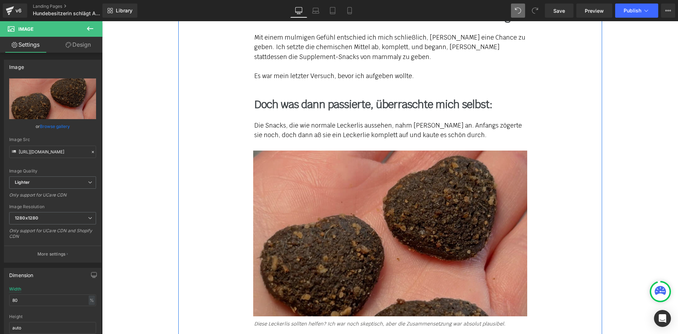
scroll to position [5057, 0]
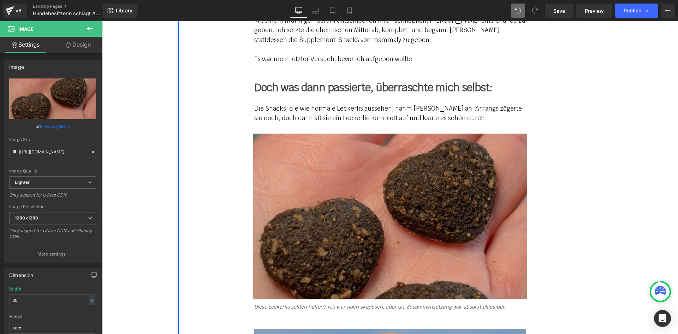
click at [289, 150] on img at bounding box center [390, 216] width 274 height 166
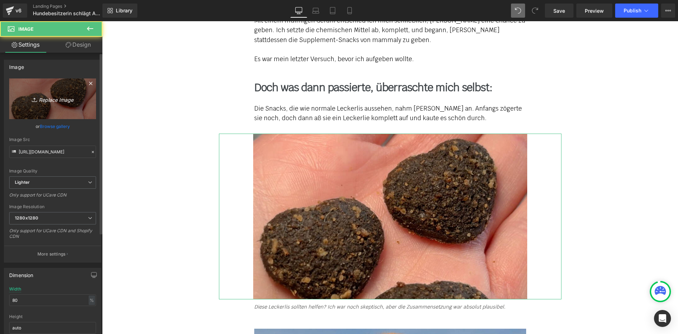
click at [54, 93] on link "Replace Image" at bounding box center [52, 98] width 87 height 41
type input "C:\fakepath\topic_appetitlosigkeit_11.jpg"
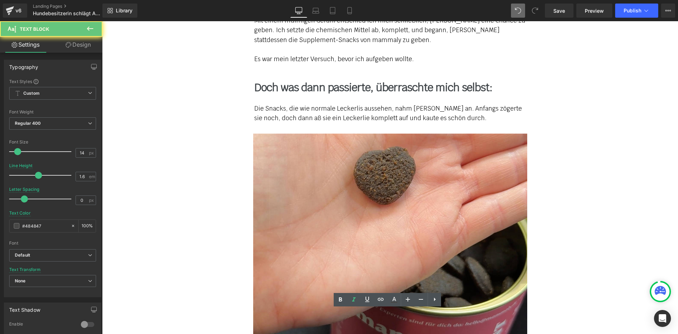
paste div
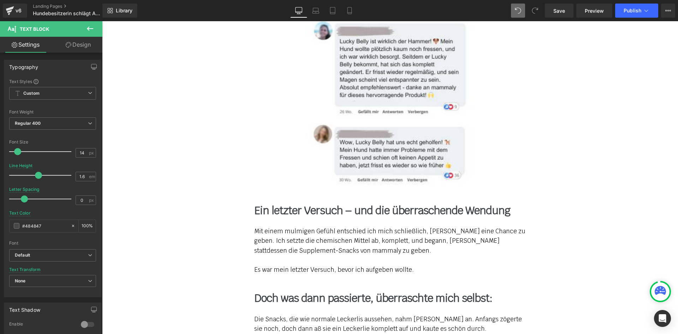
scroll to position [4845, 0]
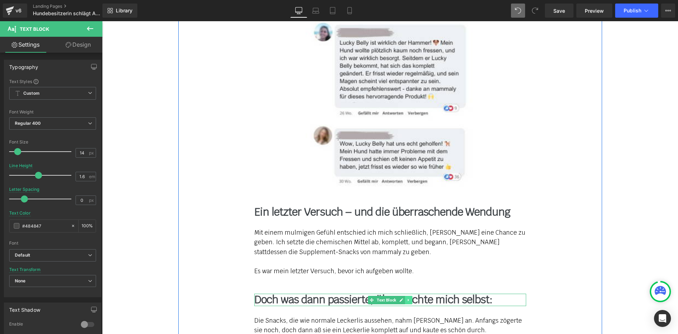
click at [409, 295] on link at bounding box center [408, 299] width 7 height 8
click at [403, 298] on icon at bounding box center [405, 300] width 4 height 4
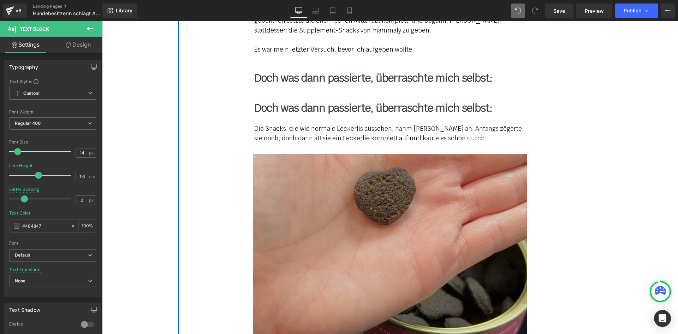
scroll to position [5071, 0]
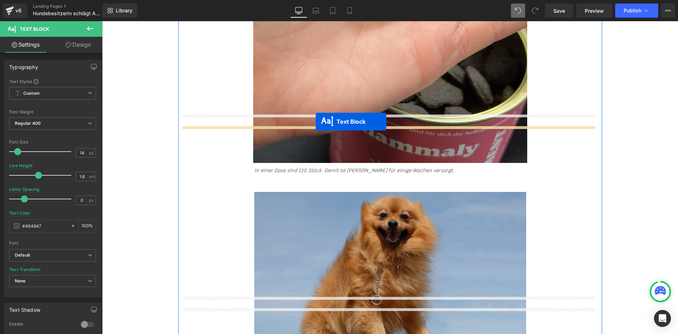
drag, startPoint x: 369, startPoint y: 54, endPoint x: 311, endPoint y: 129, distance: 93.9
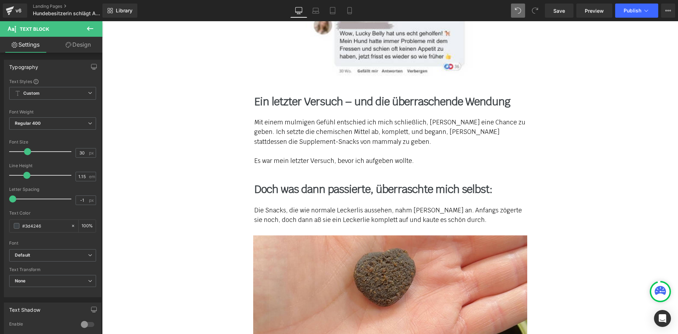
scroll to position [4930, 0]
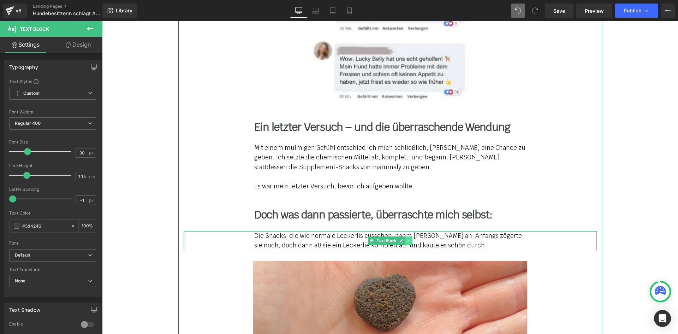
click at [406, 238] on icon at bounding box center [408, 240] width 4 height 4
click at [403, 238] on icon at bounding box center [405, 240] width 4 height 4
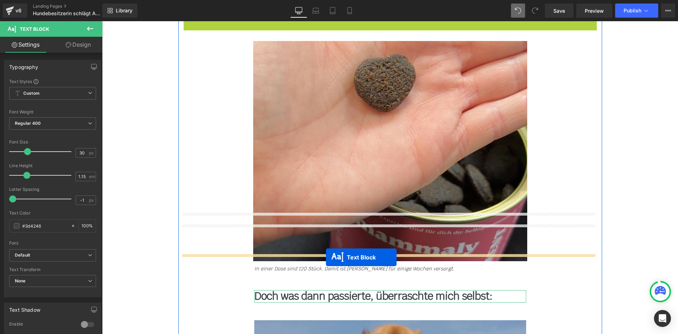
drag, startPoint x: 367, startPoint y: 222, endPoint x: 323, endPoint y: 257, distance: 56.4
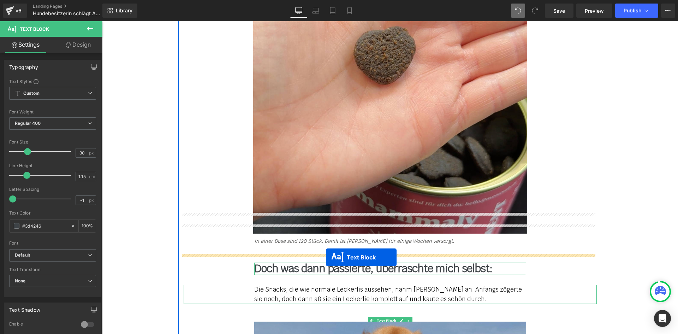
scroll to position [5149, 0]
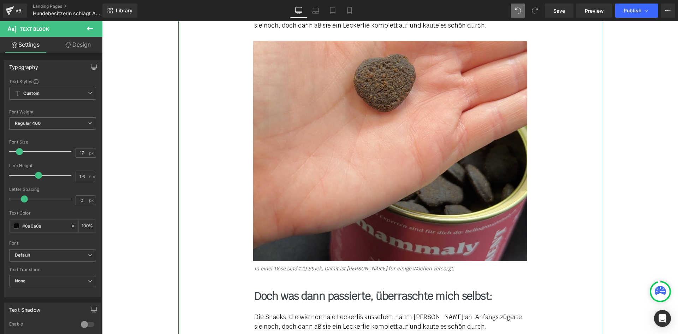
click at [268, 289] on b "Doch was dann passierte, überraschte mich selbst:" at bounding box center [373, 296] width 238 height 14
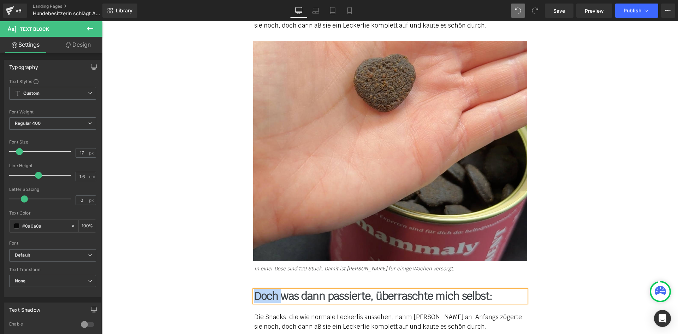
click at [268, 289] on b "Doch was dann passierte, überraschte mich selbst:" at bounding box center [373, 296] width 238 height 14
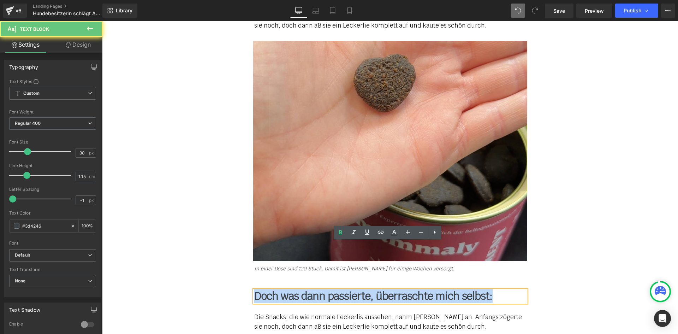
click at [268, 289] on b "Doch was dann passierte, überraschte mich selbst:" at bounding box center [373, 296] width 238 height 14
paste div
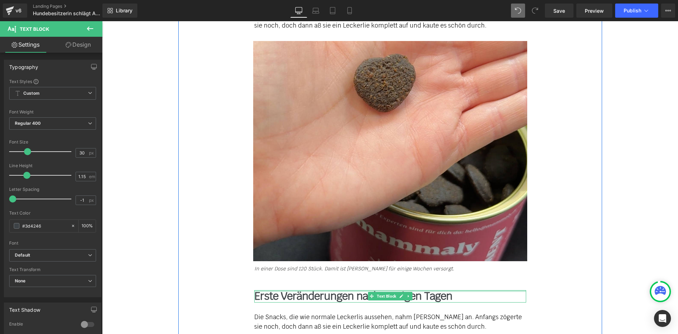
click at [283, 312] on div "Die Snacks, die wie normale Leckerlis aussehen, nahm [PERSON_NAME] an. Anfangs …" at bounding box center [390, 321] width 272 height 19
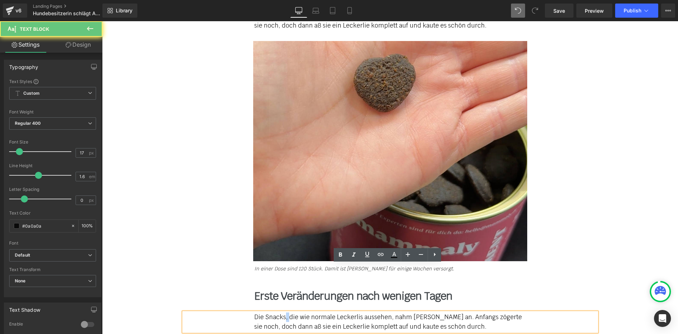
click at [283, 312] on div "Die Snacks, die wie normale Leckerlis aussehen, nahm [PERSON_NAME] an. Anfangs …" at bounding box center [390, 321] width 272 height 19
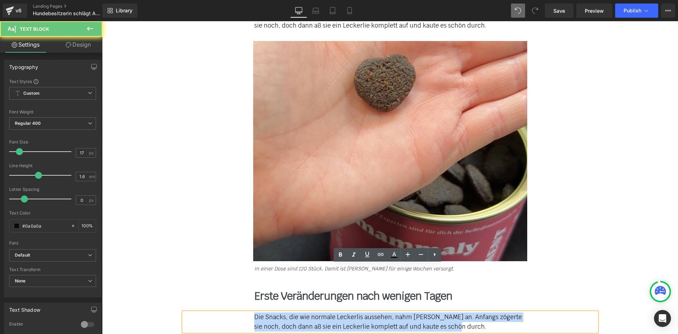
click at [283, 312] on div "Die Snacks, die wie normale Leckerlis aussehen, nahm [PERSON_NAME] an. Anfangs …" at bounding box center [390, 321] width 272 height 19
paste div
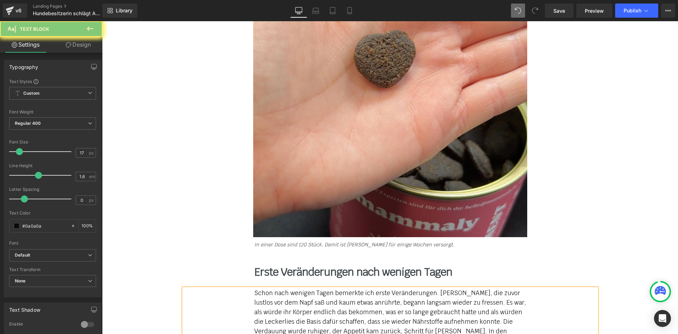
scroll to position [5255, 0]
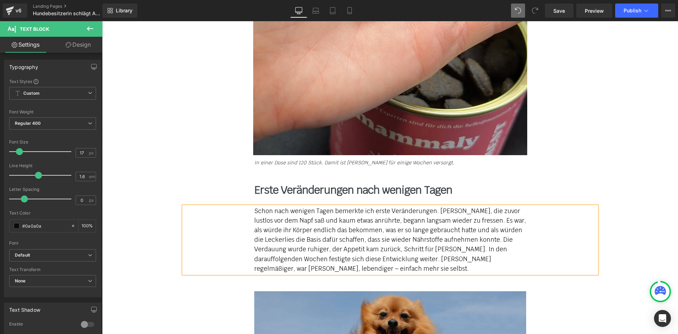
click at [454, 206] on div "Schon nach wenigen Tagen bemerkte ich erste Veränderungen. Holly, die zuvor lus…" at bounding box center [390, 239] width 272 height 67
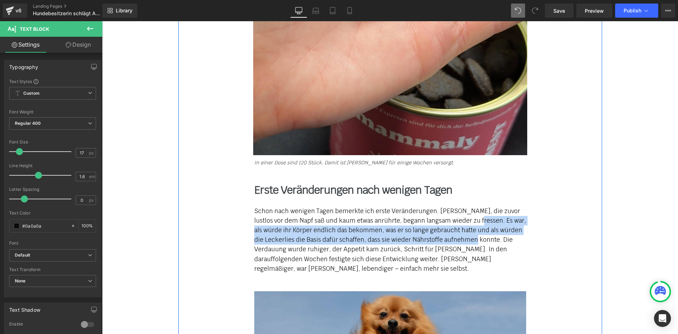
click at [453, 206] on div "Schon nach wenigen Tagen bemerkte ich erste Veränderungen. Holly, die zuvor lus…" at bounding box center [390, 239] width 272 height 67
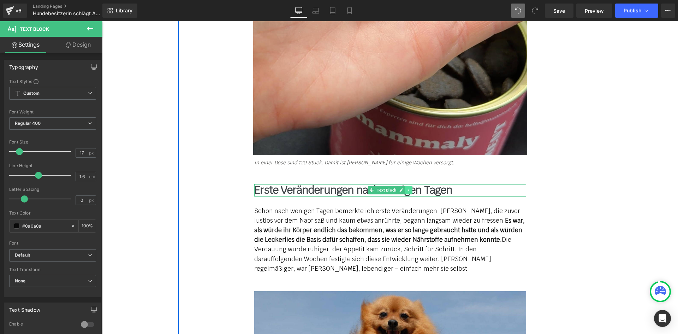
click at [407, 186] on link at bounding box center [408, 190] width 7 height 8
click at [404, 188] on icon at bounding box center [405, 190] width 4 height 4
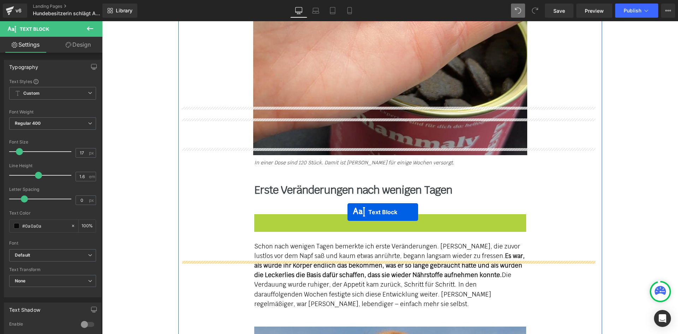
drag, startPoint x: 366, startPoint y: 172, endPoint x: 340, endPoint y: 231, distance: 64.8
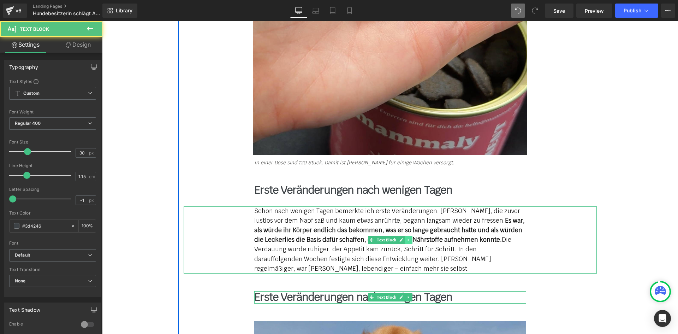
click at [407, 238] on icon at bounding box center [408, 240] width 4 height 4
click at [403, 238] on icon at bounding box center [405, 240] width 4 height 4
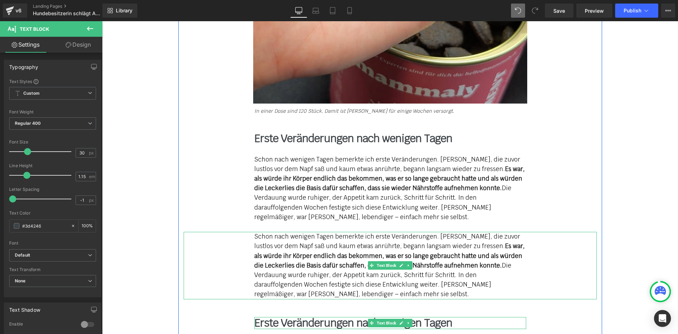
scroll to position [5326, 0]
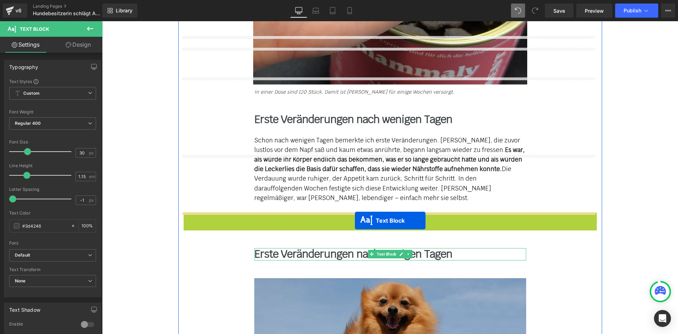
drag, startPoint x: 364, startPoint y: 209, endPoint x: 355, endPoint y: 220, distance: 14.3
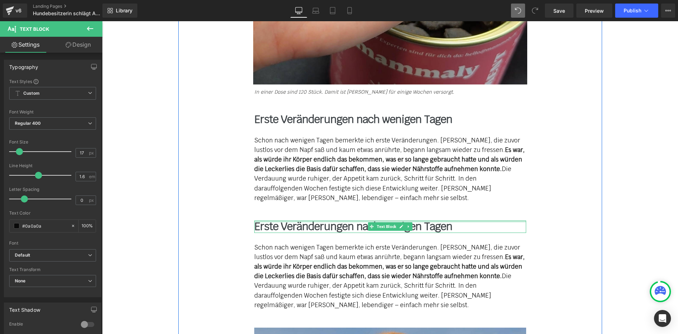
click at [269, 219] on b "Erste Veränderungen nach wenigen Tagen" at bounding box center [353, 226] width 198 height 14
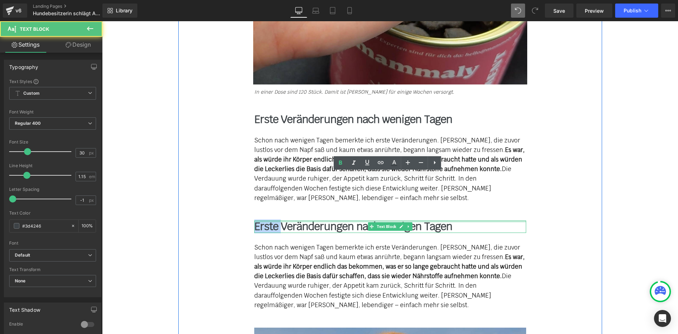
click at [269, 219] on b "Erste Veränderungen nach wenigen Tagen" at bounding box center [353, 226] width 198 height 14
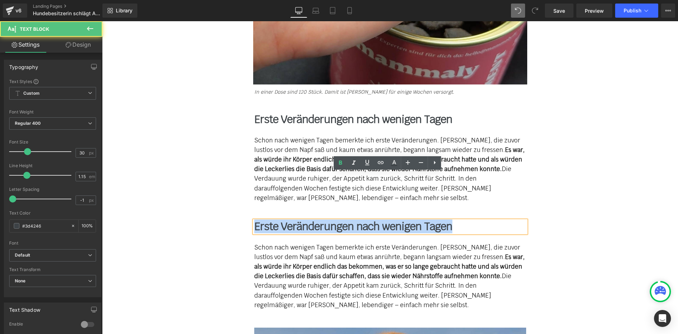
click at [269, 219] on b "Erste Veränderungen nach wenigen Tagen" at bounding box center [353, 226] width 198 height 14
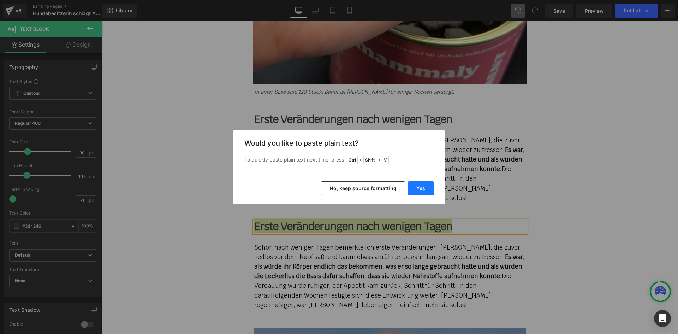
click at [420, 188] on button "Yes" at bounding box center [421, 188] width 26 height 14
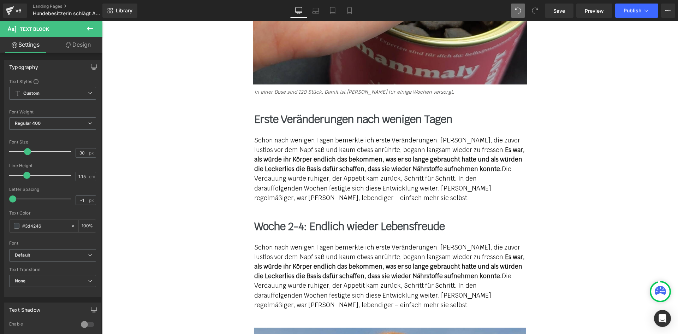
click at [293, 253] on strong "Es war, als würde ihr Körper endlich das bekommen, was er so lange gebraucht ha…" at bounding box center [389, 266] width 270 height 27
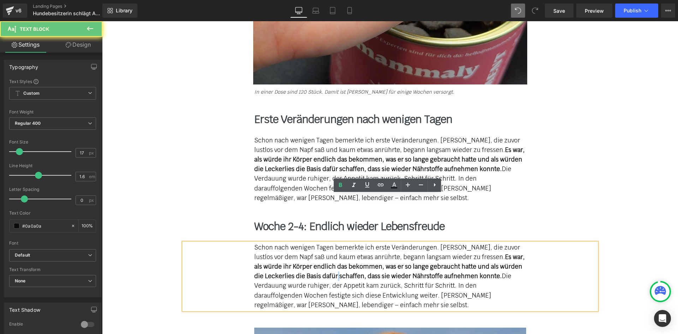
click at [293, 253] on strong "Es war, als würde ihr Körper endlich das bekommen, was er so lange gebraucht ha…" at bounding box center [389, 266] width 270 height 27
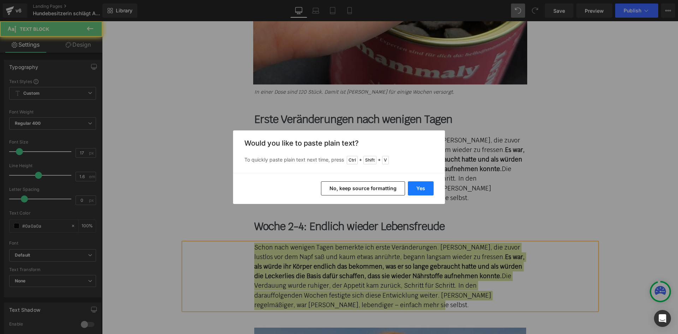
click at [417, 189] on button "Yes" at bounding box center [421, 188] width 26 height 14
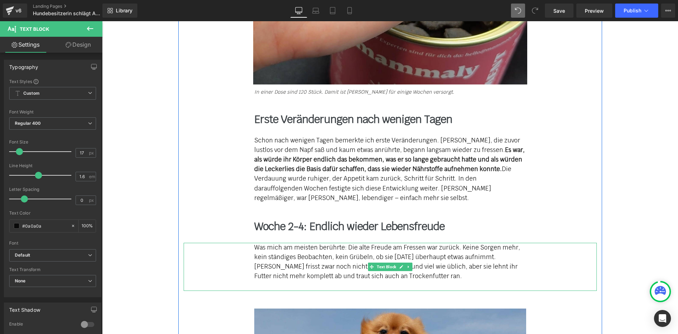
click at [431, 262] on div "[PERSON_NAME] frisst zwar noch nicht so regelmäßig und viel wie üblich, aber si…" at bounding box center [390, 271] width 272 height 19
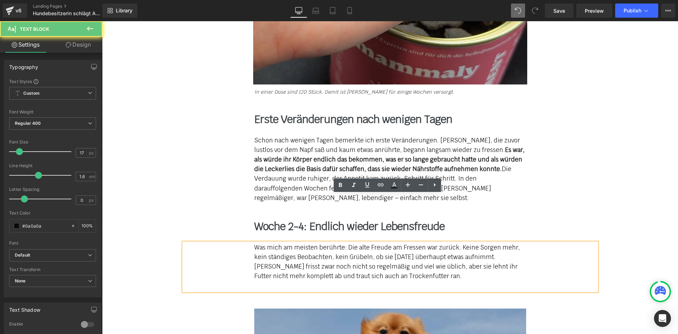
click at [430, 262] on div "[PERSON_NAME] frisst zwar noch nicht so regelmäßig und viel wie üblich, aber si…" at bounding box center [390, 271] width 272 height 19
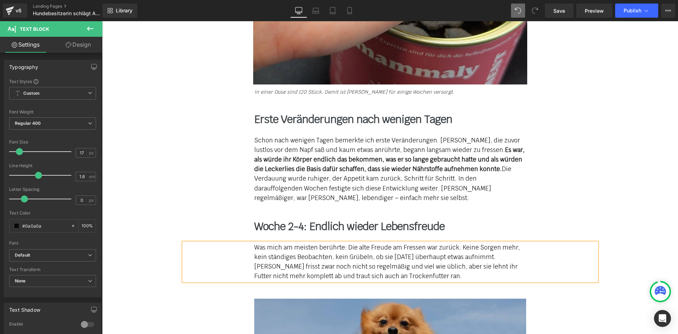
click at [248, 243] on div "Was mich am meisten berührte: Die alte Freude am Fressen war zurück. Keine Sorg…" at bounding box center [390, 262] width 413 height 38
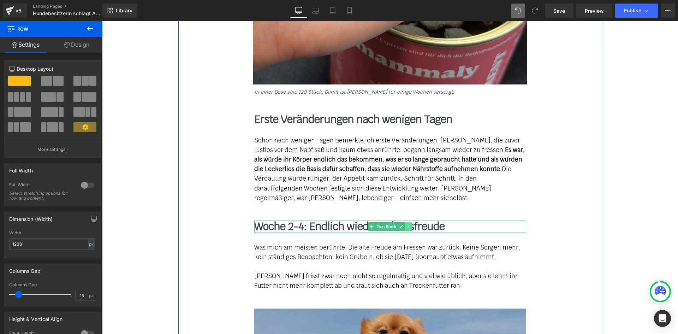
click at [406, 224] on icon at bounding box center [408, 226] width 4 height 4
click at [401, 222] on link at bounding box center [404, 226] width 7 height 8
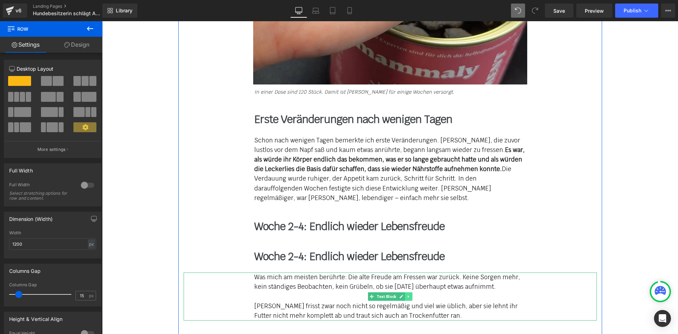
click at [406, 294] on icon at bounding box center [408, 296] width 4 height 4
click at [402, 292] on link at bounding box center [404, 296] width 7 height 8
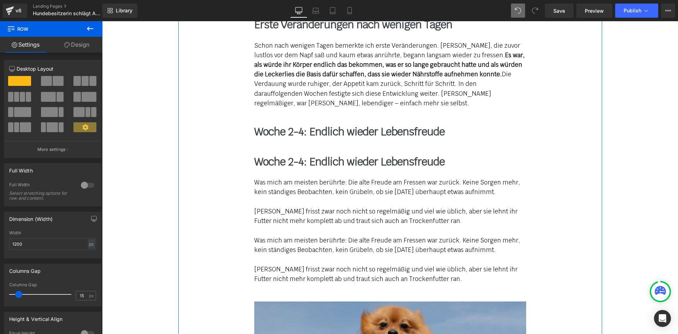
scroll to position [5417, 0]
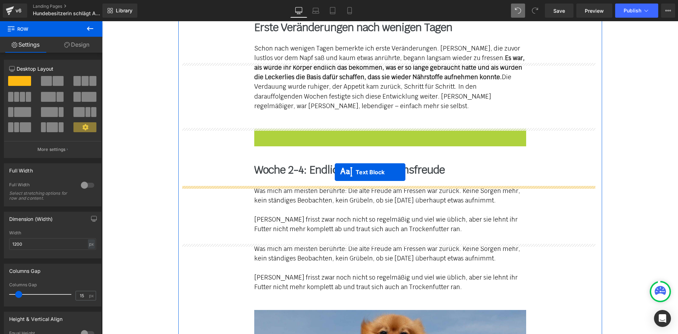
drag, startPoint x: 357, startPoint y: 88, endPoint x: 335, endPoint y: 172, distance: 87.2
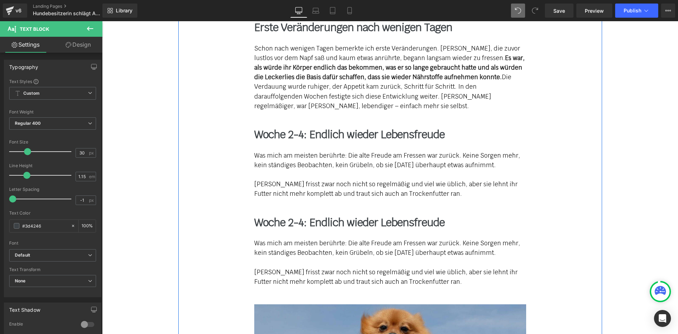
click at [284, 215] on b "Woche 2-4: Endlich wieder Lebensfreude" at bounding box center [349, 222] width 190 height 14
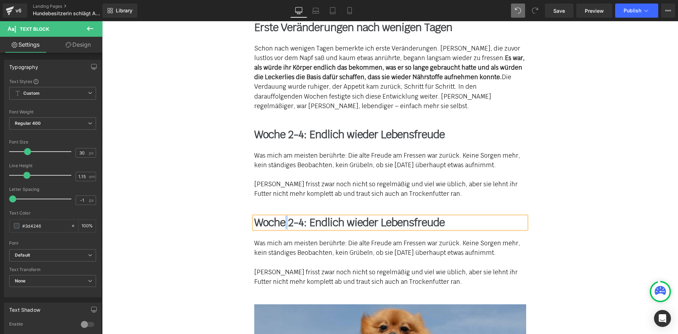
click at [284, 215] on b "Woche 2-4: Endlich wieder Lebensfreude" at bounding box center [349, 222] width 190 height 14
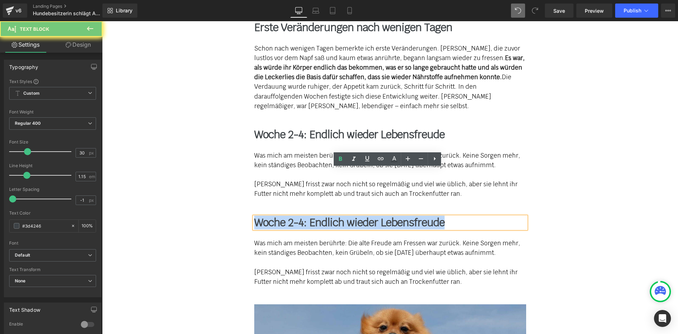
click at [284, 215] on b "Woche 2-4: Endlich wieder Lebensfreude" at bounding box center [349, 222] width 190 height 14
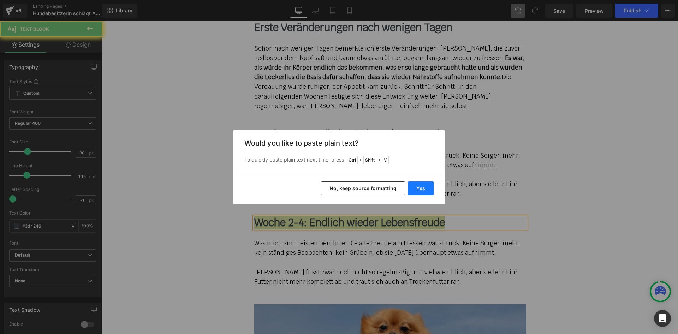
click at [422, 186] on button "Yes" at bounding box center [421, 188] width 26 height 14
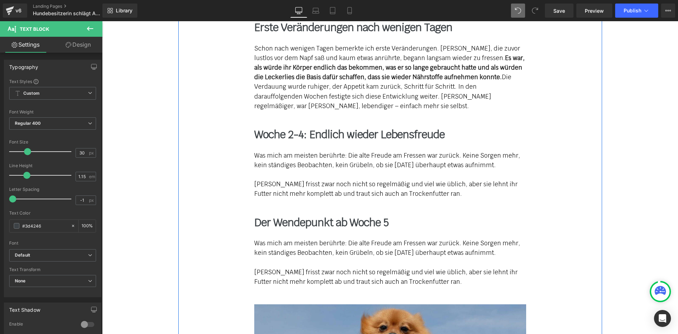
click at [299, 238] on div "Was mich am meisten berührte: Die alte Freude am Fressen war zurück. Keine Sorg…" at bounding box center [390, 247] width 272 height 19
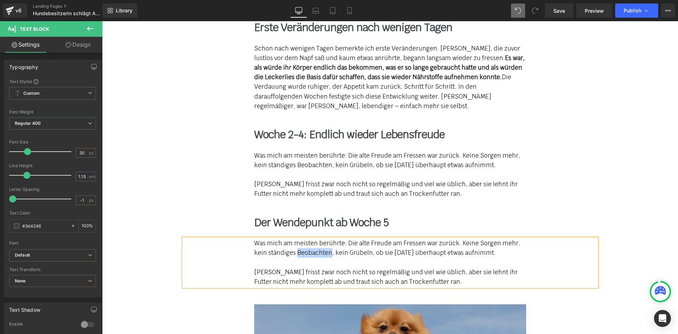
click at [299, 238] on div "Was mich am meisten berührte: Die alte Freude am Fressen war zurück. Keine Sorg…" at bounding box center [390, 247] width 272 height 19
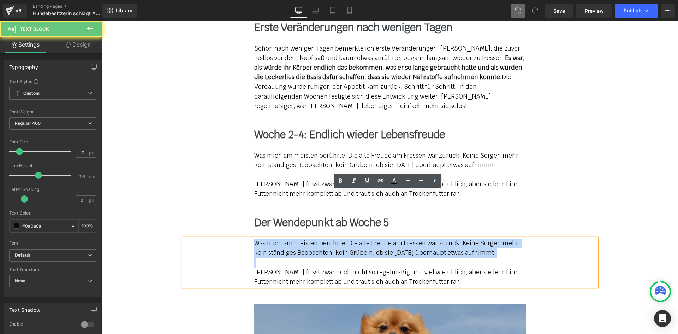
click at [299, 238] on div "Was mich am meisten berührte: Die alte Freude am Fressen war zurück. Keine Sorg…" at bounding box center [390, 247] width 272 height 19
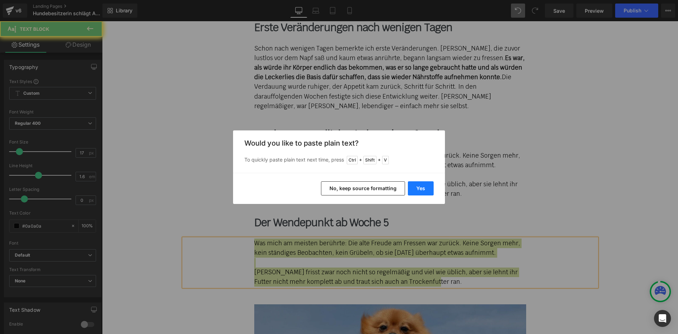
drag, startPoint x: 322, startPoint y: 167, endPoint x: 424, endPoint y: 188, distance: 104.2
click at [424, 188] on button "Yes" at bounding box center [421, 188] width 26 height 14
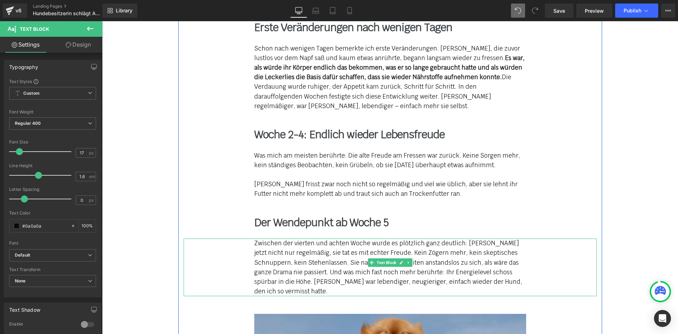
click at [250, 238] on div "Zwischen der vierten und achten Woche wurde es plötzlich ganz deutlich: [PERSON…" at bounding box center [390, 267] width 413 height 58
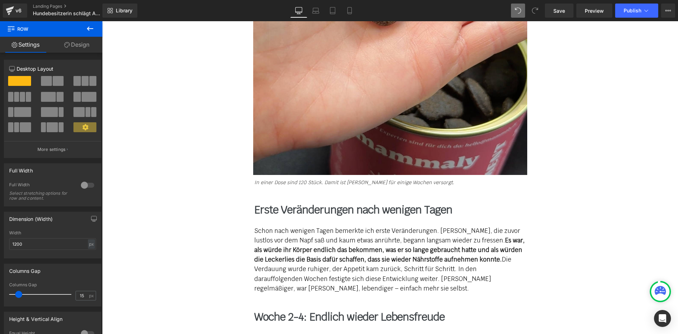
scroll to position [5170, 0]
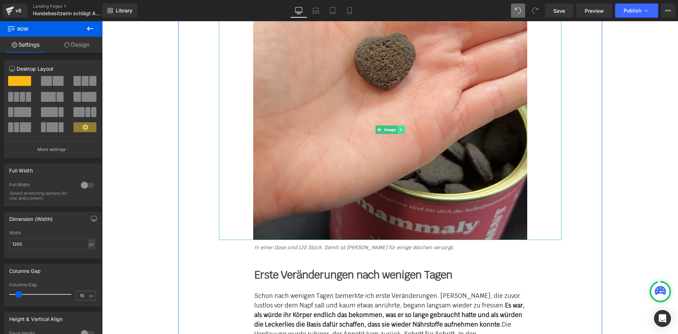
click at [397, 125] on link at bounding box center [400, 129] width 7 height 8
click at [397, 125] on link at bounding box center [397, 129] width 7 height 8
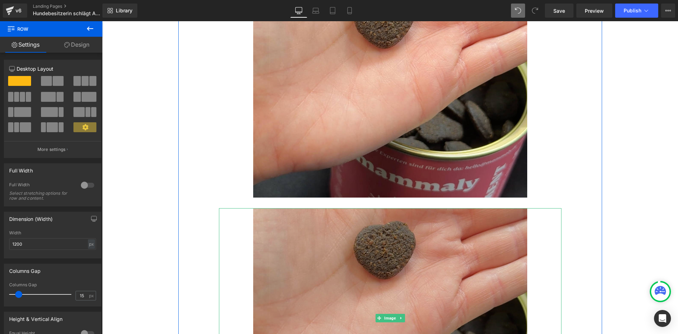
scroll to position [5276, 0]
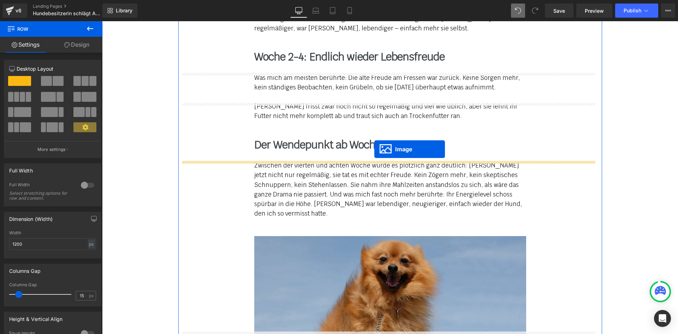
drag, startPoint x: 376, startPoint y: 203, endPoint x: 374, endPoint y: 149, distance: 54.1
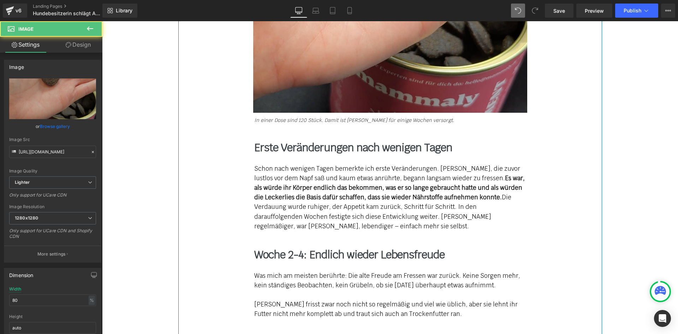
scroll to position [5248, 0]
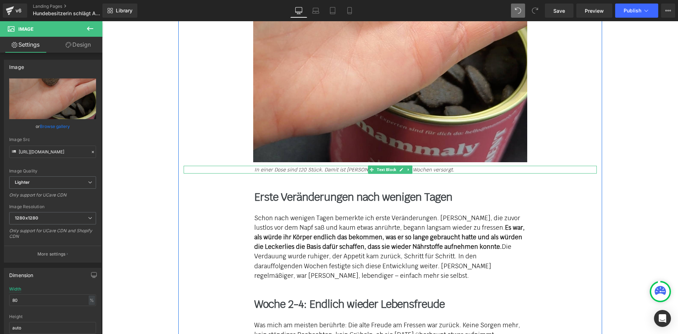
click at [409, 165] on link at bounding box center [408, 169] width 7 height 8
click at [404, 167] on icon at bounding box center [405, 169] width 4 height 4
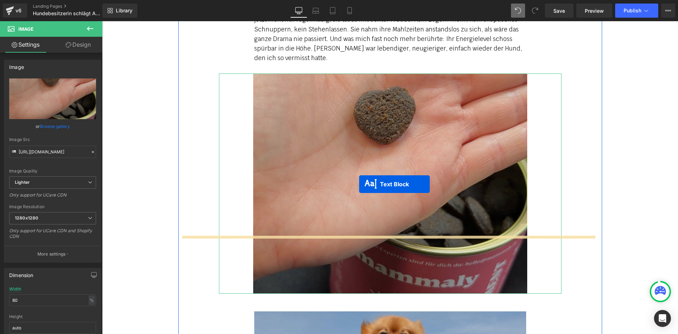
drag, startPoint x: 369, startPoint y: 132, endPoint x: 352, endPoint y: 190, distance: 59.9
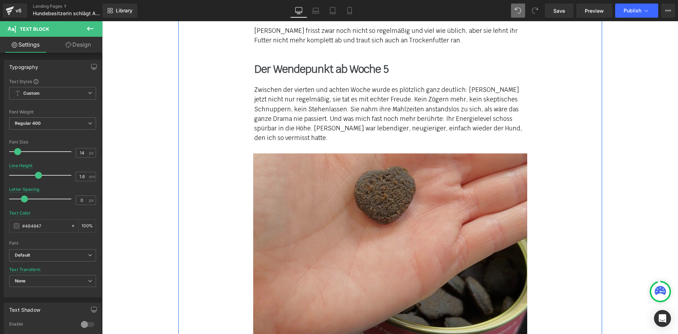
scroll to position [5615, 0]
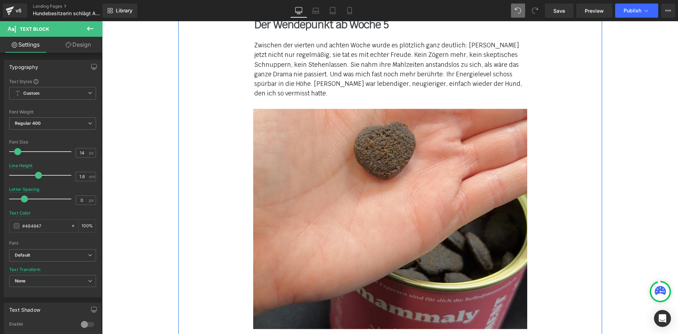
click at [287, 333] on icon "In einer Dose sind 120 Stück. Damit ist [PERSON_NAME] für einige Wochen versorg…" at bounding box center [354, 336] width 200 height 6
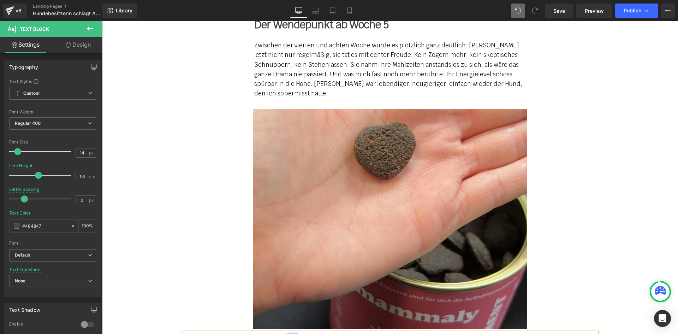
click at [287, 333] on icon "In einer Dose sind 120 Stück. Damit ist [PERSON_NAME] für einige Wochen versorg…" at bounding box center [354, 336] width 200 height 6
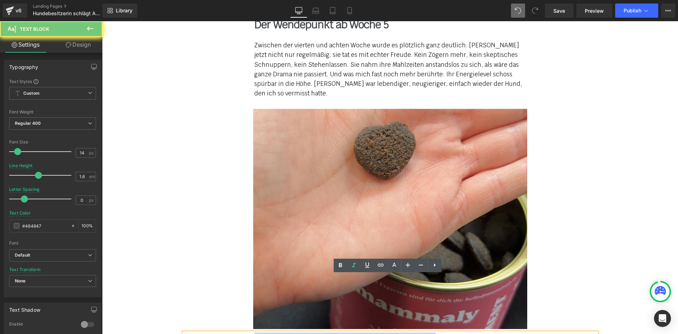
click at [287, 333] on icon "In einer Dose sind 120 Stück. Damit ist [PERSON_NAME] für einige Wochen versorg…" at bounding box center [354, 336] width 200 height 6
paste div
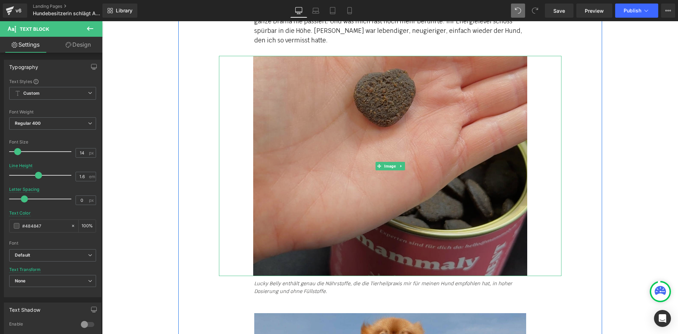
scroll to position [5686, 0]
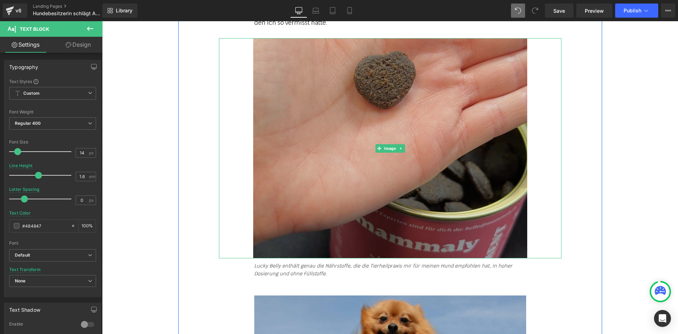
click at [326, 126] on img at bounding box center [390, 148] width 274 height 220
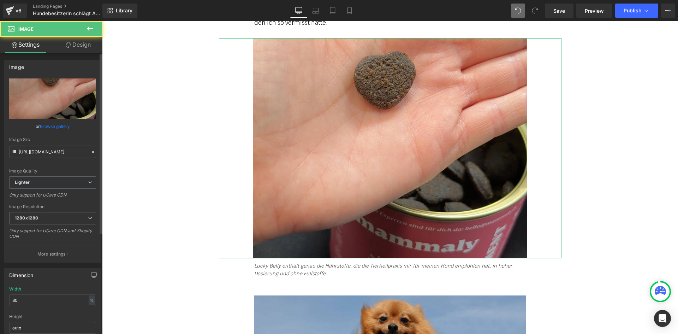
click at [44, 72] on div "Image" at bounding box center [52, 66] width 97 height 13
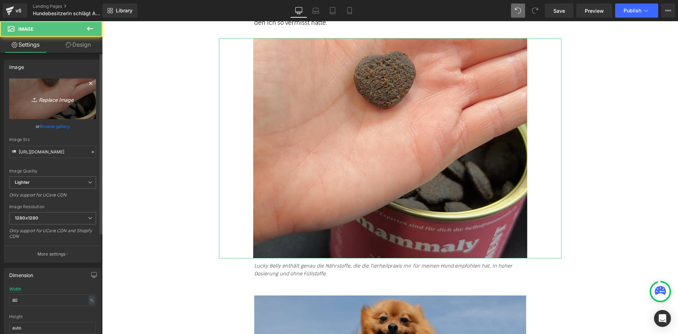
click at [43, 89] on link "Replace Image" at bounding box center [52, 98] width 87 height 41
type input "C:\fakepath\topic_appetitlosigkeit_12.jpg"
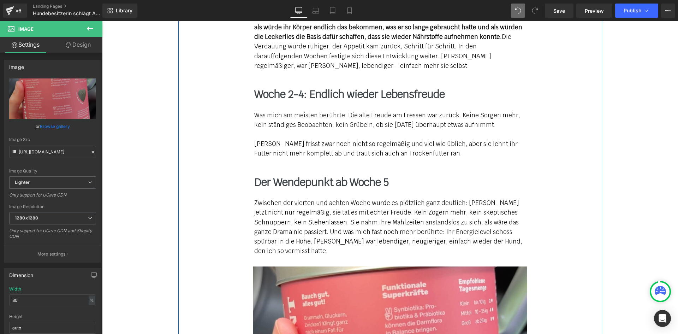
scroll to position [5403, 0]
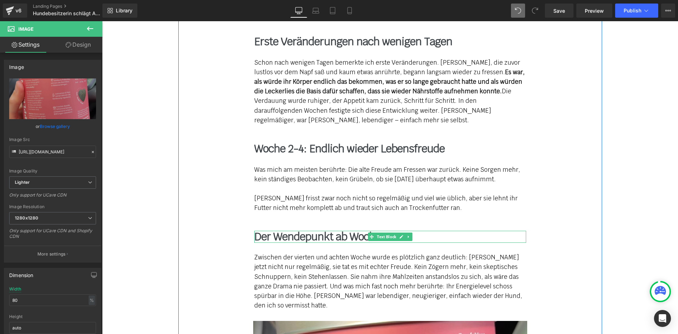
click at [407, 235] on icon at bounding box center [407, 236] width 1 height 2
click at [403, 234] on icon at bounding box center [405, 236] width 4 height 4
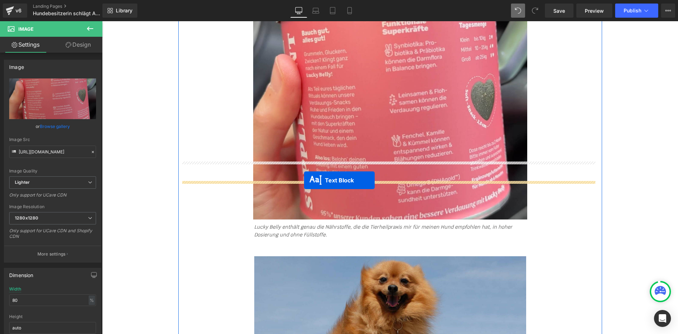
drag, startPoint x: 366, startPoint y: 217, endPoint x: 304, endPoint y: 180, distance: 73.1
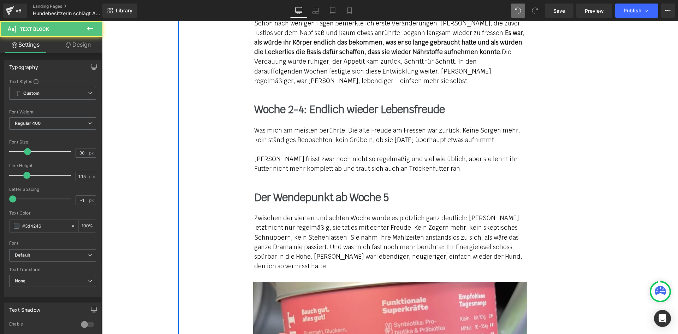
scroll to position [5439, 0]
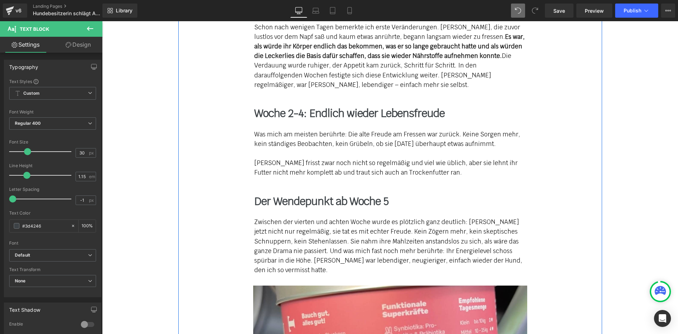
click at [410, 199] on icon at bounding box center [412, 201] width 4 height 4
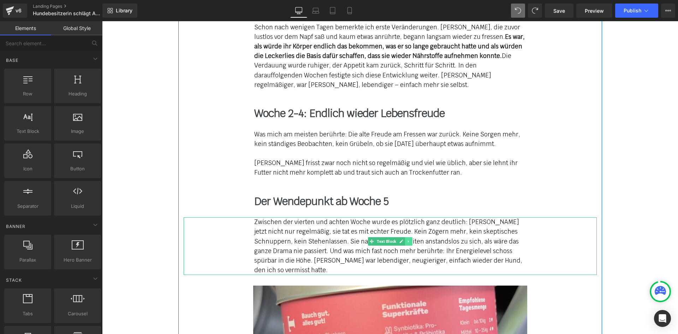
click at [406, 239] on icon at bounding box center [408, 241] width 4 height 4
click at [403, 239] on icon at bounding box center [405, 241] width 4 height 4
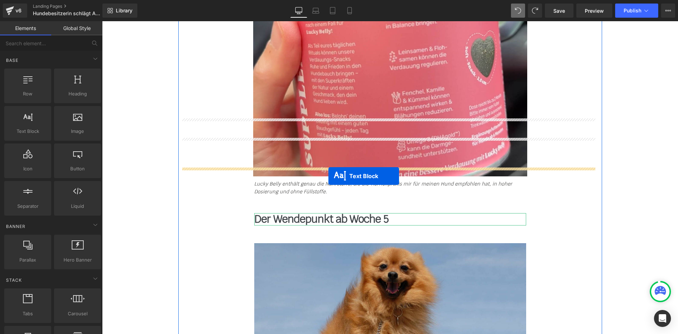
drag, startPoint x: 371, startPoint y: 250, endPoint x: 328, endPoint y: 176, distance: 85.9
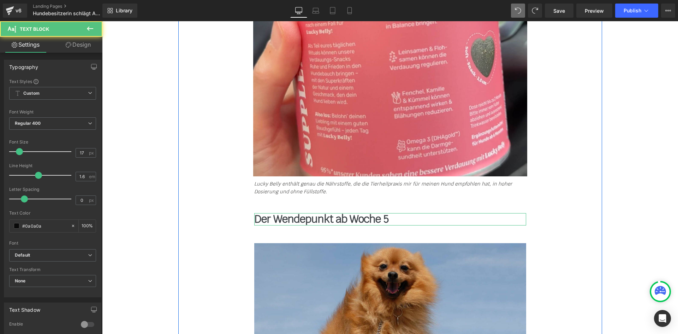
scroll to position [5764, 0]
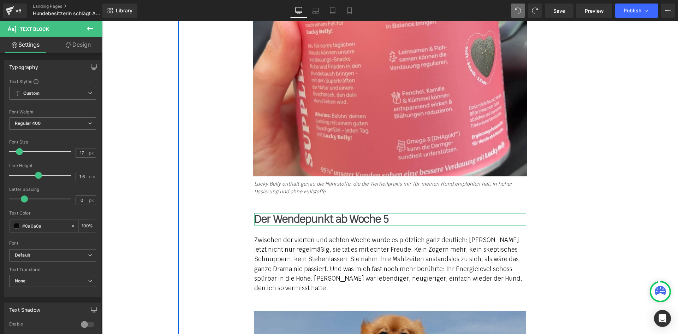
click at [270, 212] on b "Der Wendepunkt ab Woche 5" at bounding box center [321, 219] width 134 height 14
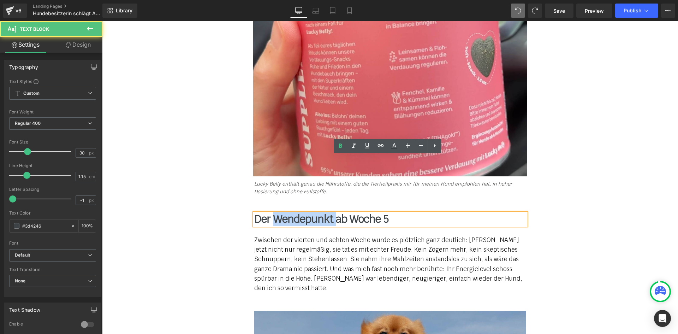
click at [270, 212] on b "Der Wendepunkt ab Woche 5" at bounding box center [321, 219] width 134 height 14
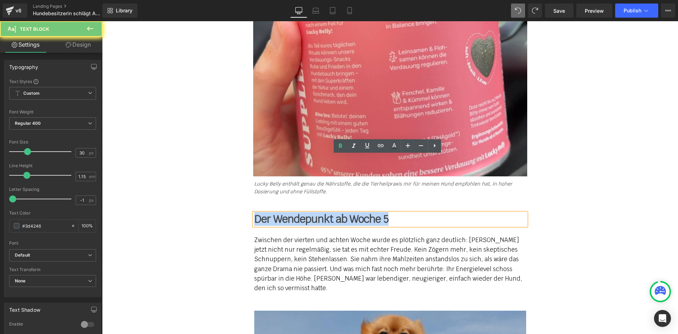
click at [270, 212] on b "Der Wendepunkt ab Woche 5" at bounding box center [321, 219] width 134 height 14
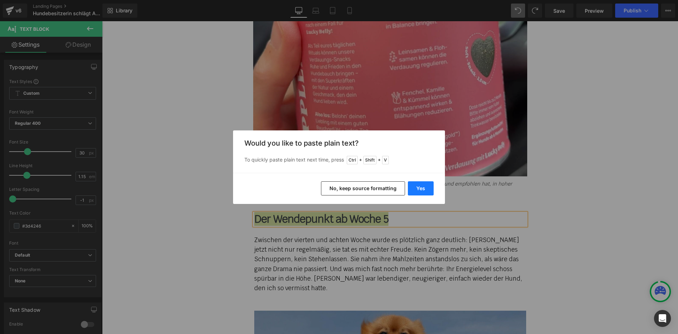
click at [413, 185] on button "Yes" at bounding box center [421, 188] width 26 height 14
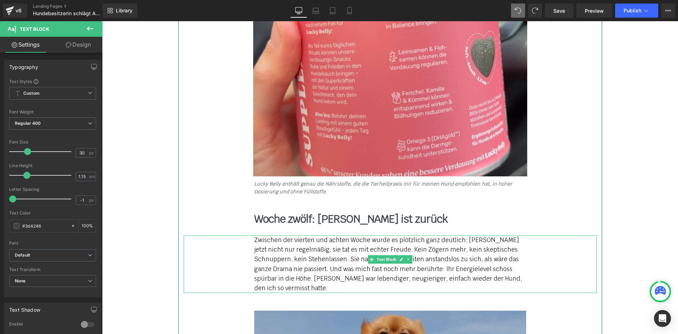
click at [352, 235] on div "Zwischen der vierten und achten Woche wurde es plötzlich ganz deutlich: [PERSON…" at bounding box center [390, 264] width 272 height 58
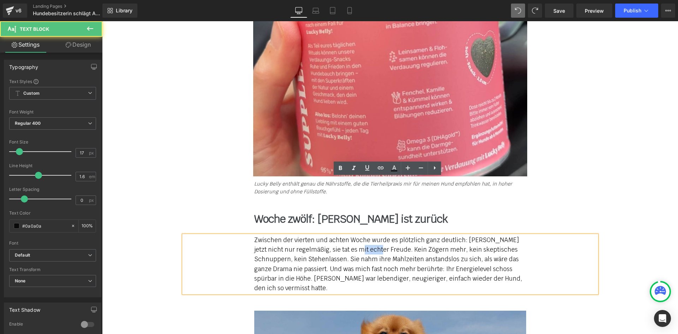
click at [352, 235] on div "Zwischen der vierten und achten Woche wurde es plötzlich ganz deutlich: [PERSON…" at bounding box center [390, 264] width 272 height 58
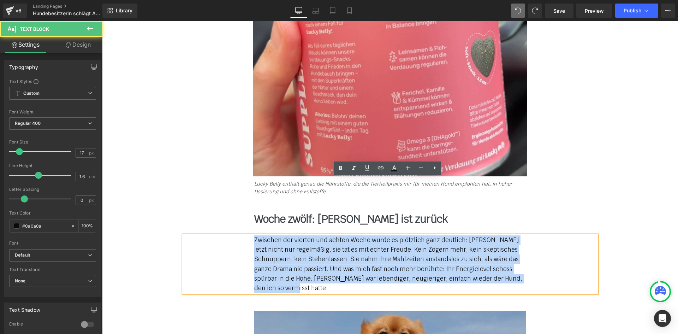
click at [352, 235] on div "Zwischen der vierten und achten Woche wurde es plötzlich ganz deutlich: [PERSON…" at bounding box center [390, 264] width 272 height 58
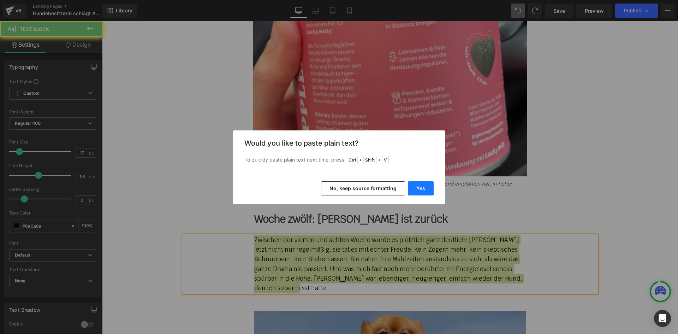
click at [419, 190] on button "Yes" at bounding box center [421, 188] width 26 height 14
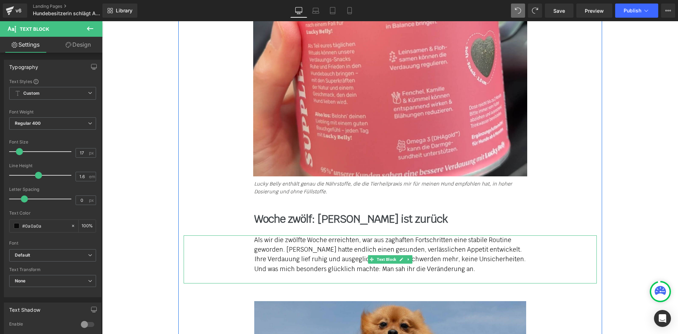
click at [481, 264] on div "Und was mich besonders glücklich machte: Man sah ihr die Veränderung an." at bounding box center [390, 269] width 272 height 10
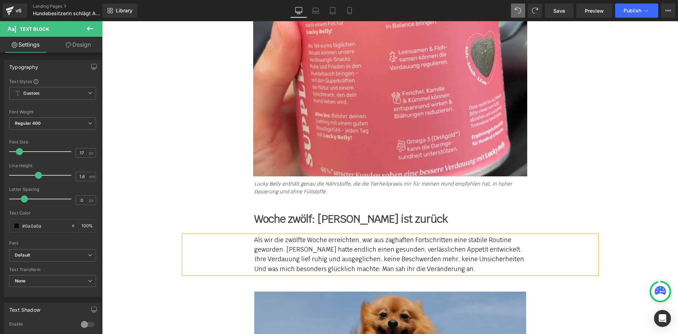
click at [250, 235] on div "Als wir die zwölfte Woche erreichten, war aus zaghaften Fortschritten eine stab…" at bounding box center [390, 254] width 413 height 38
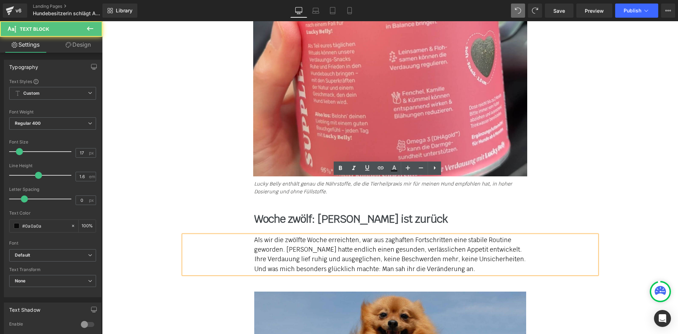
click at [249, 235] on div "Als wir die zwölfte Woche erreichten, war aus zaghaften Fortschritten eine stab…" at bounding box center [390, 254] width 413 height 38
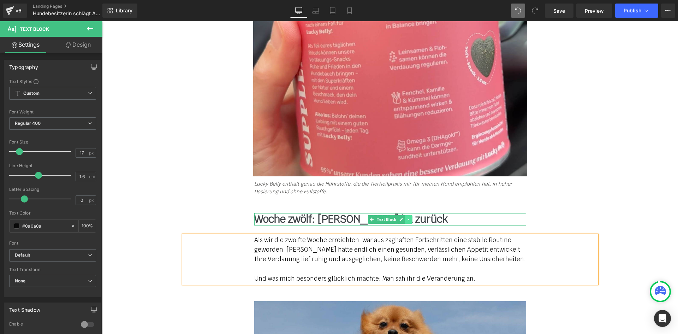
click at [407, 217] on icon at bounding box center [408, 219] width 4 height 4
click at [403, 217] on icon at bounding box center [405, 219] width 4 height 4
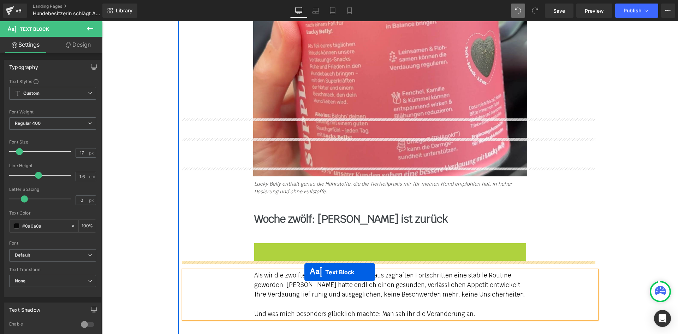
drag, startPoint x: 370, startPoint y: 191, endPoint x: 305, endPoint y: 271, distance: 102.4
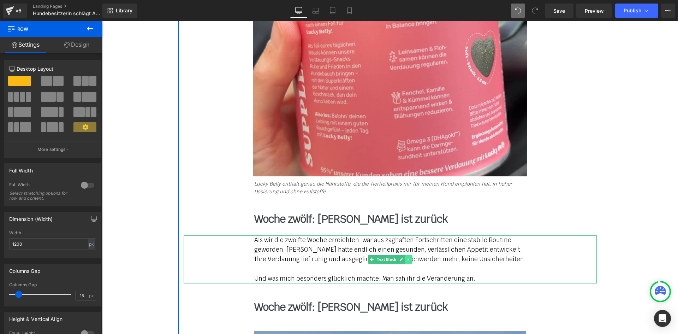
click at [407, 257] on icon at bounding box center [408, 259] width 4 height 4
click at [403, 257] on icon at bounding box center [405, 259] width 4 height 4
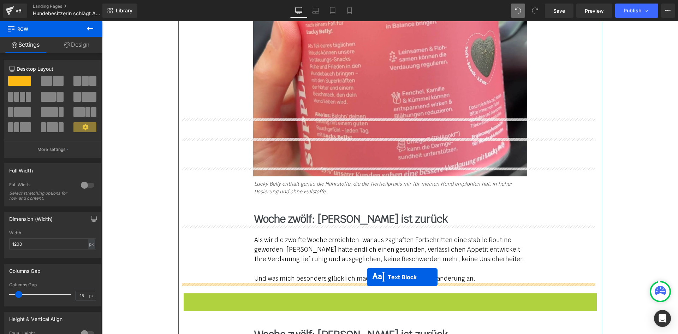
drag, startPoint x: 368, startPoint y: 268, endPoint x: 367, endPoint y: 278, distance: 9.9
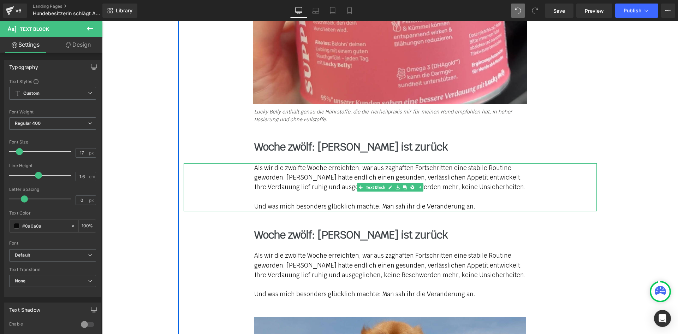
scroll to position [5870, 0]
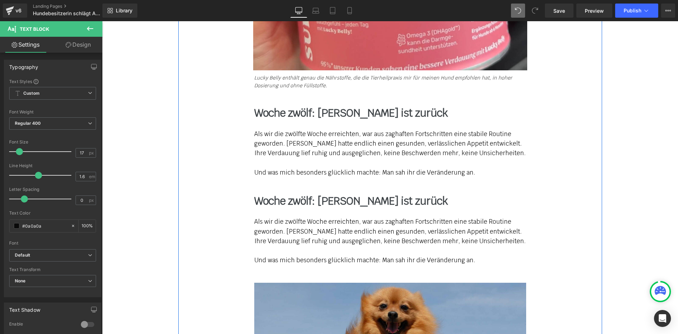
click at [278, 217] on div "Als wir die zwölfte Woche erreichten, war aus zaghaften Fortschritten eine stab…" at bounding box center [390, 231] width 272 height 29
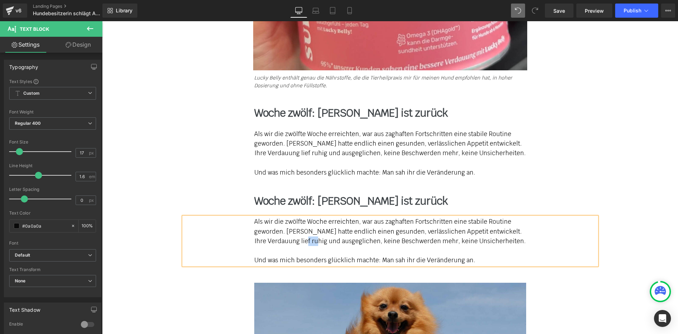
click at [278, 217] on div "Als wir die zwölfte Woche erreichten, war aus zaghaften Fortschritten eine stab…" at bounding box center [390, 231] width 272 height 29
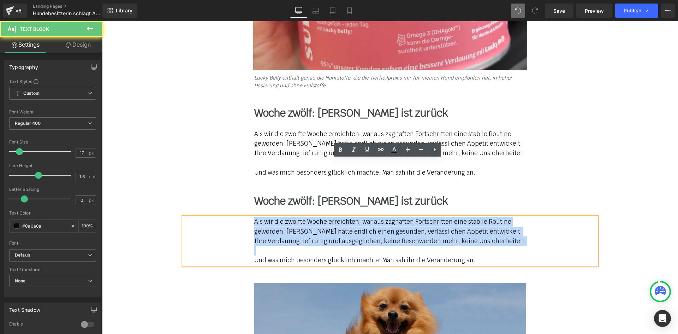
click at [278, 217] on div "Als wir die zwölfte Woche erreichten, war aus zaghaften Fortschritten eine stab…" at bounding box center [390, 231] width 272 height 29
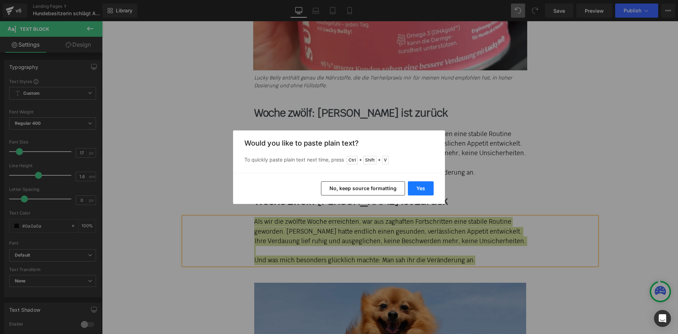
click at [417, 187] on button "Yes" at bounding box center [421, 188] width 26 height 14
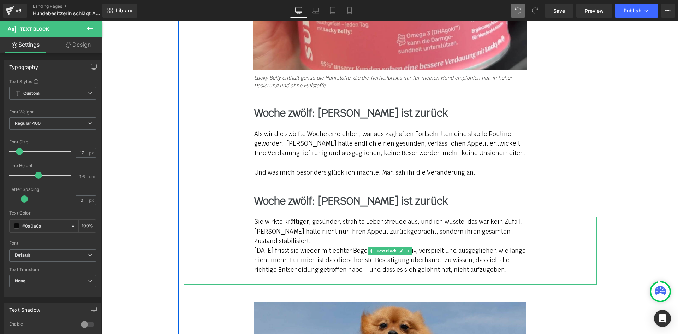
click at [290, 217] on div "Sie wirkte kräftiger, gesünder, strahlte Lebensfreude aus, und ich wusste, das …" at bounding box center [390, 231] width 272 height 29
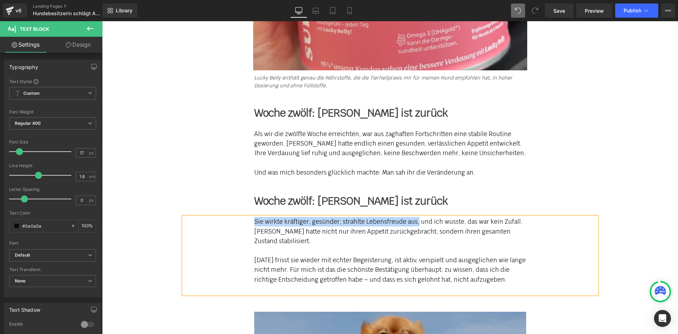
drag, startPoint x: 251, startPoint y: 167, endPoint x: 413, endPoint y: 162, distance: 162.5
click at [413, 217] on div "Sie wirkte kräftiger, gesünder, strahlte Lebensfreude aus, und ich wusste, das …" at bounding box center [390, 255] width 413 height 77
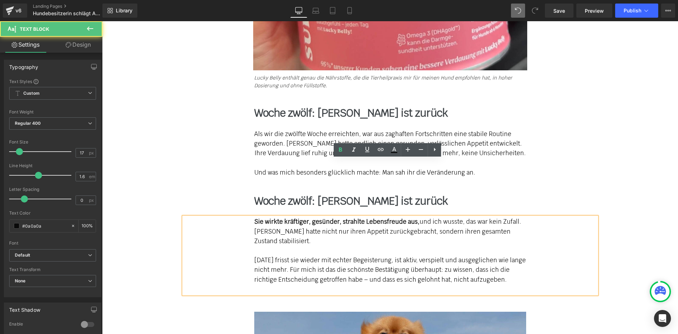
click at [331, 246] on div at bounding box center [390, 251] width 272 height 10
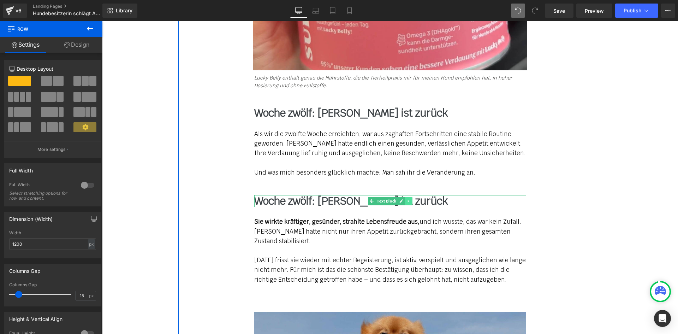
click at [407, 200] on icon at bounding box center [407, 201] width 1 height 2
click at [408, 197] on link at bounding box center [411, 201] width 7 height 8
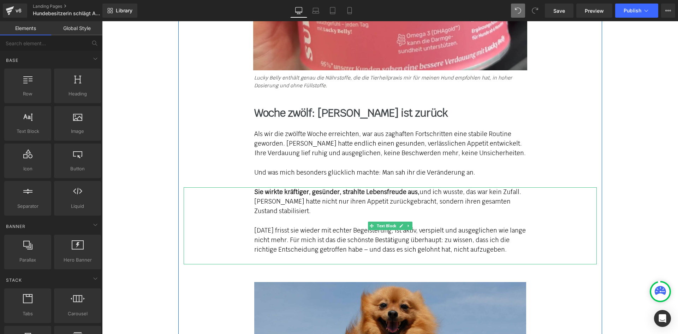
click at [479, 226] on div "[DATE] frisst sie wieder mit echter Begeisterung, ist aktiv, verspielt und ausg…" at bounding box center [390, 240] width 272 height 29
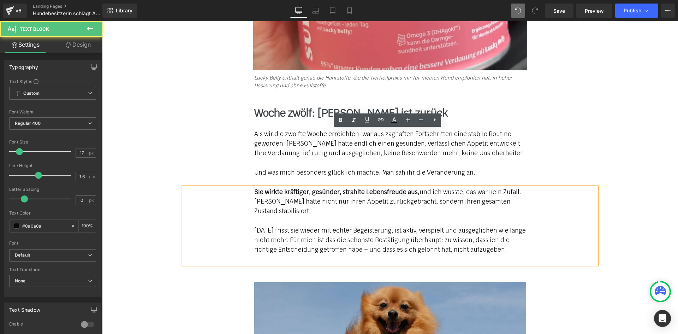
click at [499, 226] on div "[DATE] frisst sie wieder mit echter Begeisterung, ist aktiv, verspielt und ausg…" at bounding box center [390, 240] width 272 height 29
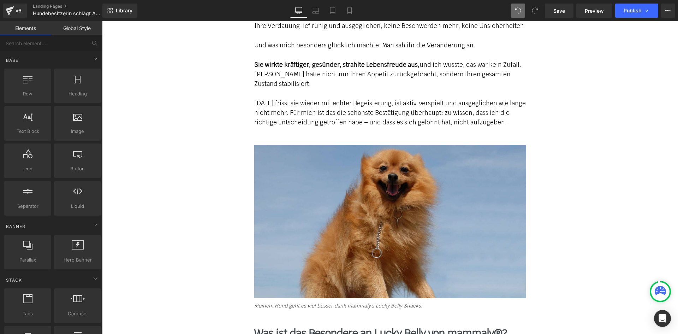
scroll to position [6082, 0]
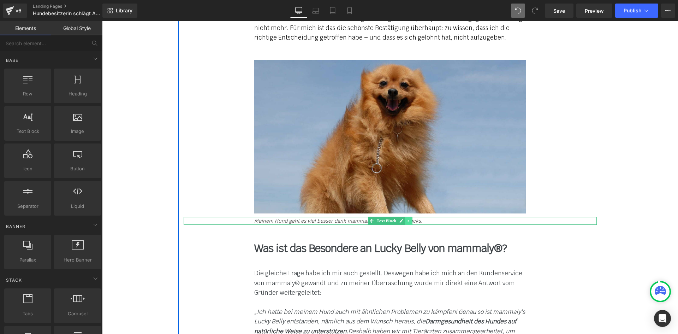
click at [406, 219] on icon at bounding box center [408, 221] width 4 height 4
click at [408, 216] on link at bounding box center [411, 220] width 7 height 8
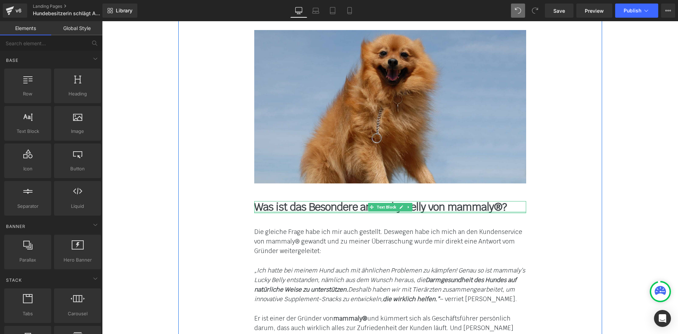
scroll to position [6117, 0]
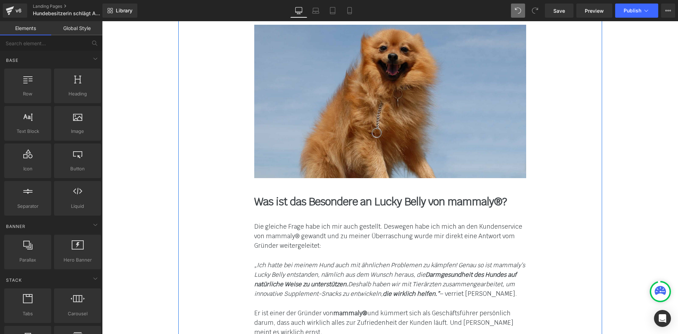
click at [278, 195] on b "Was ist das Besondere an Lucky Belly von mammaly®?" at bounding box center [380, 202] width 252 height 14
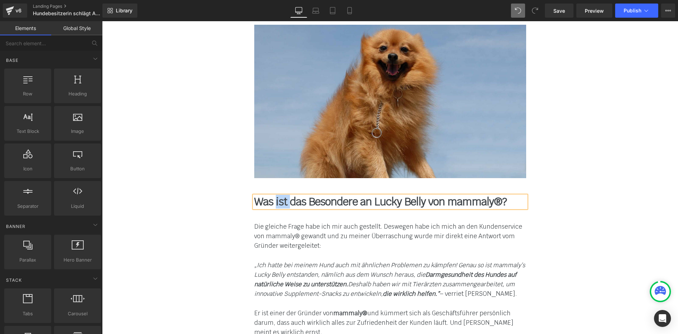
click at [278, 195] on b "Was ist das Besondere an Lucky Belly von mammaly®?" at bounding box center [380, 202] width 252 height 14
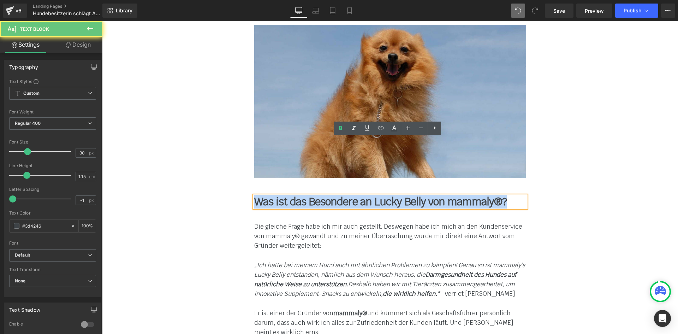
click at [278, 195] on b "Was ist das Besondere an Lucky Belly von mammaly®?" at bounding box center [380, 202] width 252 height 14
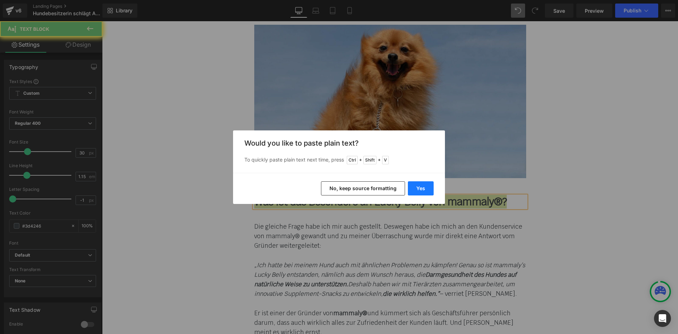
click at [423, 188] on button "Yes" at bounding box center [421, 188] width 26 height 14
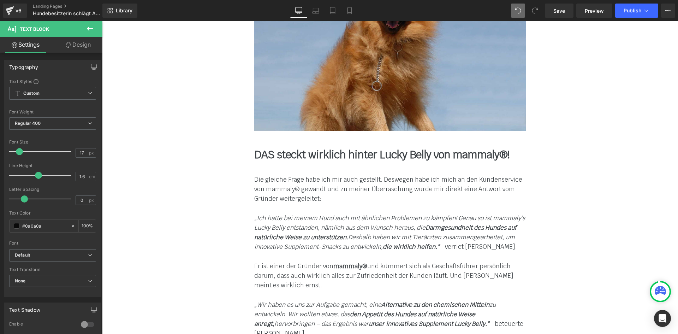
scroll to position [6152, 0]
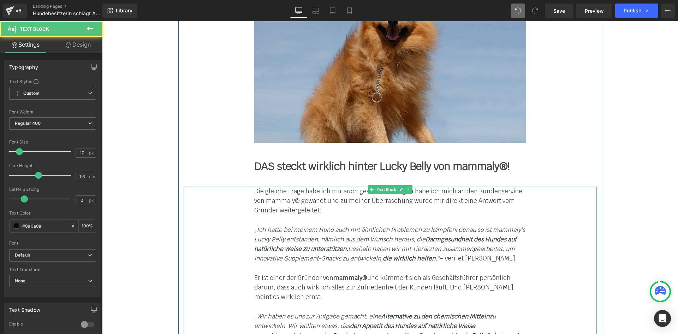
click at [273, 186] on div "Die gleiche Frage habe ich mir auch gestellt. Deswegen habe ich mich an den Kun…" at bounding box center [390, 320] width 272 height 269
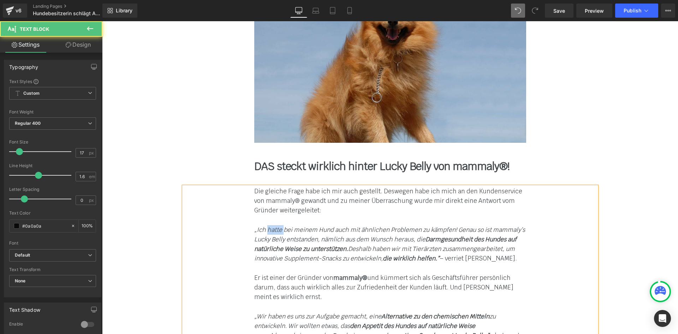
click at [273, 186] on div "Die gleiche Frage habe ich mir auch gestellt. Deswegen habe ich mich an den Kun…" at bounding box center [390, 320] width 272 height 269
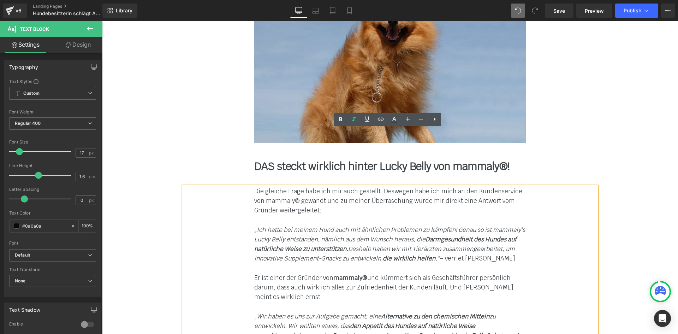
click at [290, 226] on icon "„Ich hatte bei meinem Hund auch mit ähnlichen Problemen zu kämpfen! Genau so is…" at bounding box center [389, 244] width 271 height 37
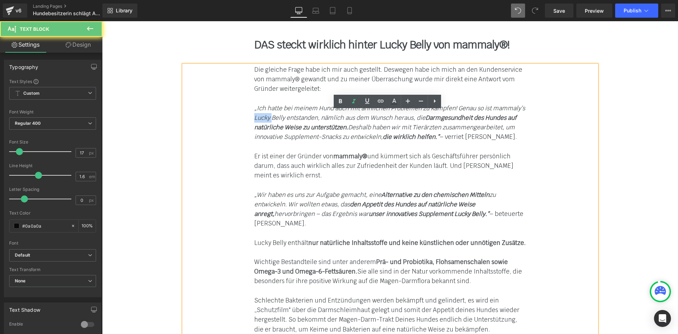
scroll to position [6294, 0]
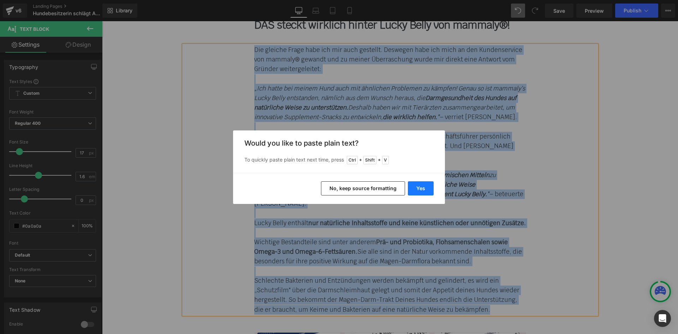
click at [419, 187] on button "Yes" at bounding box center [421, 188] width 26 height 14
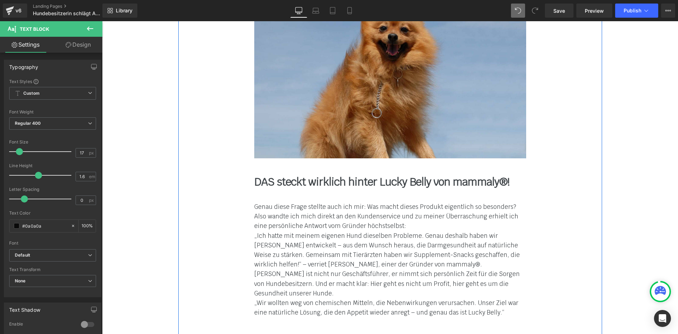
scroll to position [6117, 0]
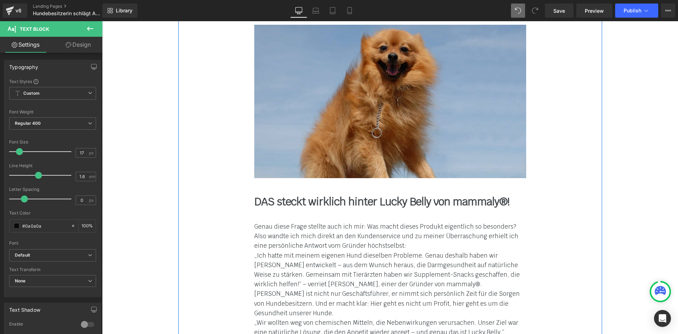
click at [326, 251] on font "„Ich hatte mit meinem eigenen Hund dieselben Probleme. Genau deshalb haben wir …" at bounding box center [386, 269] width 265 height 37
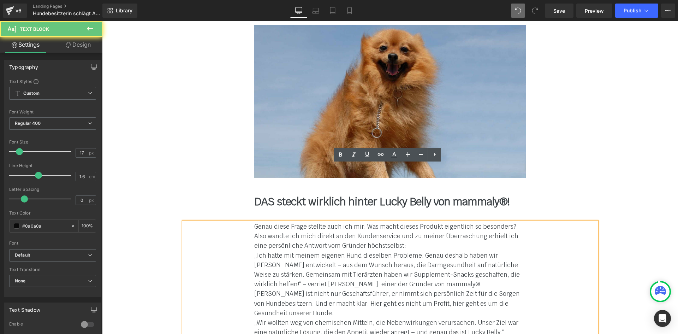
click at [518, 318] on font "„Wir wollten weg von chemischen Mitteln, die Nebenwirkungen verursachen. Unser …" at bounding box center [386, 326] width 264 height 17
click at [512, 318] on div "„Wir wollten weg von chemischen Mitteln, die Nebenwirkungen verursachen. Unser …" at bounding box center [390, 327] width 272 height 19
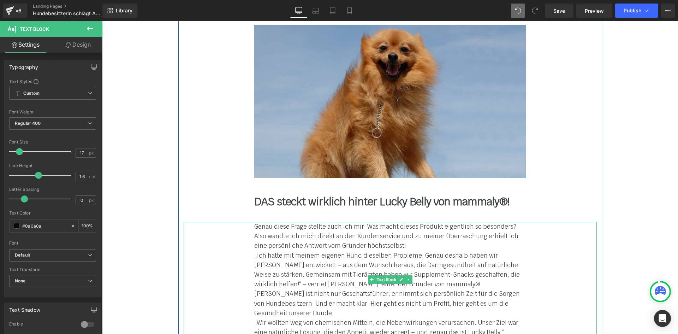
click at [249, 222] on div "Genau diese Frage stellte auch ich mir: Was macht dieses Produkt eigentlich so …" at bounding box center [390, 279] width 413 height 115
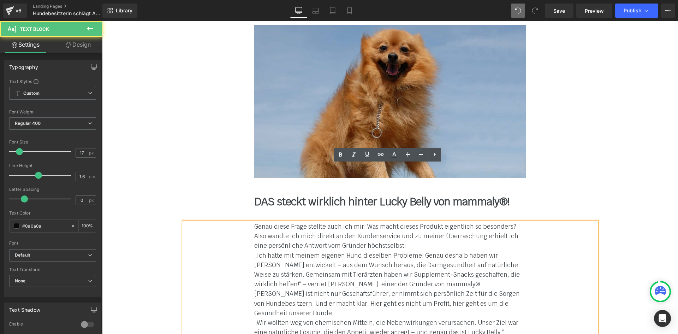
click at [248, 222] on div "Genau diese Frage stellte auch ich mir: Was macht dieses Produkt eigentlich so …" at bounding box center [390, 279] width 413 height 115
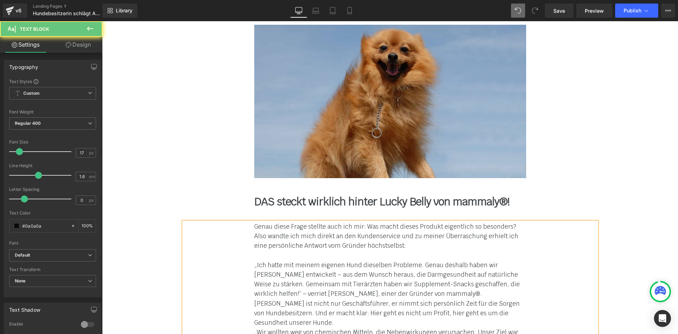
click at [245, 247] on div "Genau diese Frage stellte auch ich mir: Was macht dieses Produkt eigentlich so …" at bounding box center [390, 284] width 413 height 125
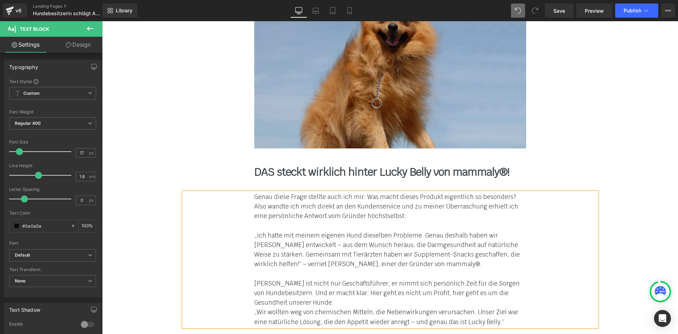
scroll to position [6152, 0]
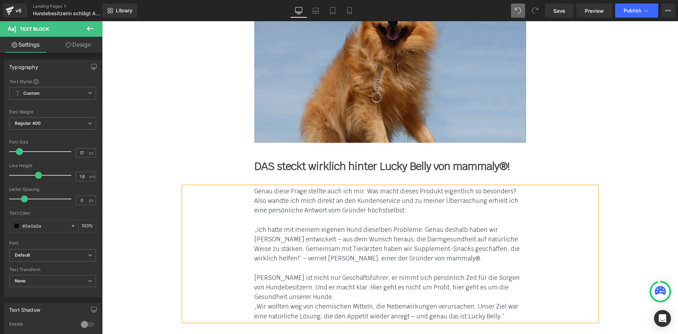
click at [246, 251] on div "Genau diese Frage stellte auch ich mir: Was macht dieses Produkt eigentlich so …" at bounding box center [390, 253] width 413 height 134
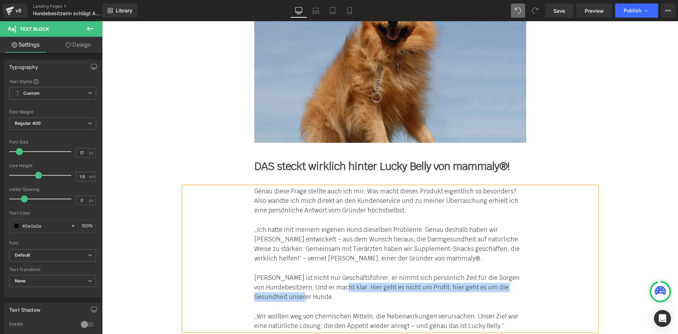
drag, startPoint x: 368, startPoint y: 238, endPoint x: 355, endPoint y: 230, distance: 15.2
click at [355, 273] on div "Stan ist nicht nur Geschäftsführer, er nimmt sich persönlich Zeit für die Sorge…" at bounding box center [390, 287] width 272 height 29
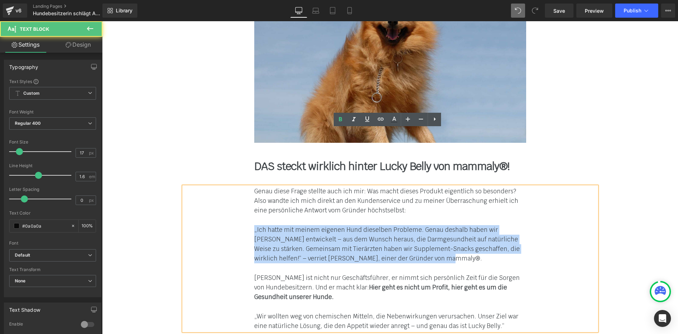
drag, startPoint x: 408, startPoint y: 197, endPoint x: 241, endPoint y: 174, distance: 168.6
click at [241, 186] on div "Genau diese Frage stellte auch ich mir: Was macht dieses Produkt eigentlich so …" at bounding box center [390, 258] width 413 height 144
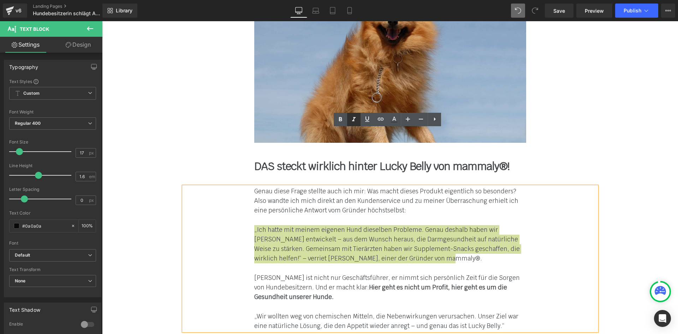
click at [353, 120] on icon at bounding box center [354, 119] width 4 height 4
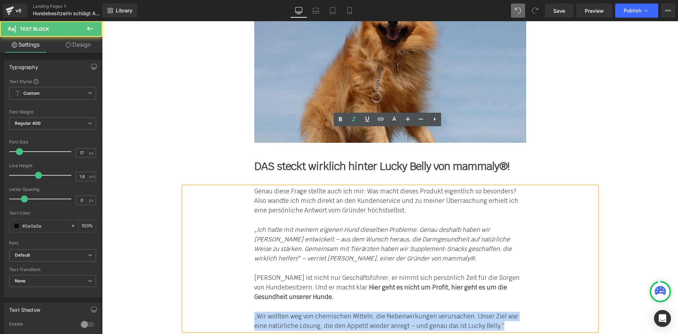
drag, startPoint x: 251, startPoint y: 258, endPoint x: 483, endPoint y: 265, distance: 232.1
click at [483, 265] on div "Genau diese Frage stellte auch ich mir: Was macht dieses Produkt eigentlich so …" at bounding box center [390, 258] width 413 height 144
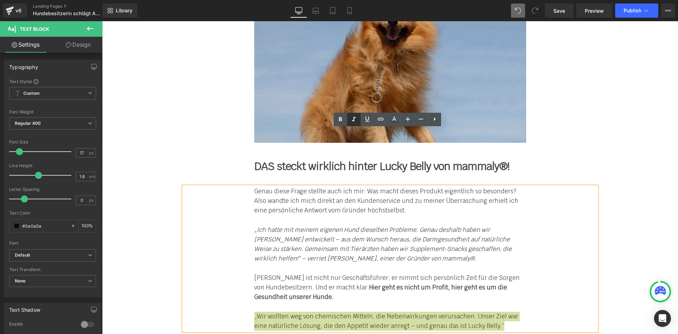
click at [358, 119] on link at bounding box center [353, 119] width 13 height 13
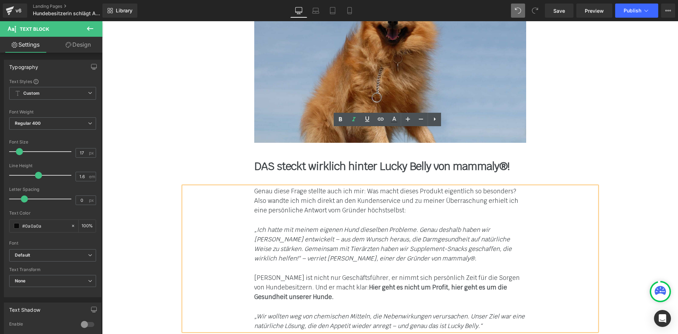
click at [374, 226] on icon "„Ich hatte mit meinem eigenen Hund dieselben Probleme. Genau deshalb haben wir …" at bounding box center [382, 244] width 257 height 37
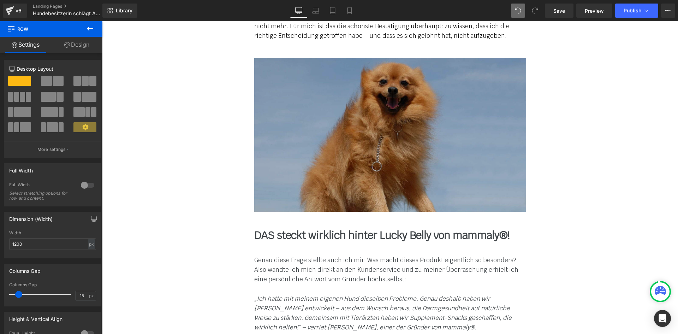
scroll to position [6011, 0]
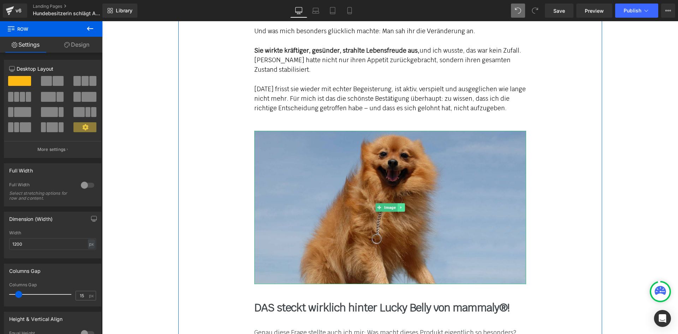
click at [399, 205] on icon at bounding box center [401, 207] width 4 height 4
click at [396, 205] on icon at bounding box center [397, 207] width 4 height 4
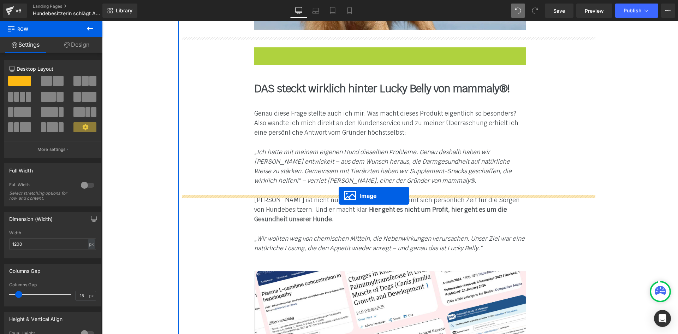
drag, startPoint x: 376, startPoint y: 322, endPoint x: 336, endPoint y: 196, distance: 132.1
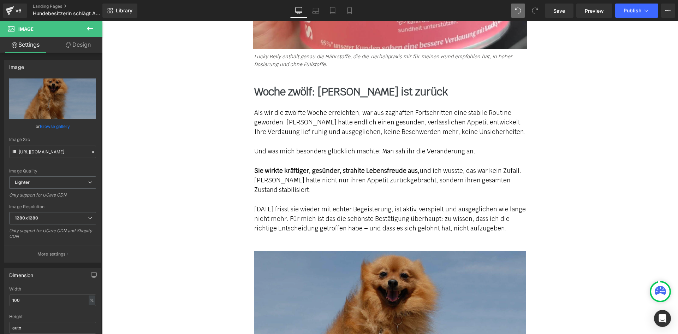
scroll to position [5701, 0]
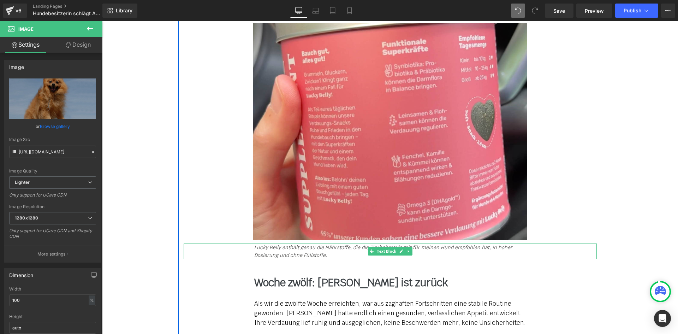
click at [406, 249] on icon at bounding box center [408, 251] width 4 height 4
click at [401, 247] on link at bounding box center [404, 251] width 7 height 8
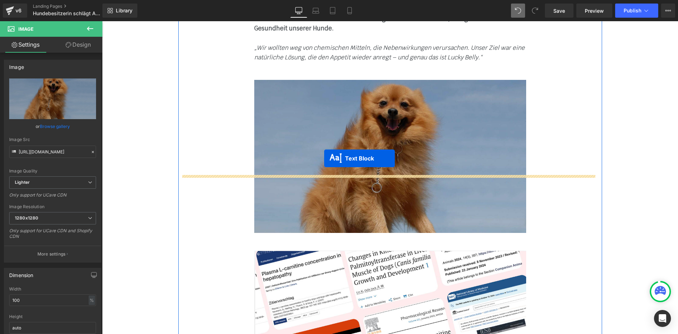
drag, startPoint x: 370, startPoint y: 213, endPoint x: 324, endPoint y: 158, distance: 71.1
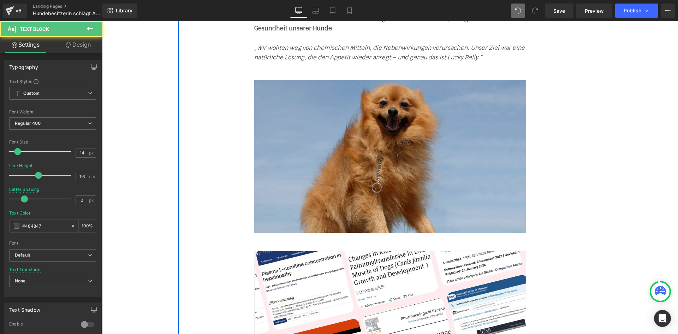
scroll to position [6421, 0]
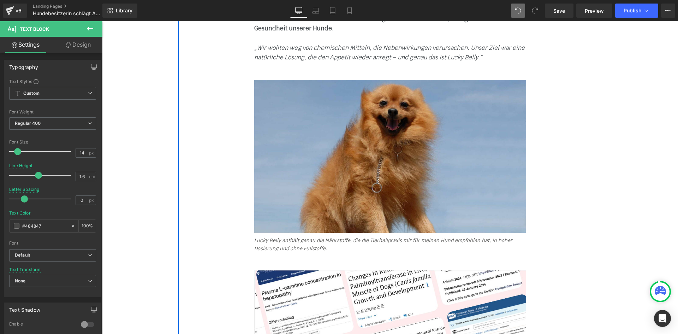
click at [277, 237] on icon "Lucky Belly enthält genau die Nährstoffe, die die Tierheilpraxis mir für meinen…" at bounding box center [383, 244] width 258 height 14
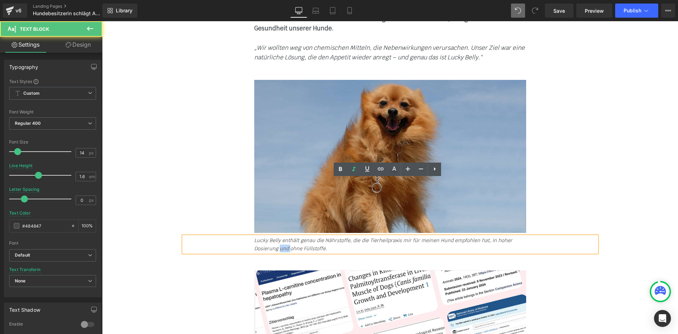
click at [277, 237] on icon "Lucky Belly enthält genau die Nährstoffe, die die Tierheilpraxis mir für meinen…" at bounding box center [383, 244] width 258 height 14
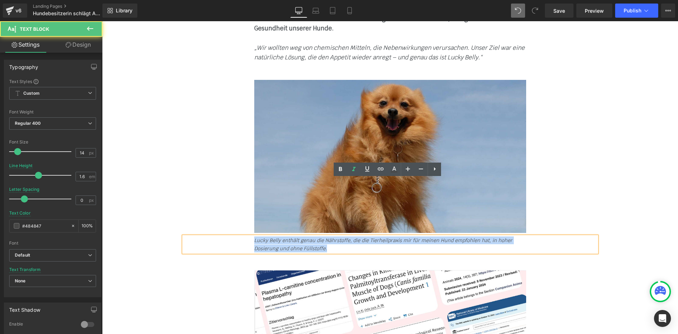
click at [277, 237] on icon "Lucky Belly enthält genau die Nährstoffe, die die Tierheilpraxis mir für meinen…" at bounding box center [383, 244] width 258 height 14
paste div
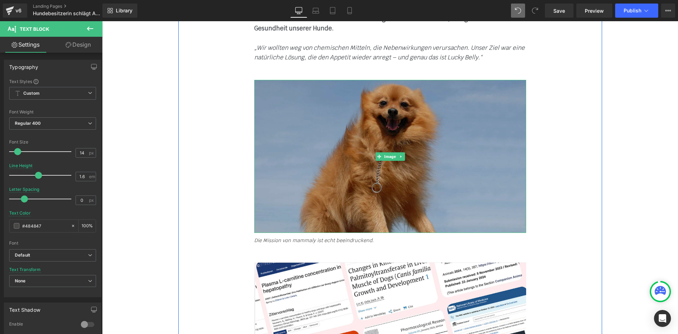
click at [323, 125] on img at bounding box center [390, 156] width 272 height 153
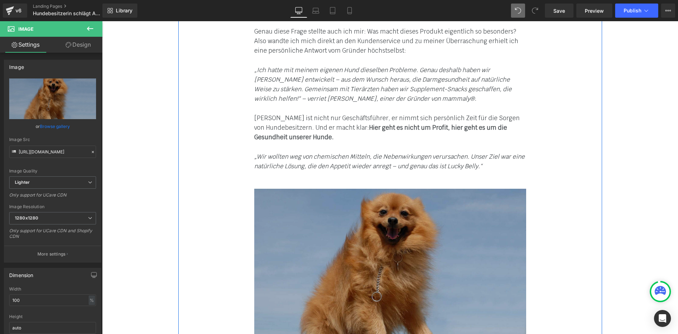
scroll to position [6315, 0]
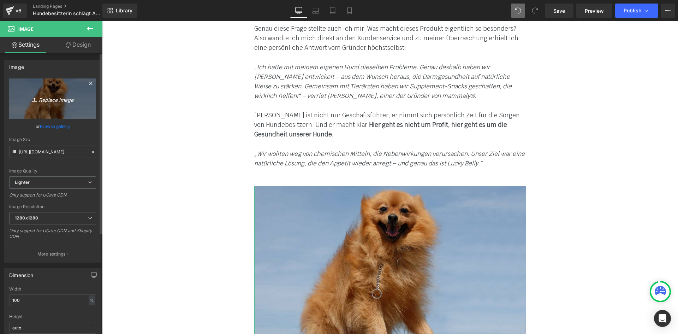
click at [45, 102] on icon "Replace Image" at bounding box center [52, 98] width 56 height 9
type input "C:\fakepath\topic_appetitlosigkeit_13.jpg"
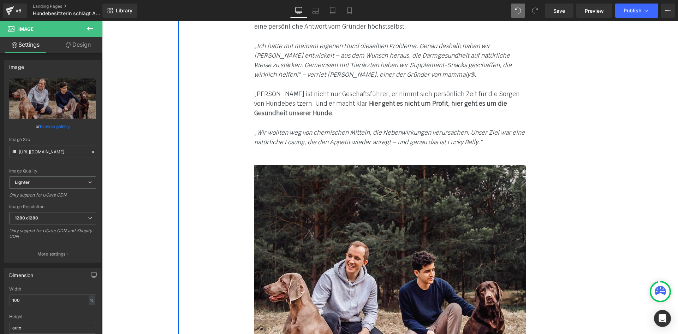
scroll to position [6209, 0]
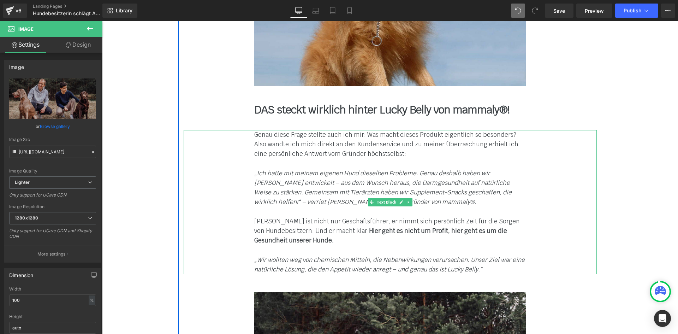
click at [406, 200] on icon at bounding box center [408, 202] width 4 height 4
click at [405, 198] on link at bounding box center [404, 202] width 7 height 8
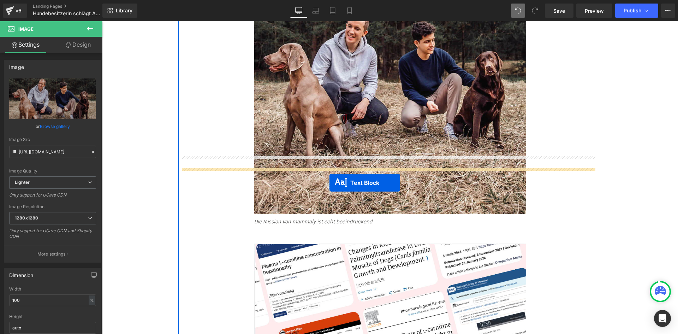
drag, startPoint x: 371, startPoint y: 303, endPoint x: 327, endPoint y: 176, distance: 134.2
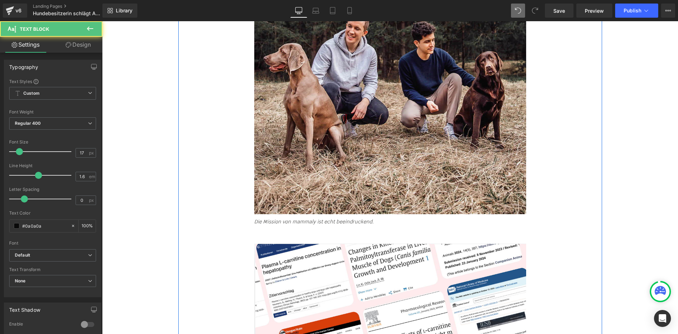
scroll to position [6565, 0]
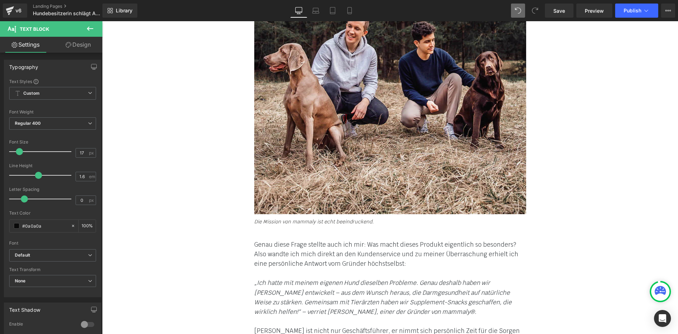
click at [259, 240] on font "Genau diese Frage stellte auch ich mir: Was macht dieses Produkt eigentlich so …" at bounding box center [386, 253] width 264 height 27
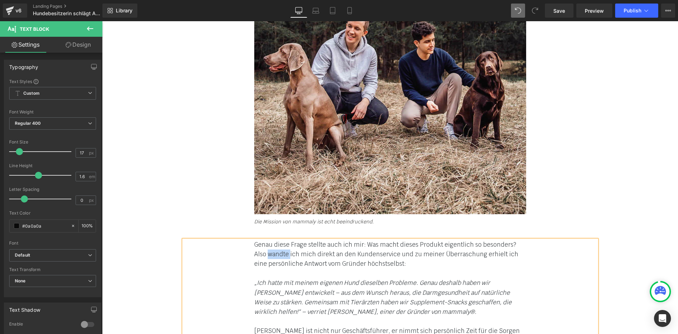
click at [259, 240] on font "Genau diese Frage stellte auch ich mir: Was macht dieses Produkt eigentlich so …" at bounding box center [386, 253] width 264 height 27
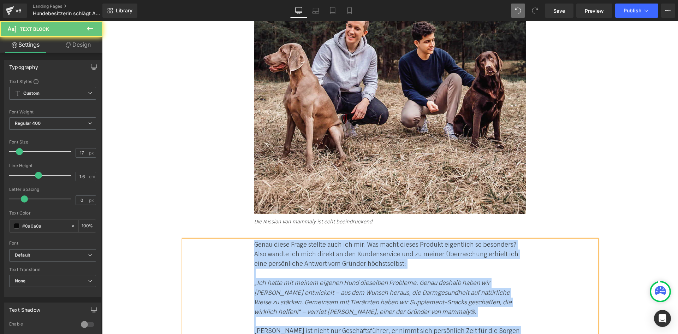
paste div
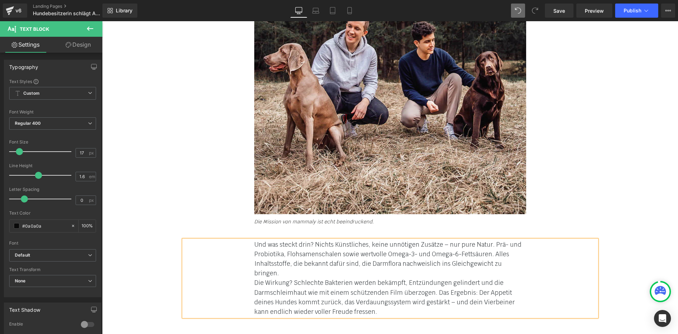
click at [241, 240] on div "Und was steckt drin? Nichts Künstliches, keine unnötigen Zusätze – nur pure Nat…" at bounding box center [390, 278] width 413 height 77
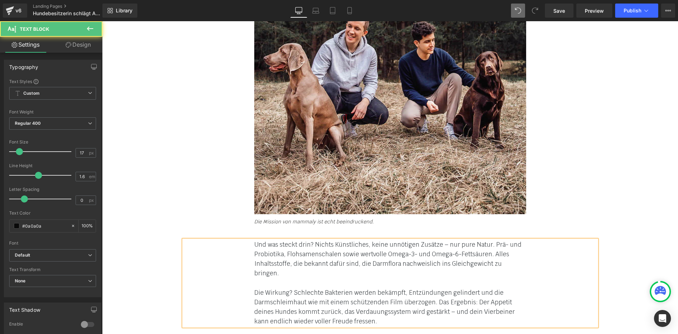
click at [311, 240] on font "Und was steckt drin? Nichts Künstliches, keine unnötigen Zusätze – nur pure Nat…" at bounding box center [387, 258] width 267 height 37
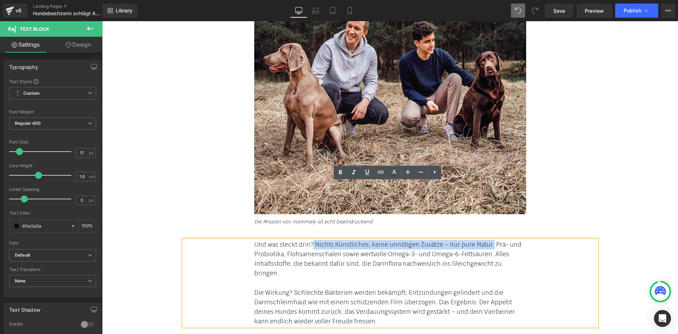
click at [486, 240] on font "Und was steckt drin? Nichts Künstliches, keine unnötigen Zusätze – nur pure Nat…" at bounding box center [387, 258] width 267 height 37
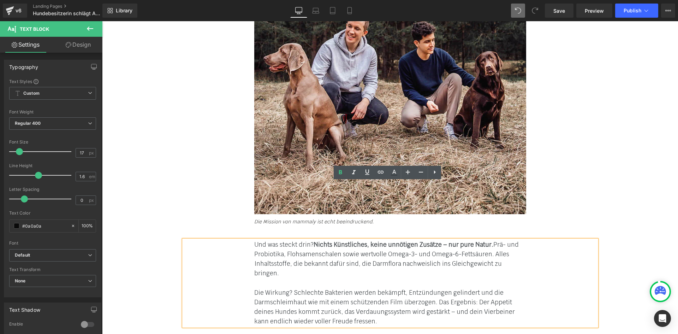
click at [292, 288] on font "Die Wirkung? Schlechte Bakterien werden bekämpft, Entzündungen gelindert und di…" at bounding box center [384, 306] width 261 height 37
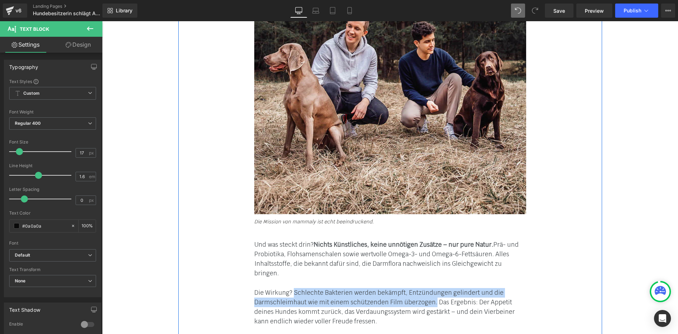
click at [429, 288] on font "Die Wirkung? Schlechte Bakterien werden bekämpft, Entzündungen gelindert und di…" at bounding box center [384, 306] width 261 height 37
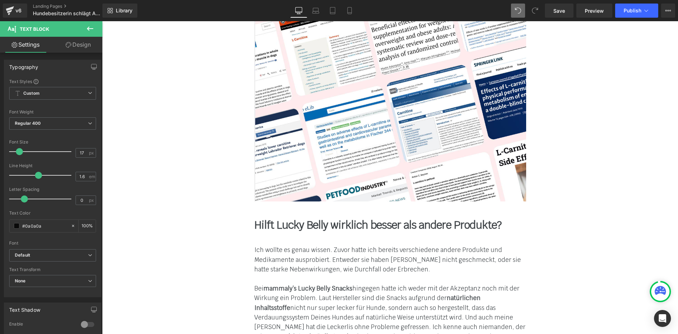
scroll to position [6989, 0]
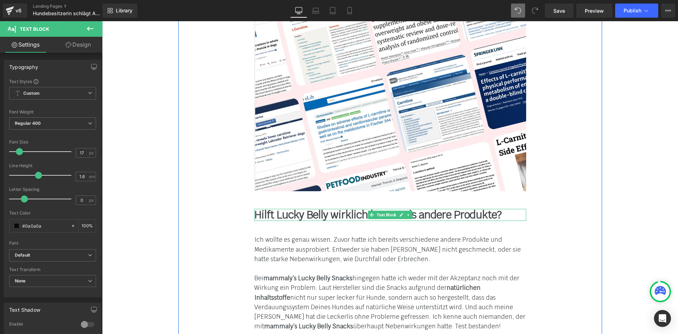
click at [299, 208] on b "Hilft Lucky Belly wirklich besser als andere Produkte?" at bounding box center [377, 215] width 247 height 14
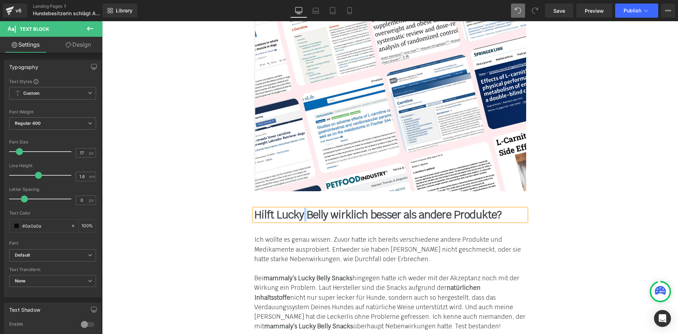
click at [299, 208] on b "Hilft Lucky Belly wirklich besser als andere Produkte?" at bounding box center [377, 215] width 247 height 14
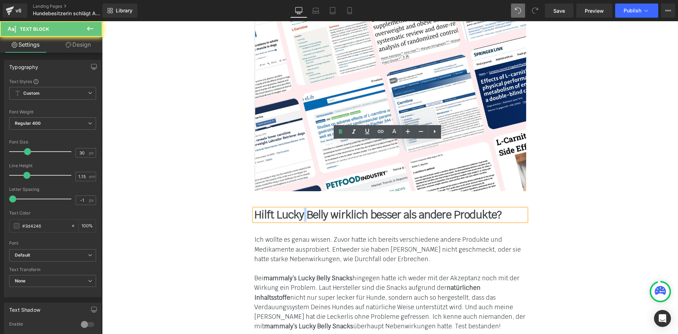
click at [299, 208] on b "Hilft Lucky Belly wirklich besser als andere Produkte?" at bounding box center [377, 215] width 247 height 14
paste div
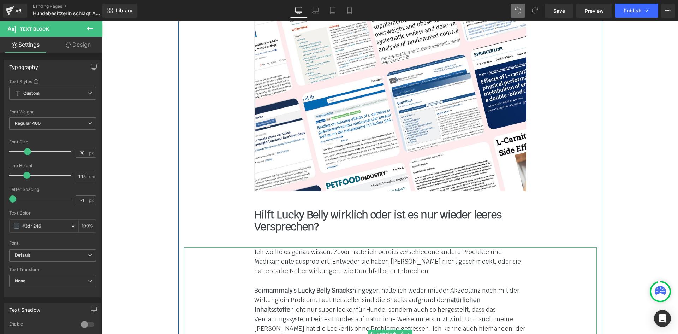
click at [296, 286] on div "Bei mammaly’s Lucky Belly Snacks hingegen hatte ich weder mit der Akzeptanz noc…" at bounding box center [390, 315] width 272 height 58
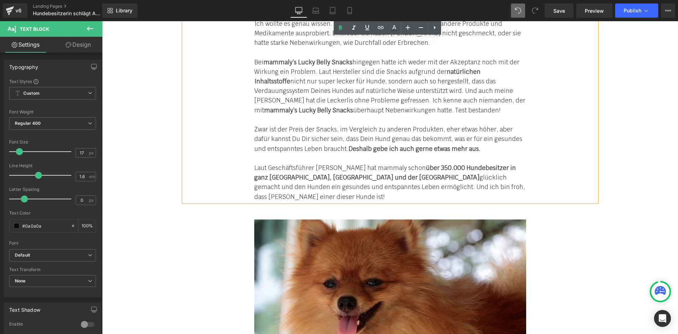
scroll to position [7130, 0]
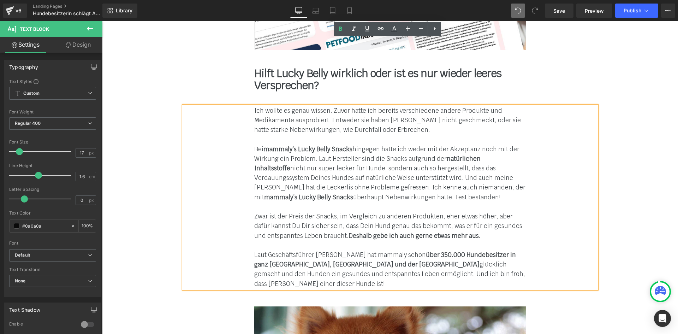
click at [299, 212] on font "Zwar ist der Preis der Snacks, im Vergleich zu anderen Produkten, eher etwas hö…" at bounding box center [388, 225] width 268 height 27
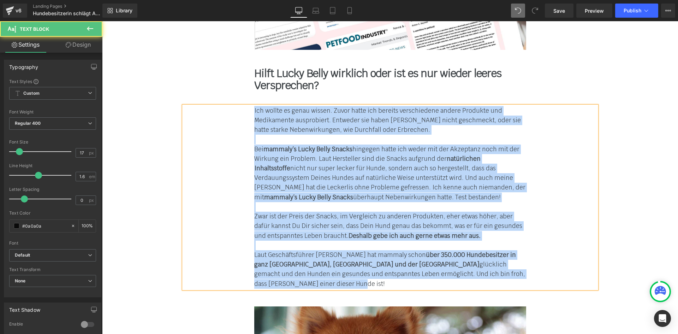
paste div
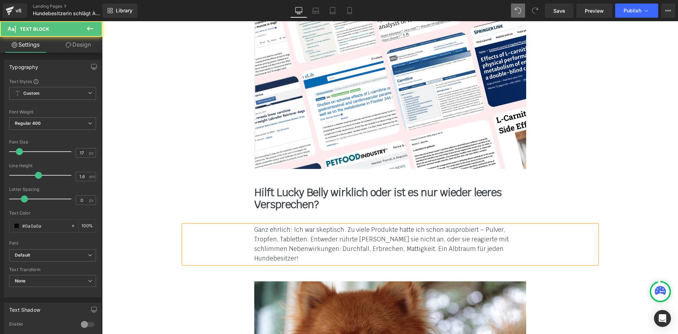
scroll to position [6989, 0]
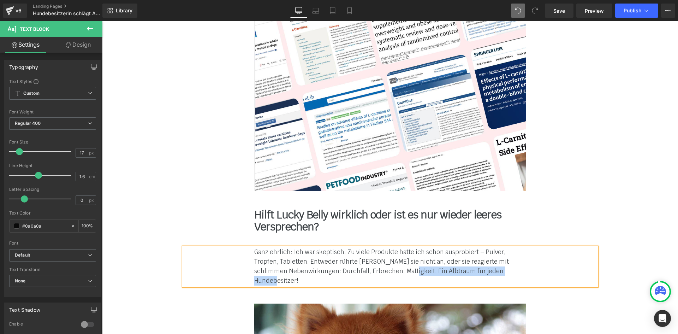
click at [398, 248] on font "Ganz ehrlich: Ich war skeptisch. Zu viele Produkte hatte ich schon ausprobiert …" at bounding box center [381, 266] width 255 height 37
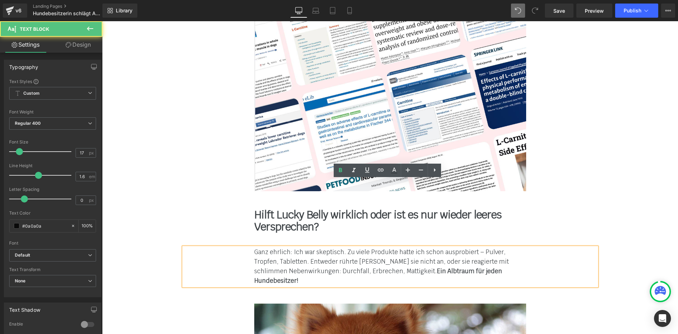
click at [432, 247] on div "Ganz ehrlich: Ich war skeptisch. Zu viele Produkte hatte ich schon ausprobiert …" at bounding box center [390, 266] width 272 height 38
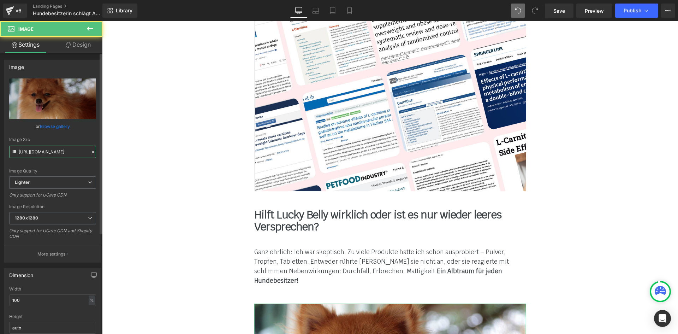
click at [44, 149] on input "https://ucarecdn.com/bcd566f8-0e33-43c6-8b5b-01500991ce26/-/format/auto/-/previ…" at bounding box center [52, 151] width 87 height 12
paste input "74a69dfc-192f-4735-84de-adde9245818e/-/format/auto/-/preview/1024x1024/-/qualit…"
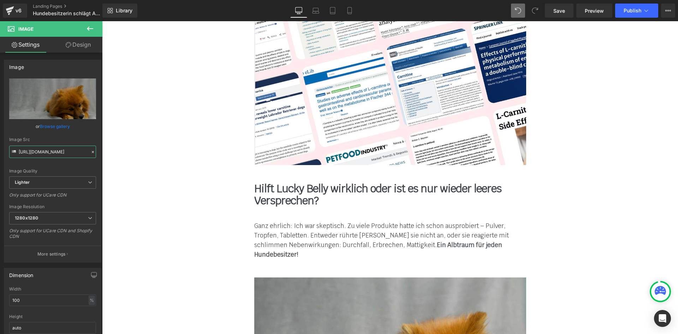
scroll to position [7130, 0]
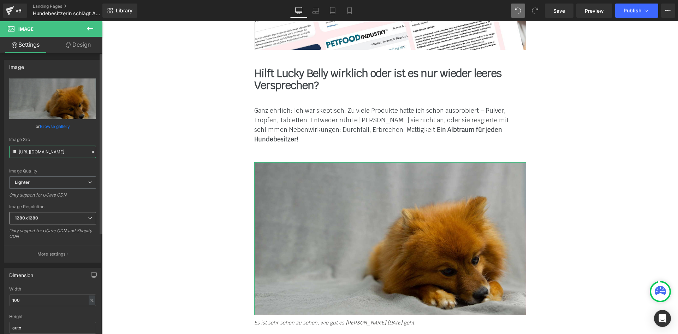
type input "[URL][DOMAIN_NAME]"
click at [67, 219] on span "1280x1280" at bounding box center [52, 218] width 87 height 12
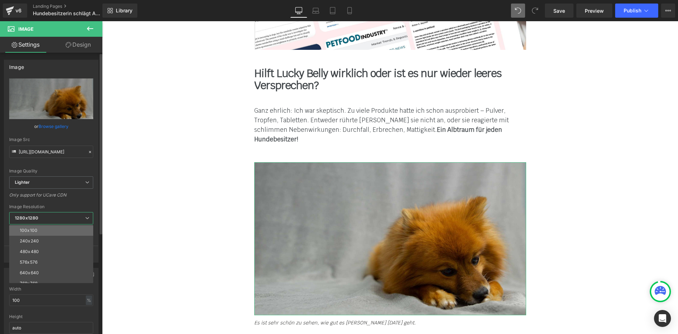
click at [54, 227] on li "100x100" at bounding box center [52, 230] width 87 height 11
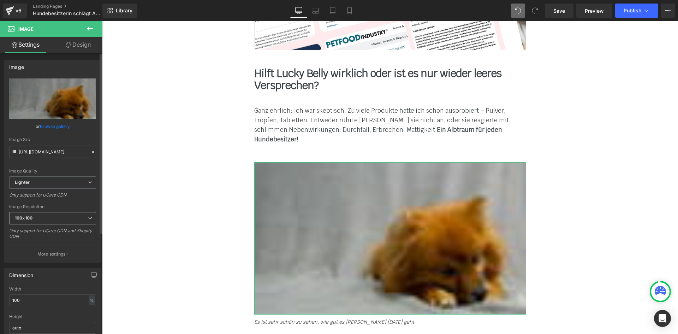
click at [57, 217] on span "100x100" at bounding box center [52, 218] width 87 height 12
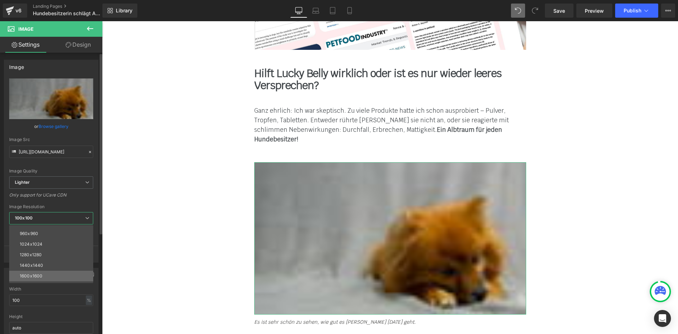
scroll to position [66, 0]
click at [52, 259] on li "1280x1280" at bounding box center [52, 260] width 87 height 11
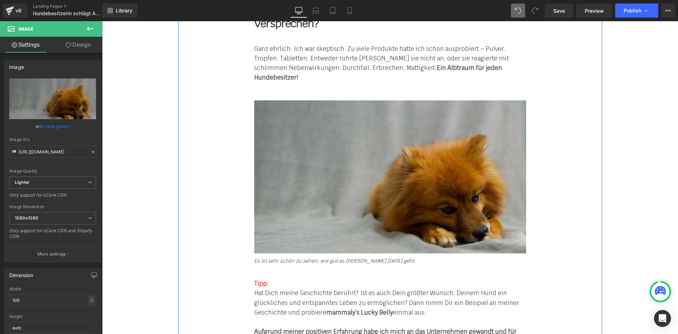
scroll to position [7201, 0]
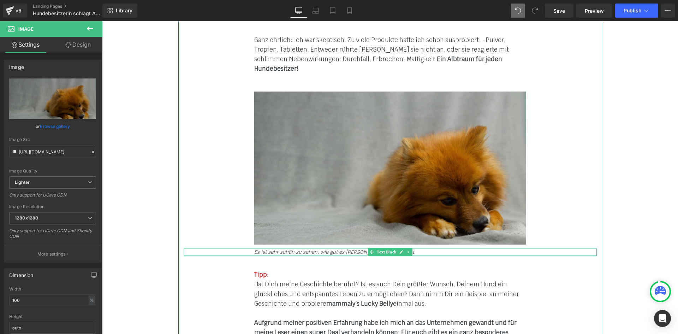
click at [271, 248] on div "Es ist sehr schön zu sehen, wie gut es Holly heute geht. Text Block" at bounding box center [390, 252] width 413 height 8
click at [271, 249] on icon "Es ist sehr schön zu sehen, wie gut es Holly heute geht." at bounding box center [334, 252] width 161 height 6
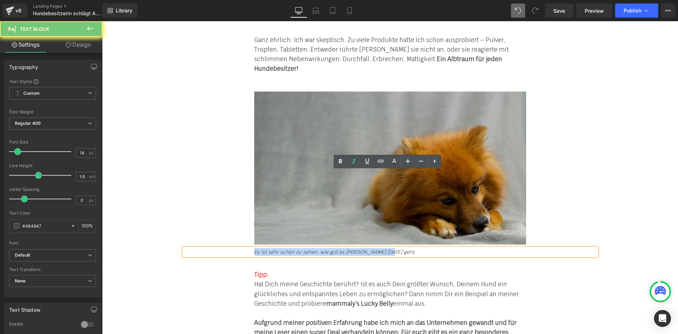
click at [271, 249] on icon "Es ist sehr schön zu sehen, wie gut es Holly heute geht." at bounding box center [334, 252] width 161 height 6
paste div
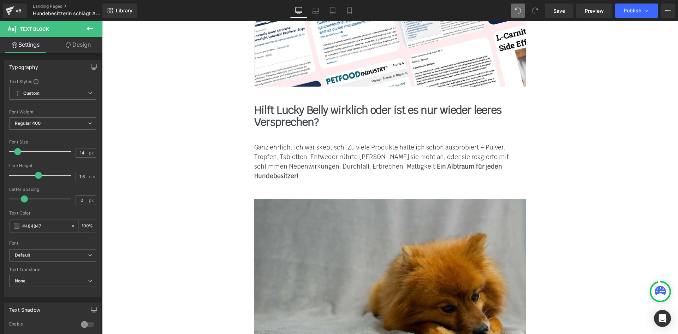
scroll to position [7024, 0]
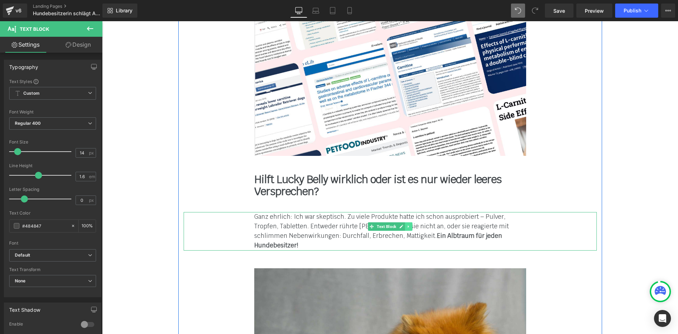
click at [406, 224] on icon at bounding box center [408, 226] width 4 height 4
click at [403, 224] on icon at bounding box center [405, 226] width 4 height 4
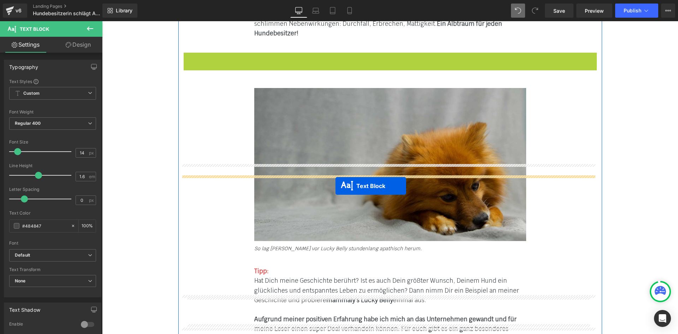
drag, startPoint x: 367, startPoint y: 203, endPoint x: 335, endPoint y: 184, distance: 37.1
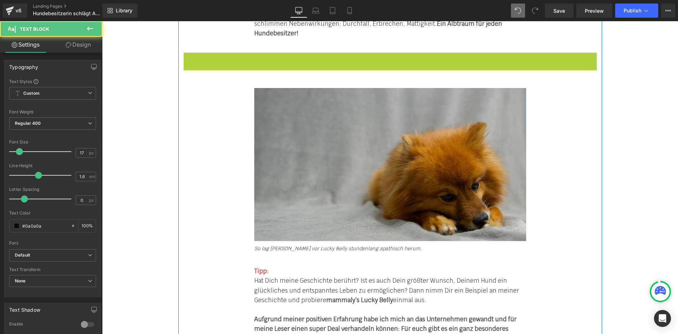
scroll to position [7204, 0]
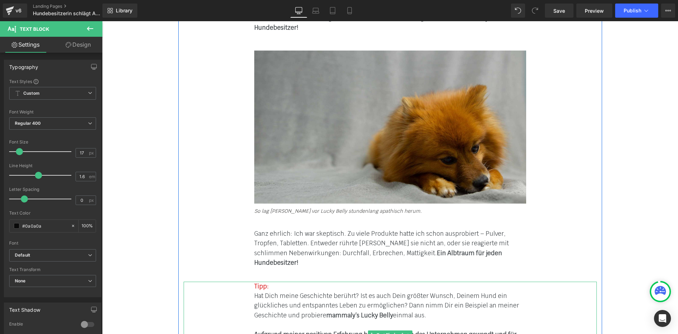
scroll to position [7310, 0]
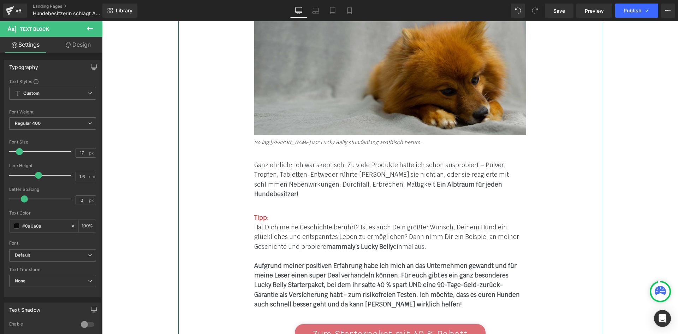
click at [279, 160] on div "Ganz ehrlich: Ich war skeptisch. Zu viele Produkte hatte ich schon ausprobiert …" at bounding box center [390, 179] width 272 height 38
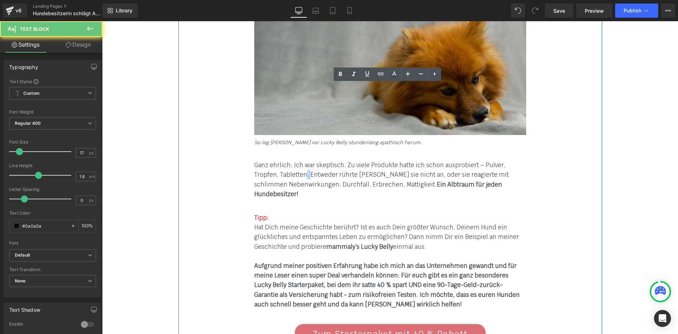
click at [279, 160] on div "Ganz ehrlich: Ich war skeptisch. Zu viele Produkte hatte ich schon ausprobiert …" at bounding box center [390, 179] width 272 height 38
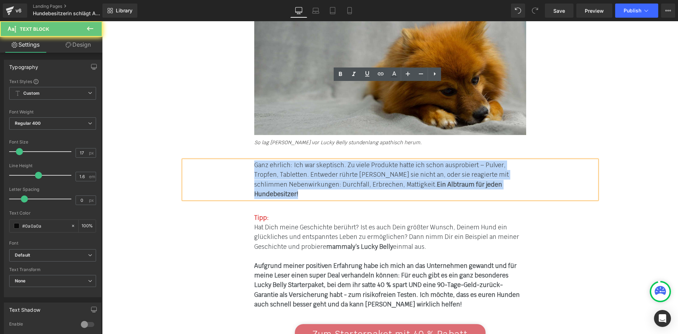
click at [279, 160] on div "Ganz ehrlich: Ich war skeptisch. Zu viele Produkte hatte ich schon ausprobiert …" at bounding box center [390, 179] width 272 height 38
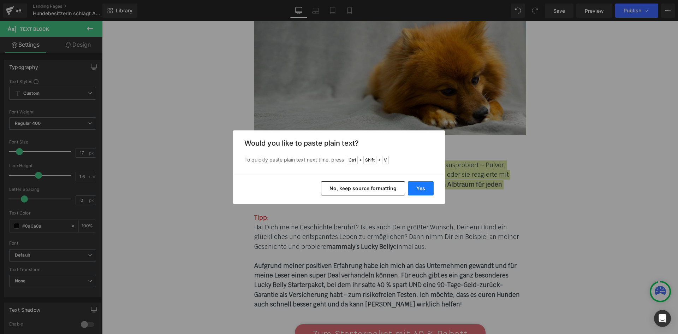
click at [416, 184] on button "Yes" at bounding box center [421, 188] width 26 height 14
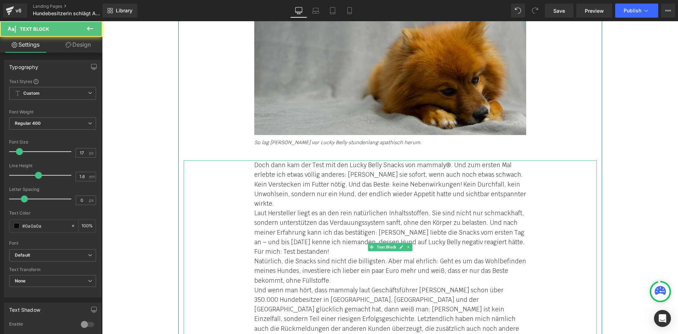
click at [244, 160] on div "Doch dann kam der Test mit den Lucky Belly Snacks von mammaly®. Und zum ersten …" at bounding box center [390, 251] width 413 height 183
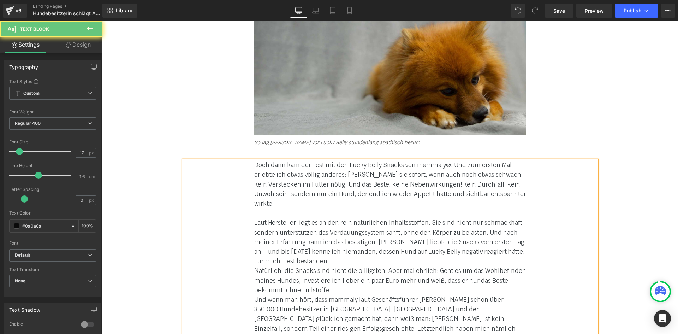
click at [236, 202] on div "Doch dann kam der Test mit den Lucky Belly Snacks von mammaly®. Und zum ersten …" at bounding box center [390, 256] width 413 height 192
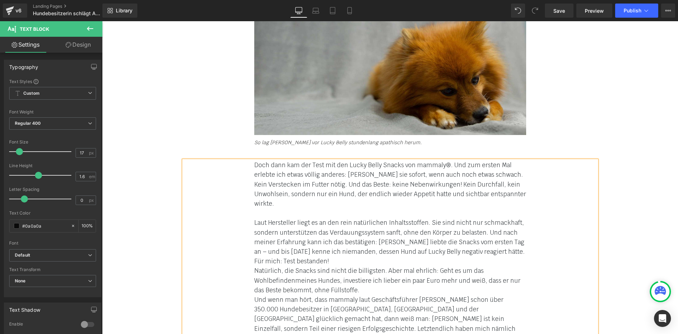
click at [244, 191] on div "Doch dann kam der Test mit den Lucky Belly Snacks von mammaly®. Und zum ersten …" at bounding box center [390, 256] width 413 height 192
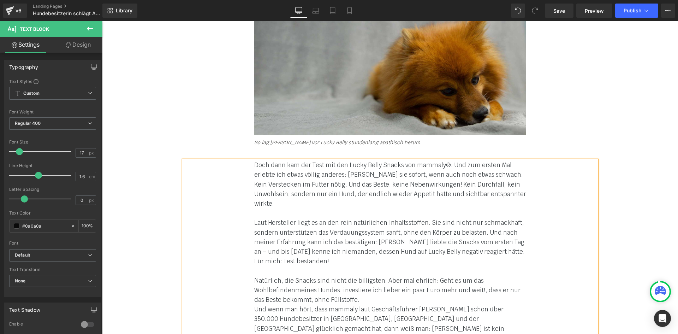
click at [248, 232] on div "Doch dann kam der Test mit den Lucky Belly Snacks von mammaly®. Und zum ersten …" at bounding box center [390, 261] width 413 height 202
drag, startPoint x: 373, startPoint y: 105, endPoint x: 440, endPoint y: 106, distance: 66.7
click at [440, 161] on font "Doch dann kam der Test mit den Lucky Belly Snacks von mammaly®. Und zum ersten …" at bounding box center [390, 184] width 272 height 46
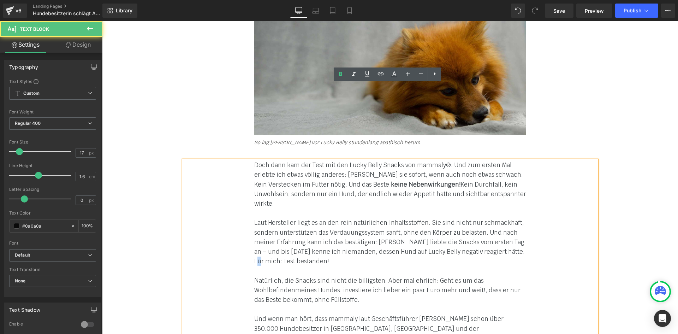
click at [509, 218] on div "Laut Hersteller liegt es an den rein natürlichen Inhaltsstoffen. Sie sind nicht…" at bounding box center [390, 242] width 272 height 48
drag, startPoint x: 509, startPoint y: 184, endPoint x: 508, endPoint y: 177, distance: 6.4
click at [508, 218] on div "Laut Hersteller liegt es an den rein natürlichen Inhaltsstoffen. Sie sind nicht…" at bounding box center [390, 242] width 272 height 48
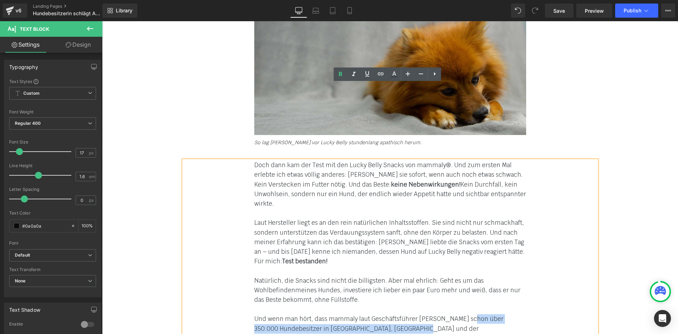
drag, startPoint x: 461, startPoint y: 240, endPoint x: 418, endPoint y: 251, distance: 44.7
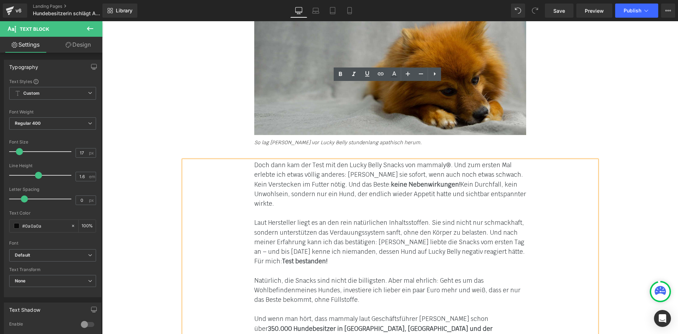
click at [430, 304] on div at bounding box center [390, 309] width 272 height 10
click at [373, 286] on span "meines Hundes, investiere ich lieber ein paar Euro mehr und weiß, dass er nur d…" at bounding box center [387, 294] width 266 height 17
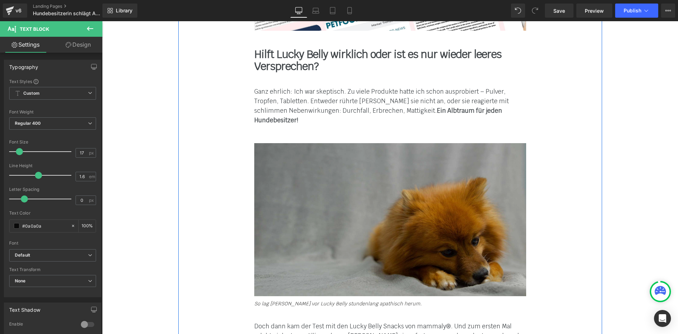
scroll to position [7134, 0]
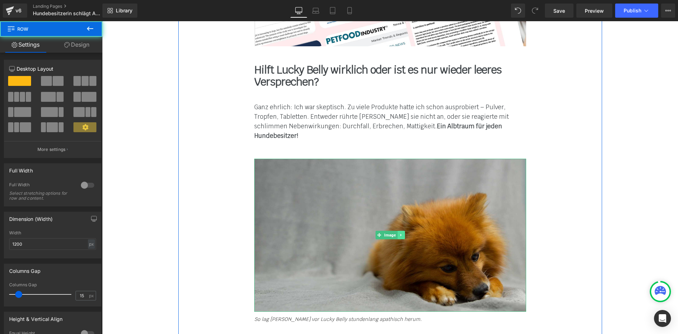
click at [401, 231] on link at bounding box center [400, 235] width 7 height 8
click at [396, 233] on icon at bounding box center [397, 235] width 4 height 4
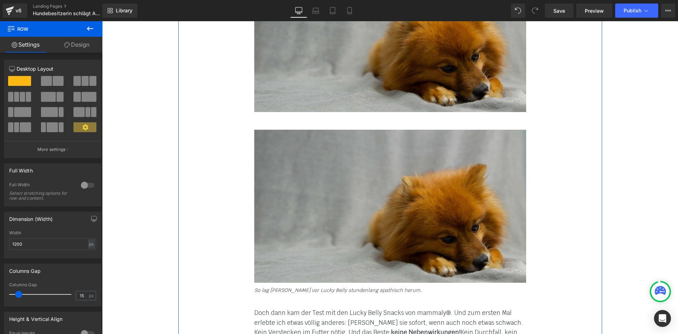
scroll to position [7336, 0]
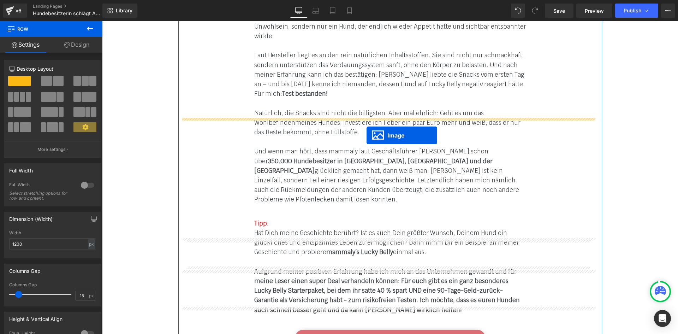
drag, startPoint x: 376, startPoint y: 128, endPoint x: 366, endPoint y: 135, distance: 12.4
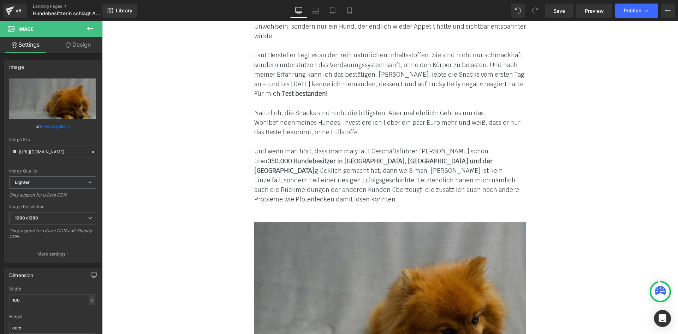
click at [373, 222] on img at bounding box center [390, 298] width 272 height 153
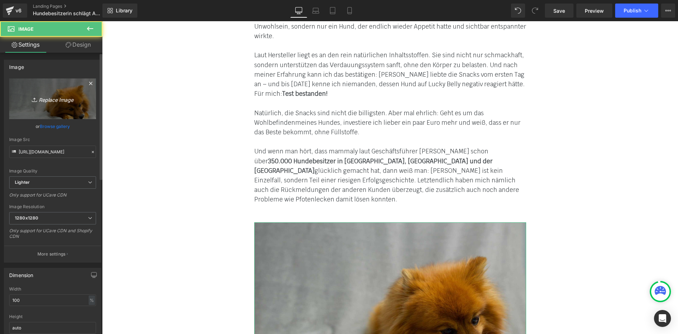
click at [46, 106] on link "Replace Image" at bounding box center [52, 98] width 87 height 41
type input "C:\fakepath\topic_appetitlosigkeit_14.jpg"
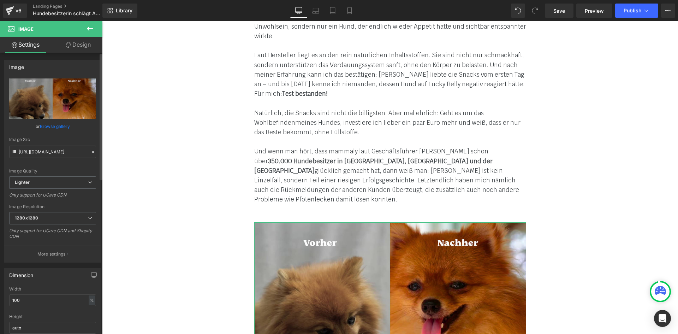
type input "[URL][DOMAIN_NAME]"
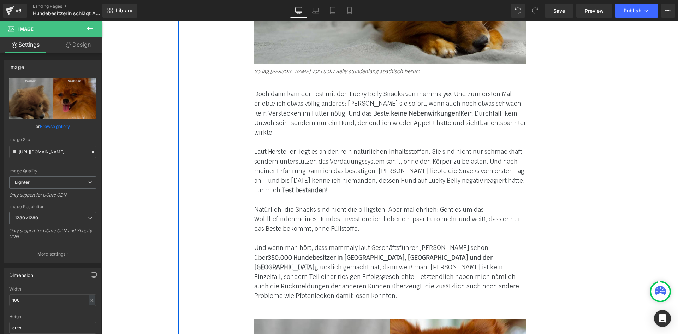
scroll to position [7266, 0]
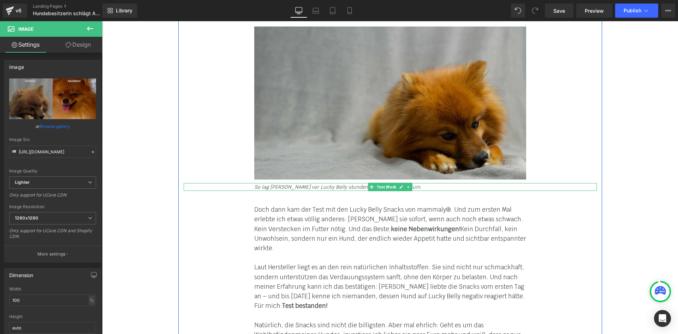
click at [406, 185] on icon at bounding box center [408, 187] width 4 height 4
click at [403, 185] on icon at bounding box center [405, 187] width 4 height 4
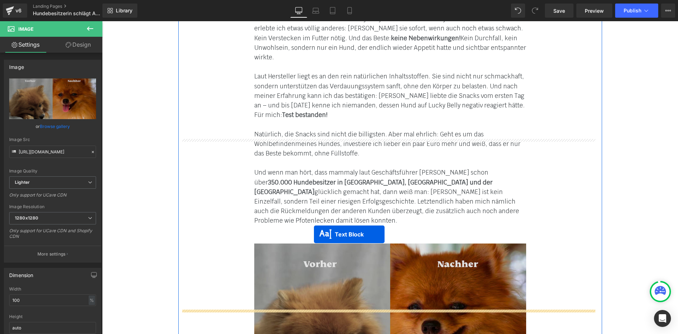
drag, startPoint x: 368, startPoint y: 122, endPoint x: 312, endPoint y: 242, distance: 132.0
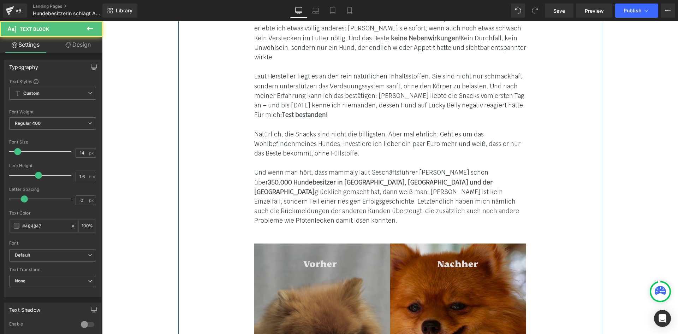
scroll to position [7456, 0]
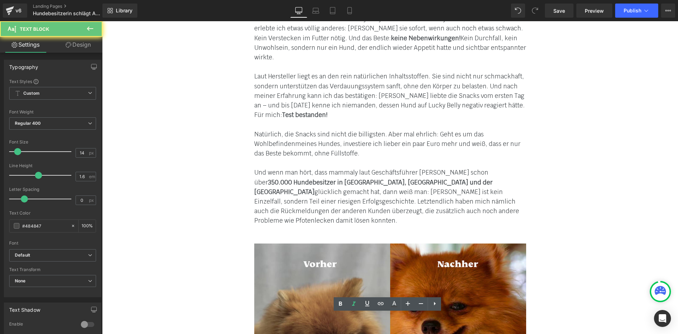
paste div
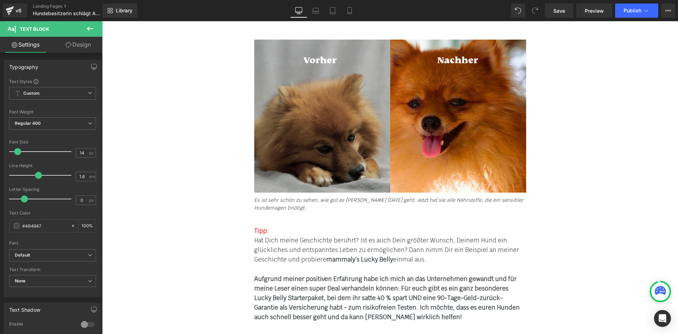
scroll to position [7668, 0]
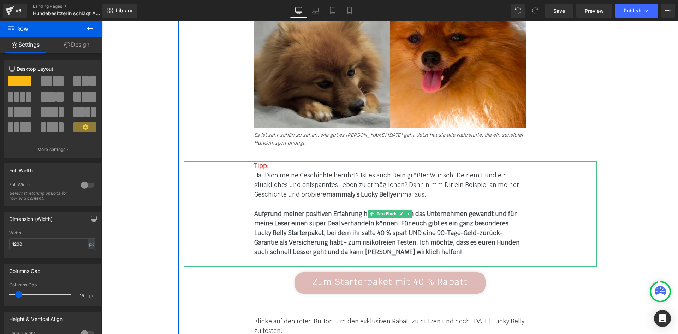
scroll to position [7739, 0]
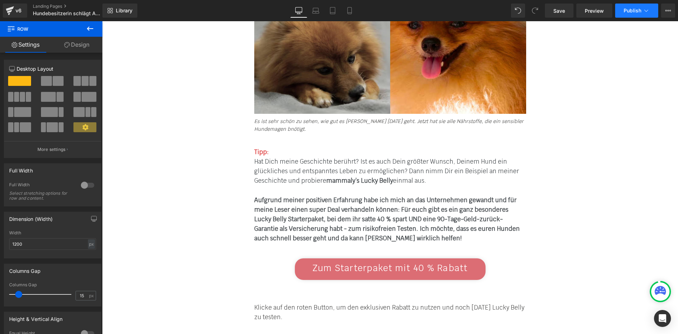
click at [629, 13] on button "Publish" at bounding box center [636, 11] width 43 height 14
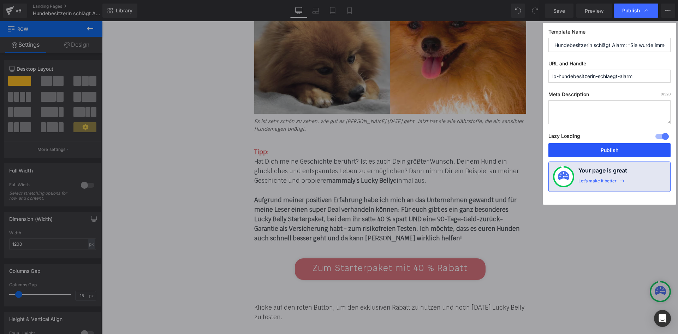
click at [602, 150] on button "Publish" at bounding box center [609, 150] width 122 height 14
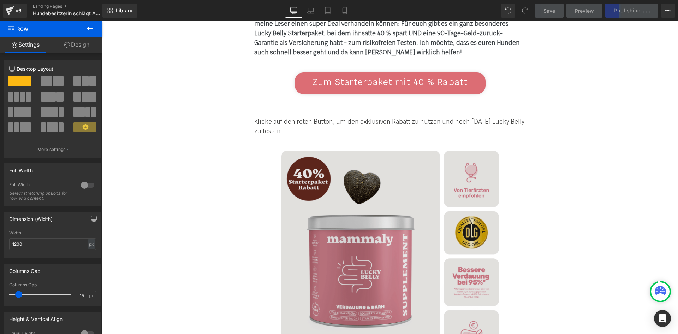
scroll to position [7915, 0]
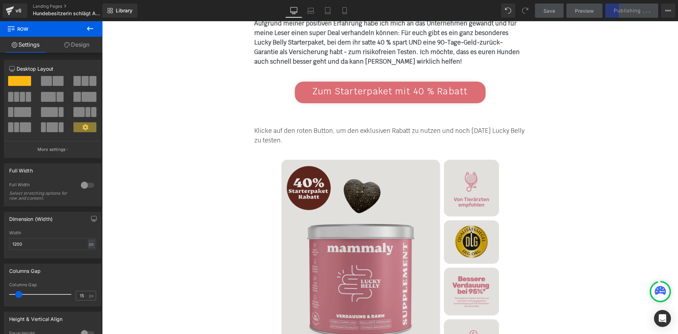
click at [352, 186] on img at bounding box center [389, 268] width 217 height 217
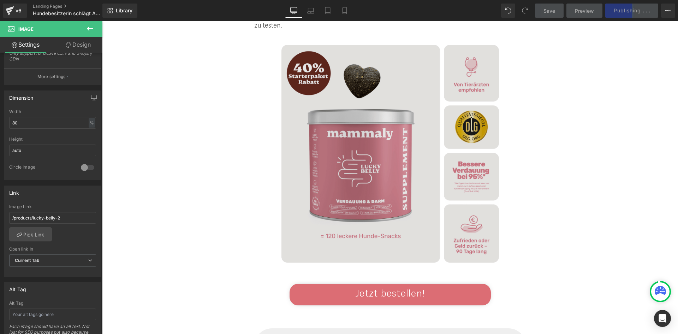
scroll to position [8057, 0]
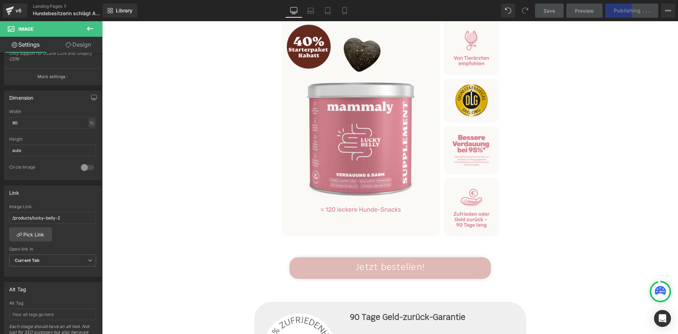
click at [310, 257] on link "Jetzt bestellen!" at bounding box center [389, 268] width 201 height 22
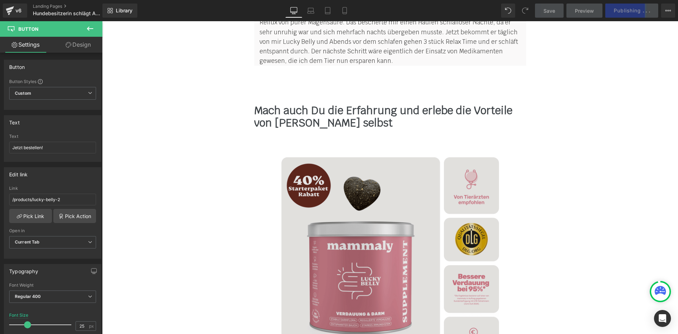
click at [334, 168] on img at bounding box center [389, 265] width 217 height 217
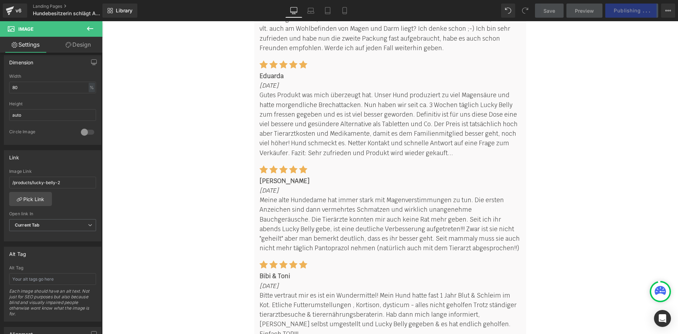
scroll to position [9469, 0]
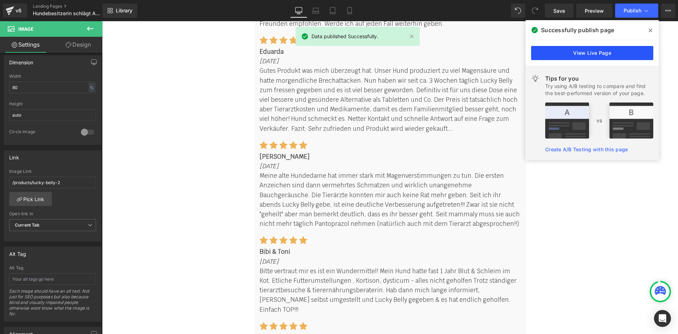
click at [554, 50] on link "View Live Page" at bounding box center [592, 53] width 122 height 14
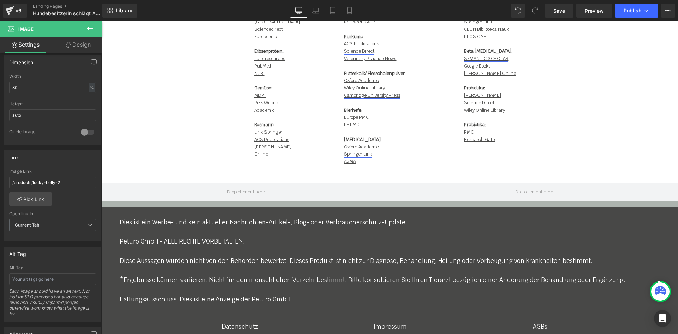
scroll to position [10546, 0]
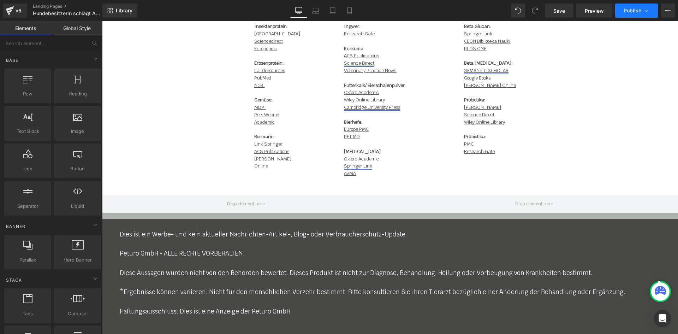
click at [629, 11] on span "Publish" at bounding box center [632, 11] width 18 height 6
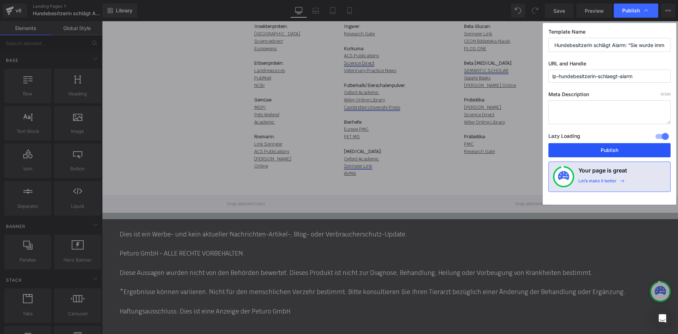
click at [600, 151] on button "Publish" at bounding box center [609, 150] width 122 height 14
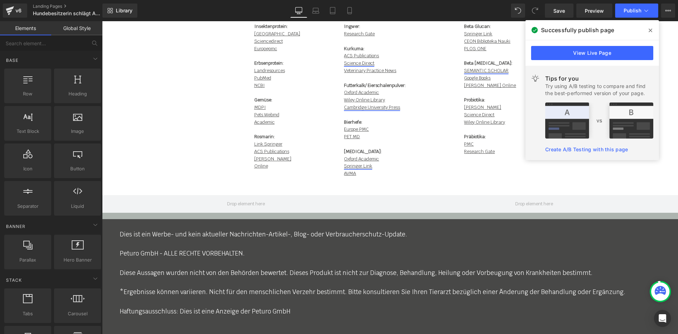
click at [646, 28] on span at bounding box center [650, 30] width 11 height 11
